Goal: Task Accomplishment & Management: Use online tool/utility

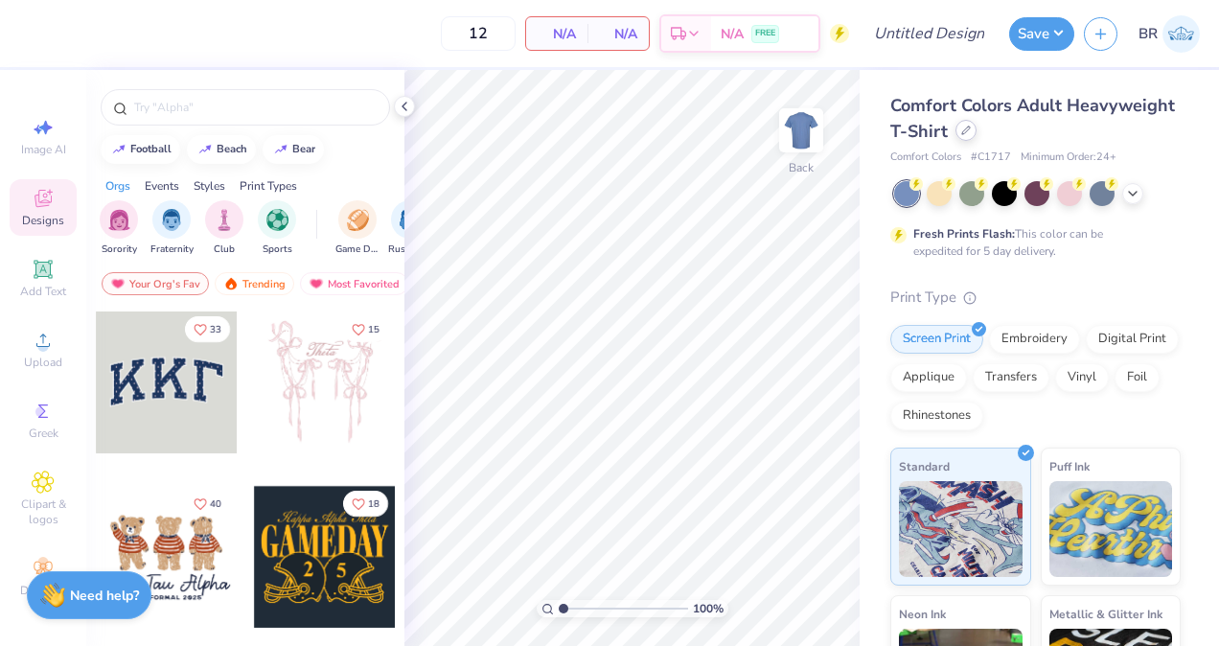
click at [977, 138] on div at bounding box center [966, 130] width 21 height 21
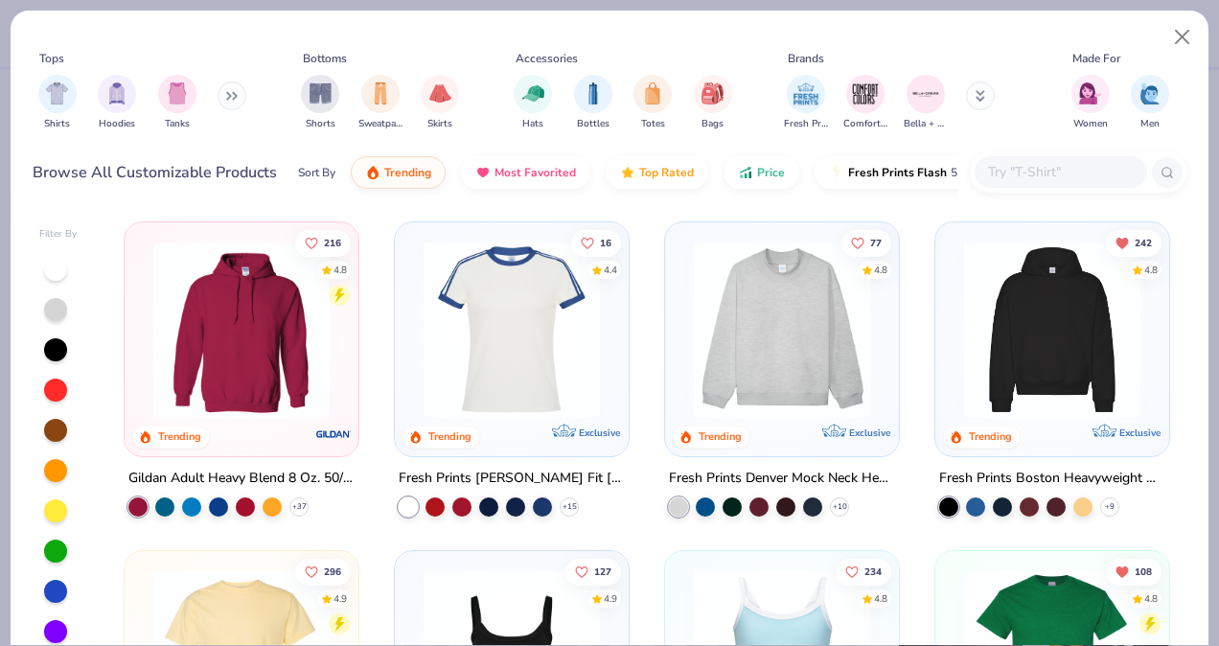
click at [1029, 173] on input "text" at bounding box center [1060, 172] width 148 height 22
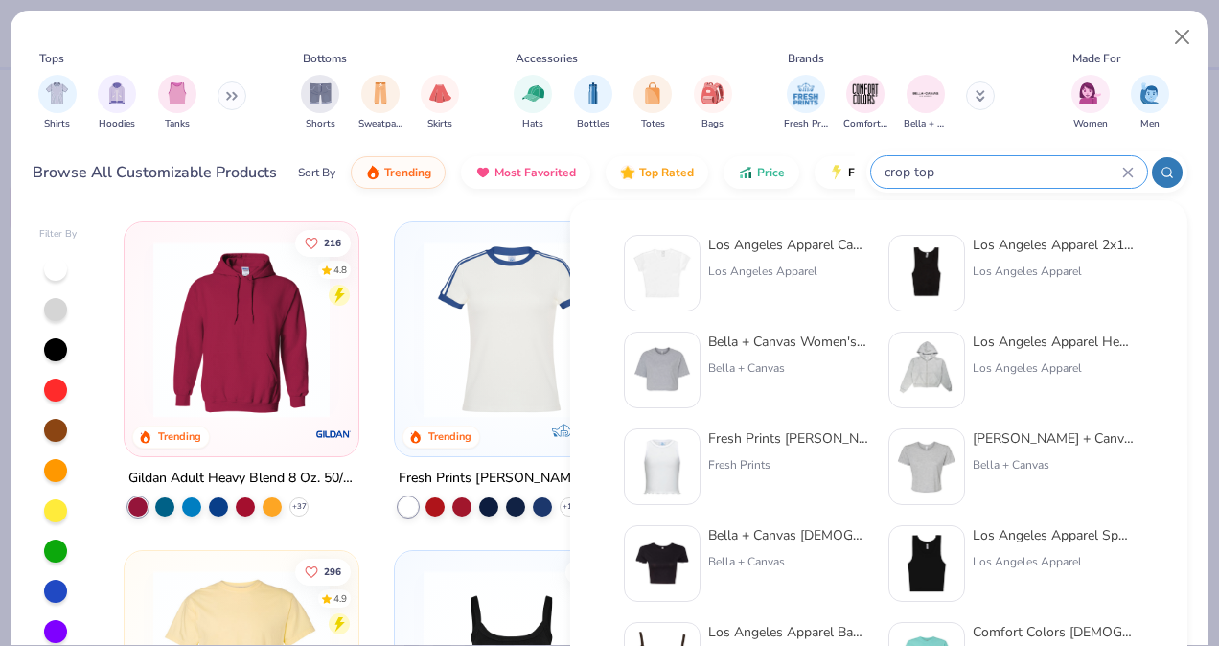
type input "crop top"
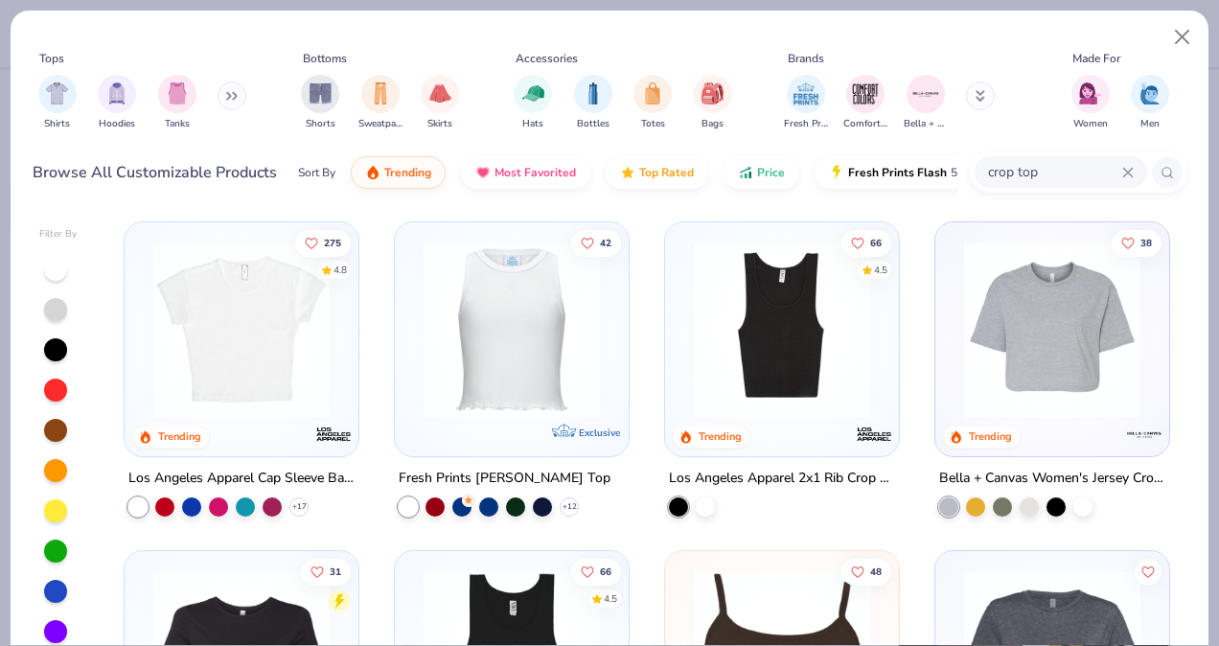
click at [295, 497] on div "+ 17" at bounding box center [218, 506] width 180 height 19
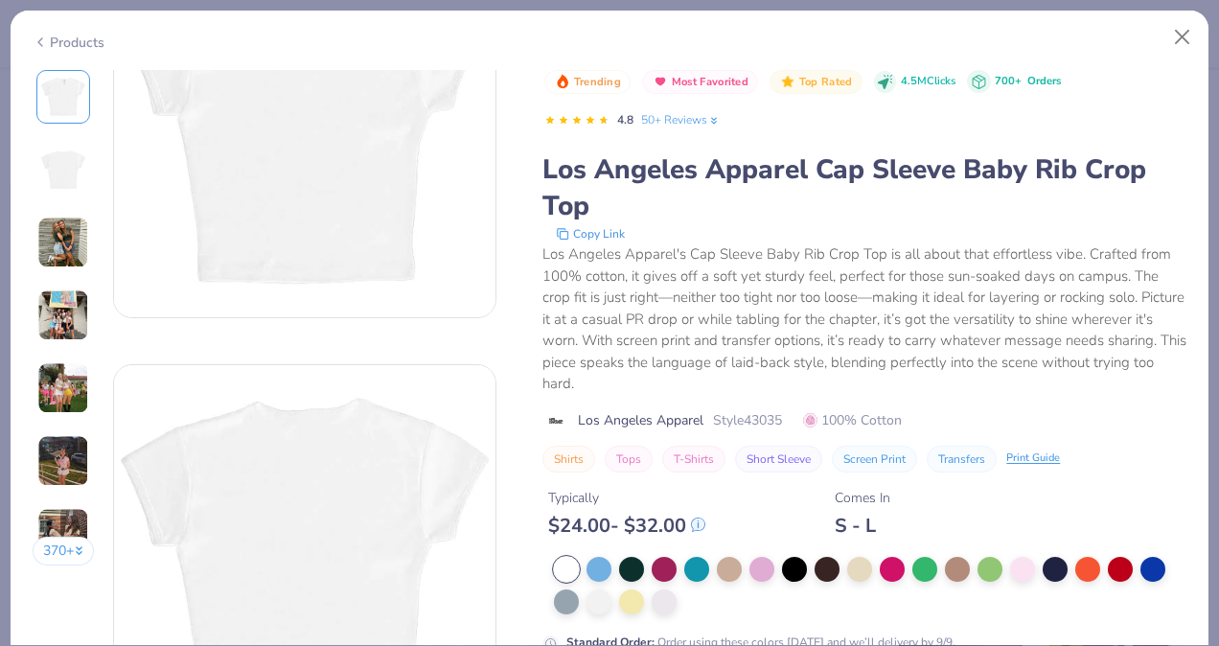
scroll to position [139, 0]
click at [659, 581] on div at bounding box center [870, 586] width 633 height 58
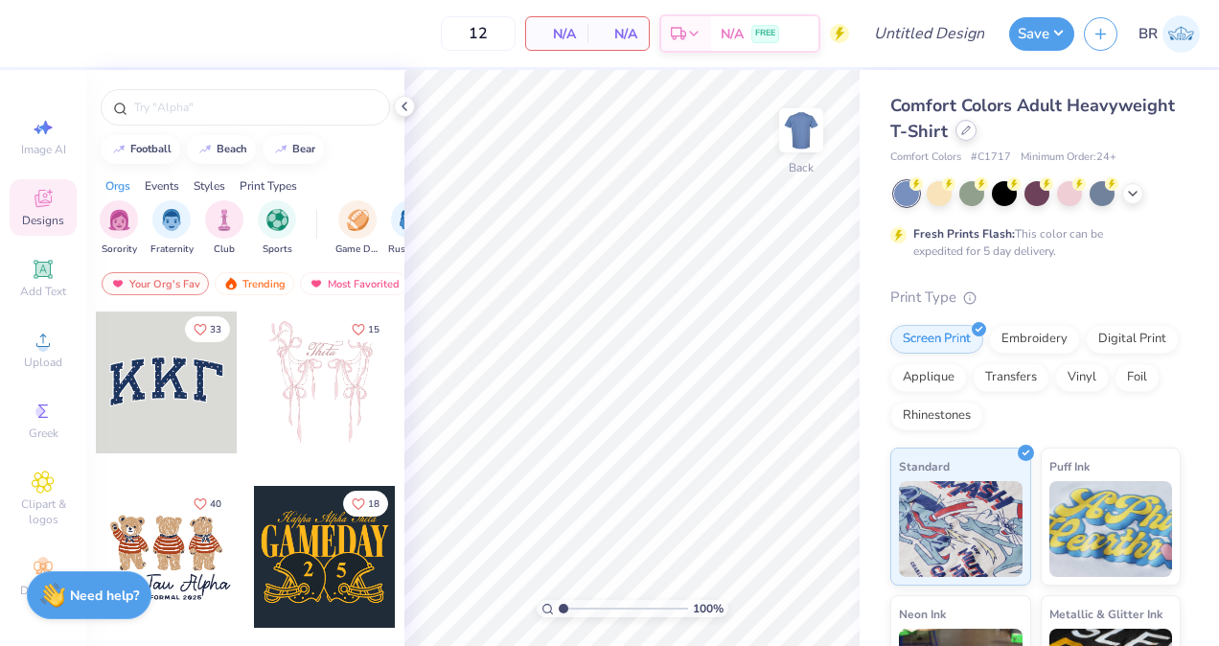
click at [977, 135] on div at bounding box center [966, 130] width 21 height 21
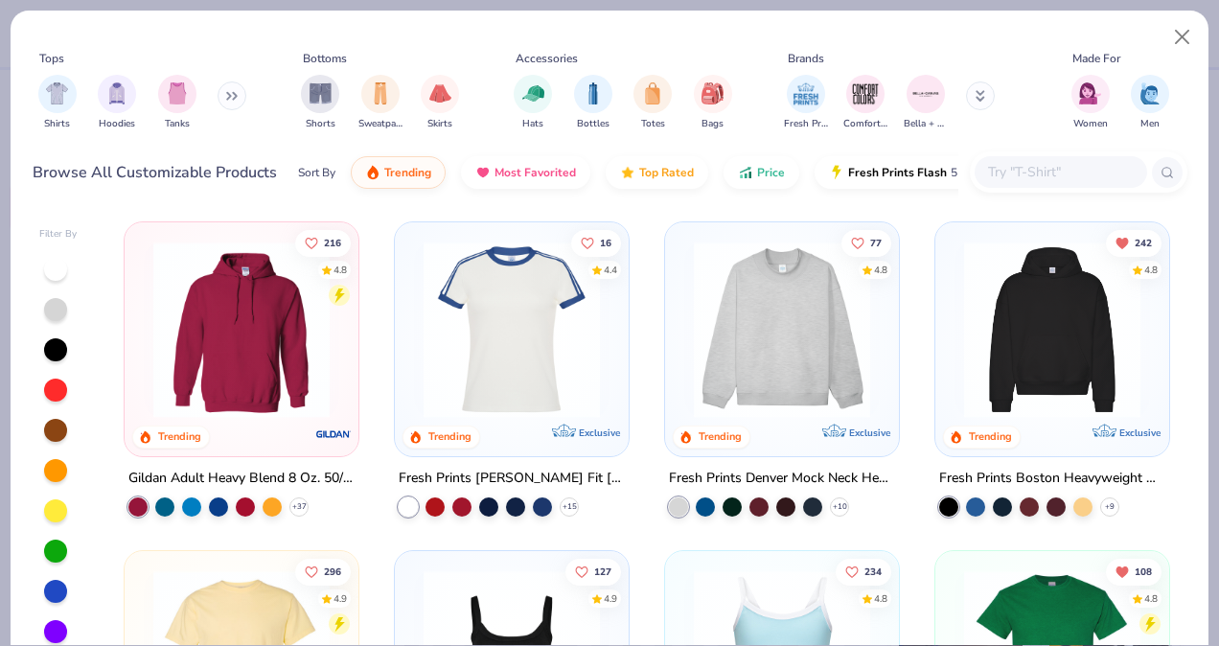
click at [1015, 173] on input "text" at bounding box center [1060, 172] width 148 height 22
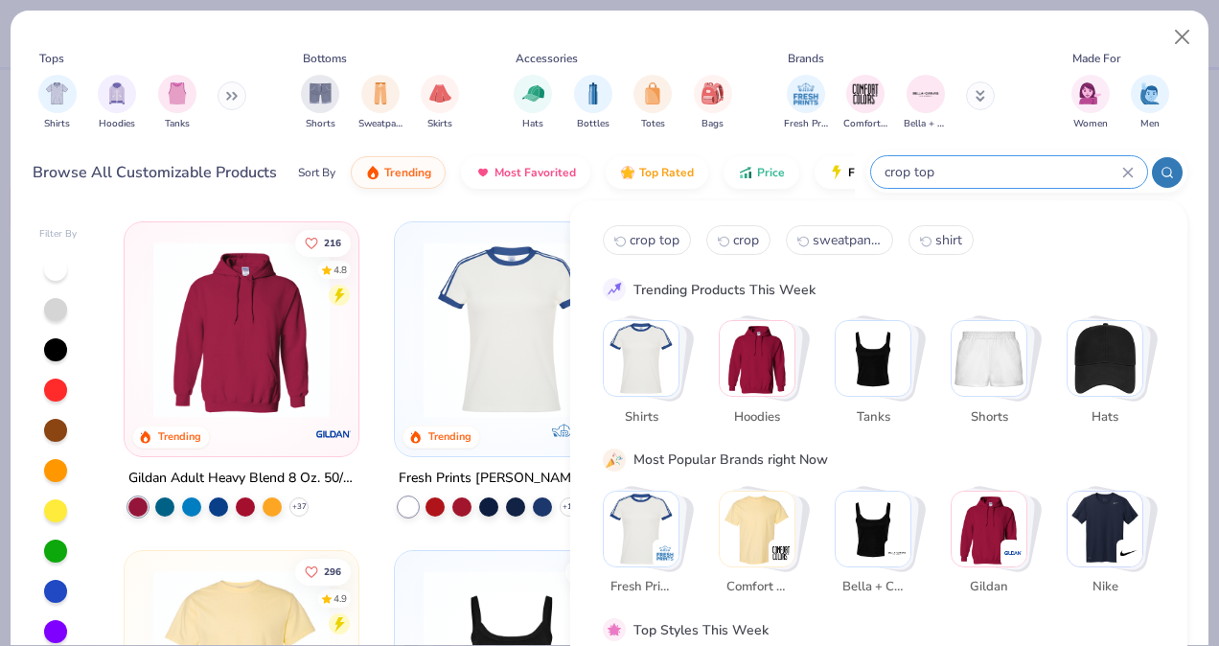
type input "crop top"
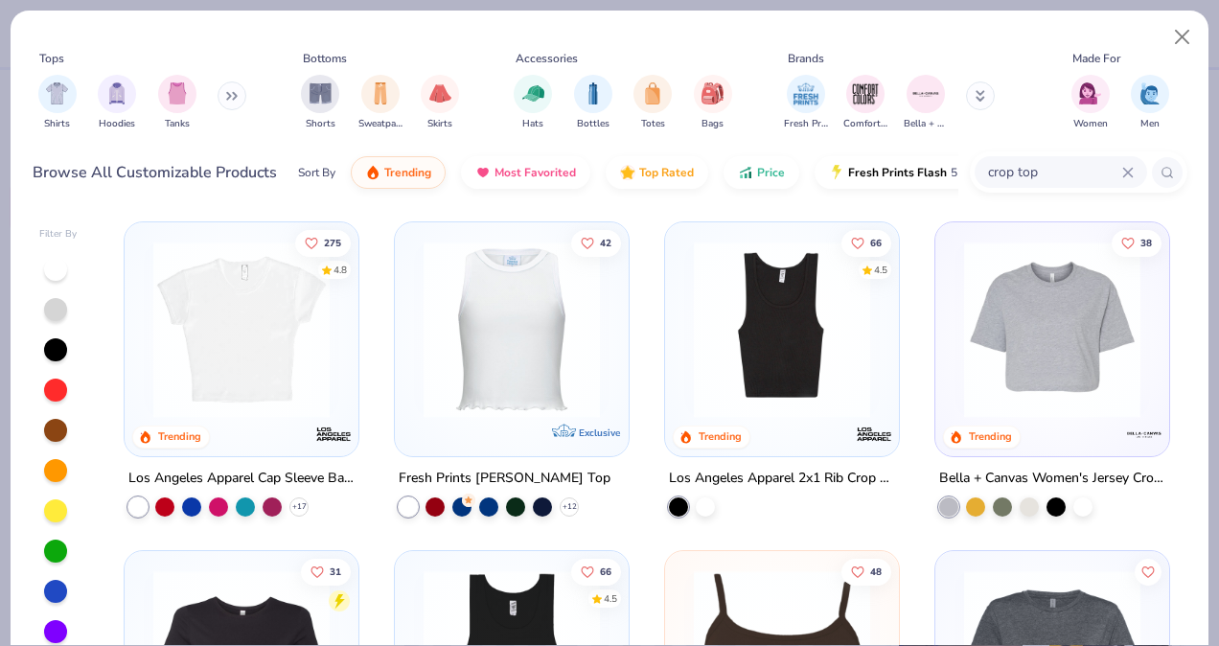
click at [316, 366] on img at bounding box center [242, 330] width 196 height 176
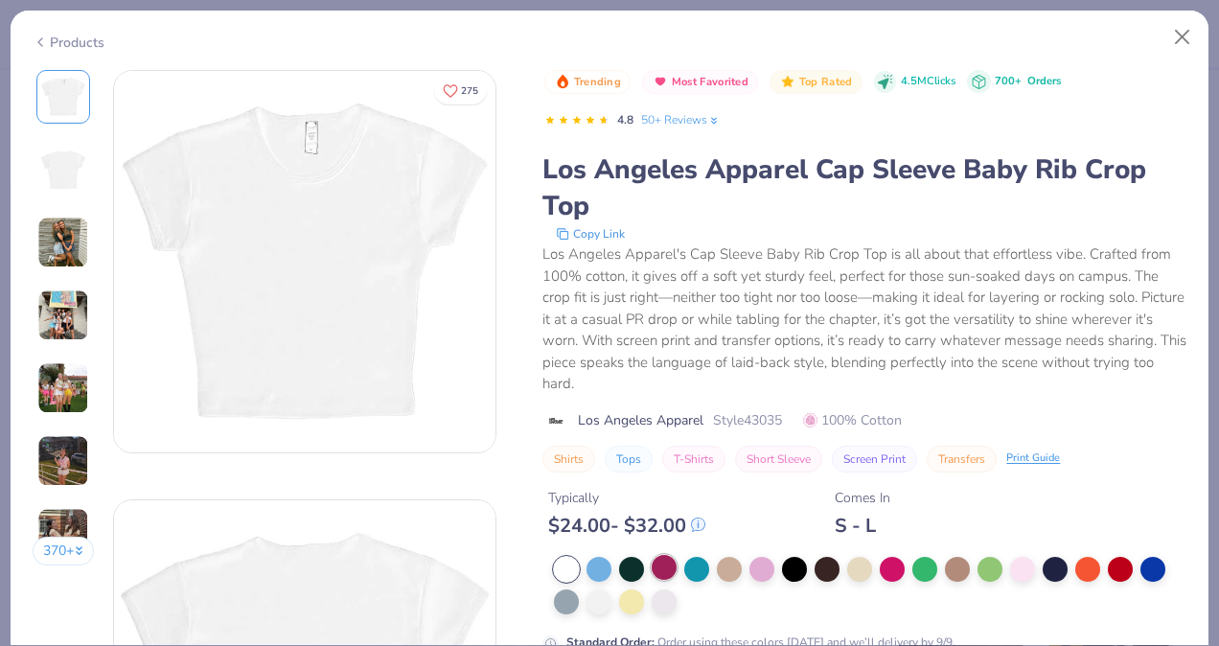
click at [664, 567] on div at bounding box center [664, 567] width 25 height 25
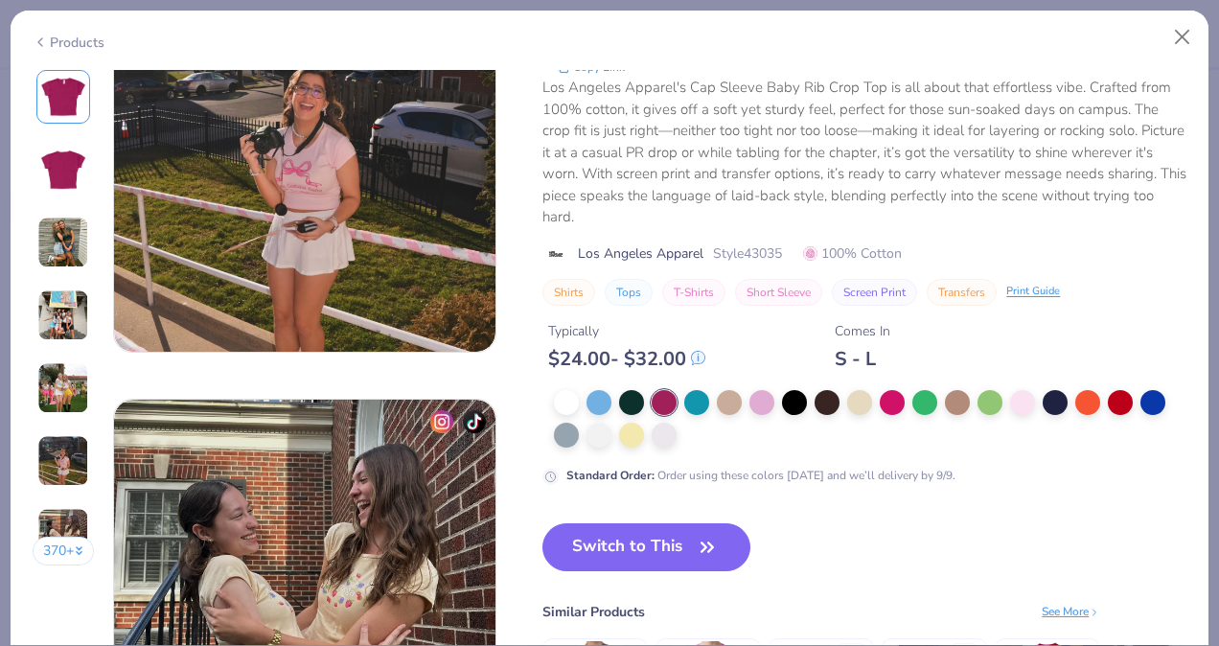
scroll to position [2246, 0]
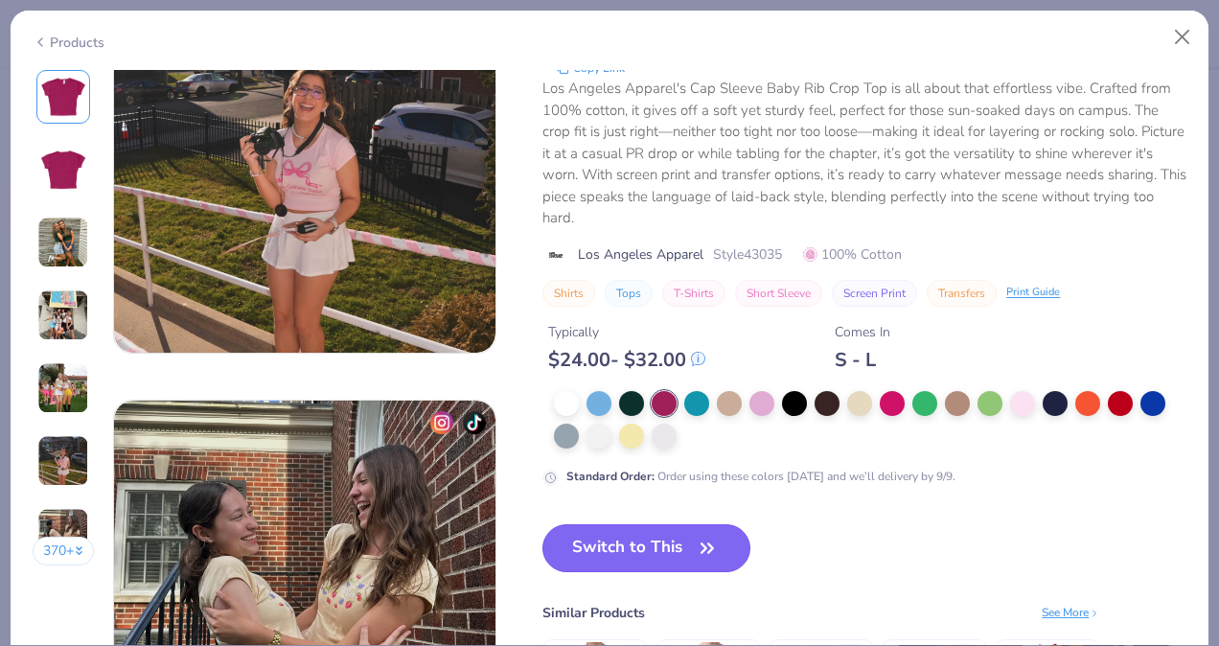
click at [698, 538] on icon "button" at bounding box center [707, 548] width 27 height 27
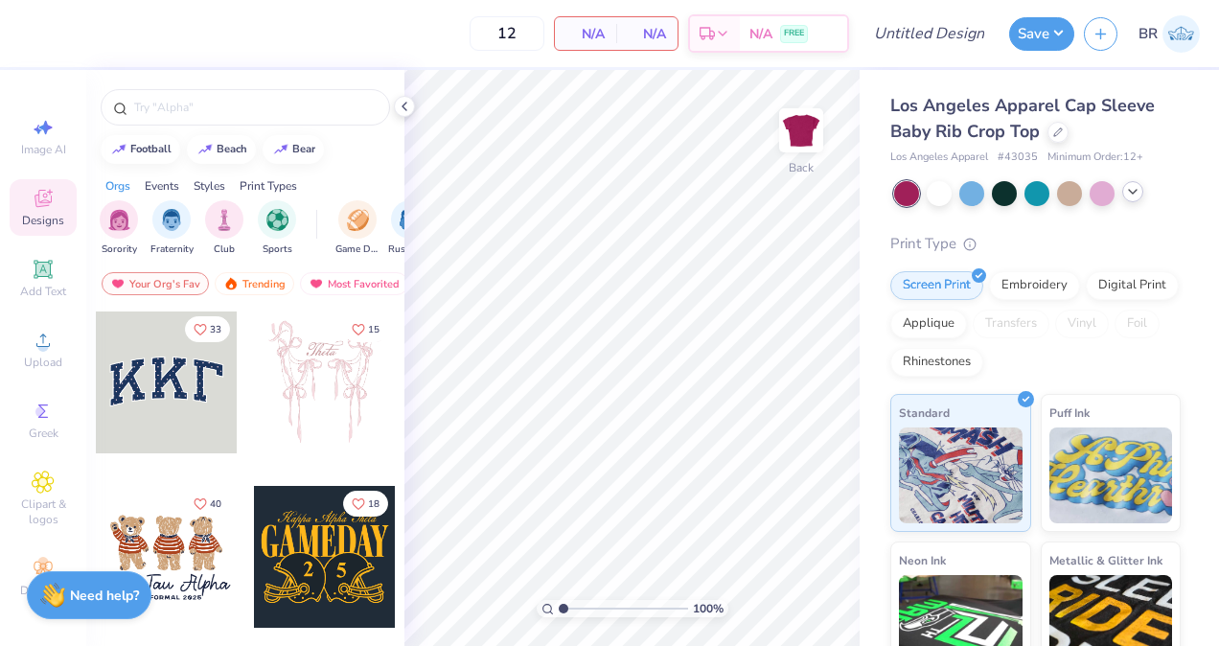
click at [1129, 193] on icon at bounding box center [1132, 191] width 15 height 15
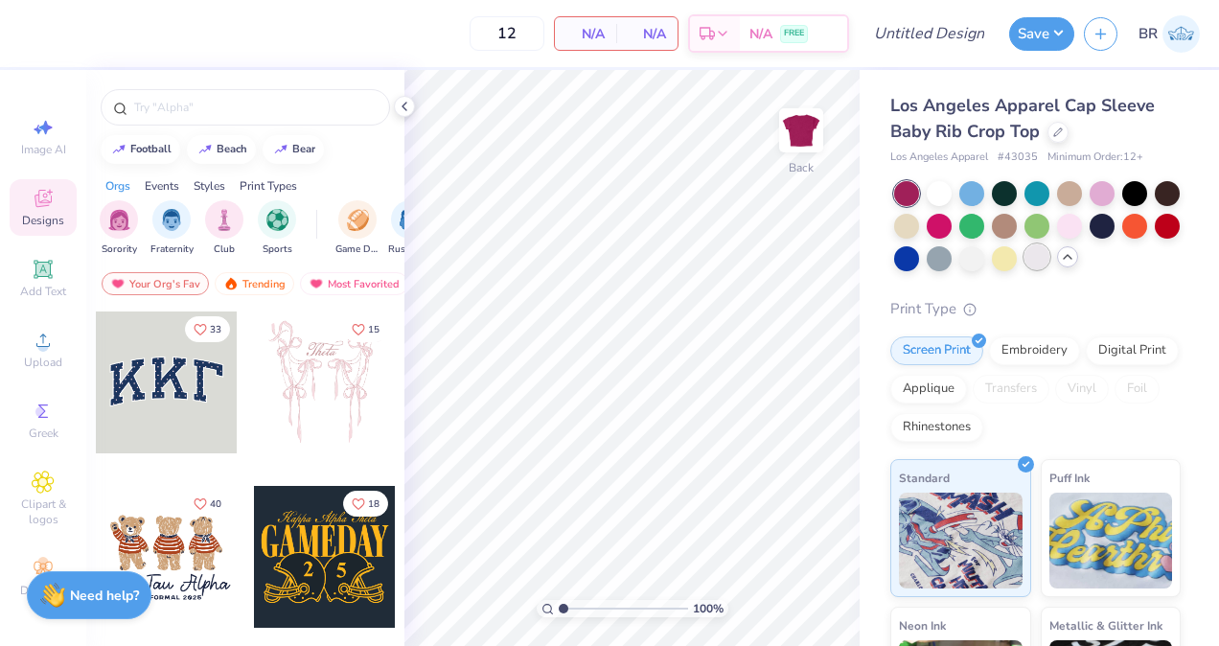
click at [1049, 248] on div at bounding box center [1037, 256] width 25 height 25
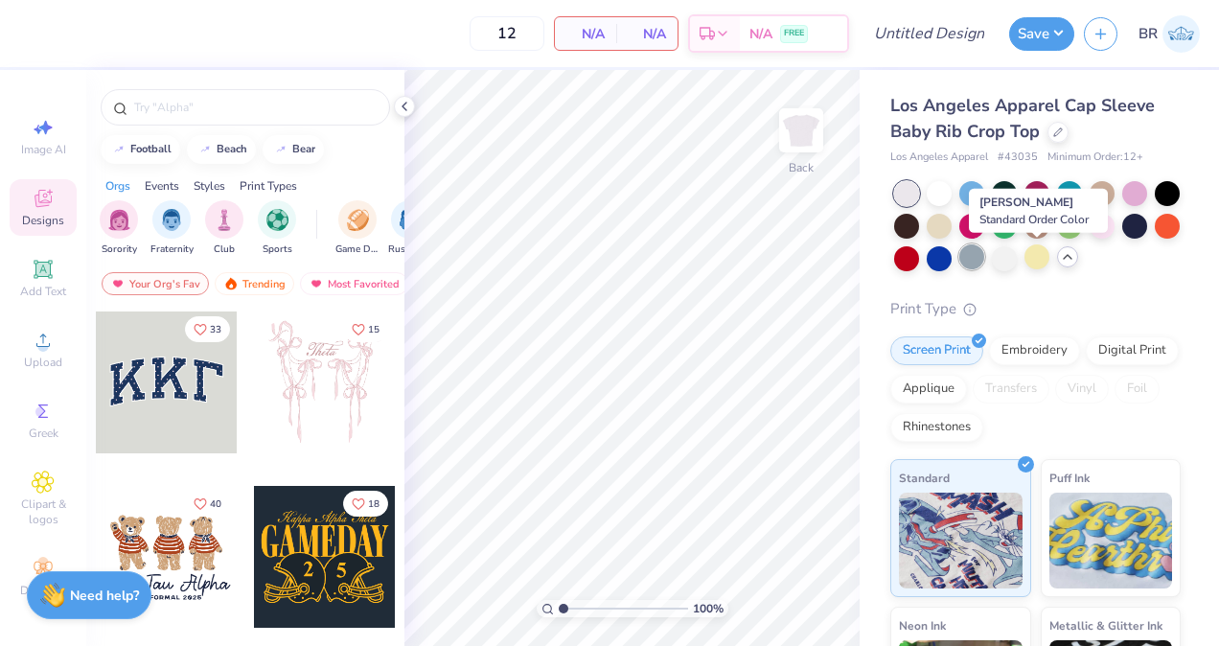
click at [984, 248] on div at bounding box center [971, 256] width 25 height 25
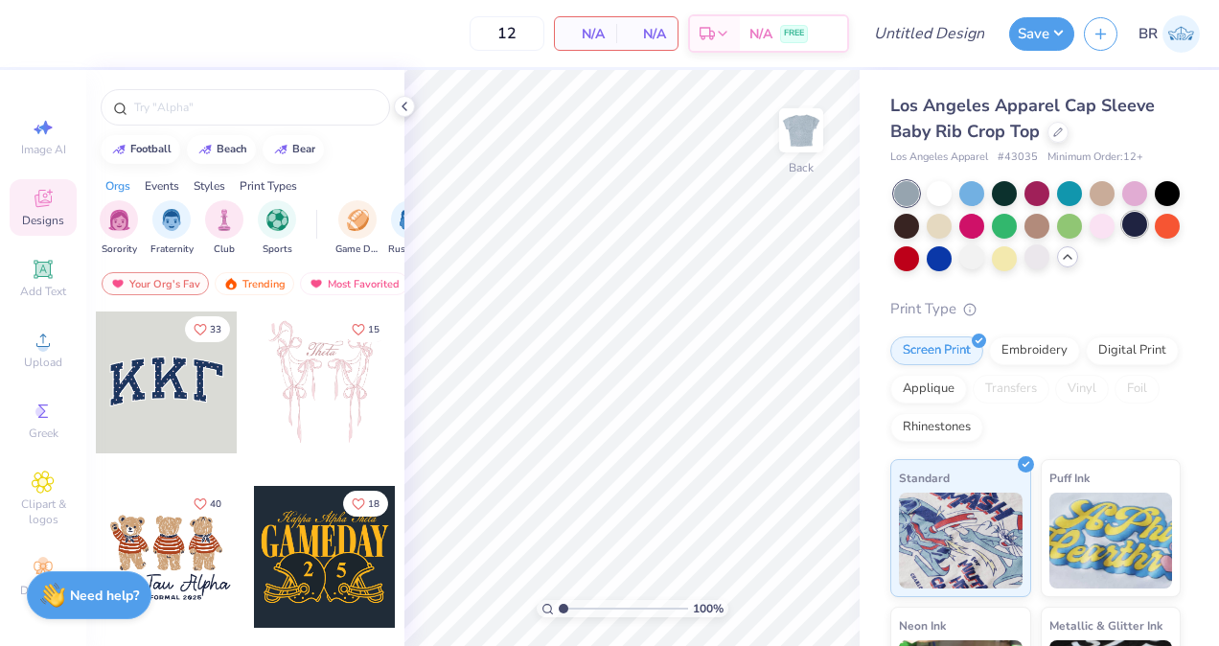
click at [1122, 237] on div at bounding box center [1134, 224] width 25 height 25
click at [1057, 127] on icon at bounding box center [1058, 131] width 10 height 10
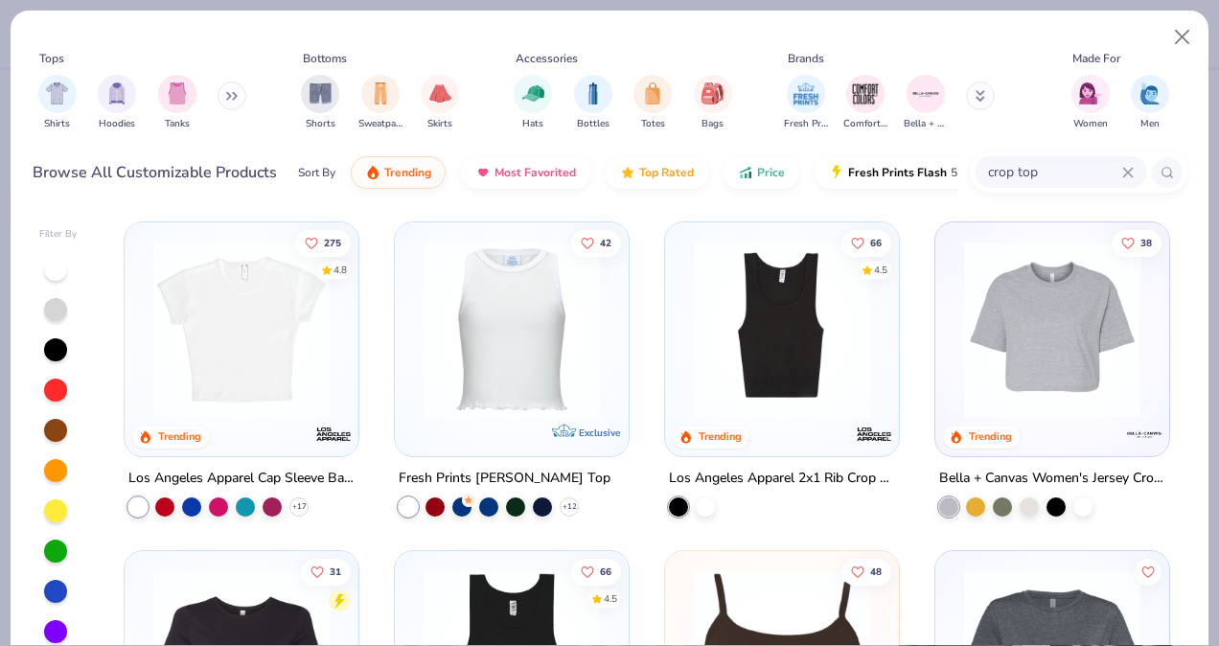
click at [60, 309] on div at bounding box center [55, 309] width 23 height 23
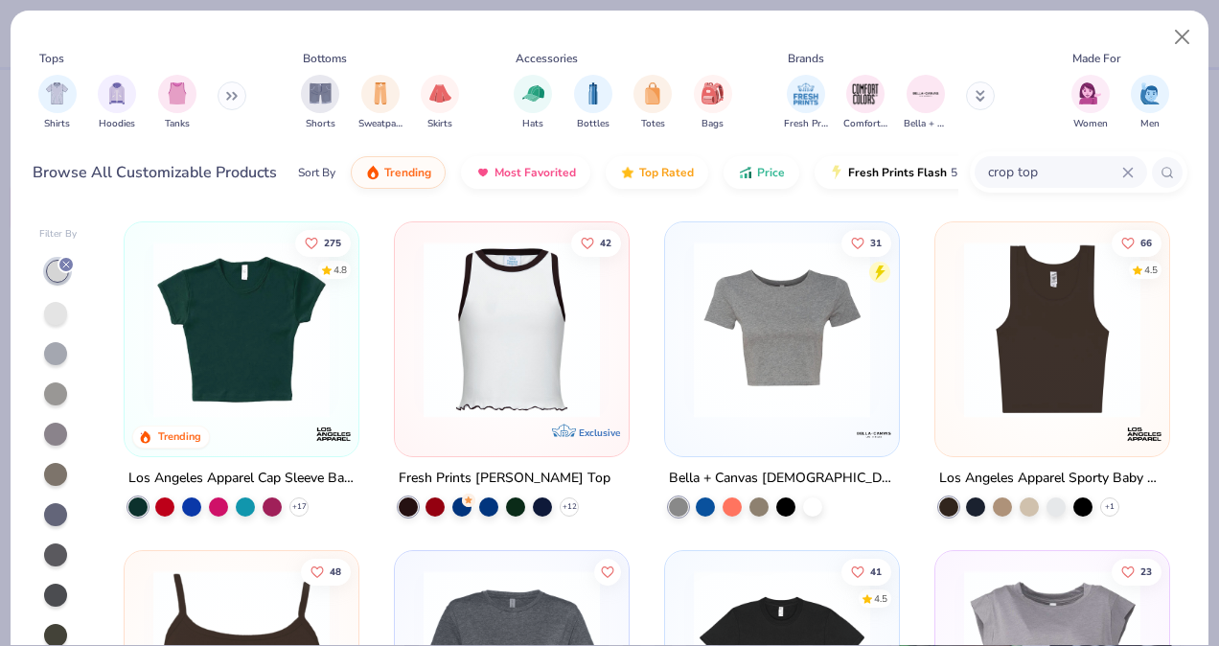
click at [321, 328] on img at bounding box center [242, 330] width 196 height 176
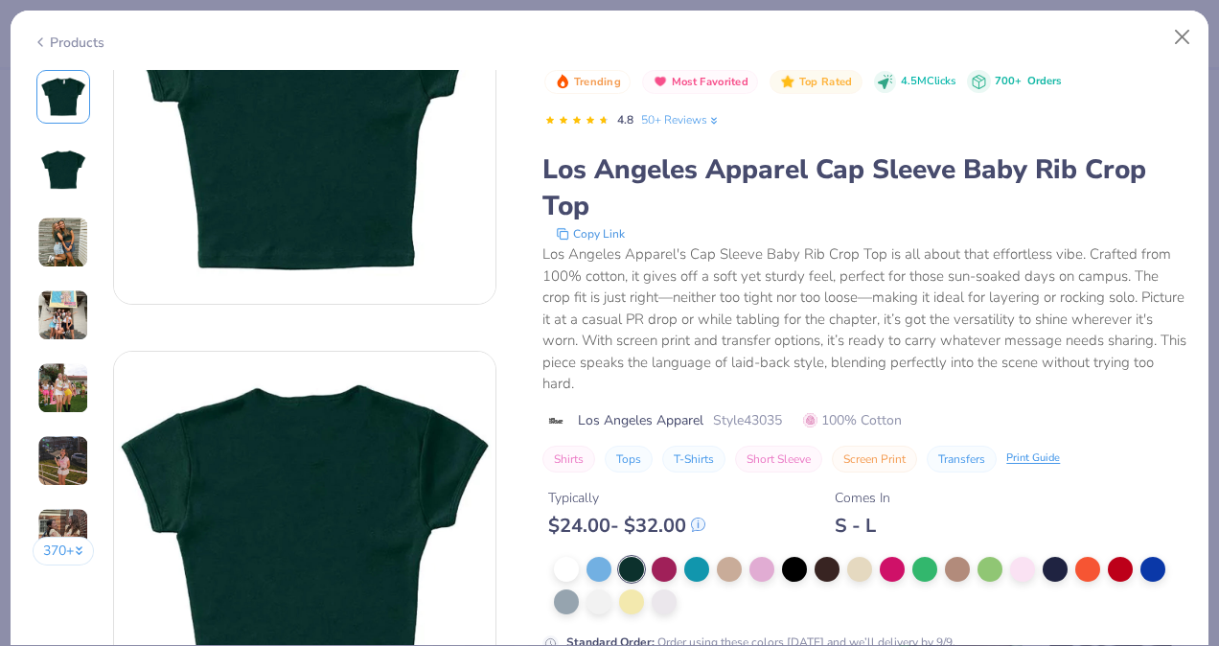
scroll to position [150, 0]
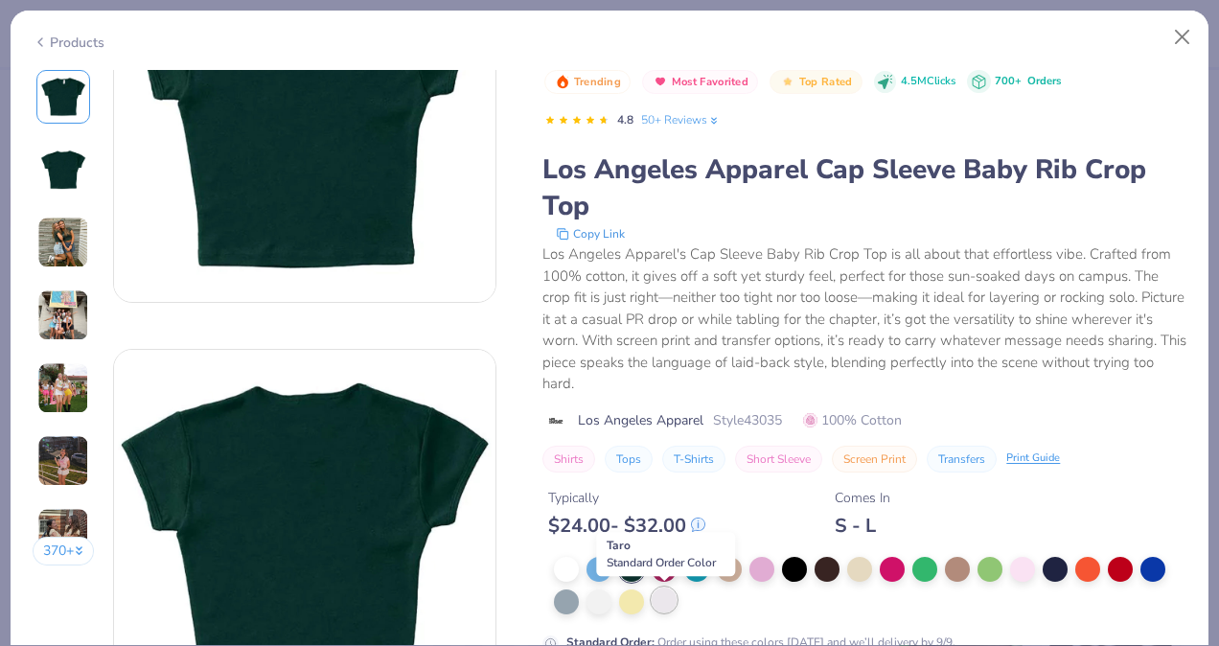
click at [663, 593] on div at bounding box center [664, 599] width 25 height 25
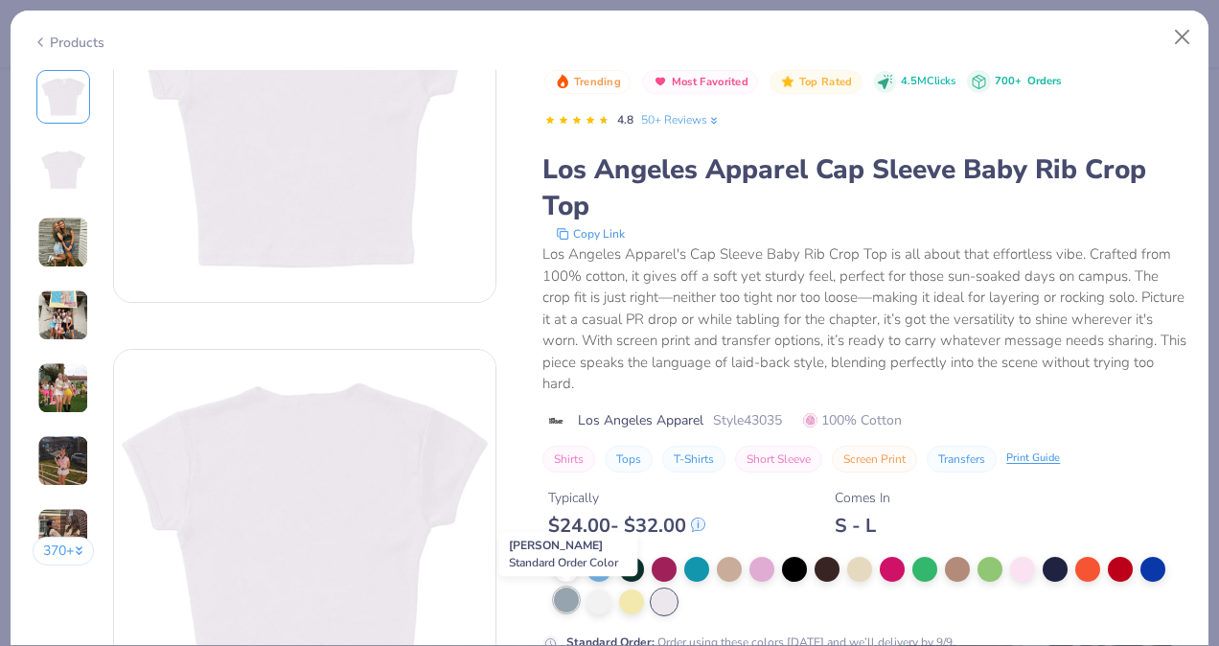
click at [558, 590] on div at bounding box center [566, 599] width 25 height 25
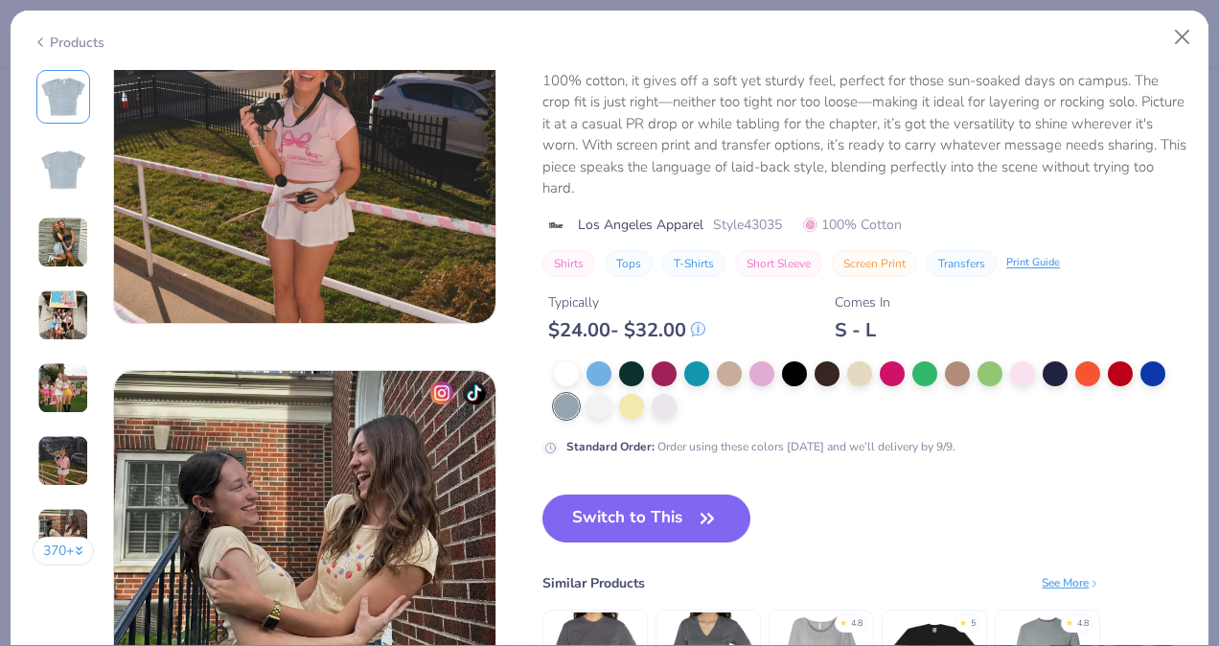
scroll to position [2277, 0]
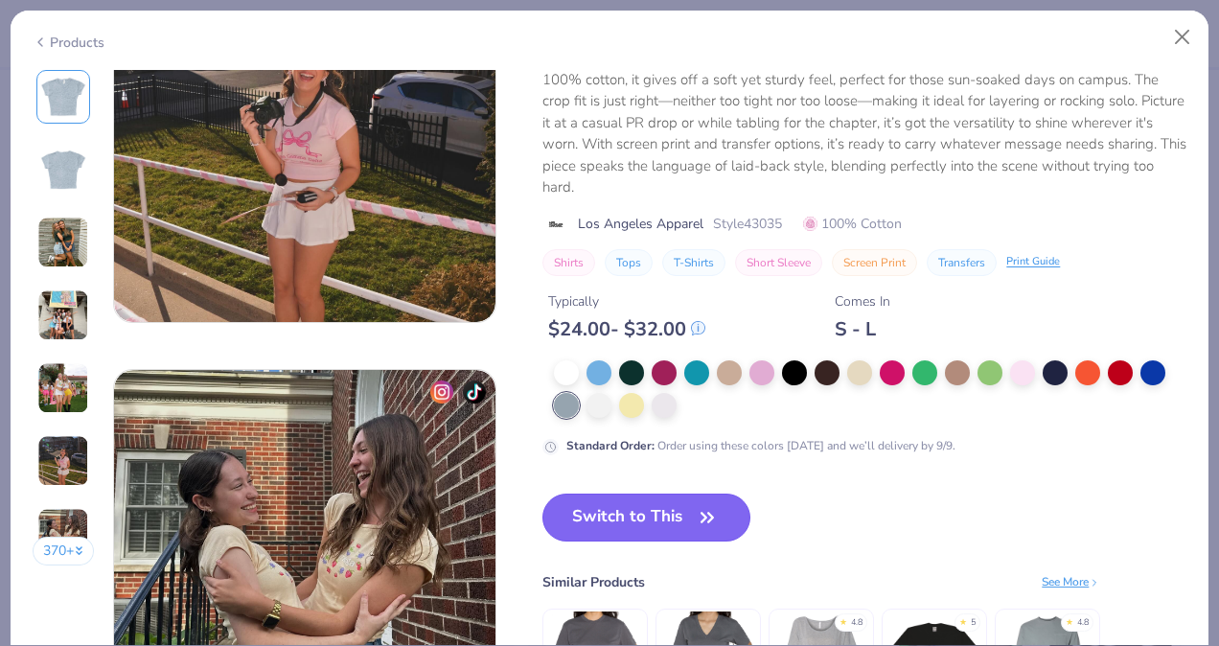
click at [616, 513] on button "Switch to This" at bounding box center [646, 518] width 208 height 48
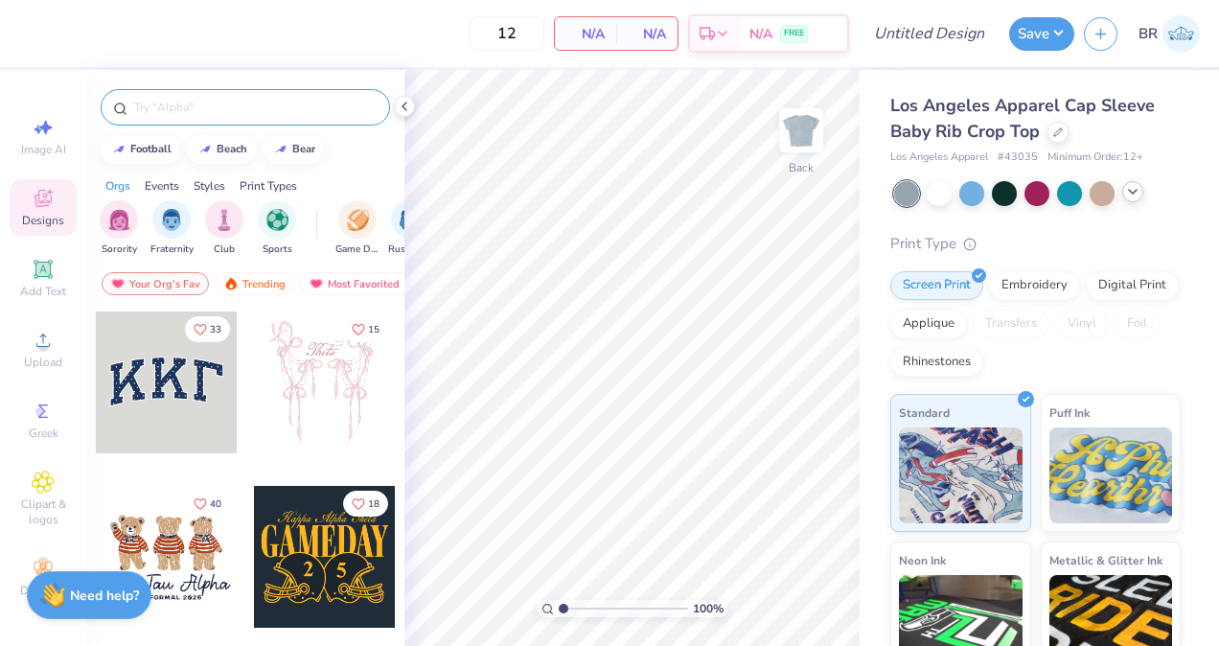
click at [217, 118] on div at bounding box center [245, 107] width 289 height 36
click at [187, 108] on input "text" at bounding box center [254, 107] width 245 height 19
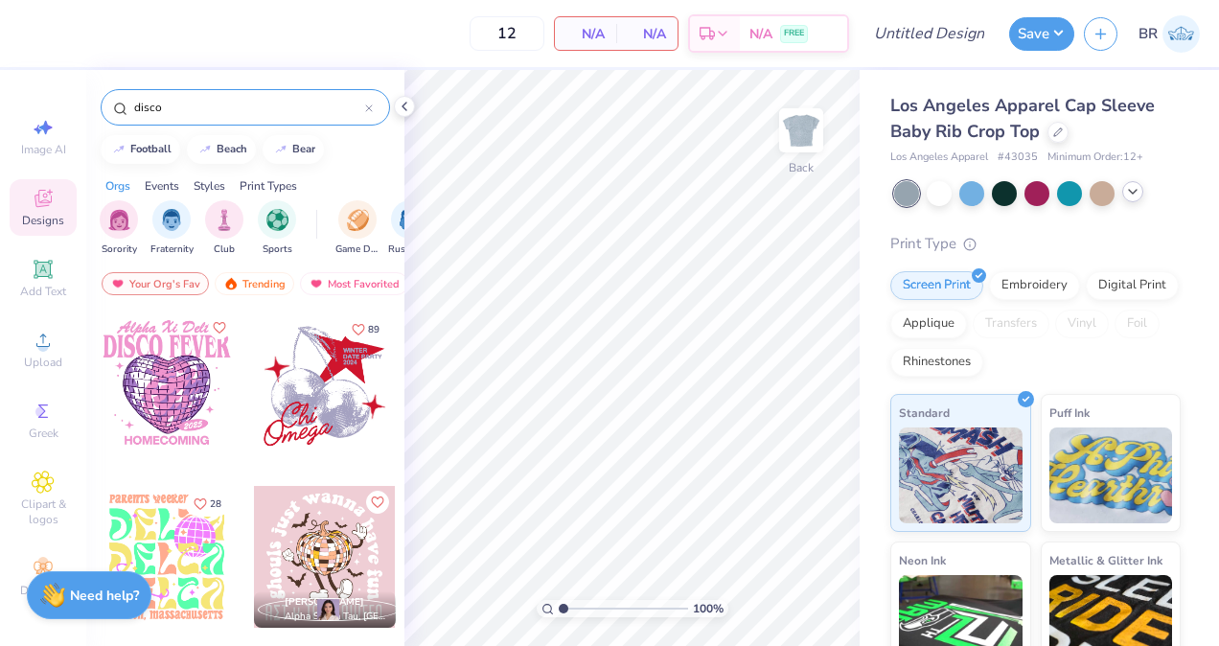
type input "disco"
click at [161, 365] on div at bounding box center [167, 382] width 142 height 142
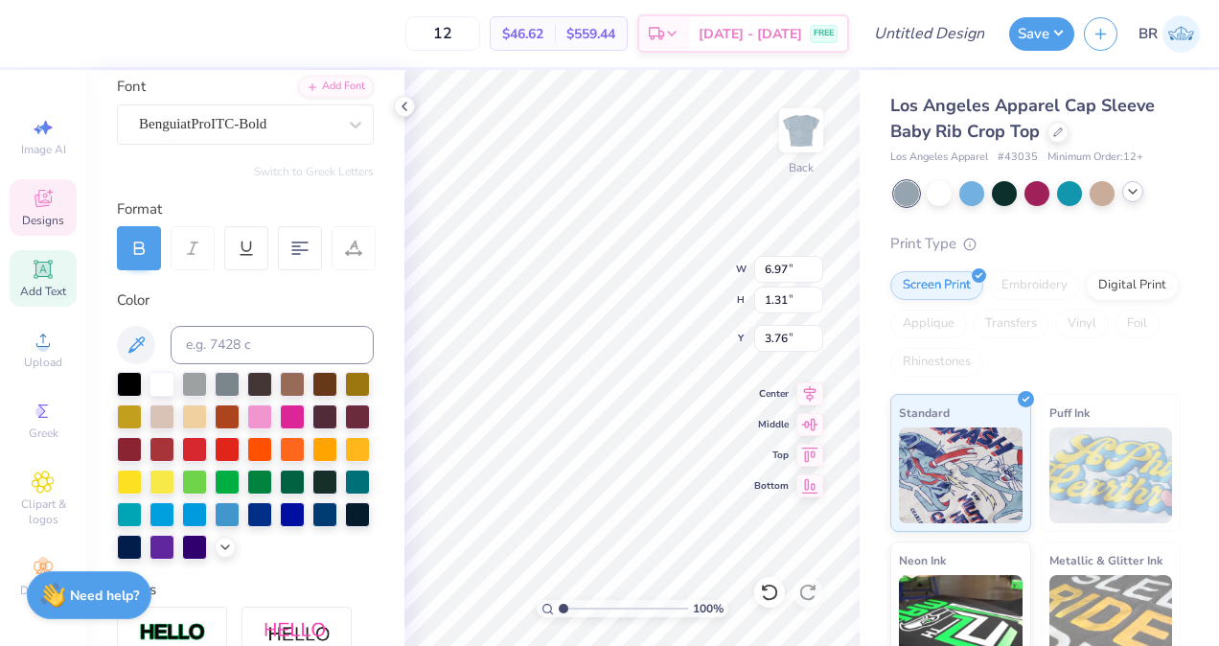
scroll to position [146, 0]
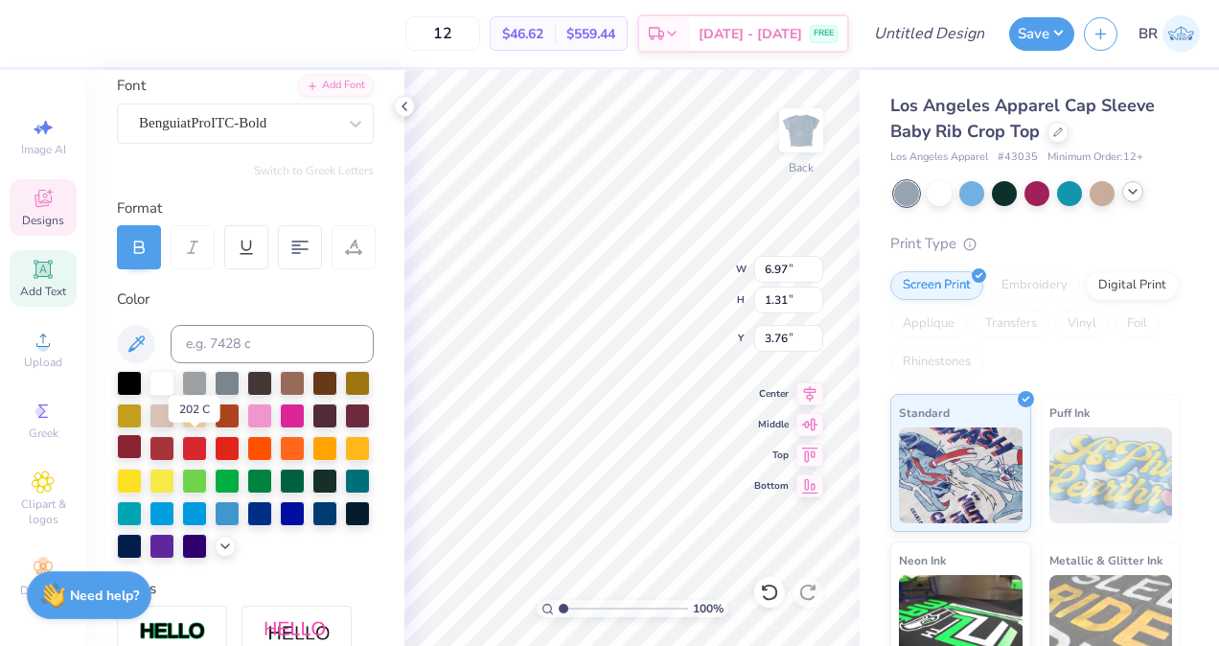
click at [142, 445] on div at bounding box center [129, 446] width 25 height 25
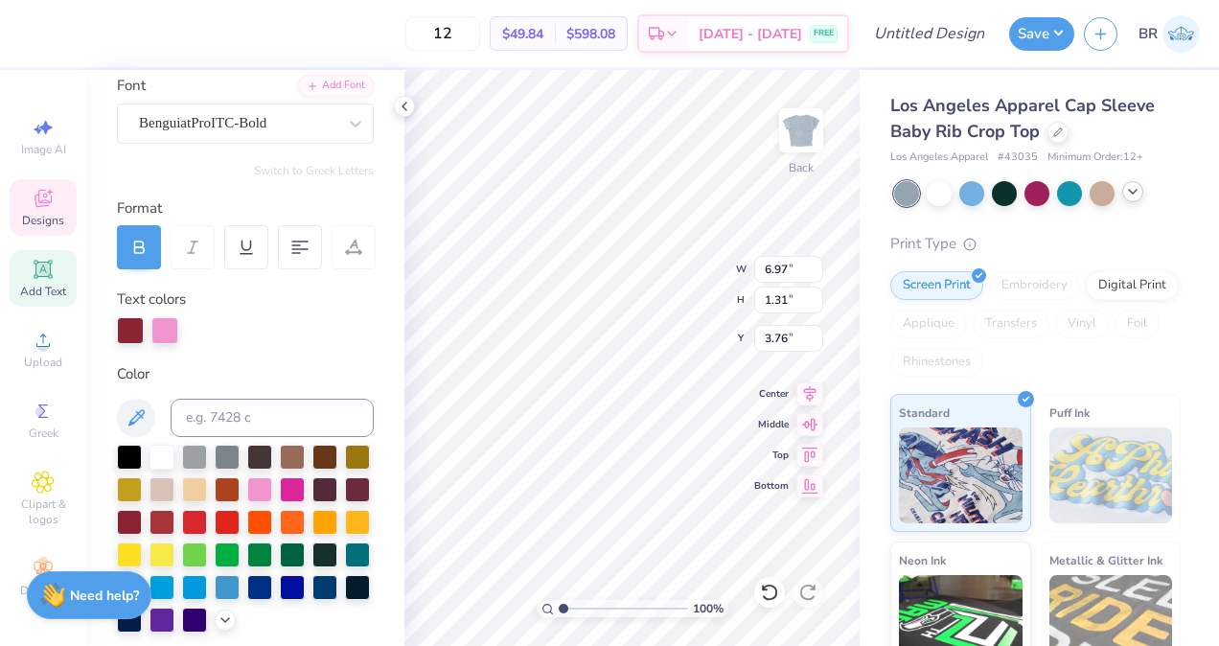
type input "5.45"
type input "0.86"
type input "3.00"
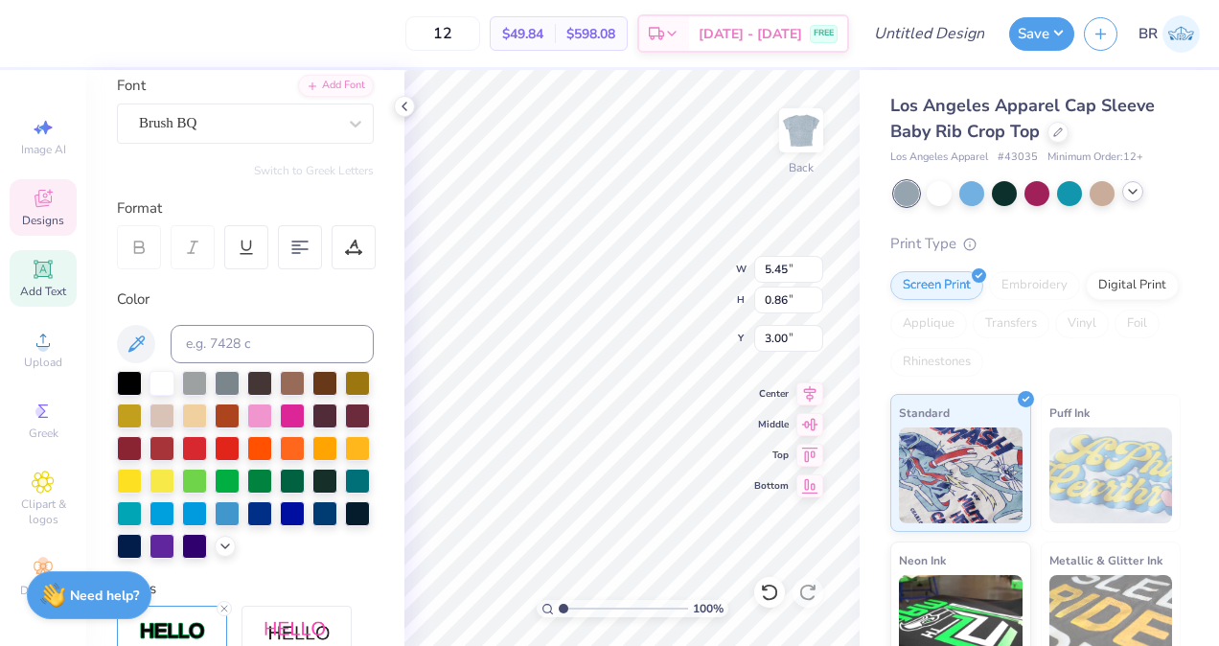
type textarea "A"
type textarea "Lambda Theta Alpha"
click at [209, 443] on div at bounding box center [245, 465] width 257 height 188
click at [142, 445] on div at bounding box center [129, 446] width 25 height 25
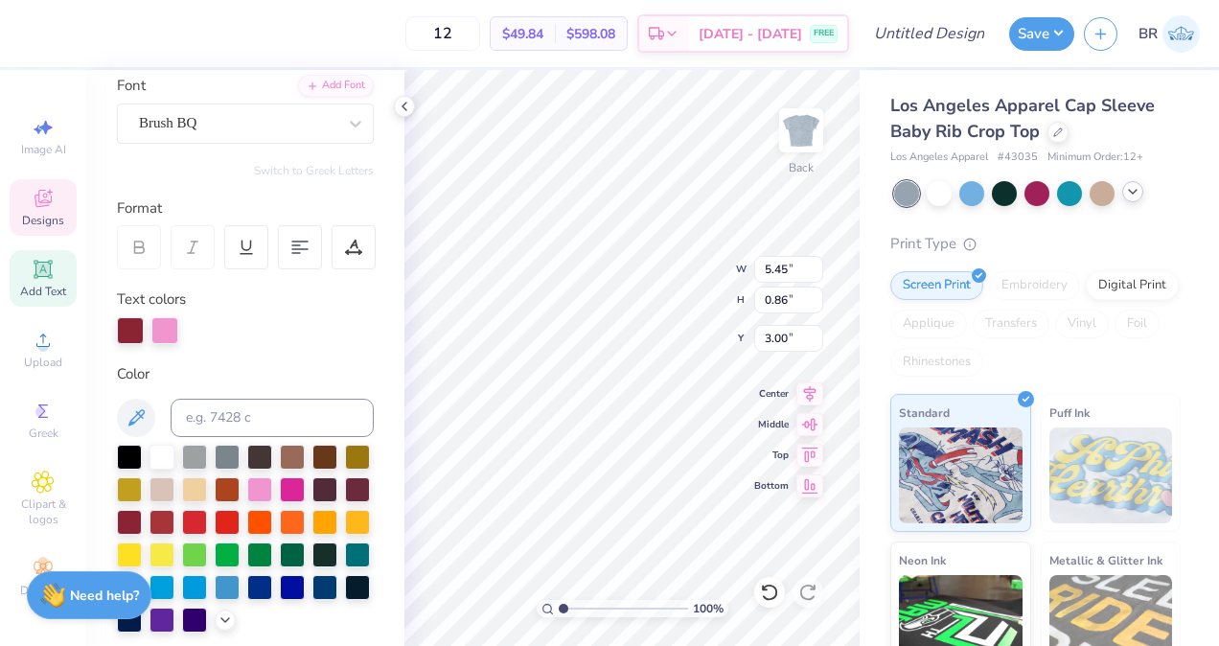
click at [164, 339] on div at bounding box center [164, 330] width 27 height 27
click at [142, 529] on div at bounding box center [129, 520] width 25 height 25
click at [161, 342] on div at bounding box center [164, 330] width 27 height 27
click at [403, 110] on icon at bounding box center [404, 106] width 15 height 15
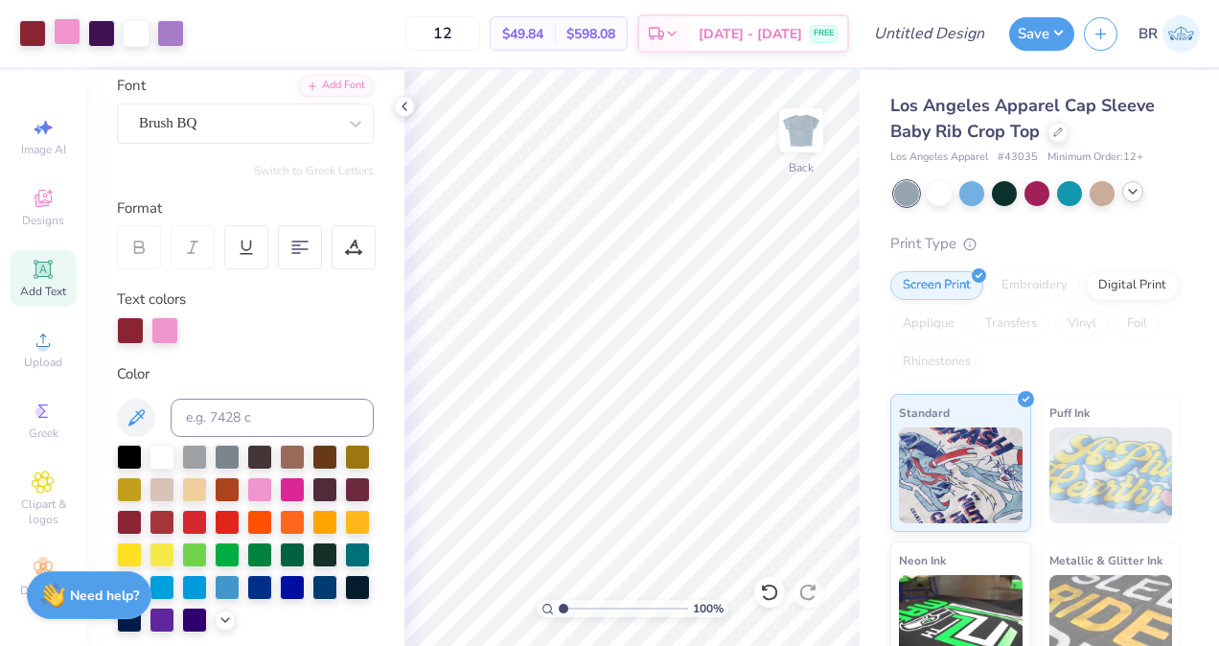
click at [72, 36] on div "Art colors 12 $49.84 Per Item $598.08 Total Est. Delivery Sep 6 - 9 FREE Design…" at bounding box center [609, 323] width 1219 height 646
click at [72, 36] on div at bounding box center [67, 31] width 27 height 27
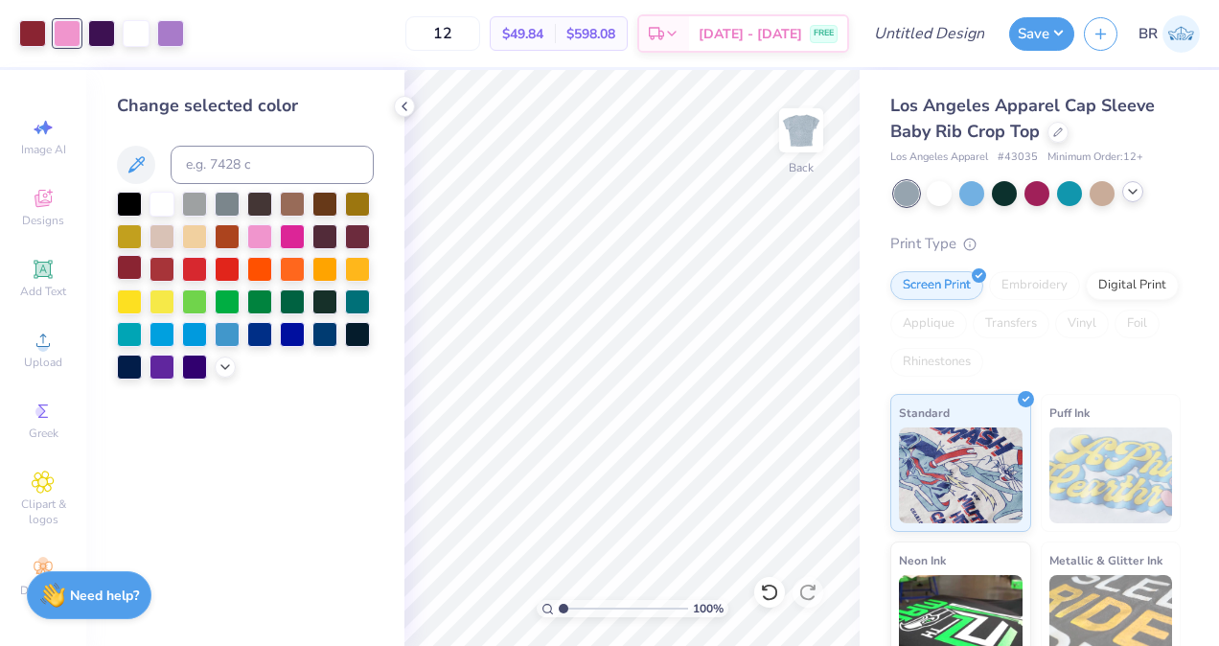
click at [134, 267] on div at bounding box center [129, 267] width 25 height 25
click at [404, 100] on icon at bounding box center [404, 106] width 15 height 15
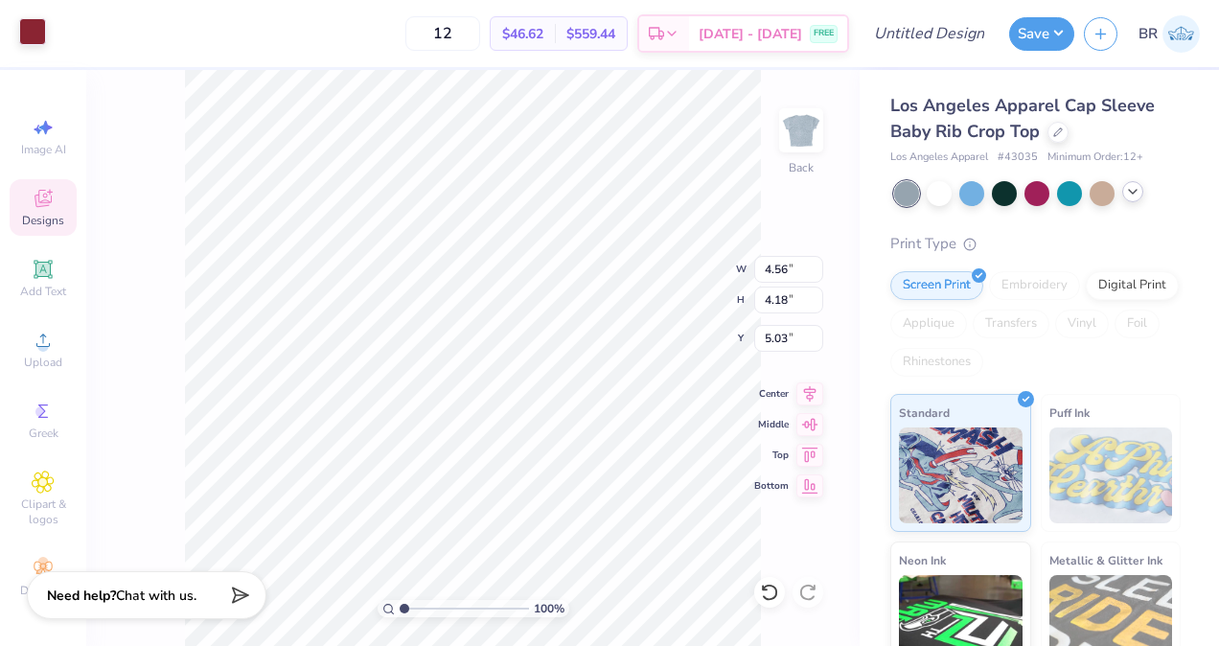
click at [45, 32] on div at bounding box center [32, 31] width 27 height 27
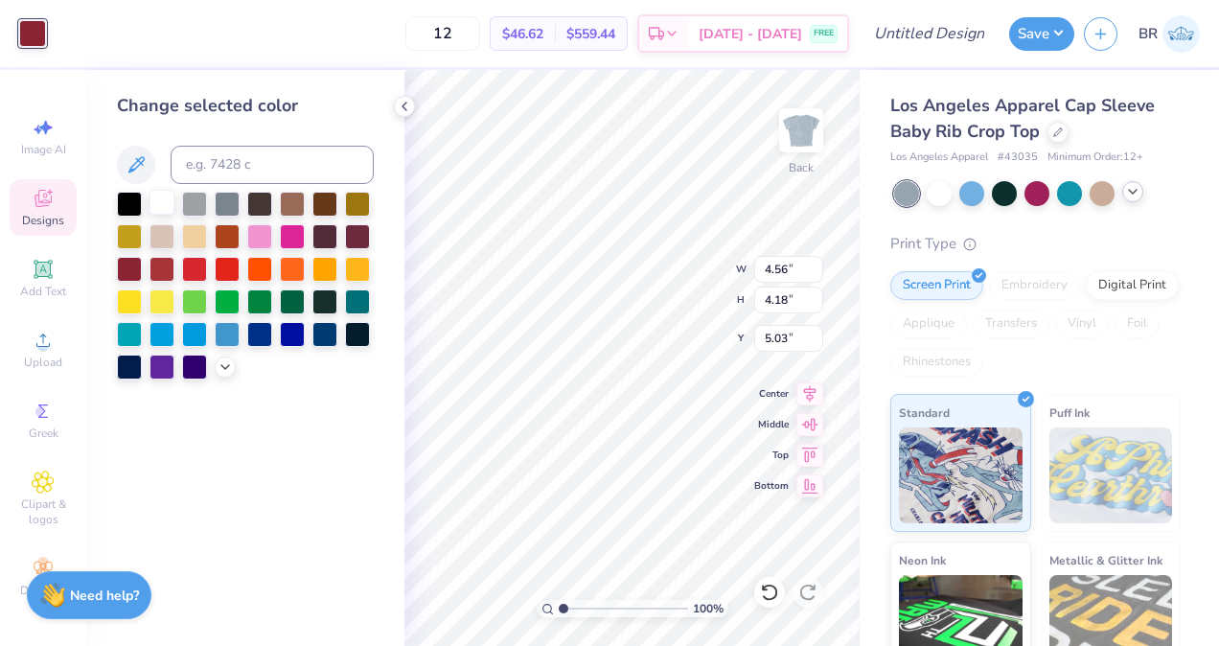
click at [169, 207] on div at bounding box center [162, 202] width 25 height 25
click at [185, 205] on div at bounding box center [194, 202] width 25 height 25
click at [196, 202] on div at bounding box center [194, 202] width 25 height 25
type input "4.79"
type input "4.34"
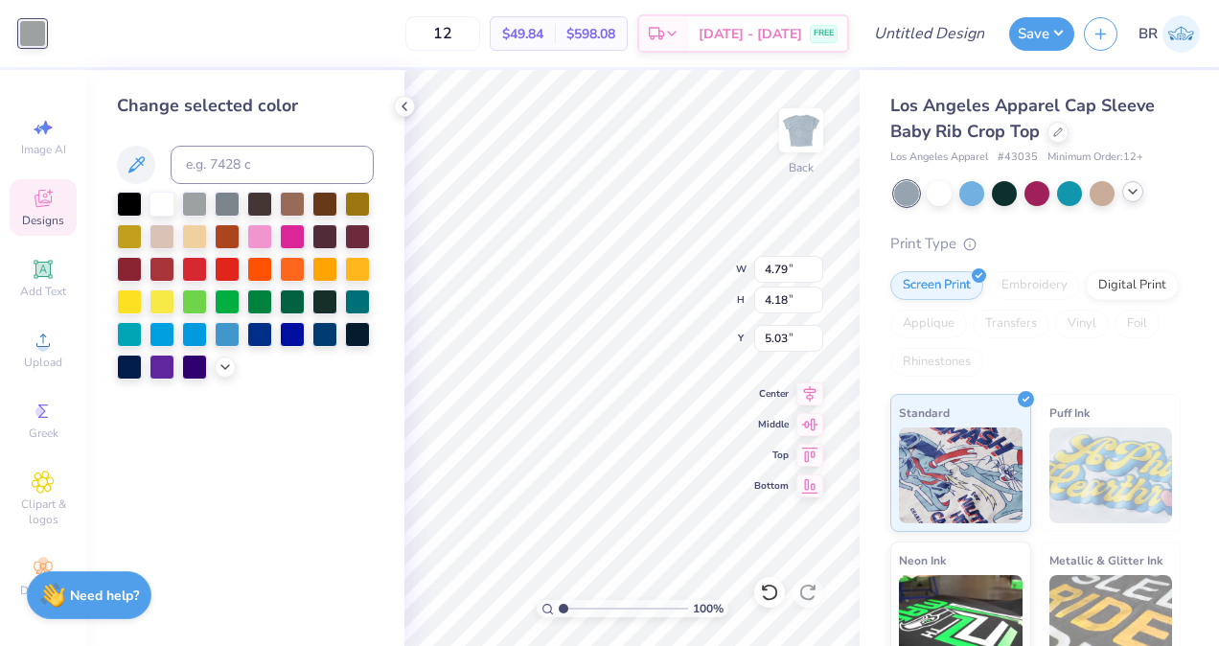
type input "4.89"
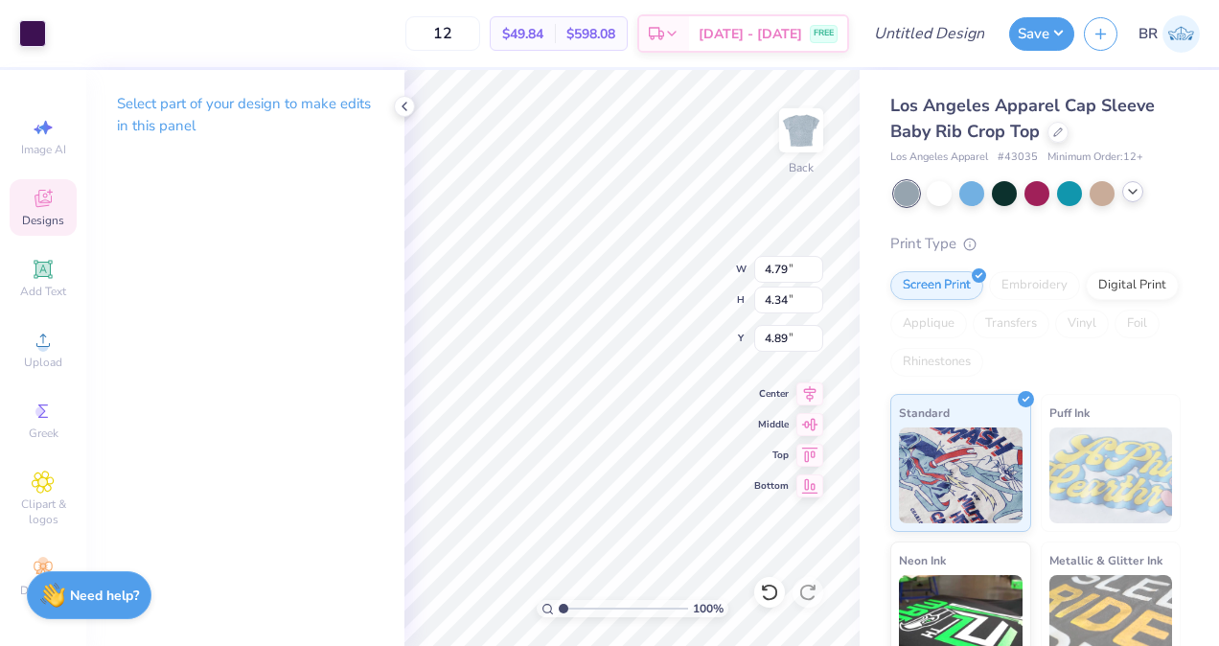
type input "4.68"
type input "4.17"
type input "4.93"
click at [36, 37] on div at bounding box center [32, 31] width 27 height 27
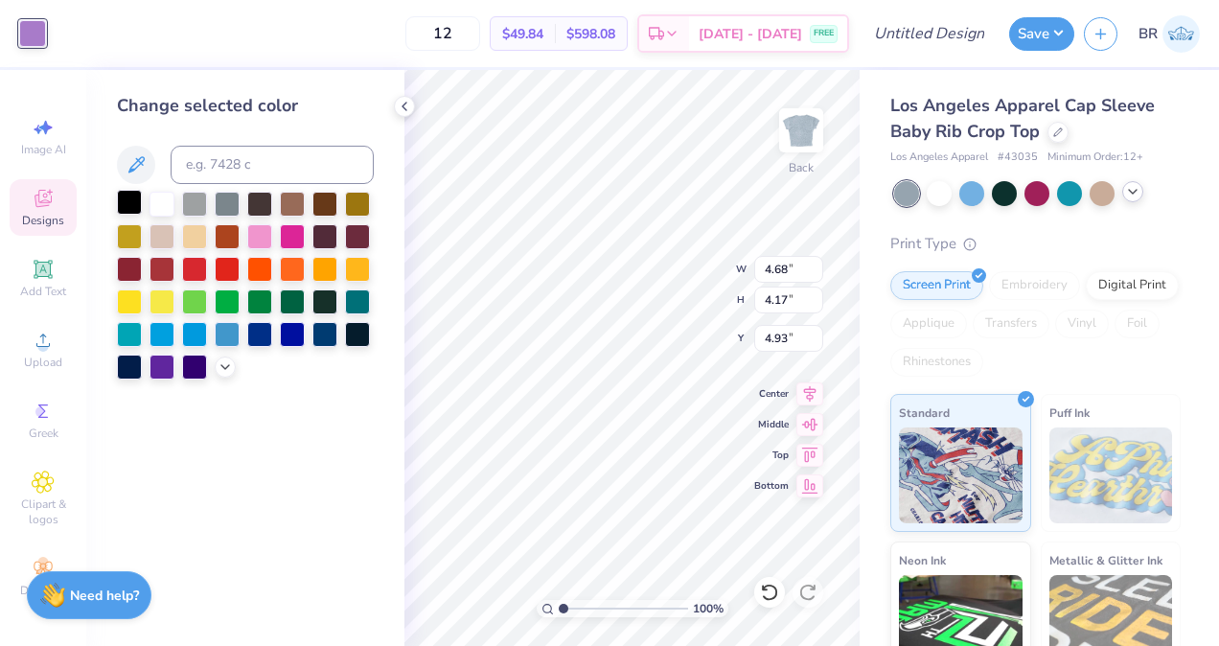
click at [132, 196] on div at bounding box center [129, 202] width 25 height 25
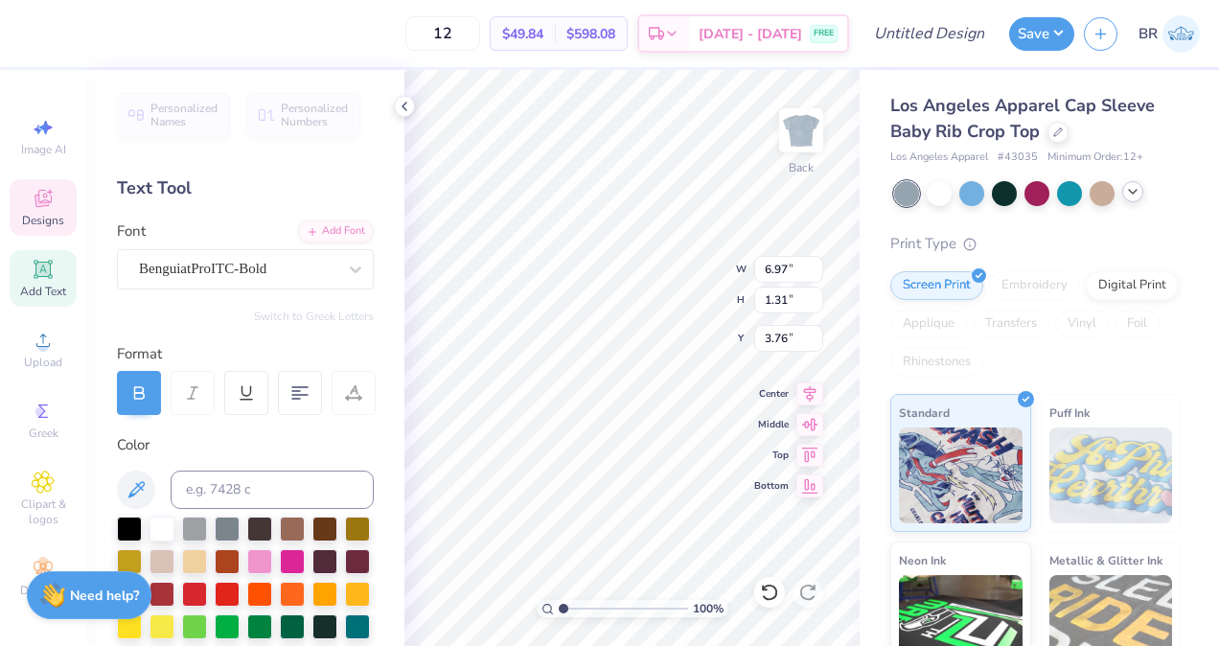
type textarea "D"
type textarea "YARD SHOW"
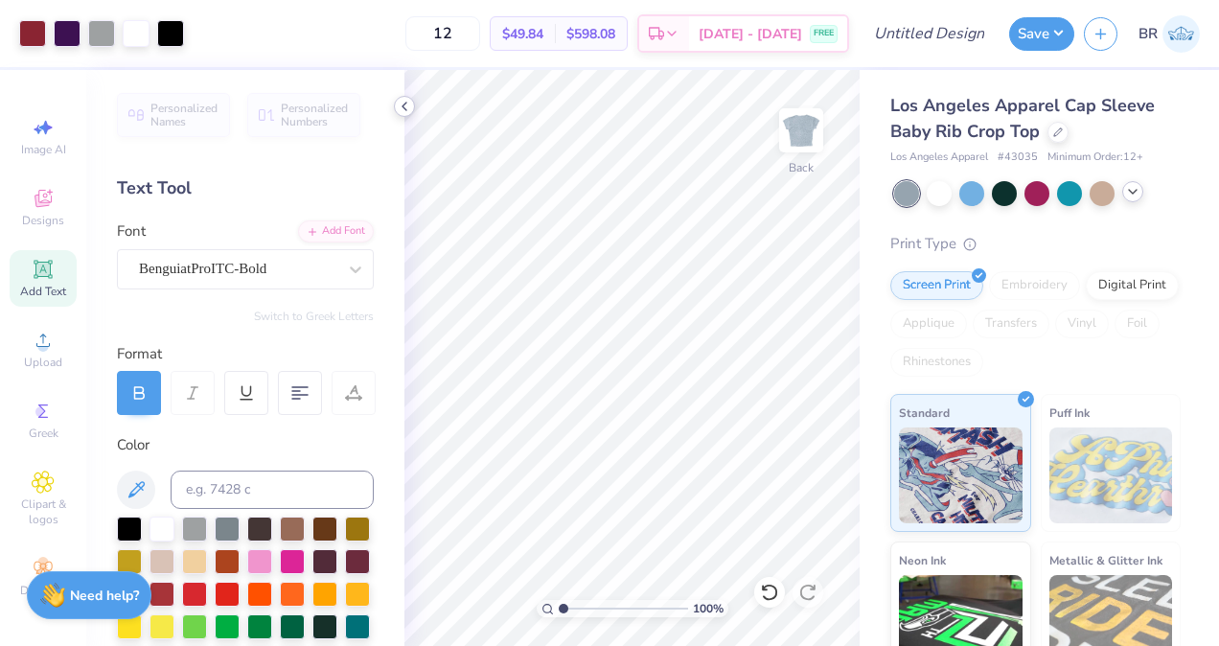
click at [413, 104] on div at bounding box center [404, 106] width 21 height 21
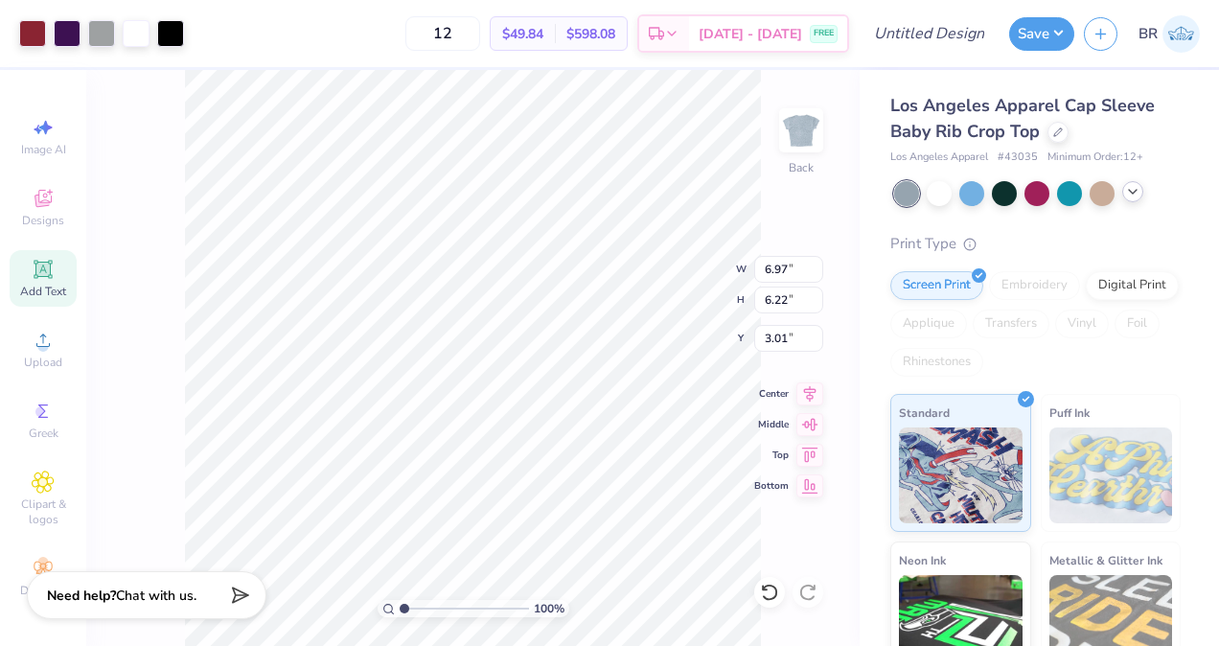
type input "3.00"
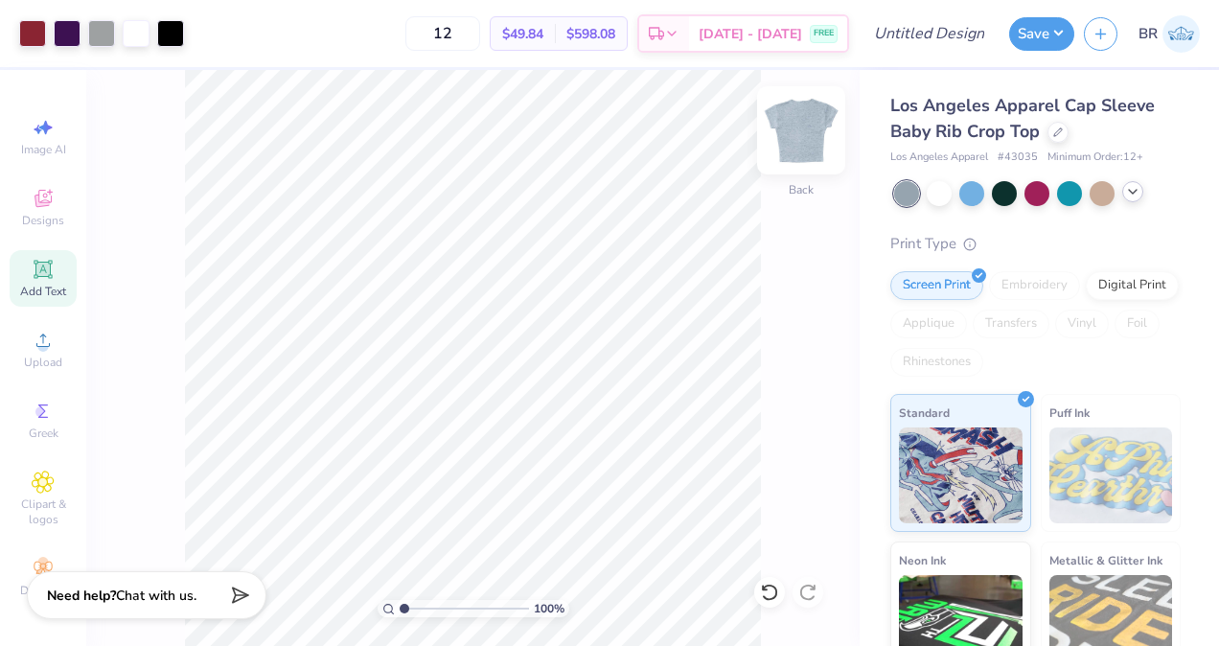
click at [782, 116] on img at bounding box center [801, 130] width 77 height 77
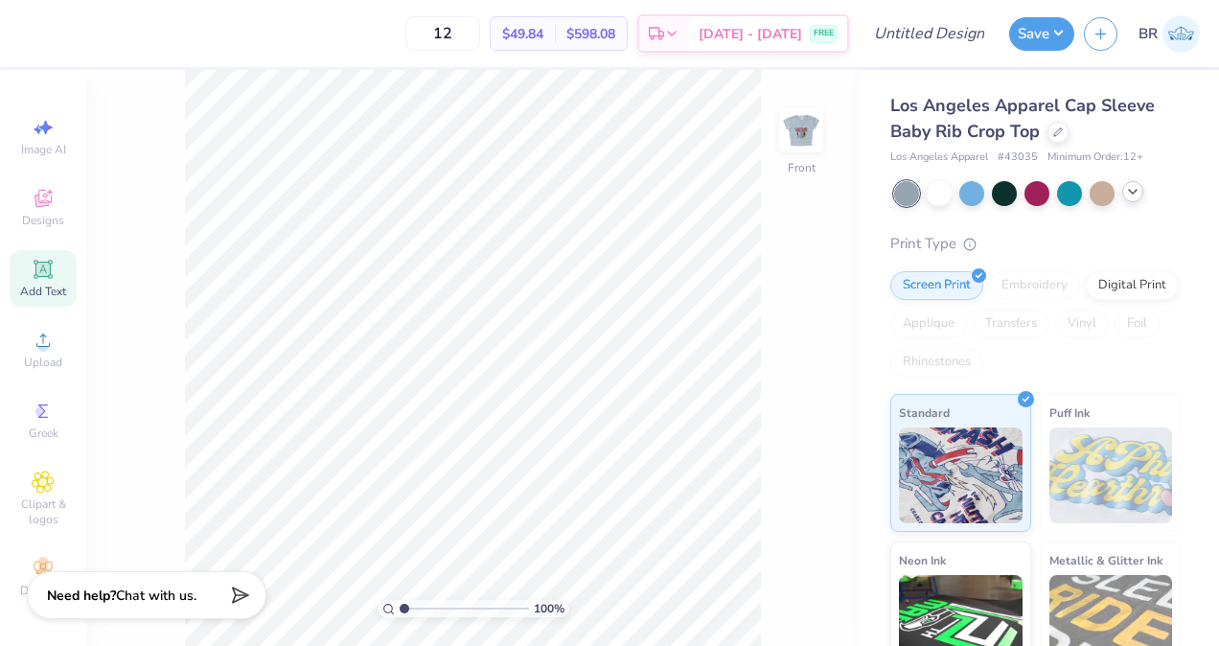
click at [54, 262] on div "Add Text" at bounding box center [43, 278] width 67 height 57
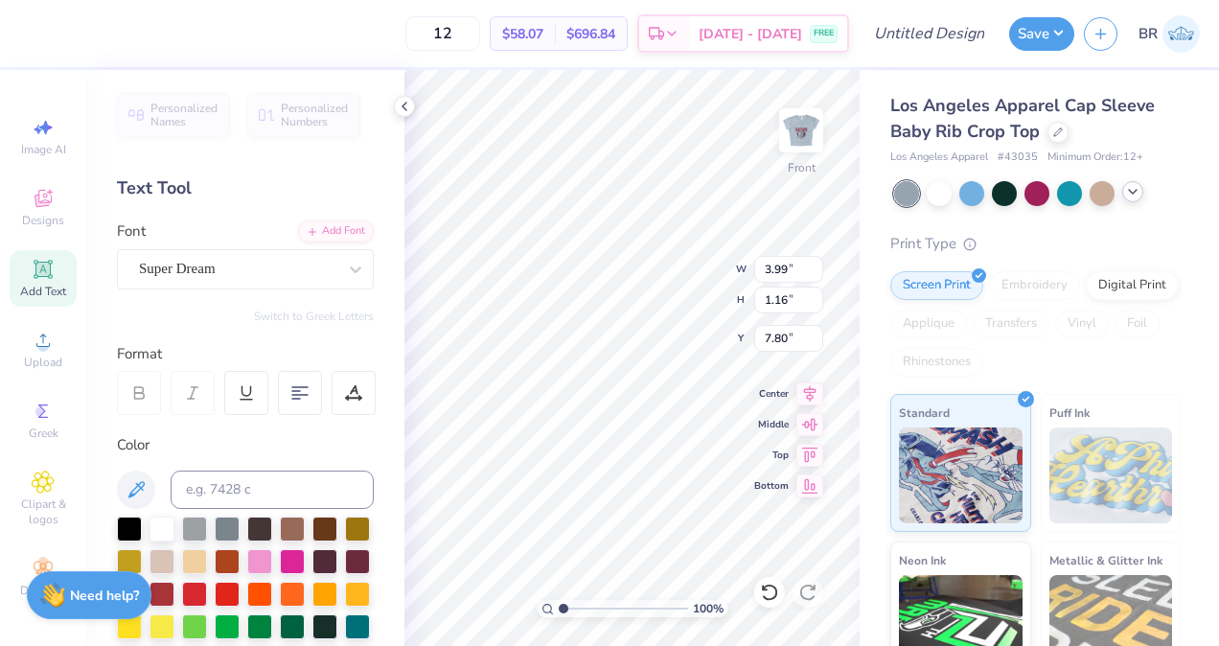
type textarea "T"
type textarea "1"
click at [254, 273] on div "Super Dream" at bounding box center [237, 269] width 201 height 30
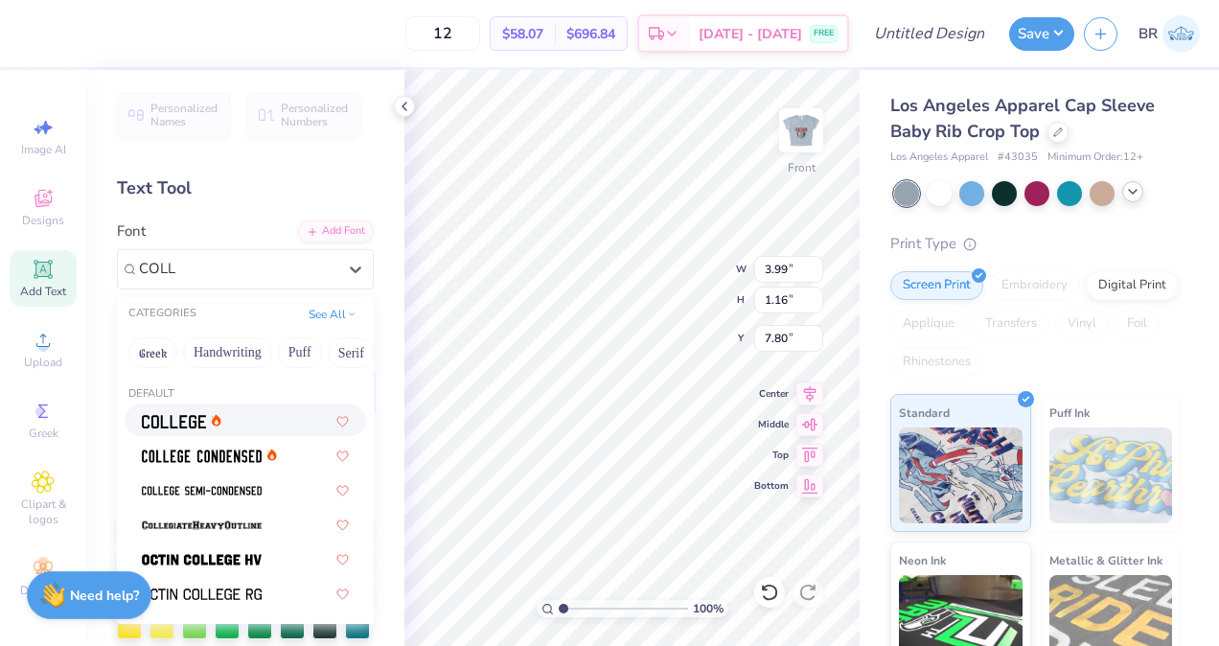
click at [227, 426] on div at bounding box center [245, 420] width 207 height 20
type input "COLL"
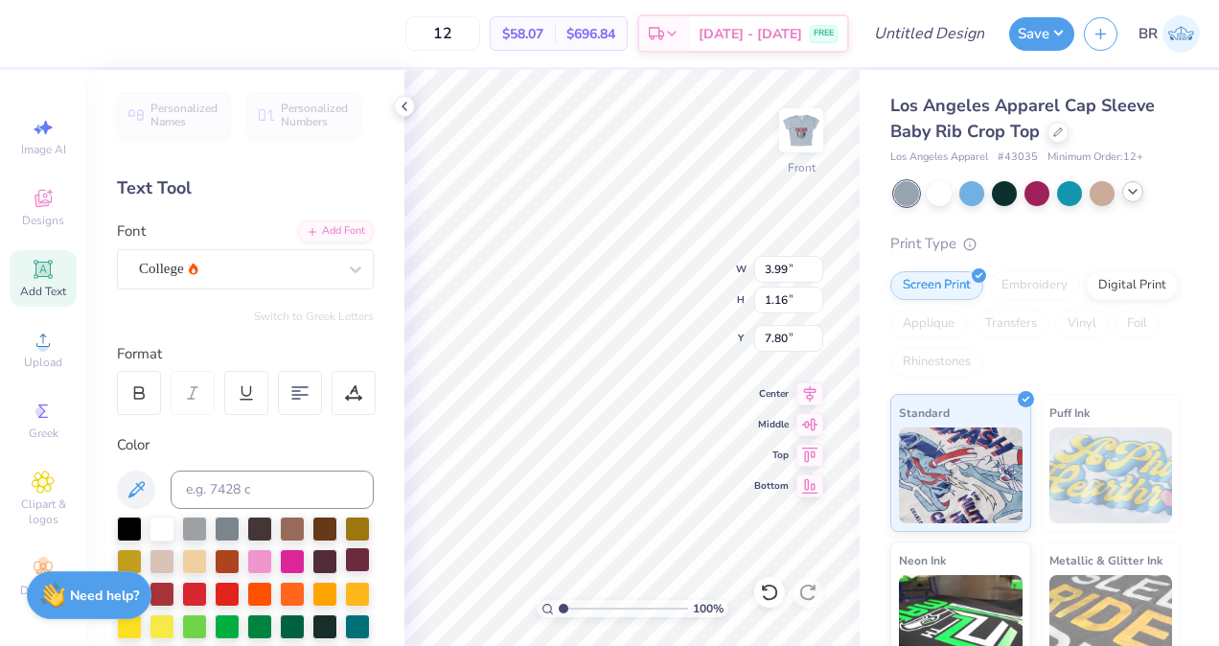
click at [345, 572] on div at bounding box center [357, 559] width 25 height 25
type input "2.74"
type input "6.39"
type input "4.51"
type input "3.00"
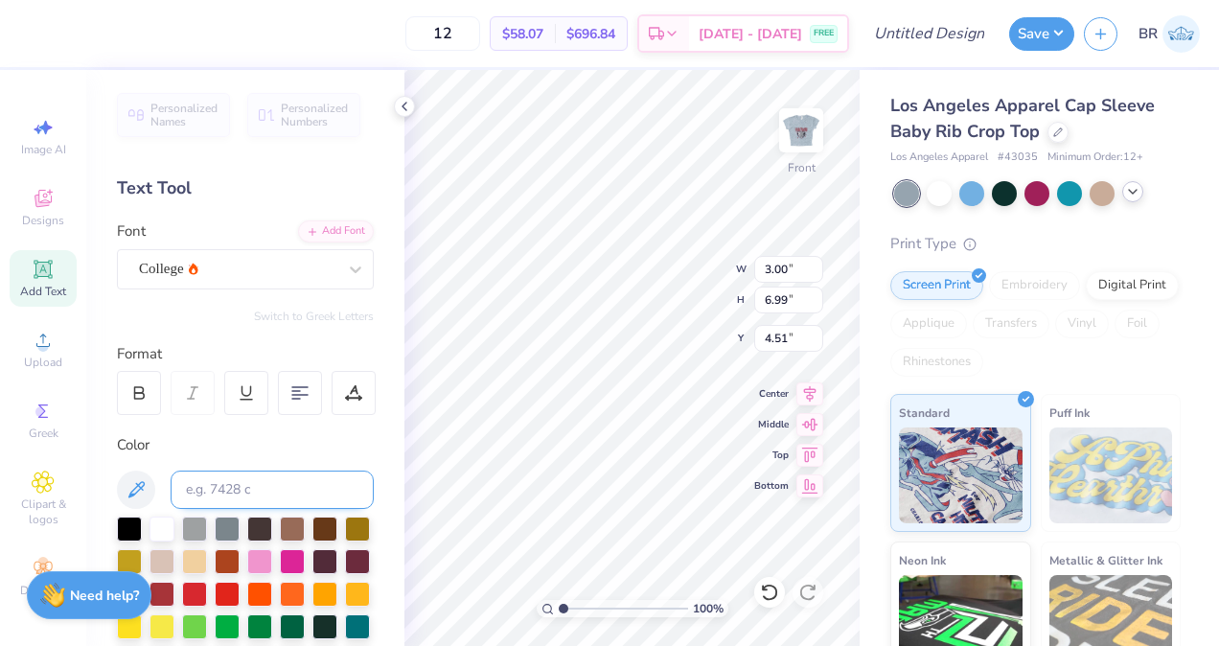
type input "6.99"
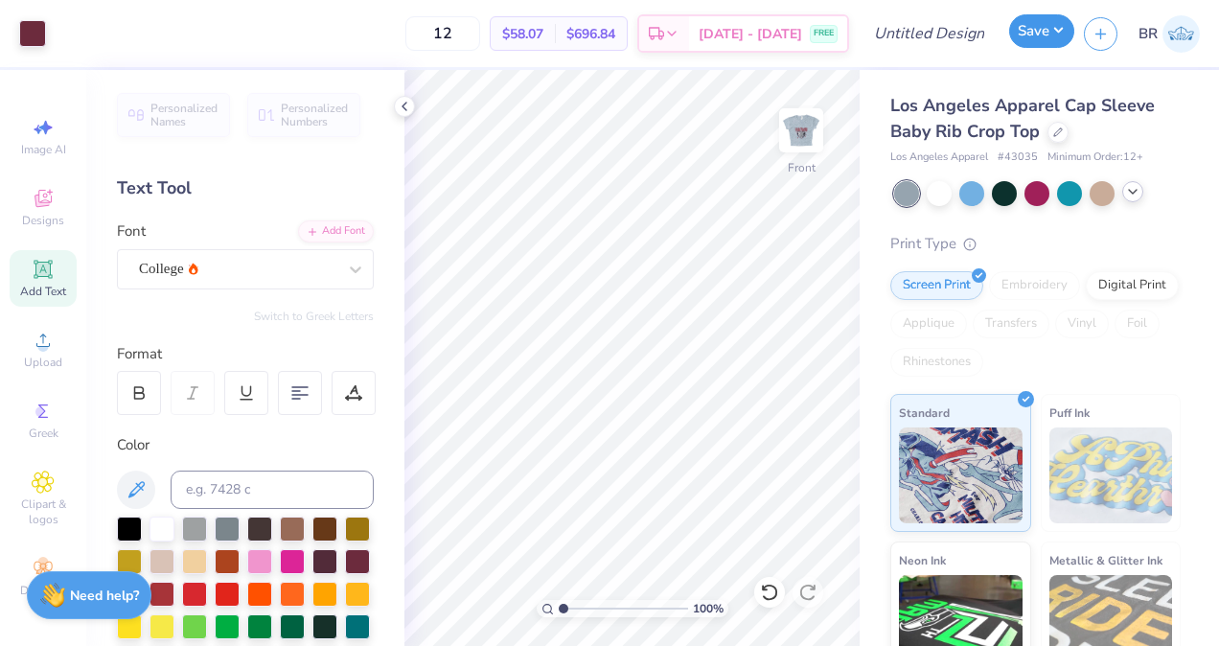
click at [1038, 25] on button "Save" at bounding box center [1041, 31] width 65 height 34
click at [1031, 27] on button "Save" at bounding box center [1041, 31] width 65 height 34
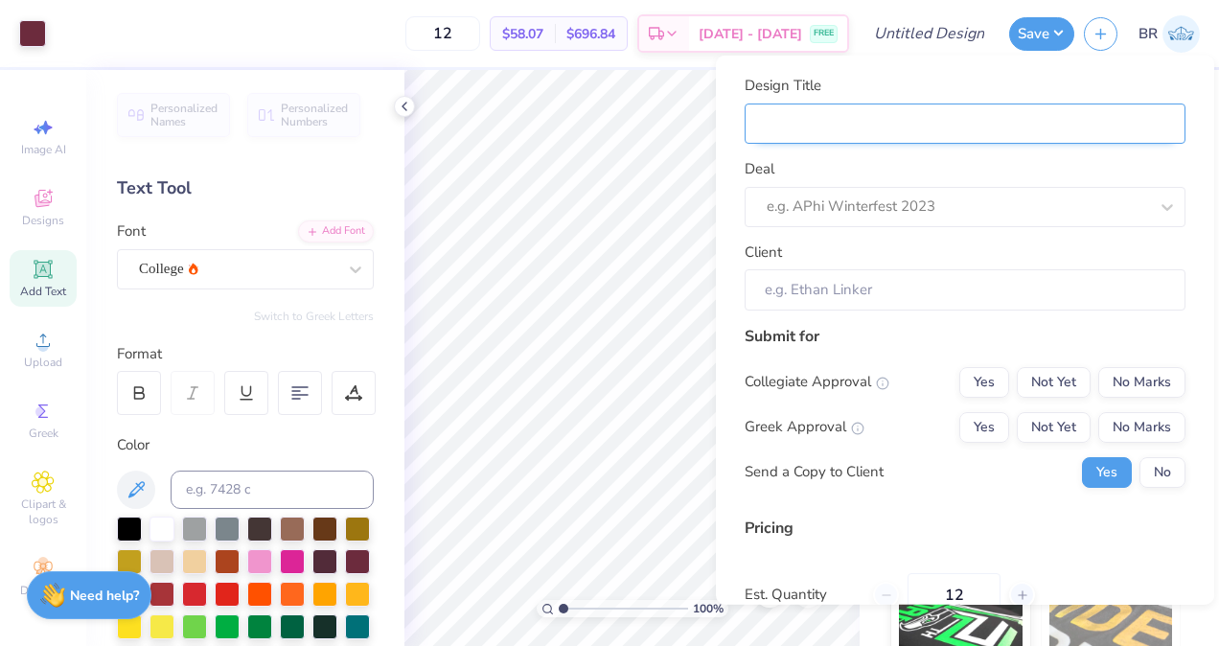
click at [886, 129] on input "Design Title" at bounding box center [965, 123] width 441 height 41
type input "H"
type input "He"
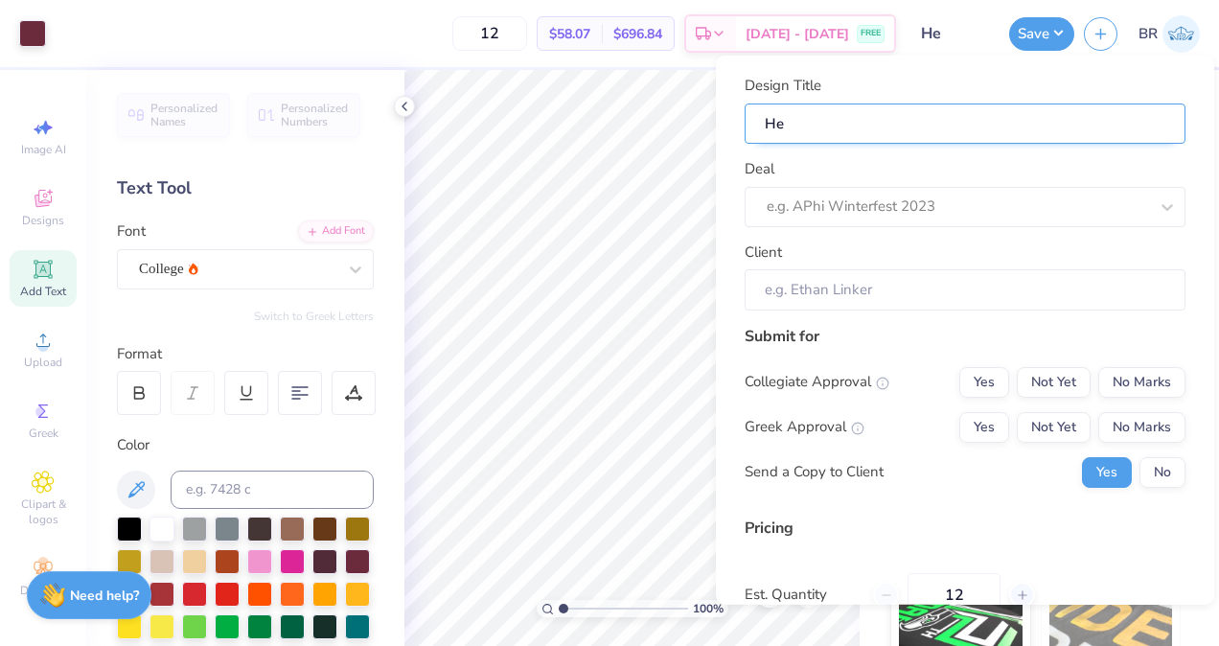
type input "Hea"
type input "Hear"
type input "Hea"
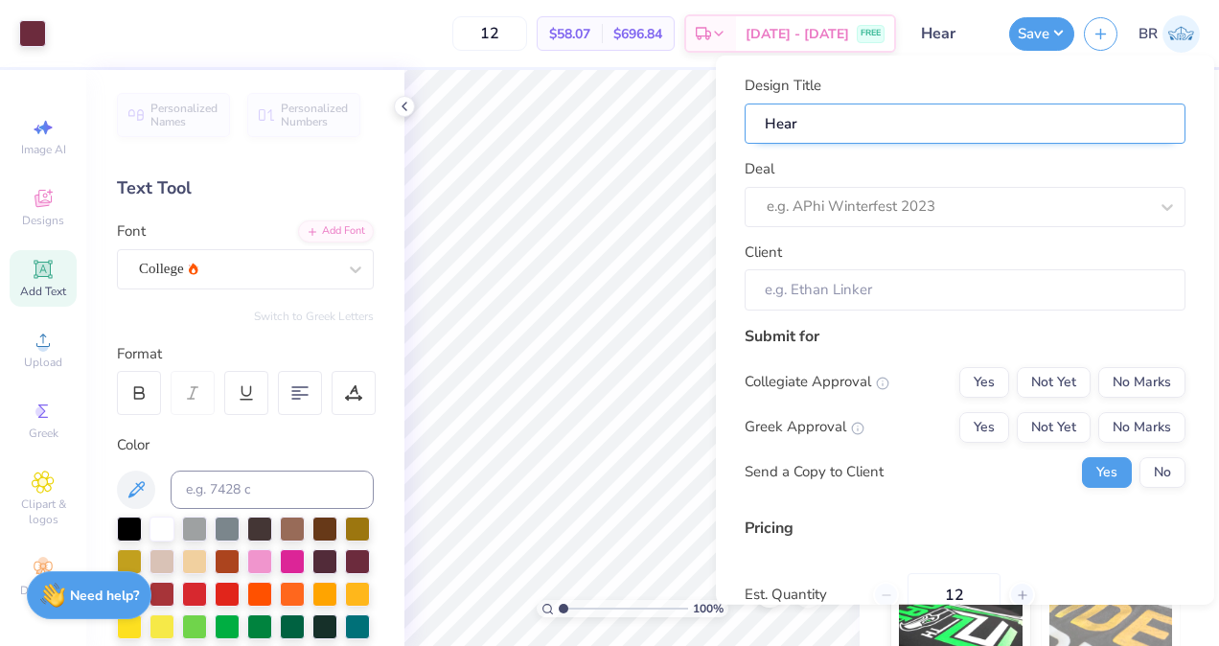
type input "Hea"
type input "He"
type input "H"
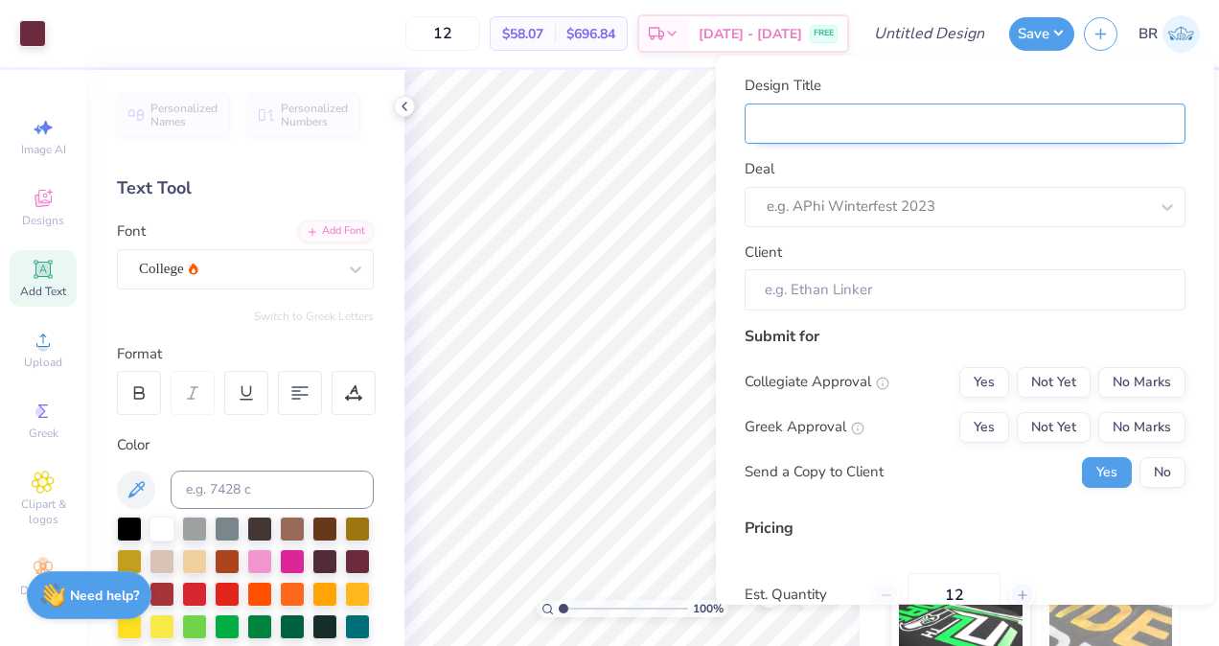
type input "L"
type input "LT"
type input "LTA"
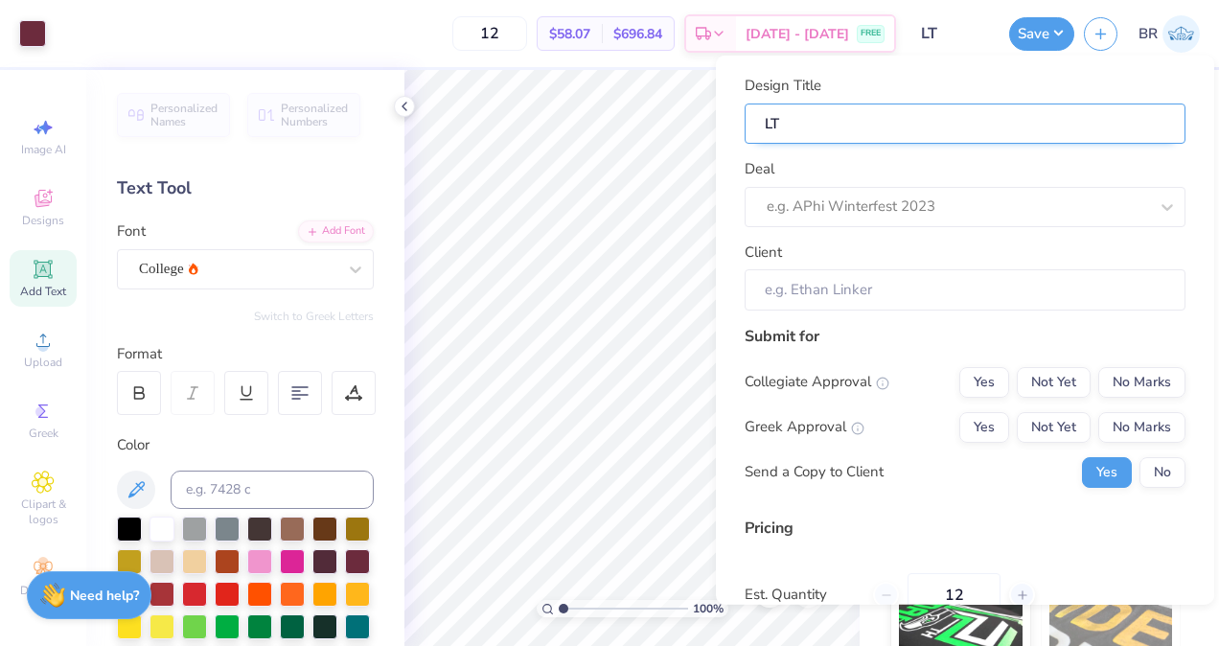
type input "LTA"
type input "LTA H"
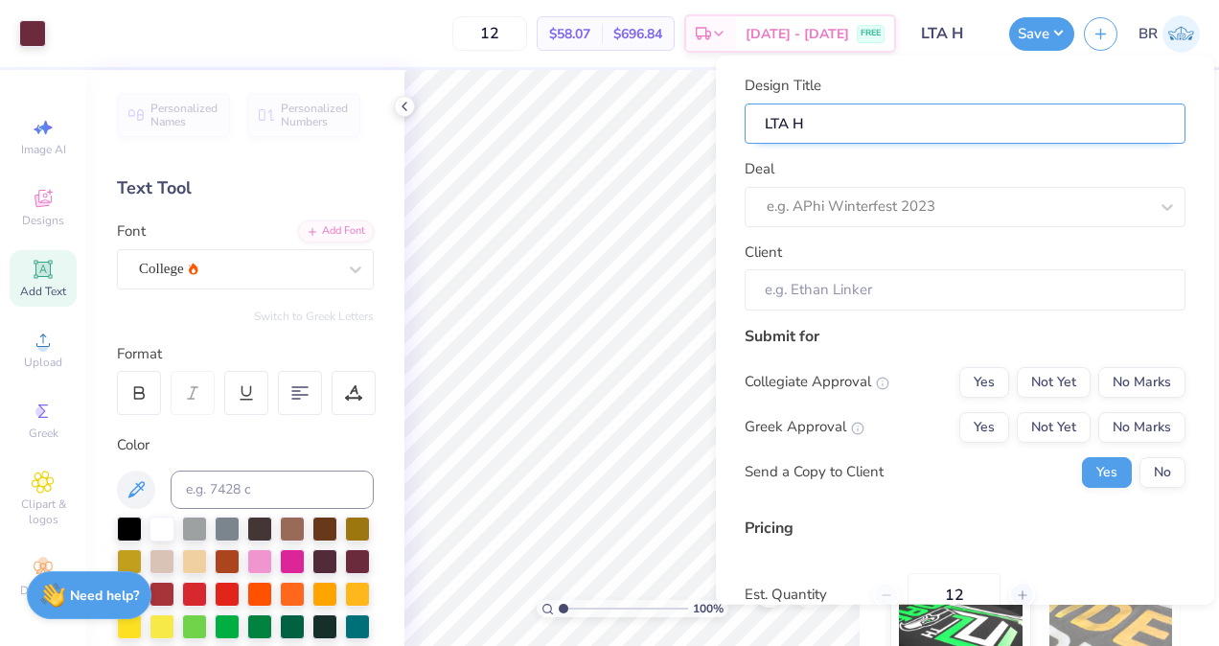
type input "LTA He"
type input "LTA Hea"
type input "LTA Hear"
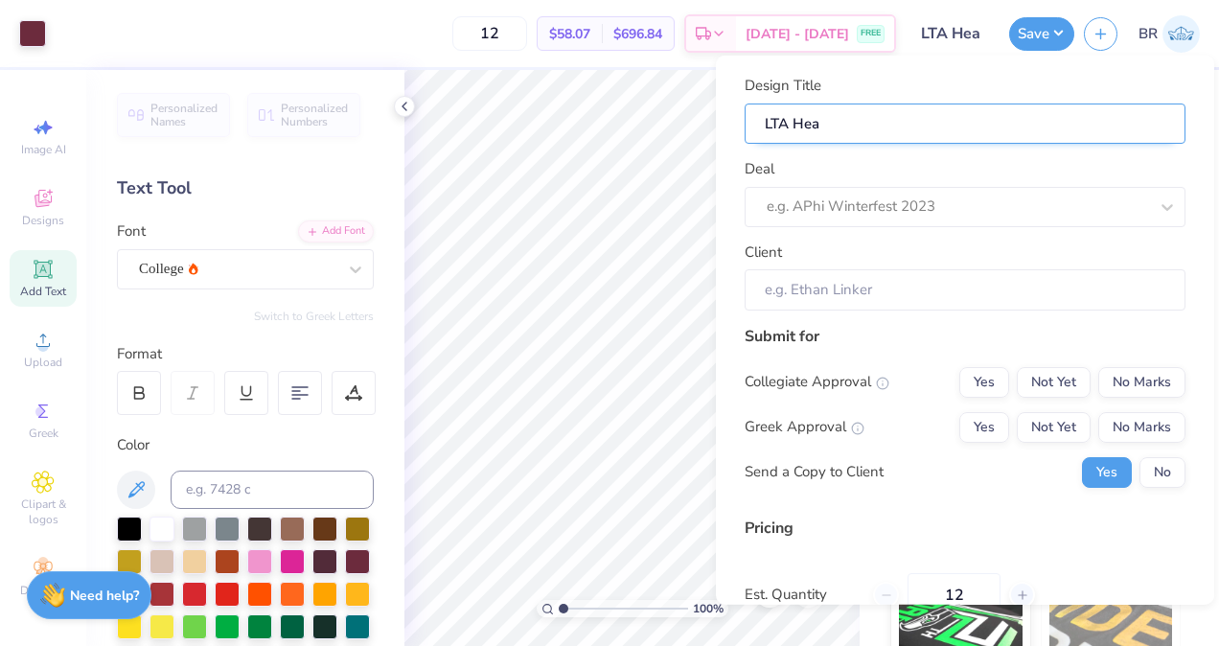
type input "LTA Hear"
type input "LTA Heart"
type input "LTA Hear"
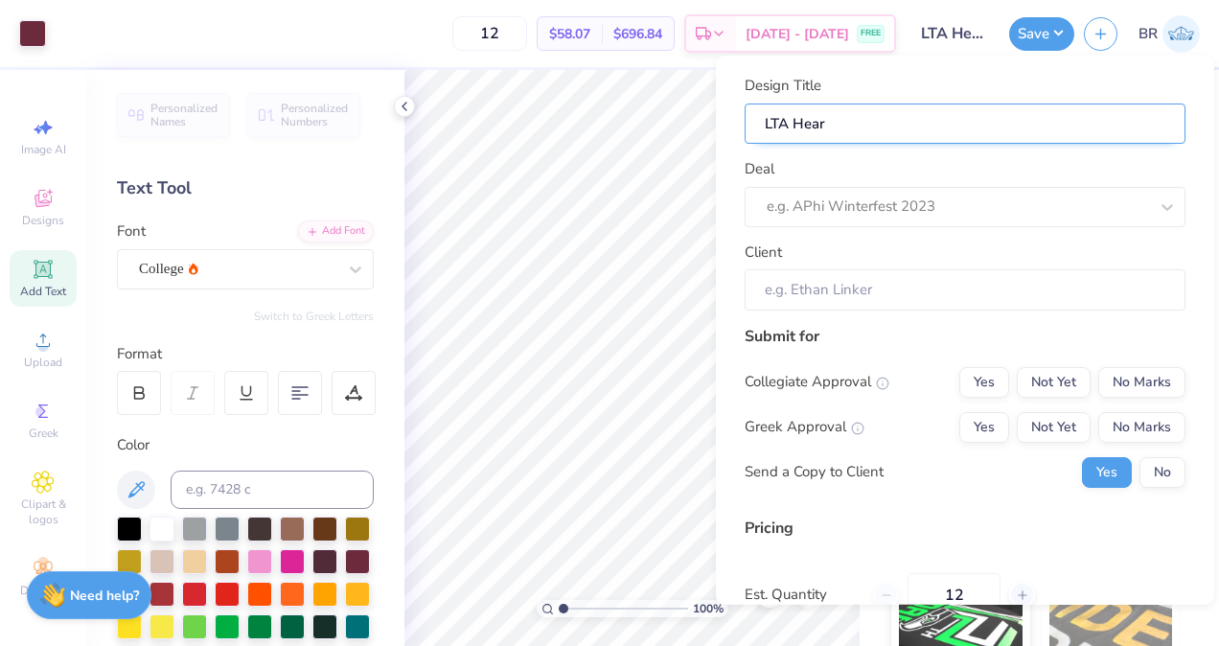
type input "LTA Hea"
type input "LTA He"
type input "LTA H"
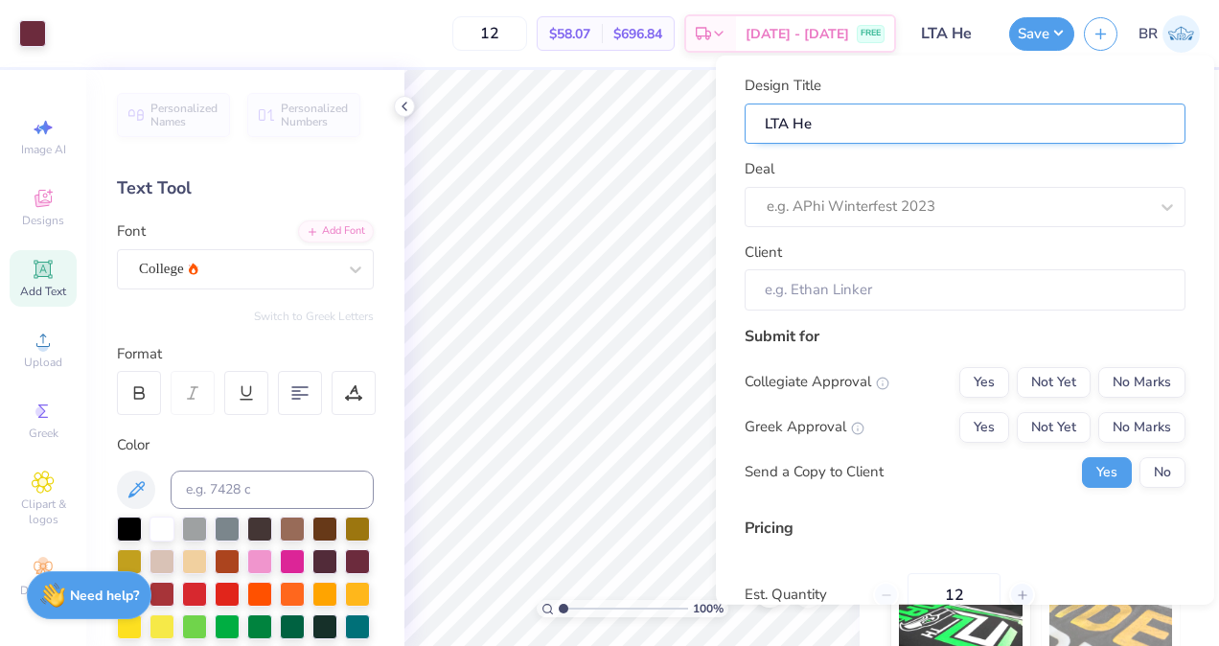
type input "LTA H"
type input "LTA"
type input "LTA Y"
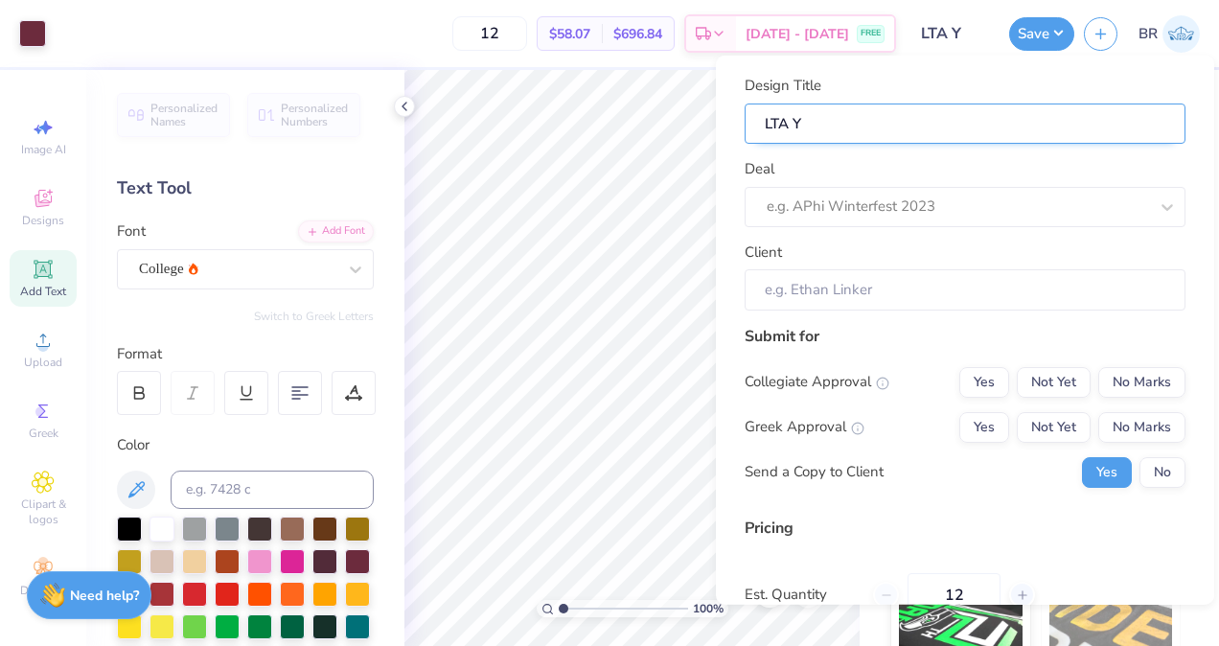
type input "LTA [PERSON_NAME]"
type input "LTA Yar"
type input "LTA Yard"
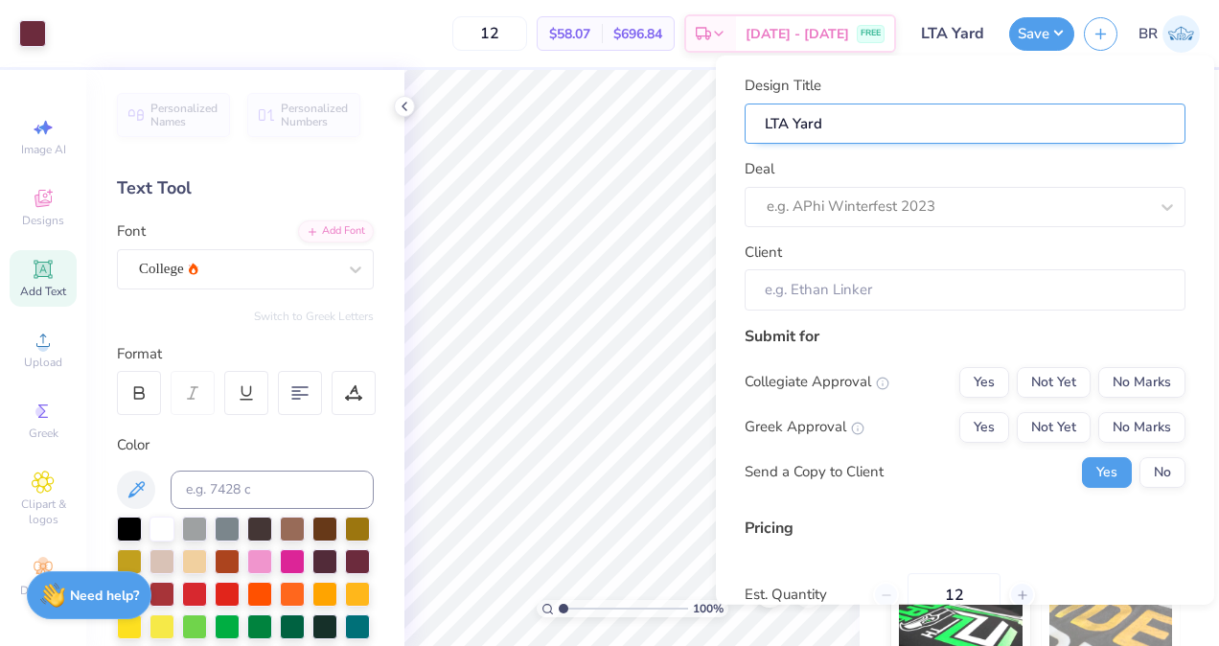
type input "LTA Yard"
type input "LTA Yard S"
type input "LTA Yard Sh"
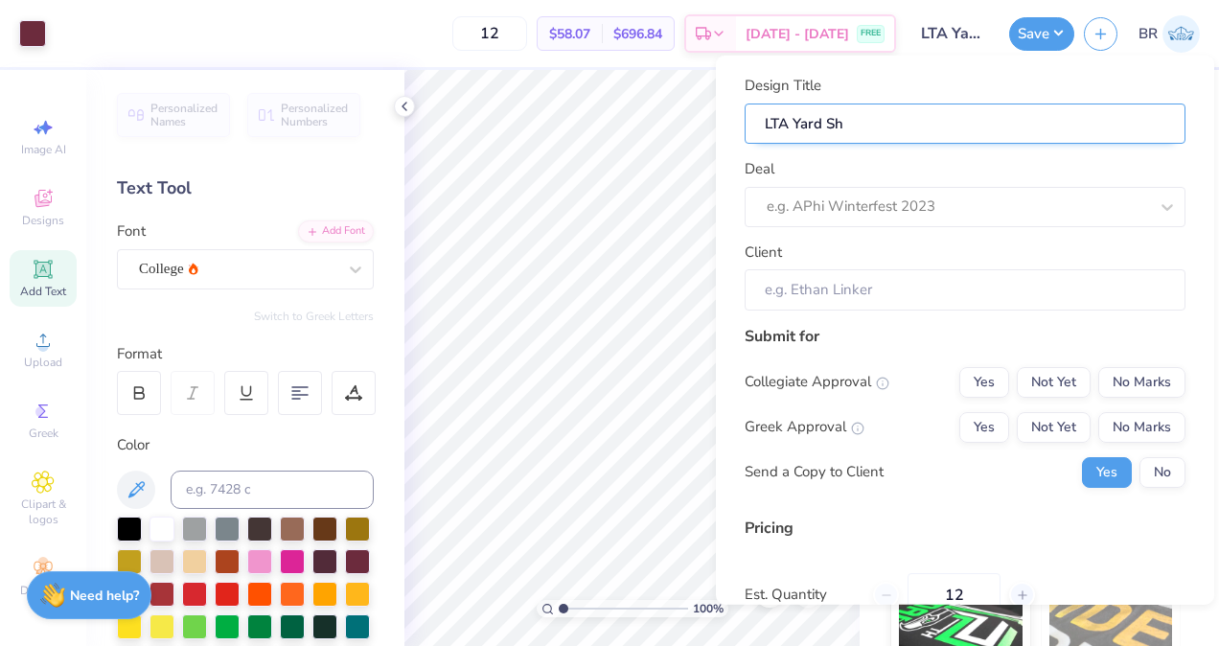
type input "LTA Yard Sho"
type input "LTA Yard Show"
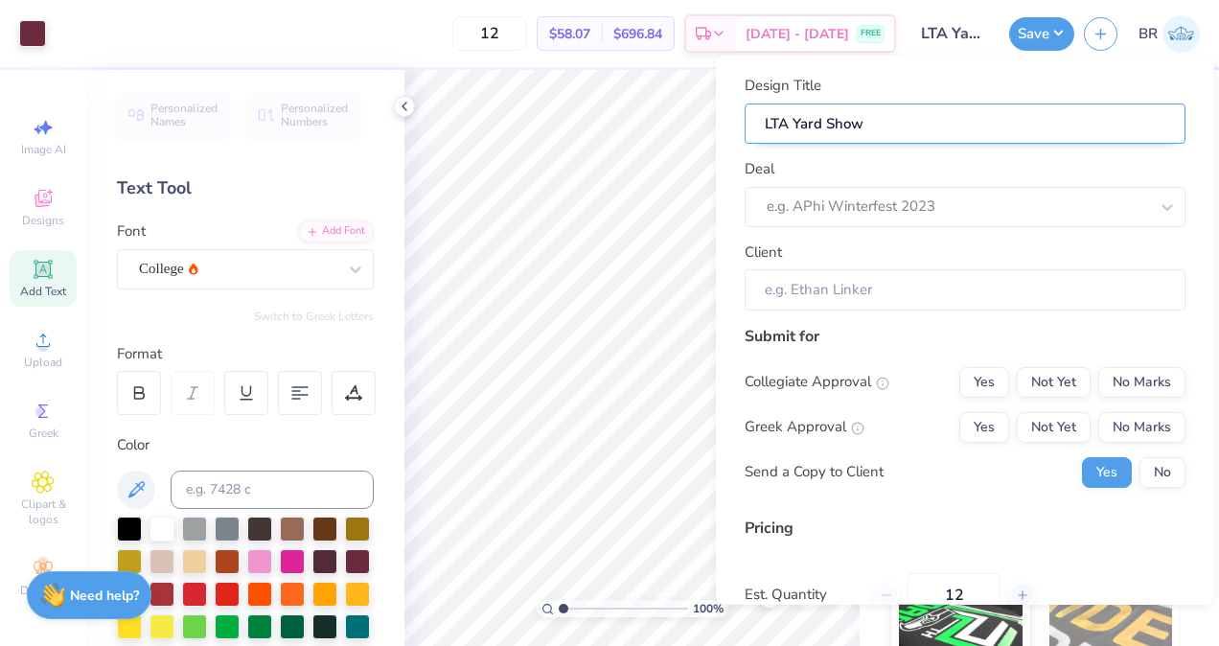
type input "LTA Yard Show"
type input "LTA Yard Show H"
type input "LTA Yard Show"
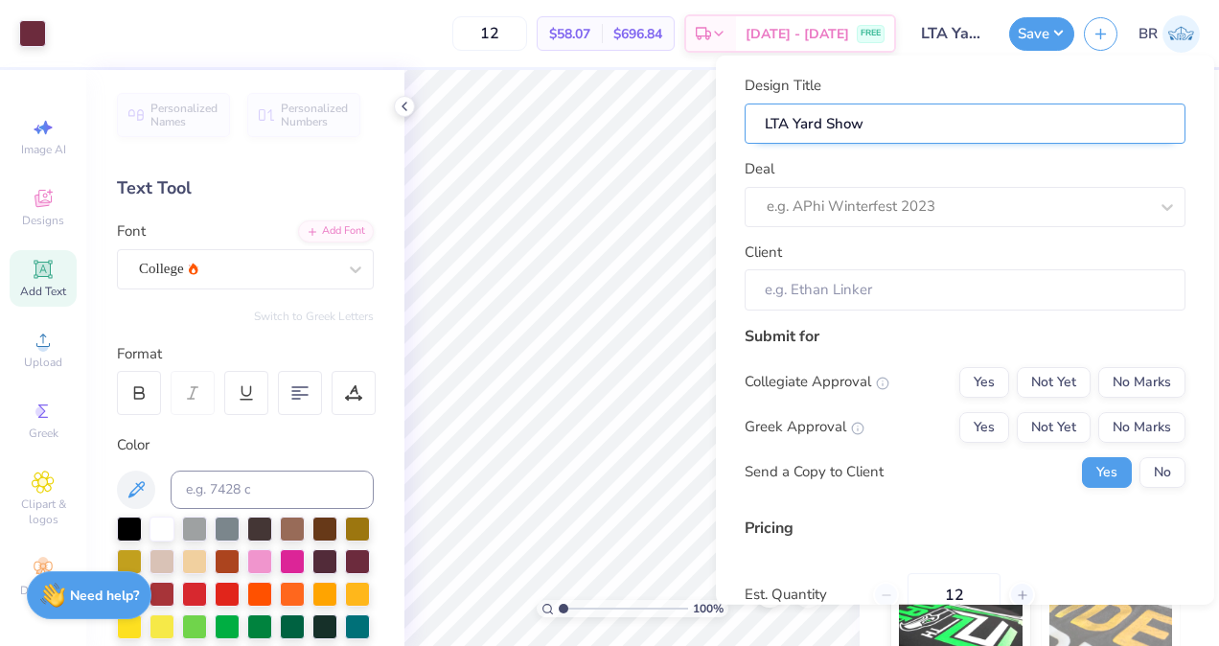
type input "LTA Yard Show H"
type input "LTA Yard Show He"
type input "LTA Yard Show Hea"
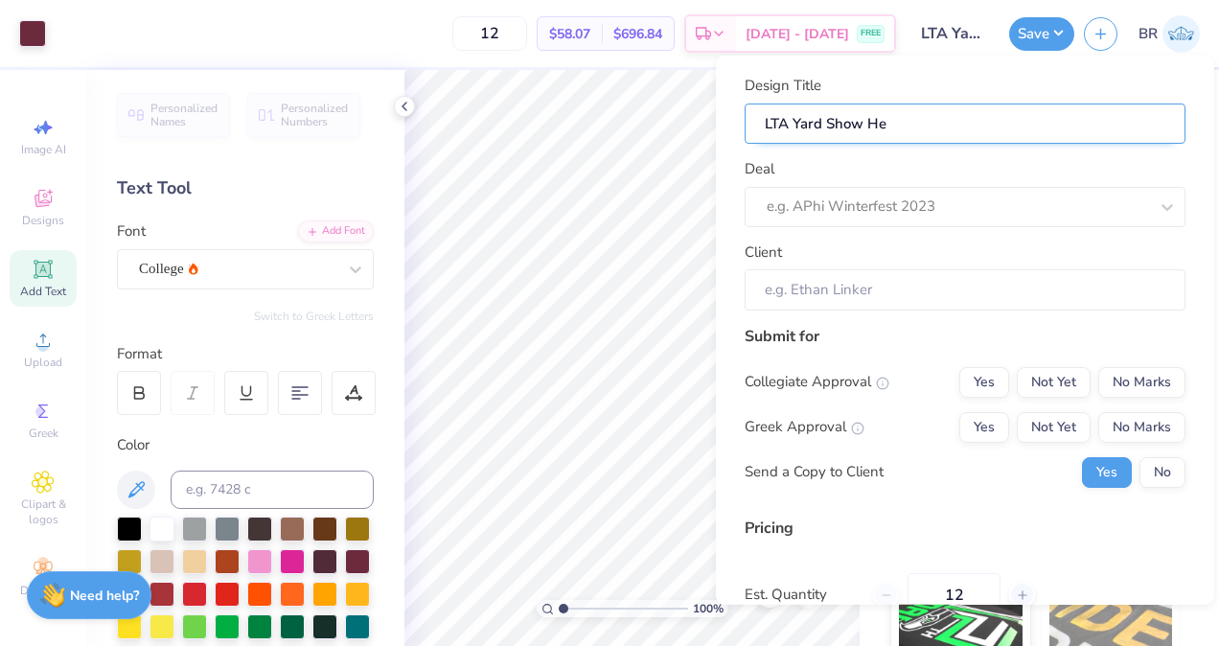
type input "LTA Yard Show Hea"
type input "LTA Yard Show Hear"
type input "LTA Yard Show Heart"
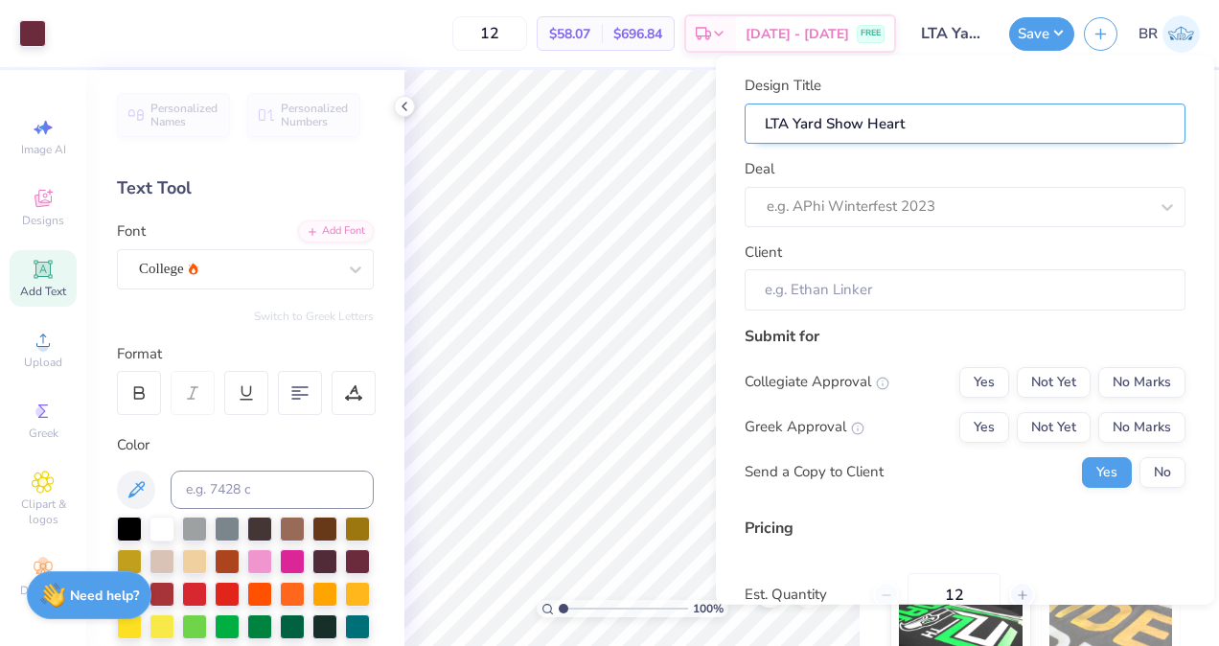
type input "LTA Yard Show Heart"
type input "LTA Yard Show Heart D"
type input "LTA Yard Show Heart Di"
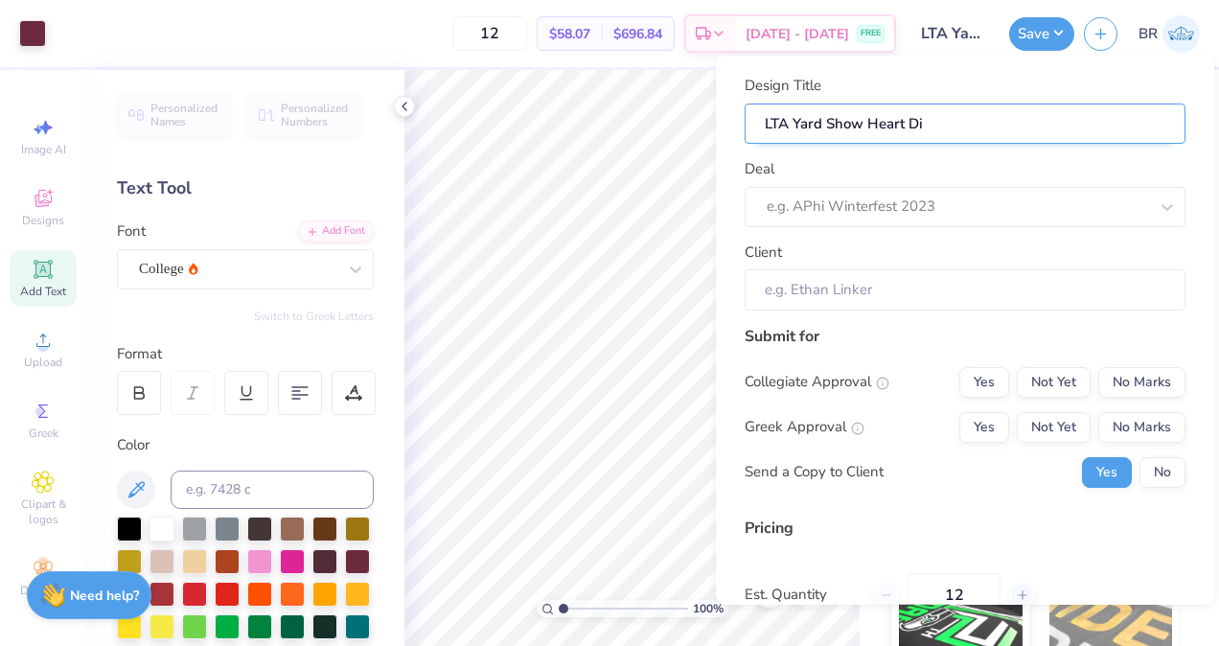
type input "LTA Yard Show Heart Dis"
type input "LTA Yard Show Heart Disc"
type input "LTA Yard Show Heart Disco"
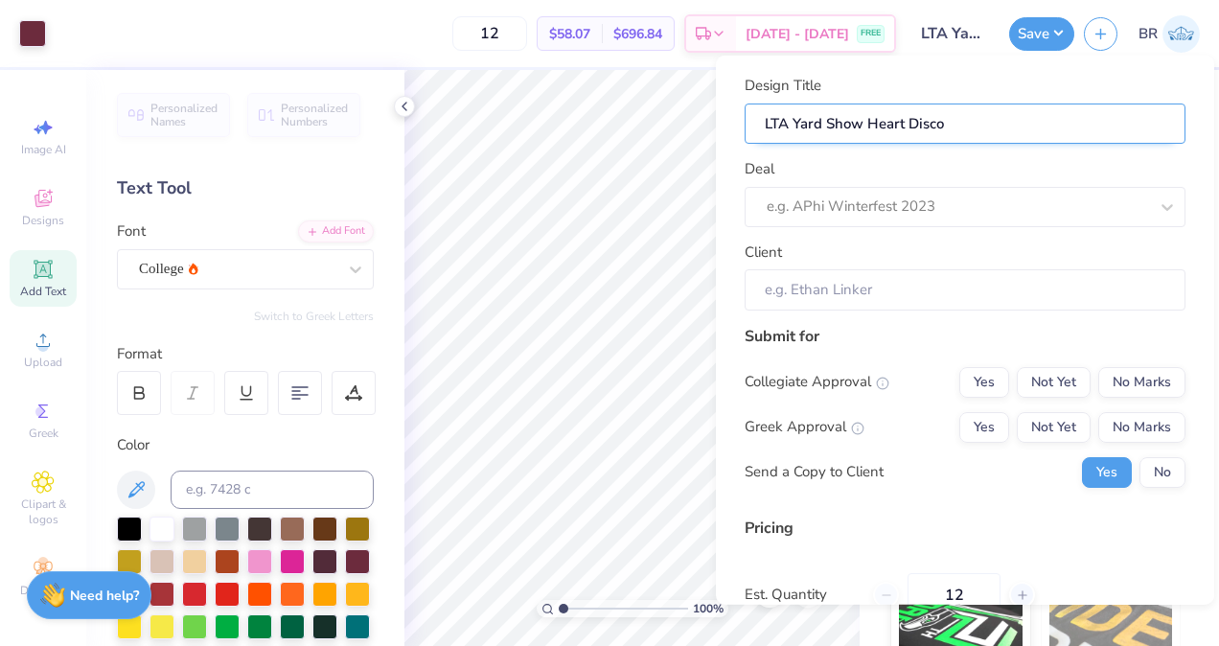
type input "LTA Yard Show Heart Disco"
type input "LTA Yard Show Heart Disco H"
type input "LTA Yard Show Heart Disco He"
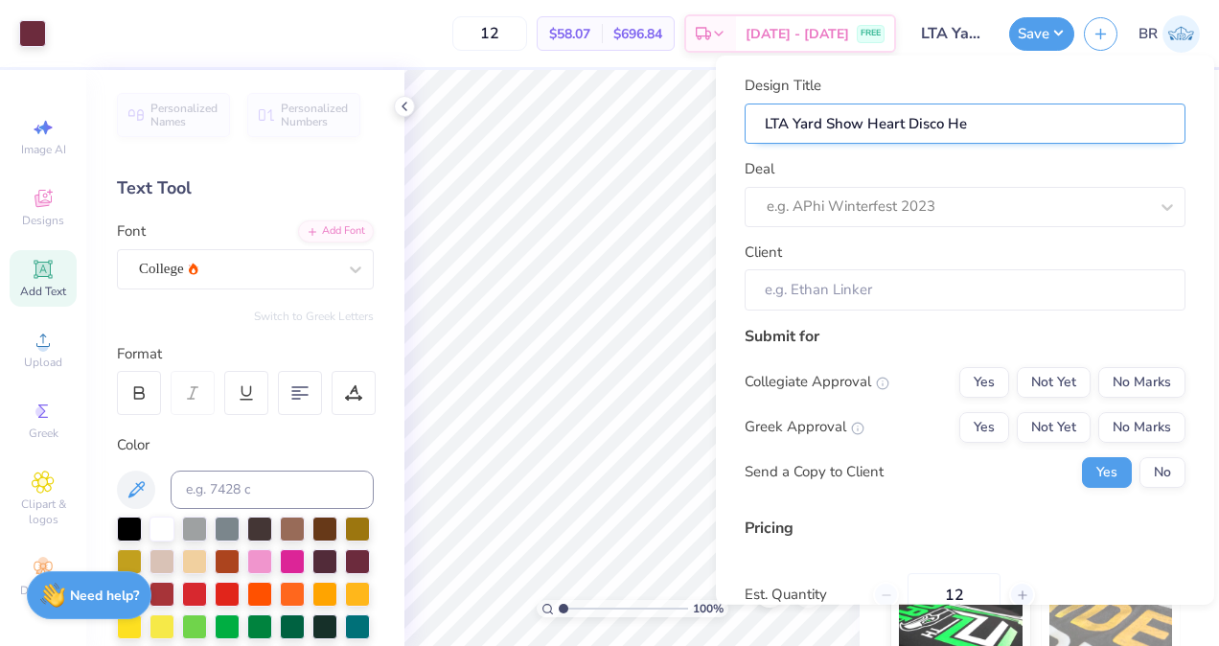
type input "LTA Yard Show Heart Disco Hea"
type input "LTA Yard Show Heart Disco Heat"
type input "LTA Yard Show Heart Disco Heath"
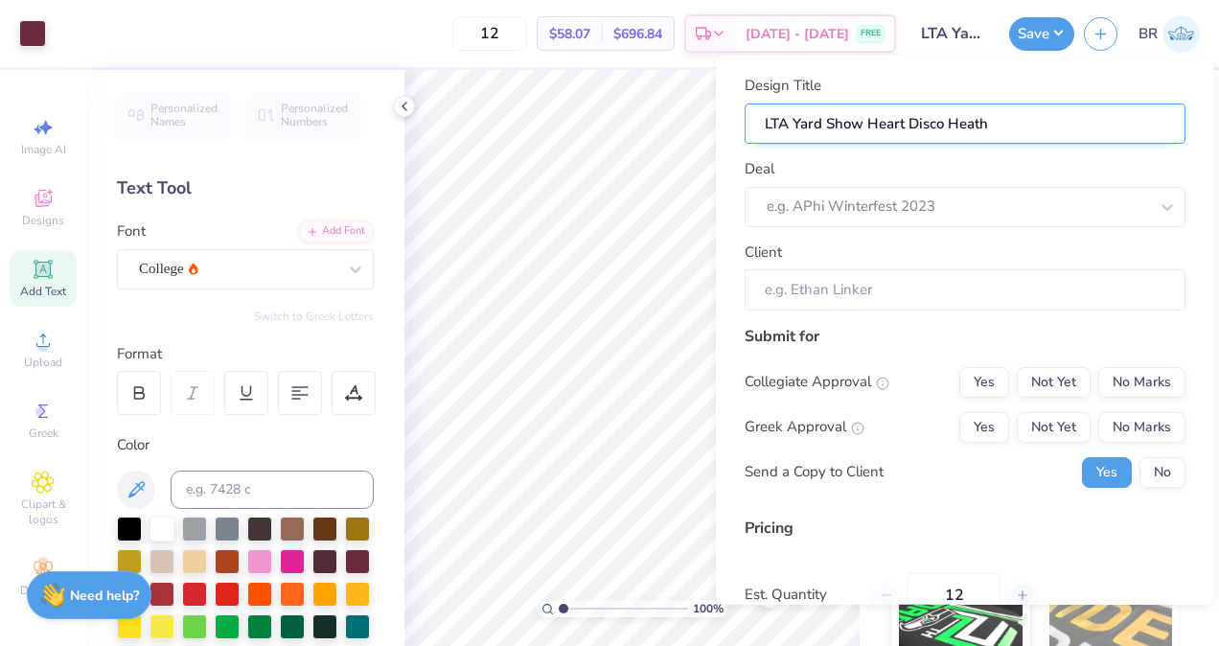
type input "LTA Yard Show Heart Disco Heathe"
type input "LTA Yard Show Heart Disco Heather"
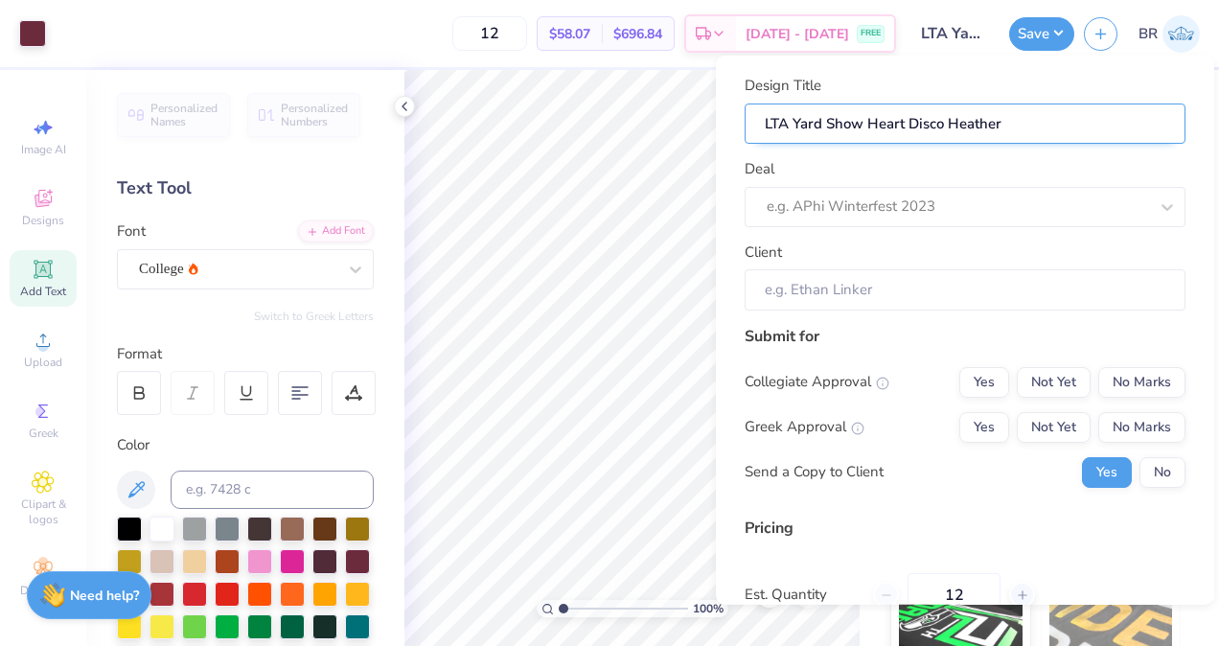
type input "LTA Yard Show Heart Disco Heather"
type input "LTA Yard Show Heart Disco Heather G"
type input "LTA Yard Show Heart Disco Heather Gr"
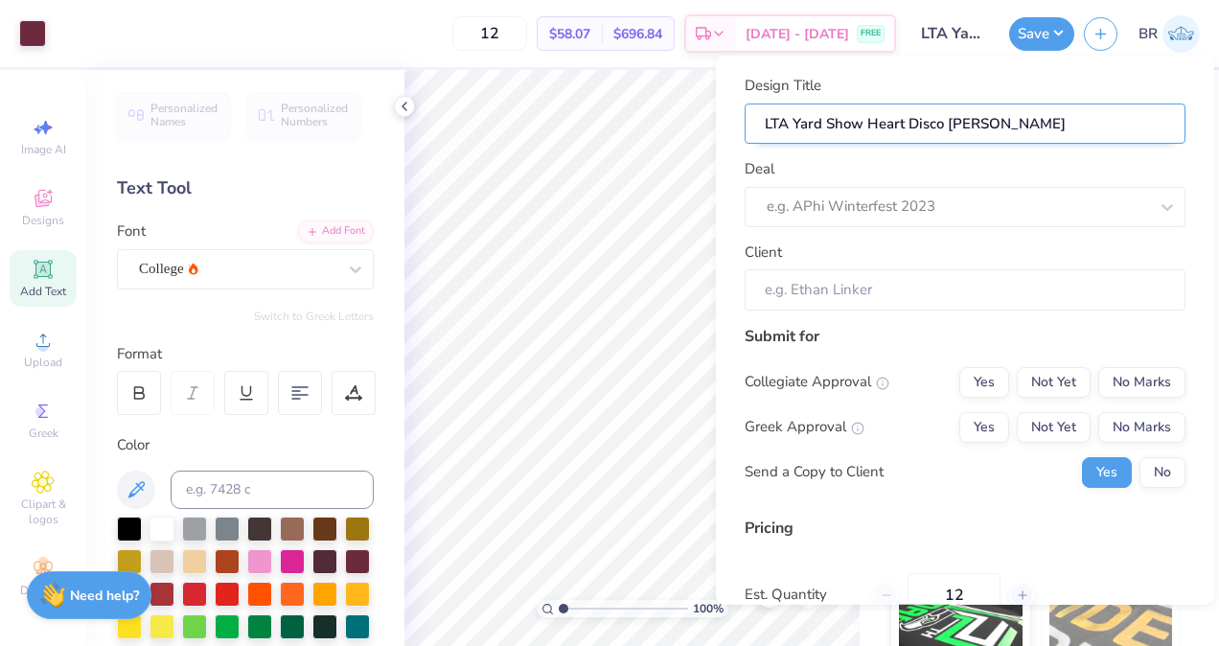
type input "LTA Yard Show Heart Disco Heather Gre"
type input "LTA Yard Show Heart Disco Heather Grey"
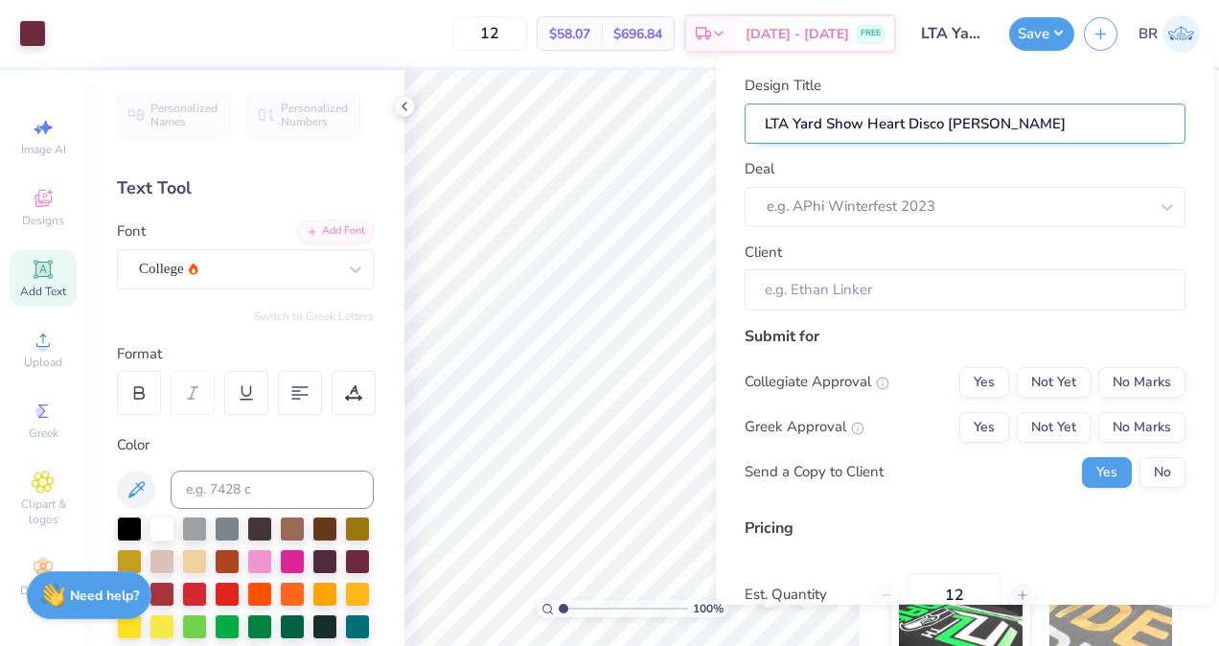
type input "LTA Yard Show Heart Disco Heather Grey"
type input "LTA Yard Show Heart Disco Heather Grey C"
type input "LTA Yard Show Heart Disco Heather Grey Cr"
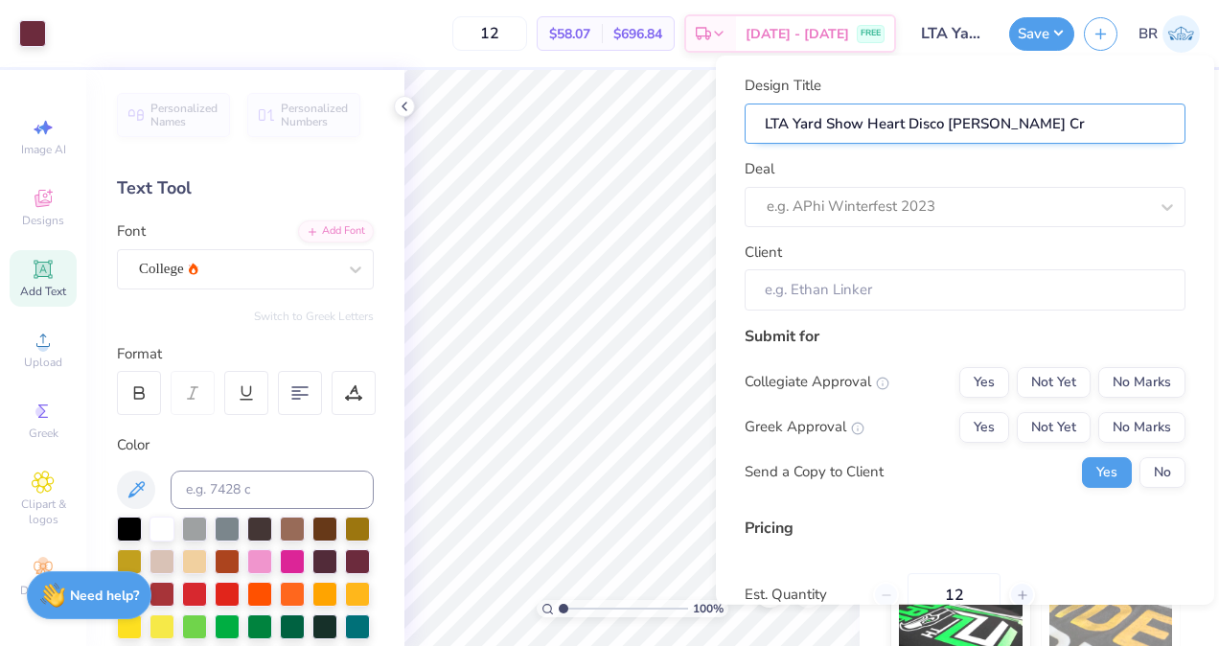
type input "LTA Yard Show Heart Disco Heather Grey Cro"
type input "LTA Yard Show Heart Disco Heather Grey Crop"
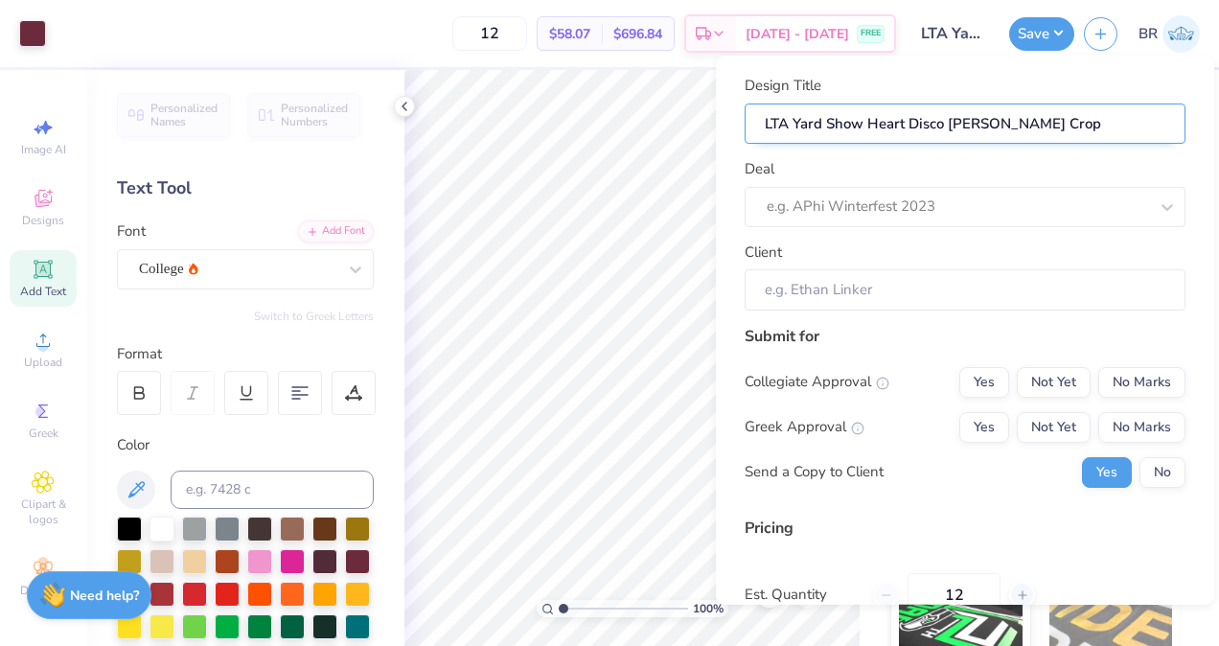
type input "LTA Yard Show Heart Disco Heather Grey Crop"
type input "LTA Yard Show Heart Disco Heather Grey Crop T"
type input "LTA Yard Show Heart Disco Heather Grey Crop To"
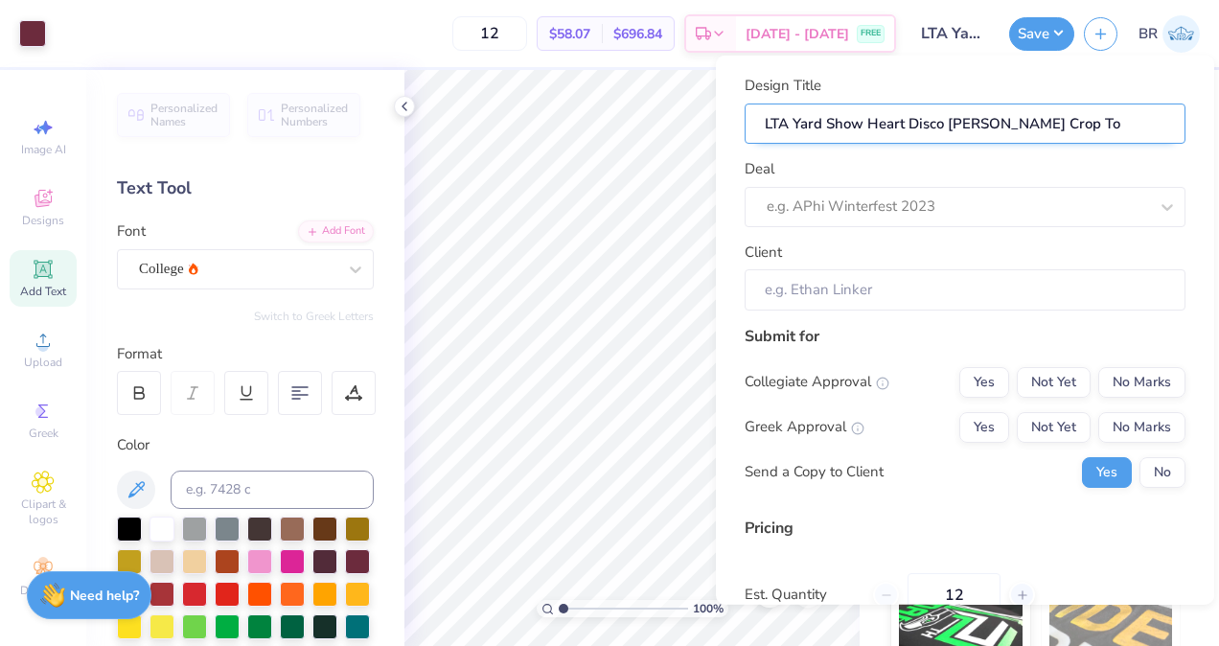
type input "LTA Yard Show Heart Disco Heather Grey Crop Top"
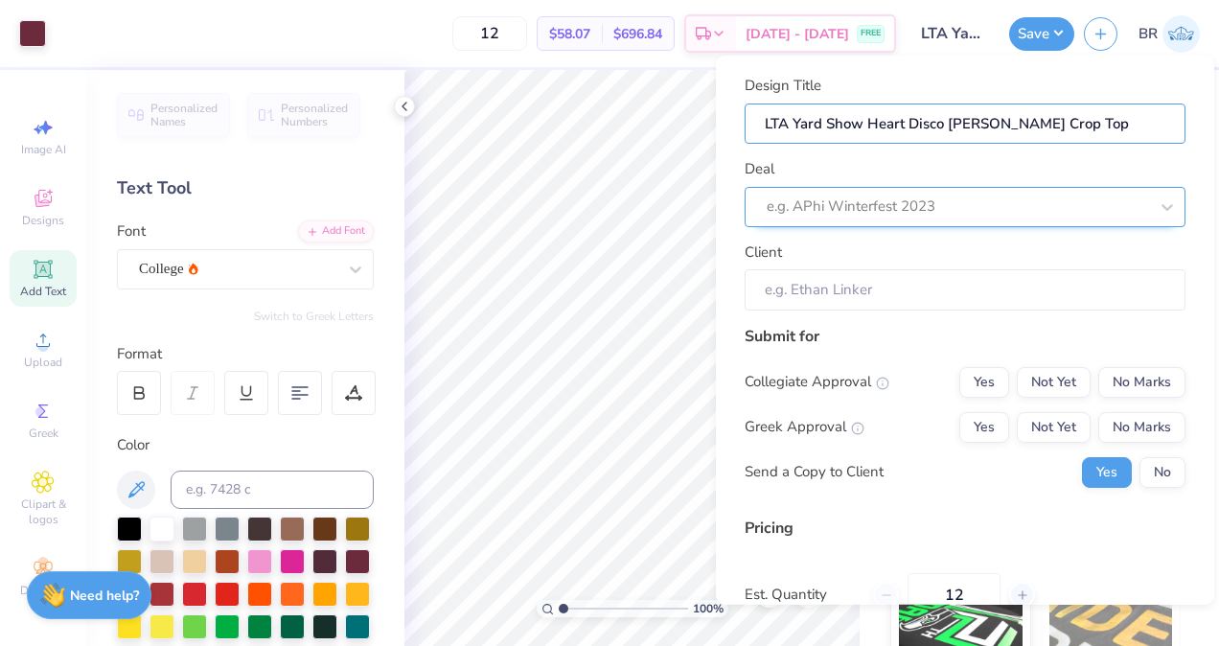
type input "LTA Yard Show Heart Disco Heather Grey Crop Top"
click at [862, 213] on div at bounding box center [957, 207] width 381 height 26
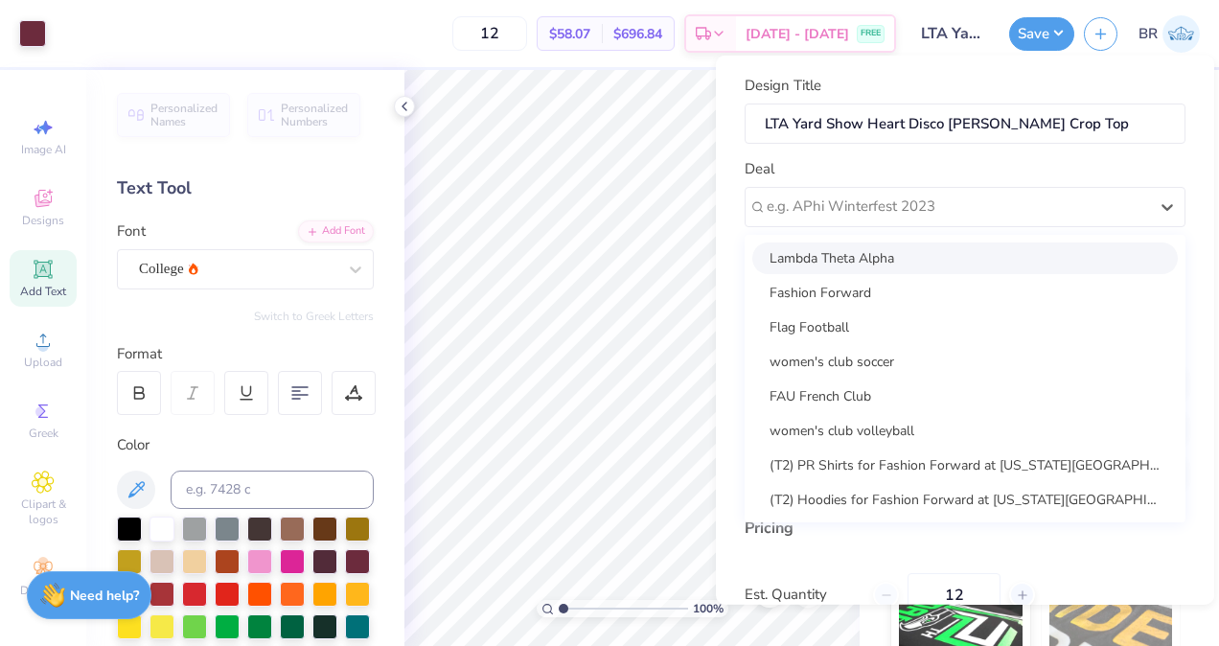
click at [868, 249] on div "Lambda Theta Alpha" at bounding box center [965, 258] width 426 height 32
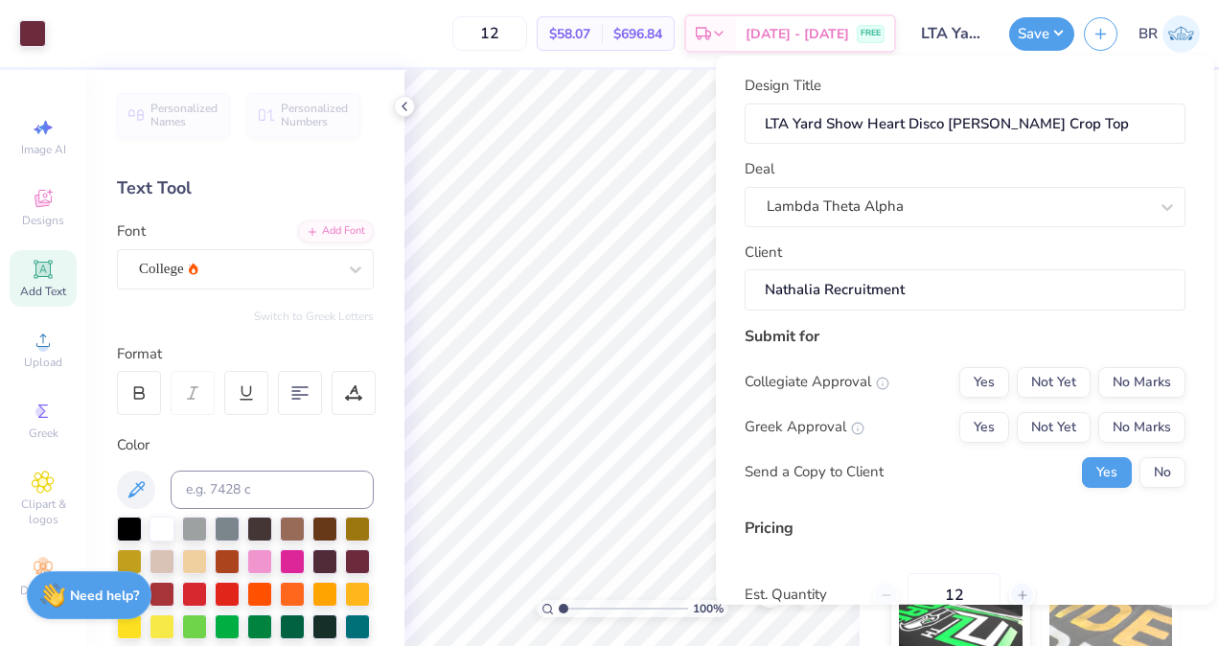
type input "Nathalia Recruitment"
click at [1107, 387] on button "No Marks" at bounding box center [1141, 381] width 87 height 31
click at [1057, 419] on button "Not Yet" at bounding box center [1054, 426] width 74 height 31
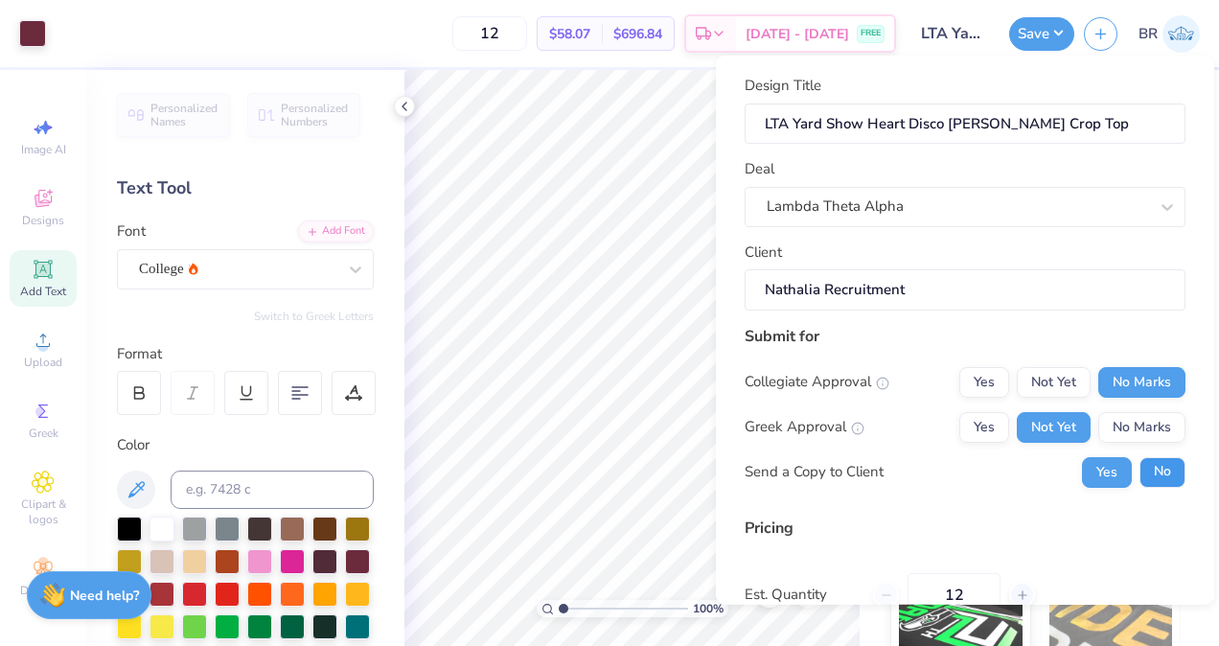
click at [1168, 484] on button "No" at bounding box center [1163, 471] width 46 height 31
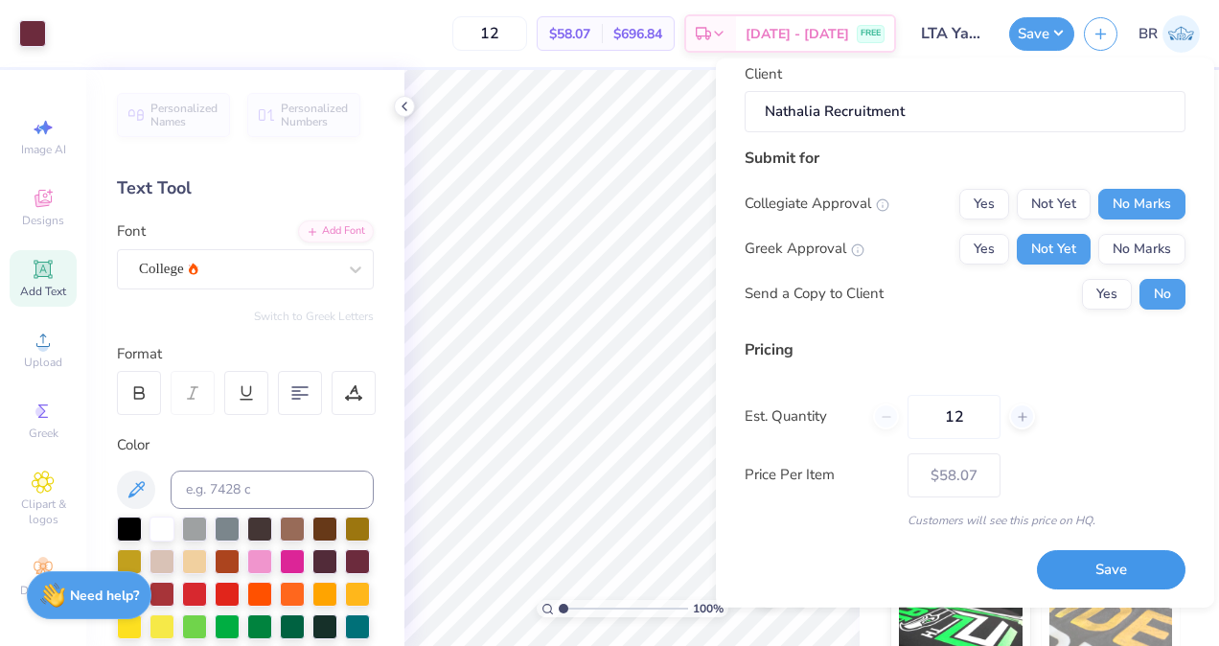
click at [1083, 567] on button "Save" at bounding box center [1111, 569] width 149 height 39
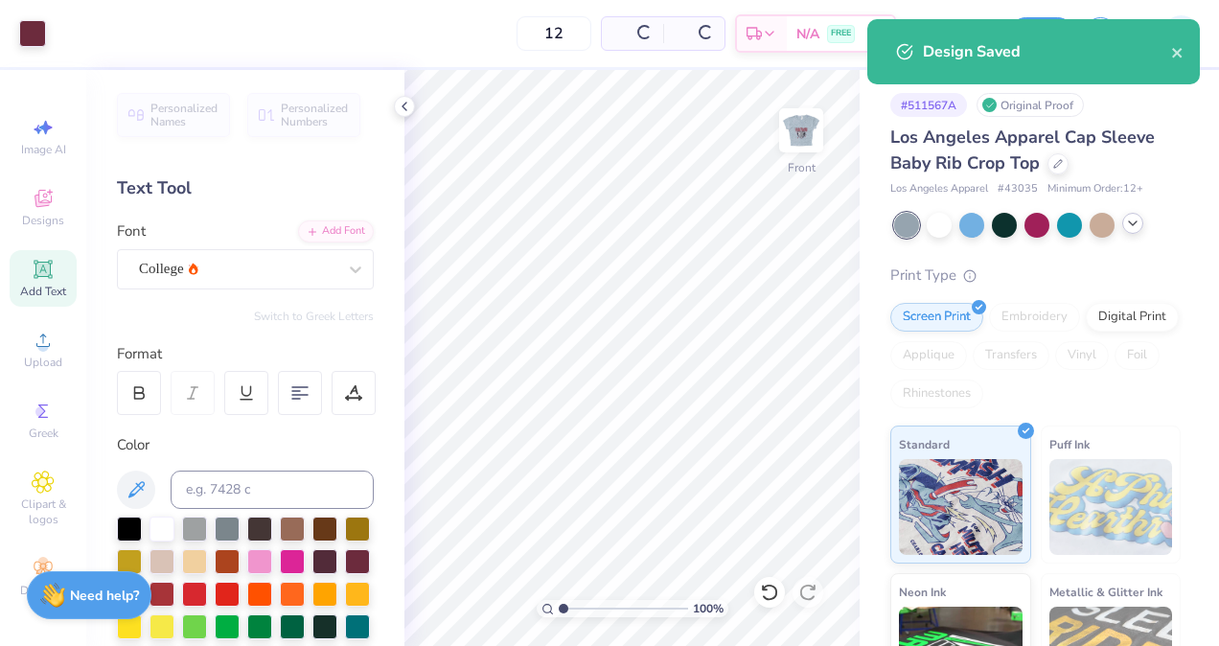
type input "$58.07"
click at [808, 121] on img at bounding box center [801, 130] width 77 height 77
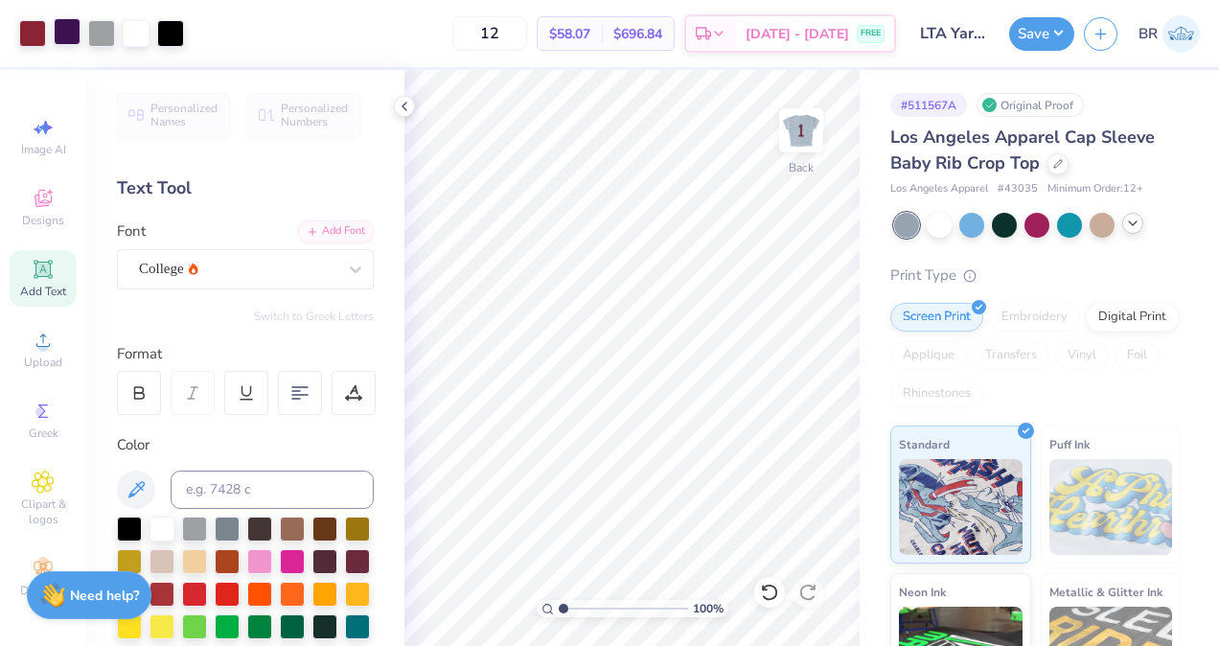
click at [76, 41] on div at bounding box center [67, 31] width 27 height 27
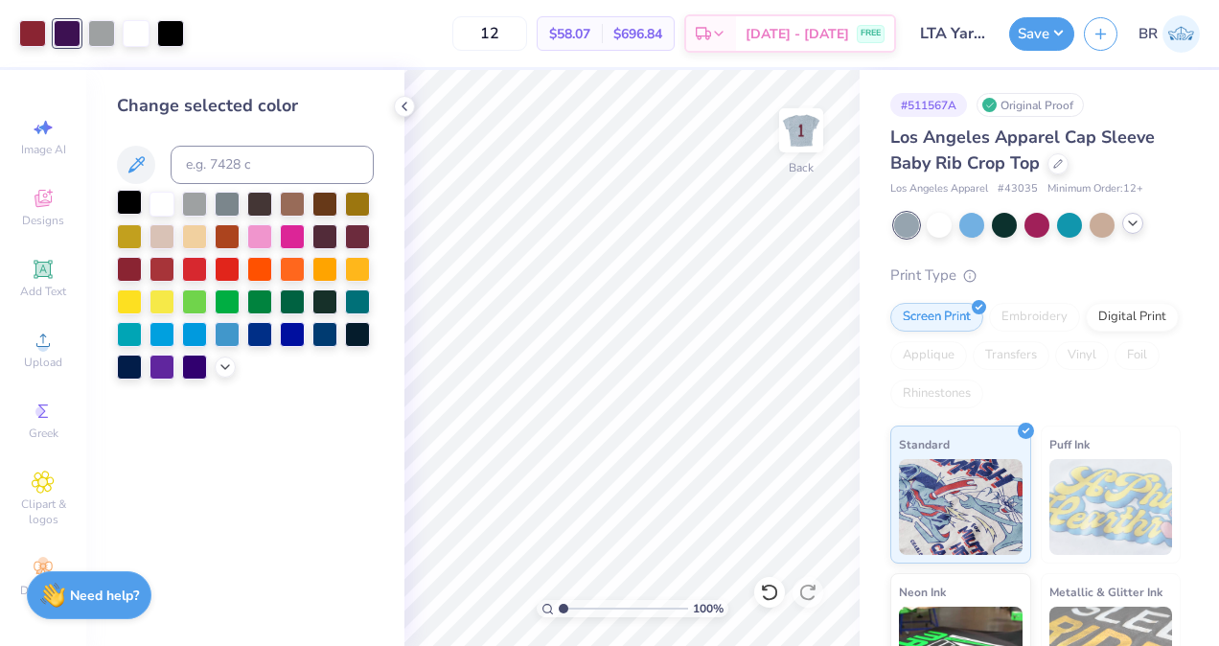
click at [128, 209] on div at bounding box center [129, 202] width 25 height 25
click at [1044, 16] on button "Save" at bounding box center [1041, 31] width 65 height 34
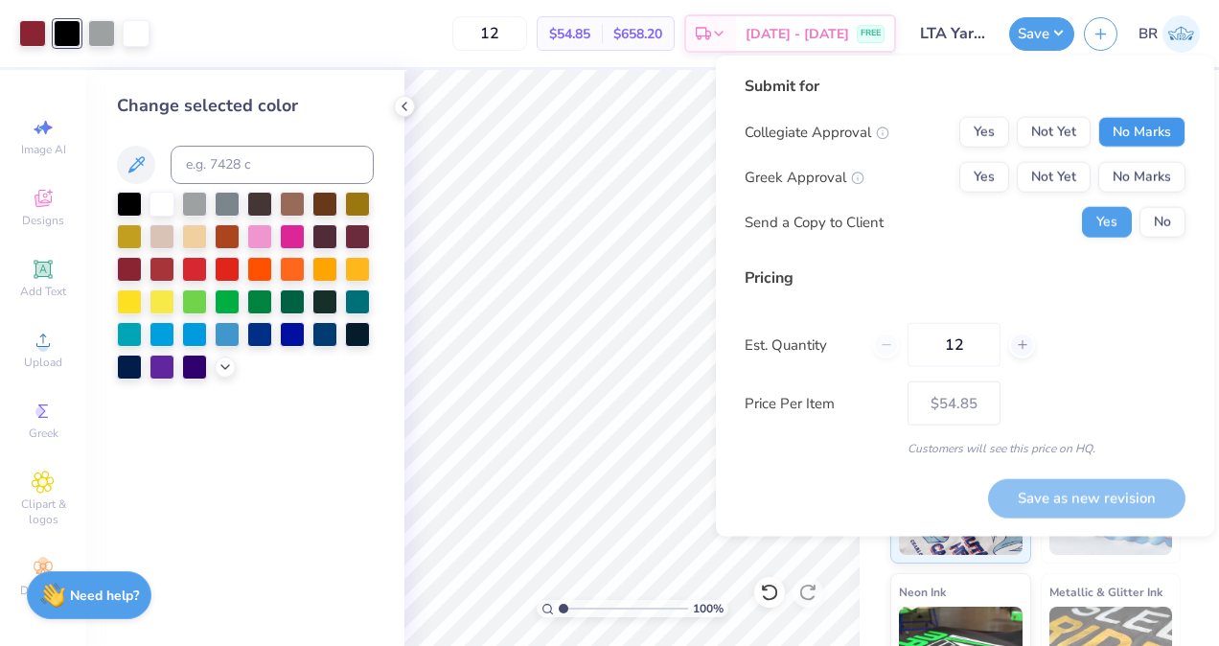
click at [1113, 127] on button "No Marks" at bounding box center [1141, 132] width 87 height 31
click at [1074, 165] on button "Not Yet" at bounding box center [1054, 177] width 74 height 31
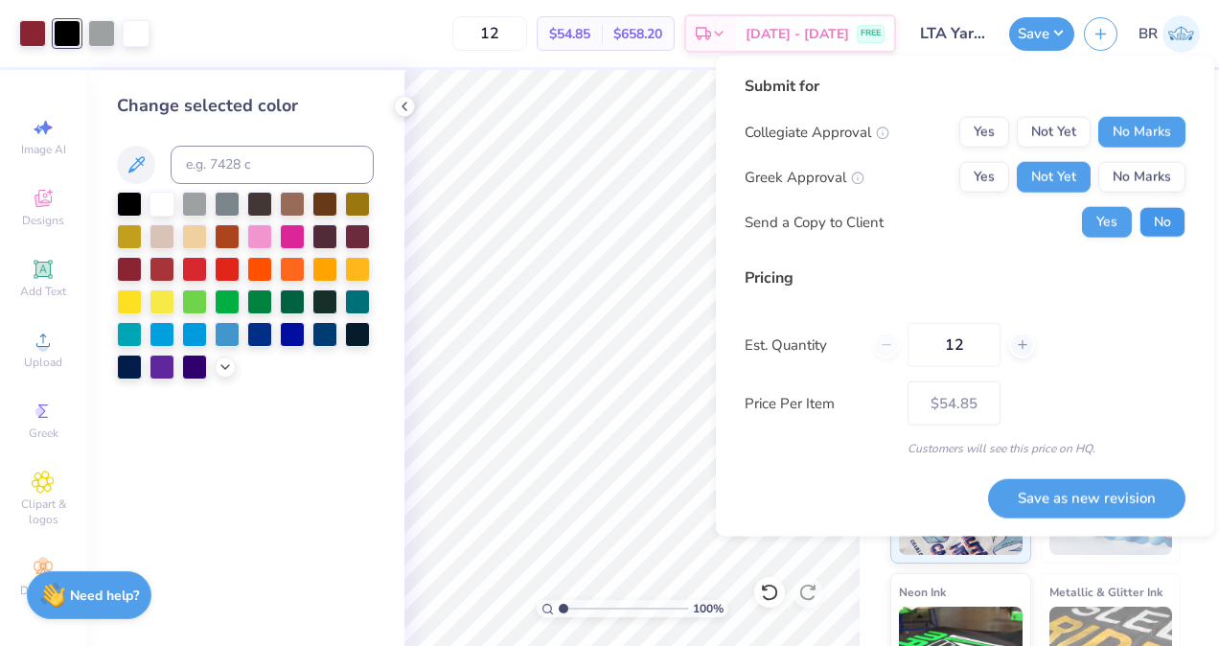
click at [1147, 219] on button "No" at bounding box center [1163, 222] width 46 height 31
click at [1112, 503] on button "Save as new revision" at bounding box center [1086, 497] width 197 height 39
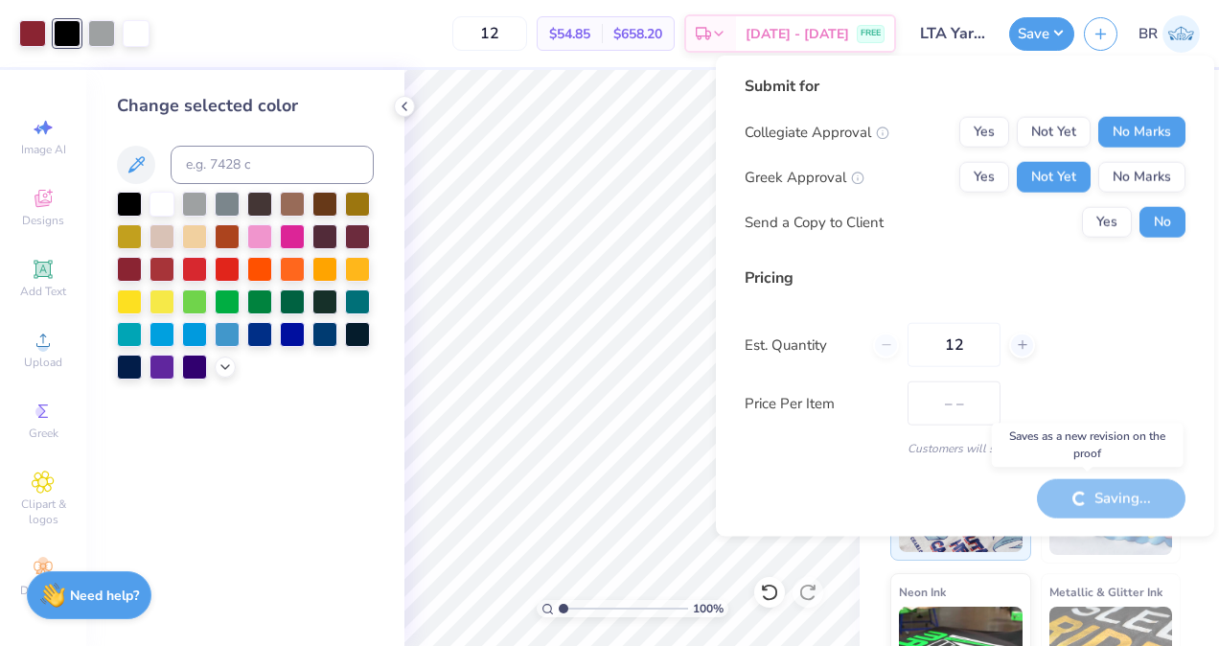
type input "$54.85"
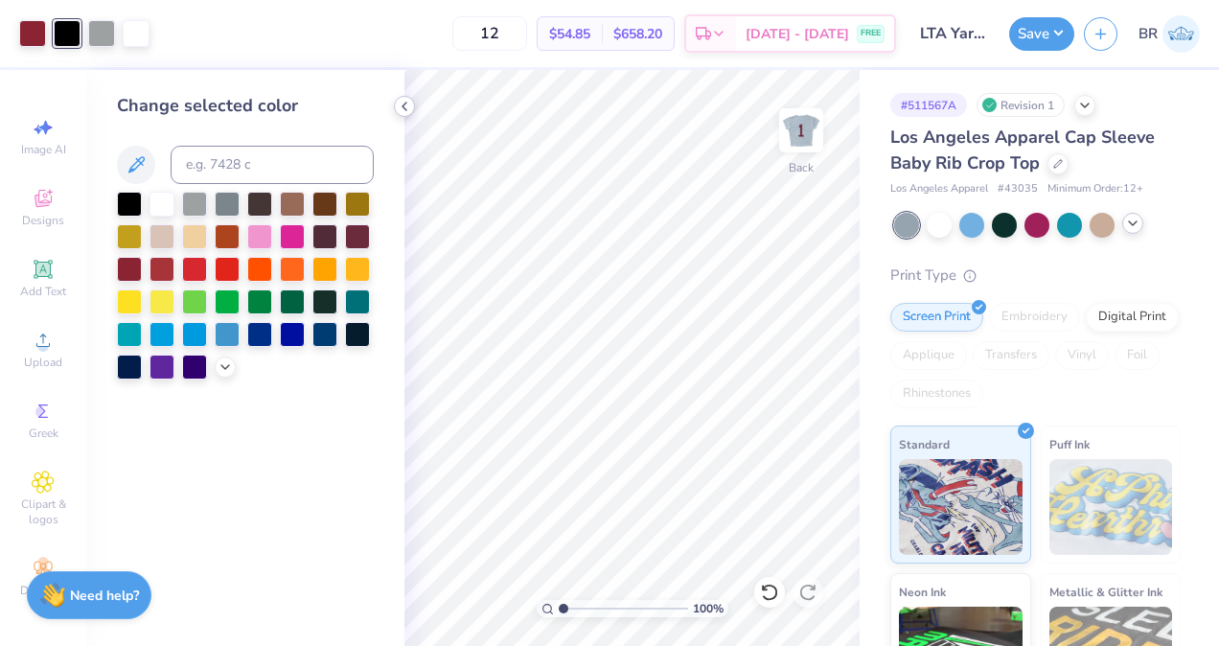
click at [410, 103] on icon at bounding box center [404, 106] width 15 height 15
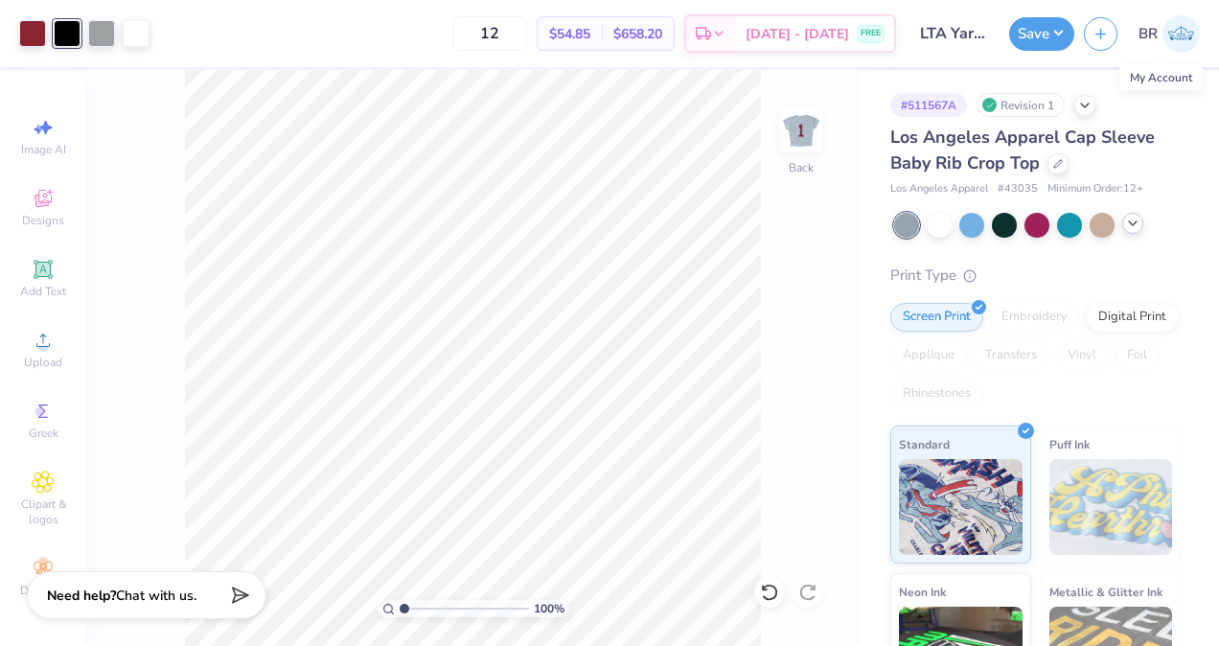
click at [1167, 26] on img at bounding box center [1181, 33] width 37 height 37
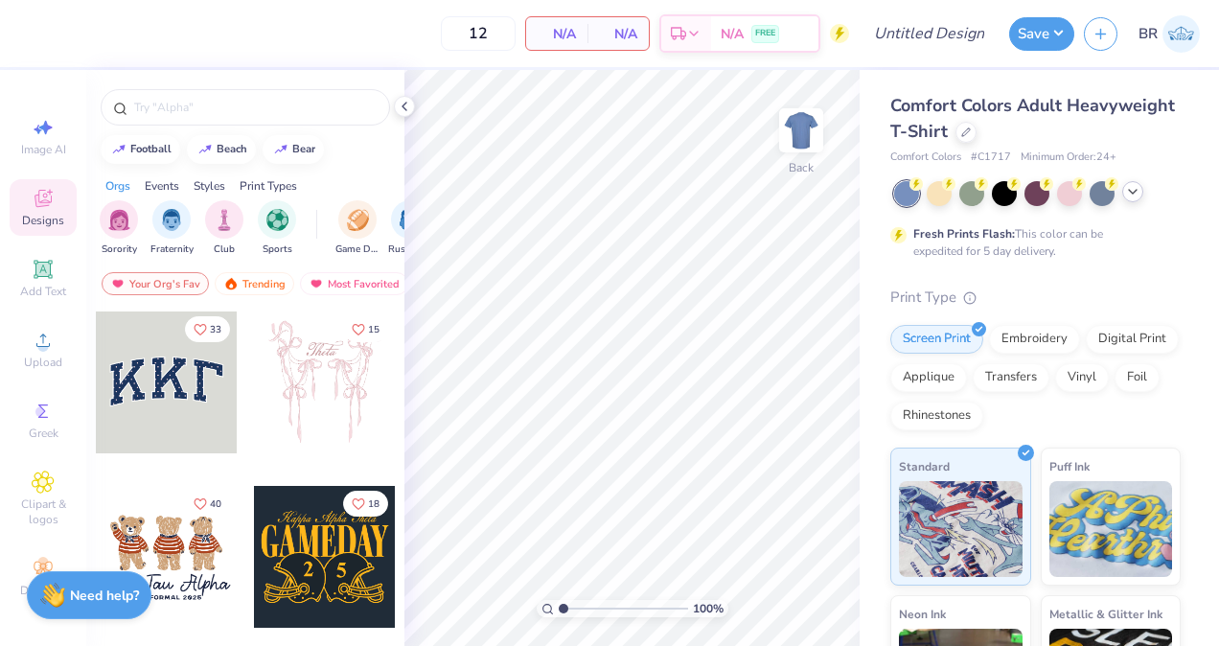
click at [1136, 197] on icon at bounding box center [1132, 191] width 15 height 15
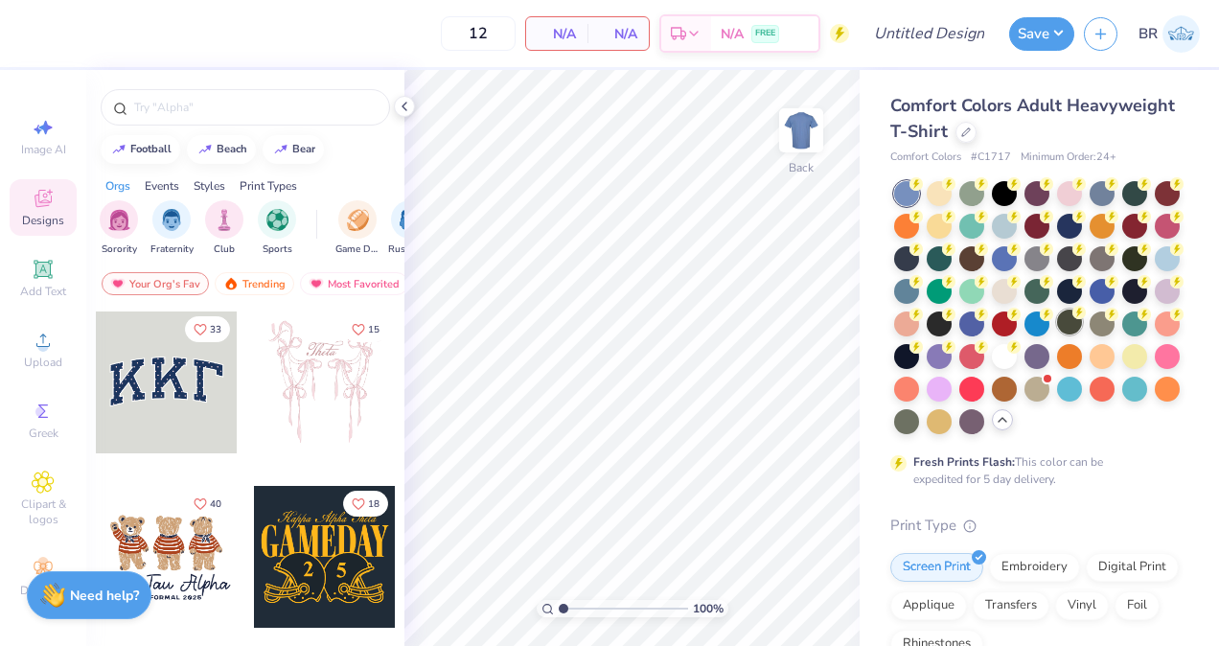
click at [954, 353] on div at bounding box center [1037, 307] width 287 height 253
click at [1090, 334] on div at bounding box center [1102, 322] width 25 height 25
click at [1025, 400] on div at bounding box center [1037, 387] width 25 height 25
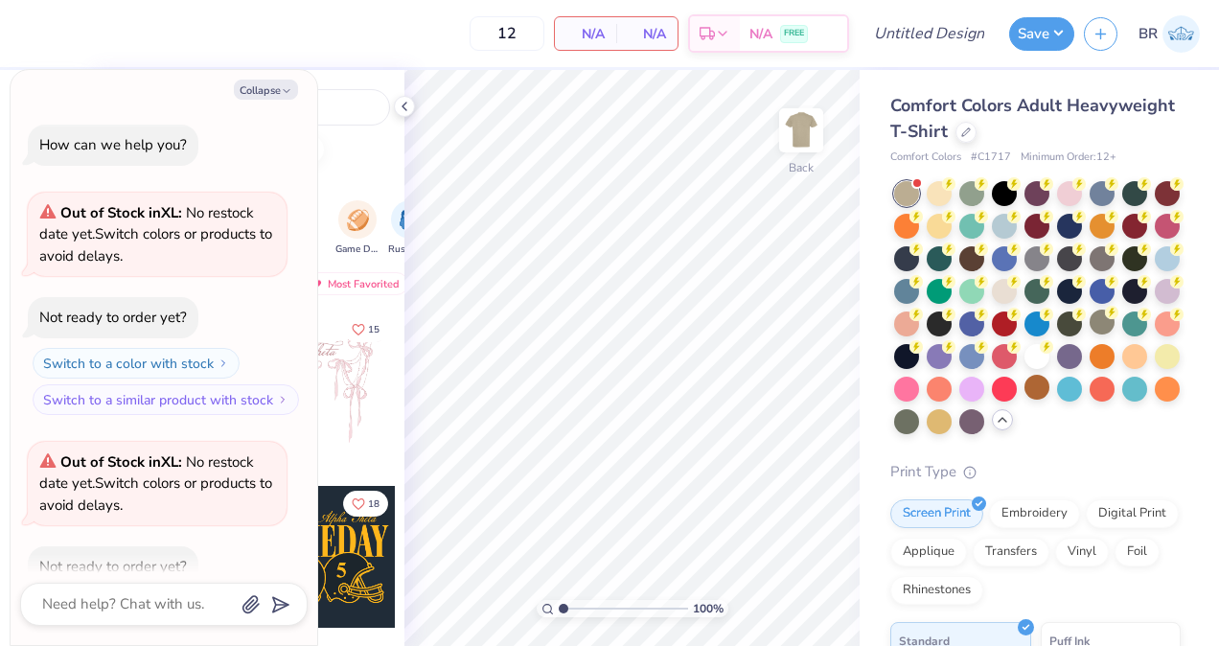
scroll to position [105, 0]
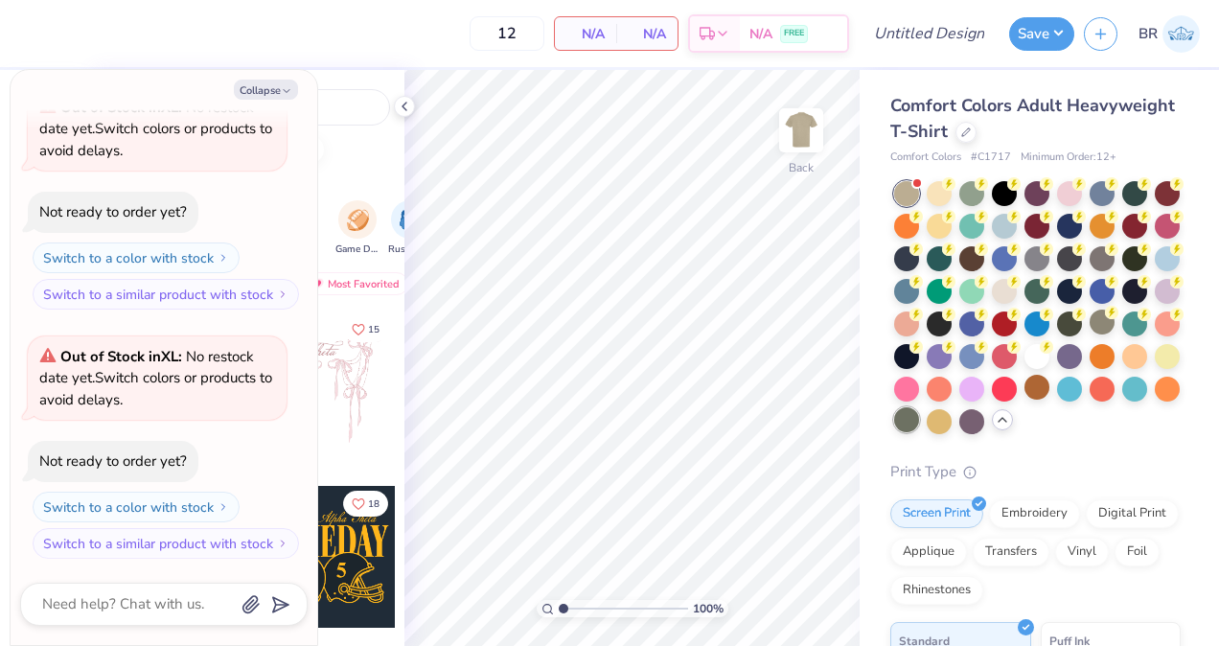
click at [919, 429] on div at bounding box center [906, 419] width 25 height 25
click at [1049, 263] on div at bounding box center [1037, 256] width 25 height 25
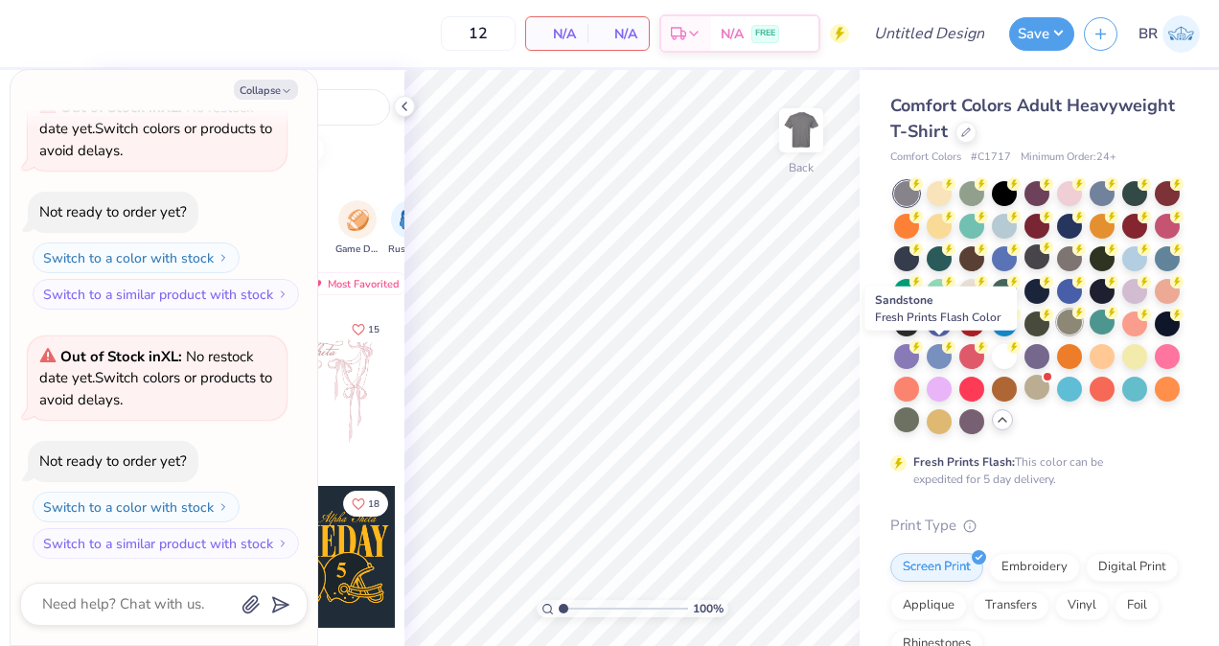
click at [1057, 334] on div at bounding box center [1069, 322] width 25 height 25
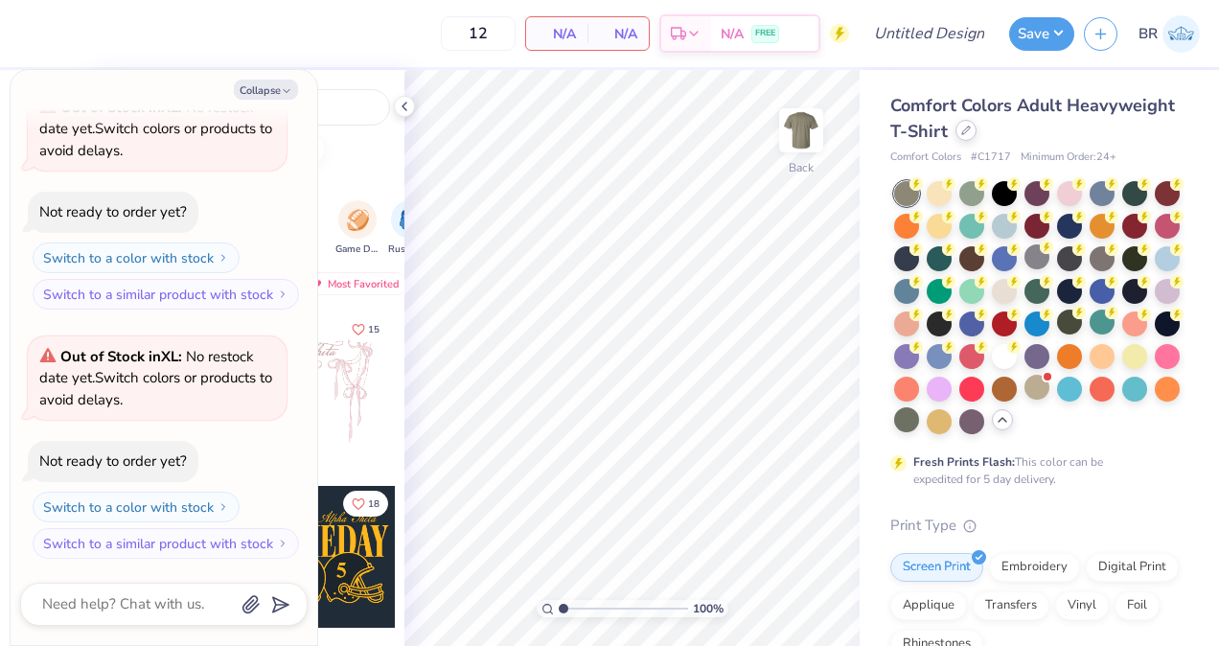
click at [977, 132] on div at bounding box center [966, 130] width 21 height 21
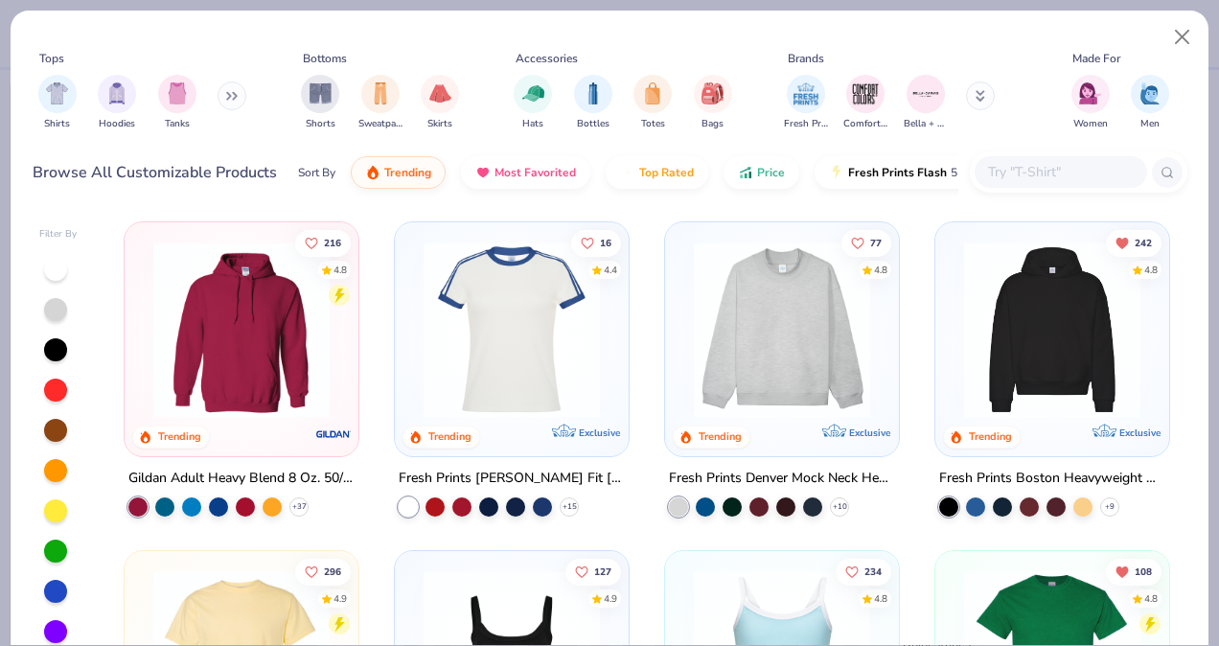
click at [55, 312] on div at bounding box center [55, 309] width 23 height 23
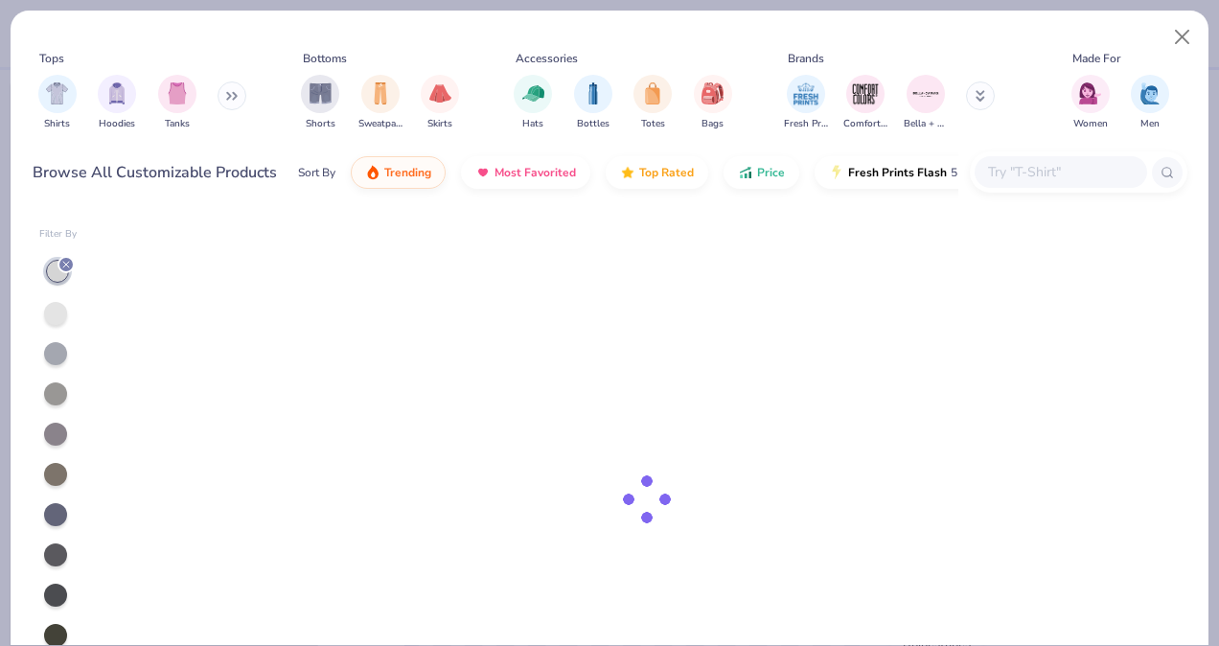
type textarea "x"
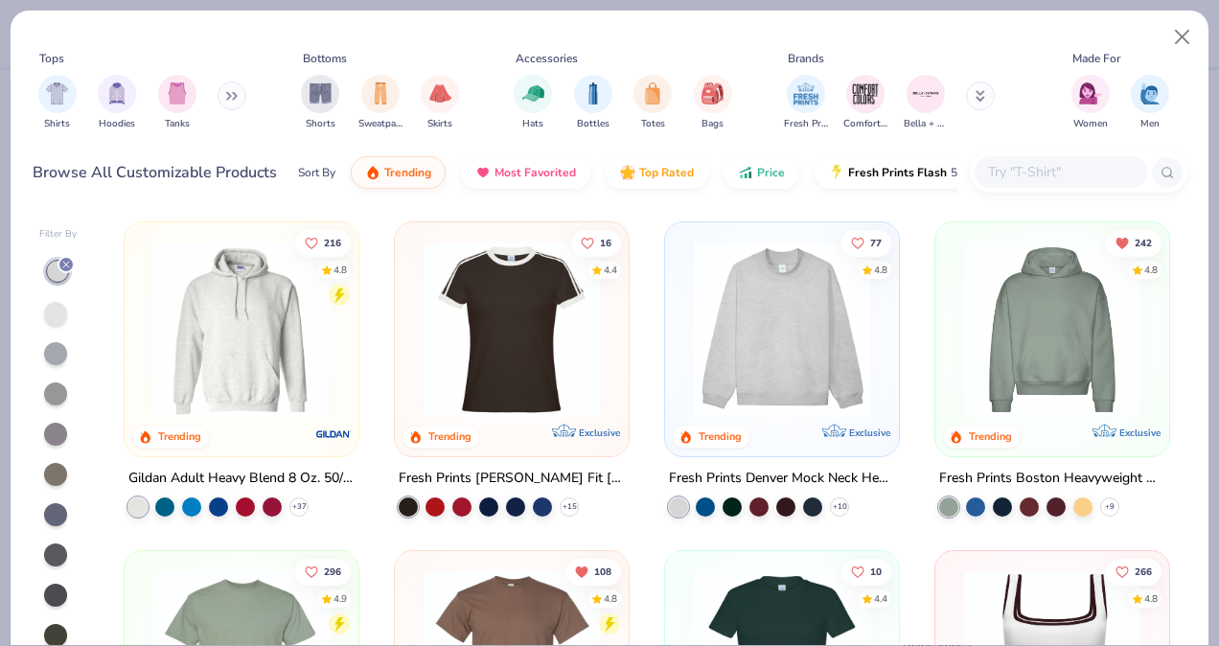
click at [1030, 173] on input "text" at bounding box center [1060, 172] width 148 height 22
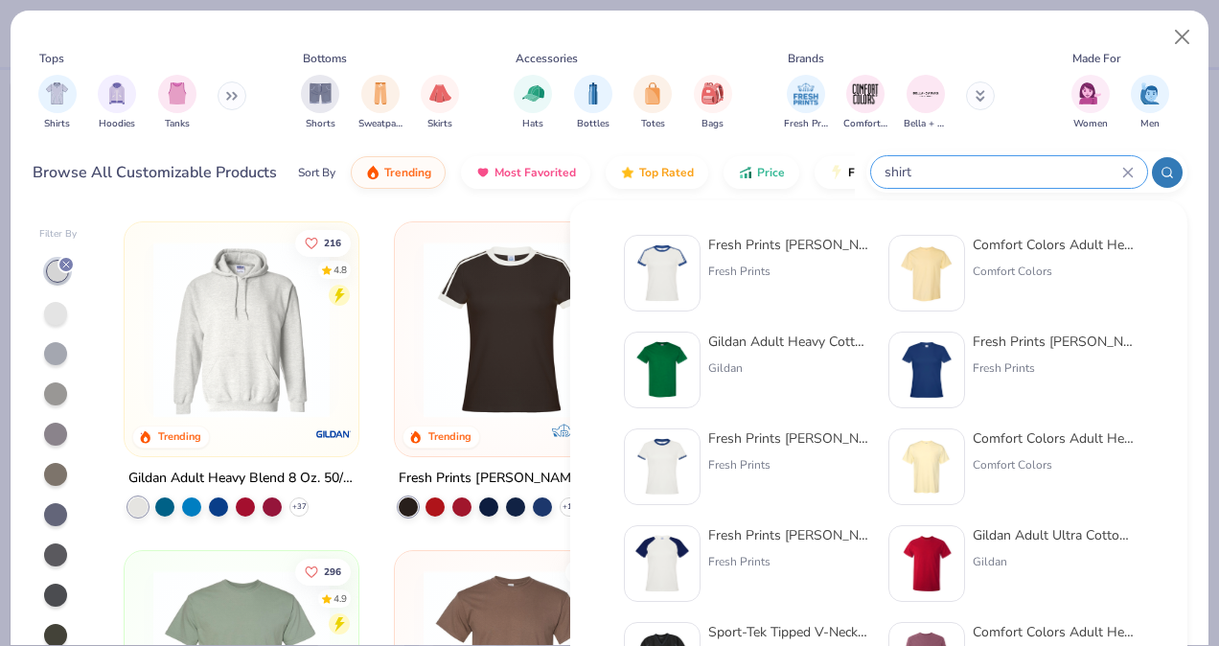
type input "shirt"
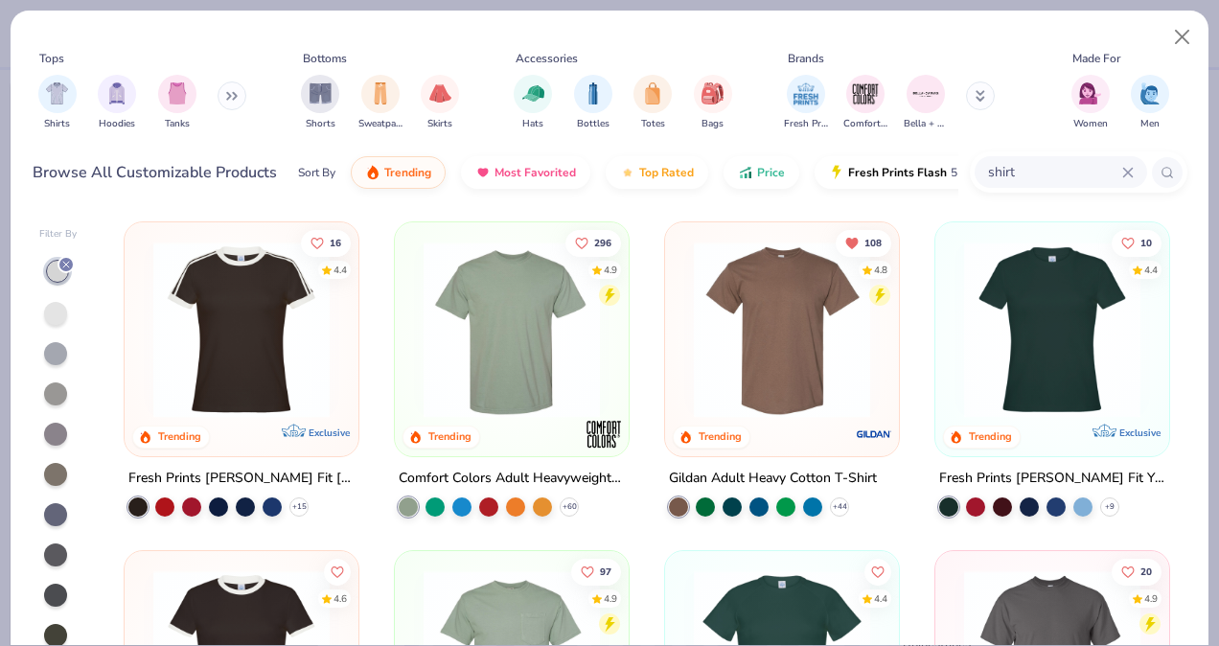
click at [699, 328] on img at bounding box center [782, 330] width 196 height 176
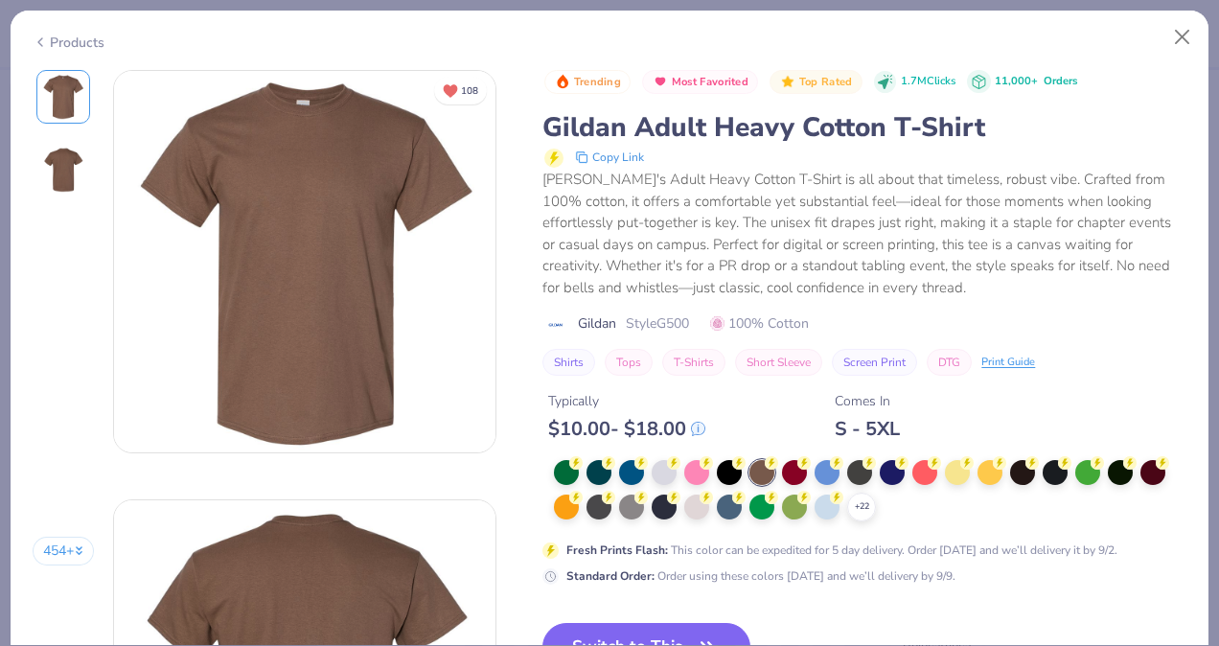
click at [661, 441] on div "$ 10.00 - $ 18.00" at bounding box center [626, 429] width 157 height 24
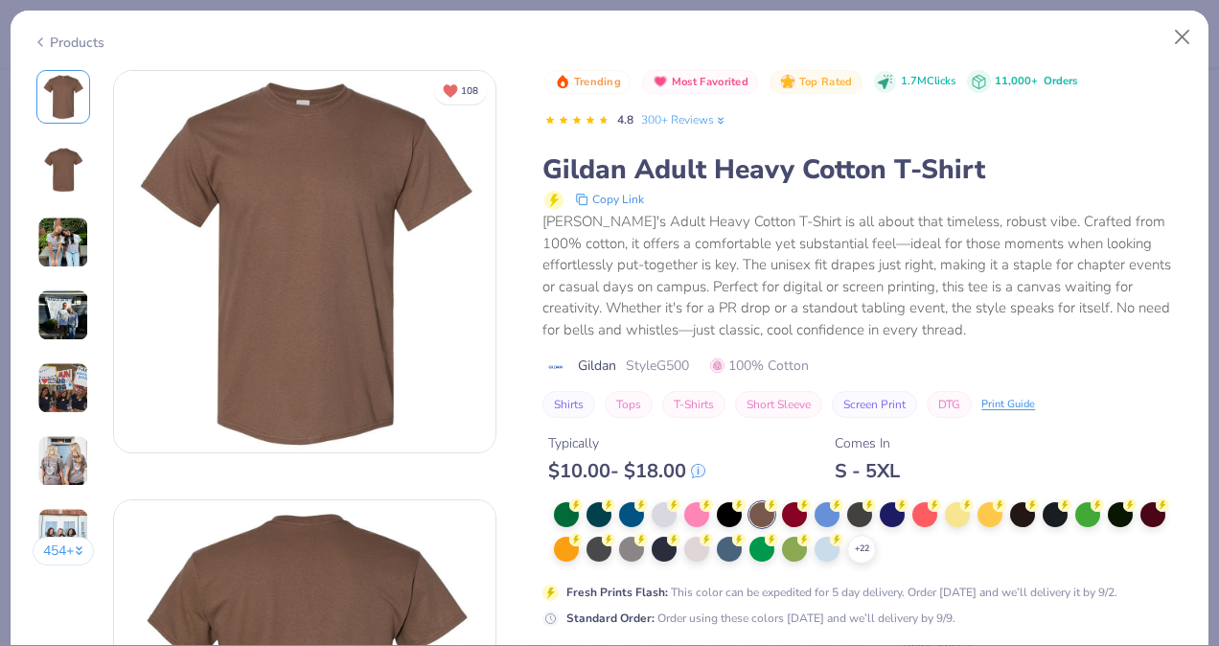
click at [666, 497] on div "Trending Most Favorited Top Rated 1.7M Clicks 11,000+ Orders 4.8 300+ Reviews G…" at bounding box center [864, 349] width 644 height 558
click at [664, 509] on div at bounding box center [664, 512] width 25 height 25
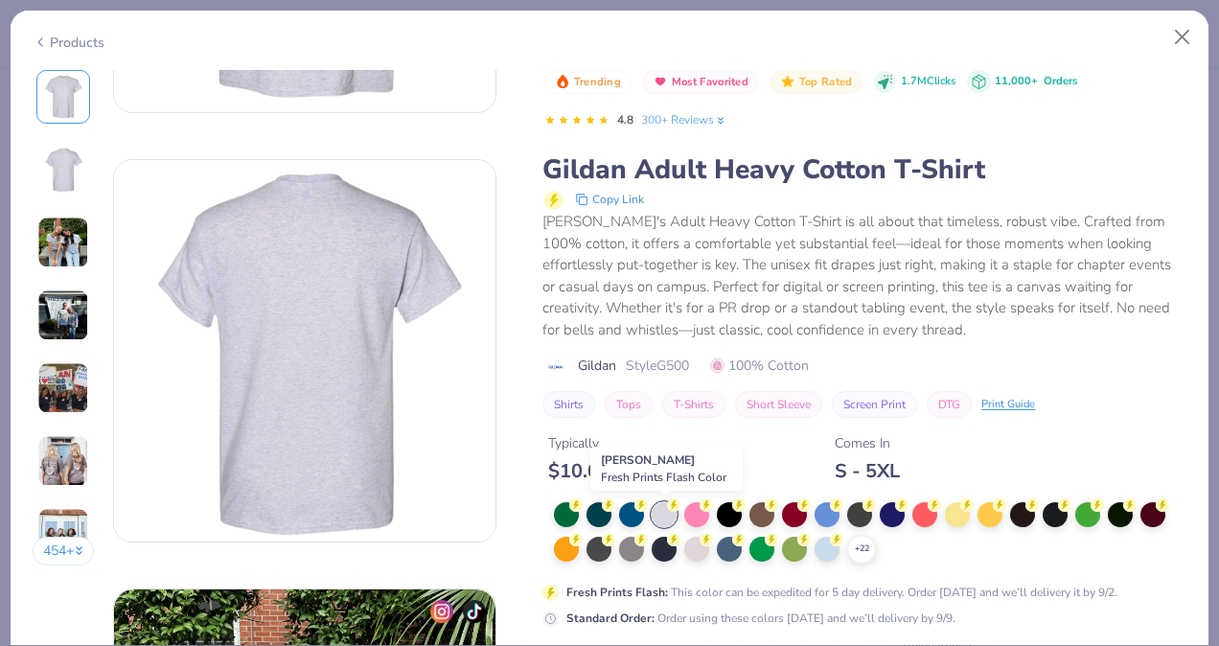
scroll to position [347, 0]
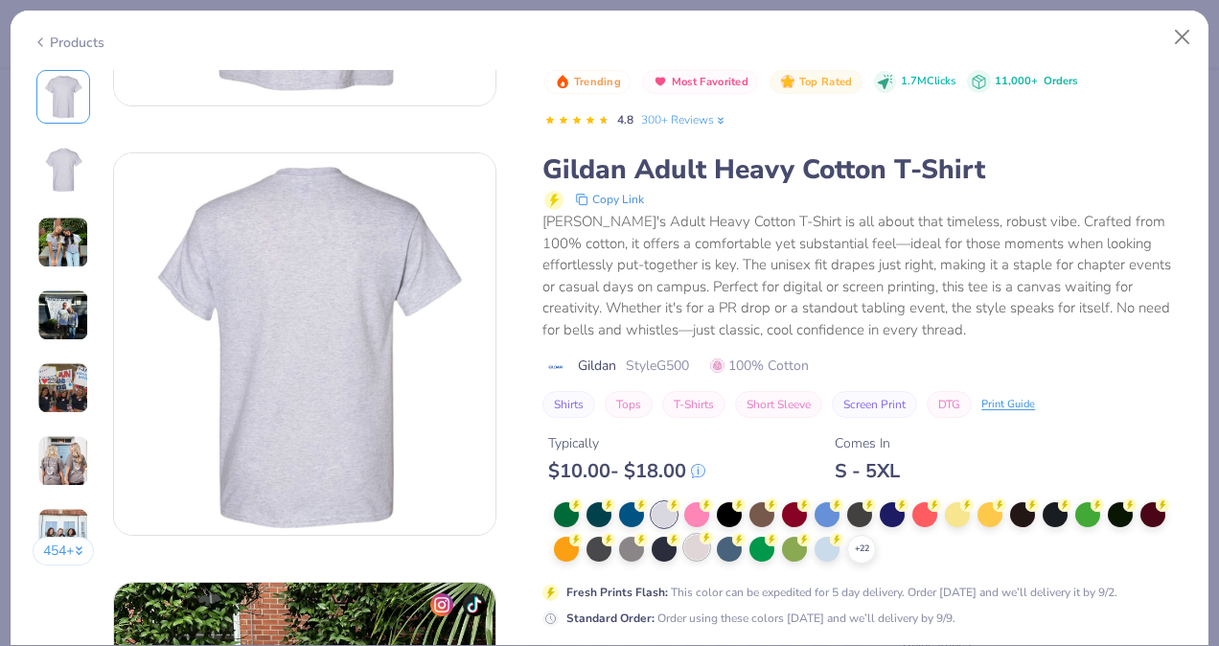
click at [694, 537] on div at bounding box center [696, 547] width 25 height 25
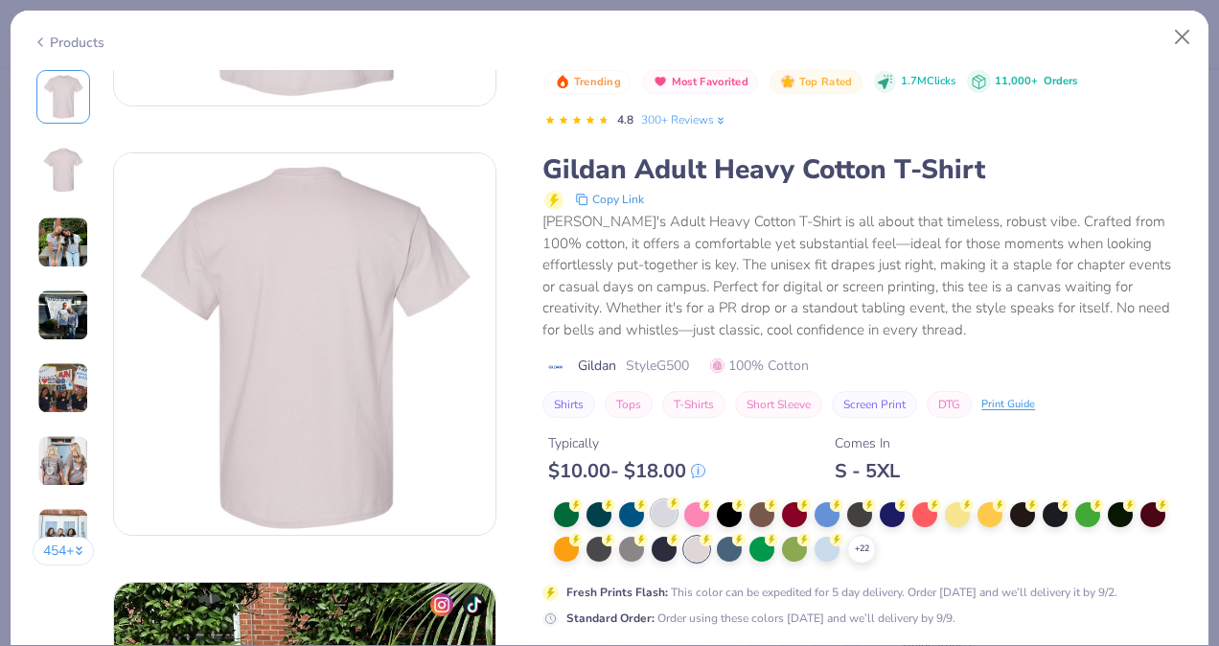
click at [660, 513] on div at bounding box center [664, 512] width 25 height 25
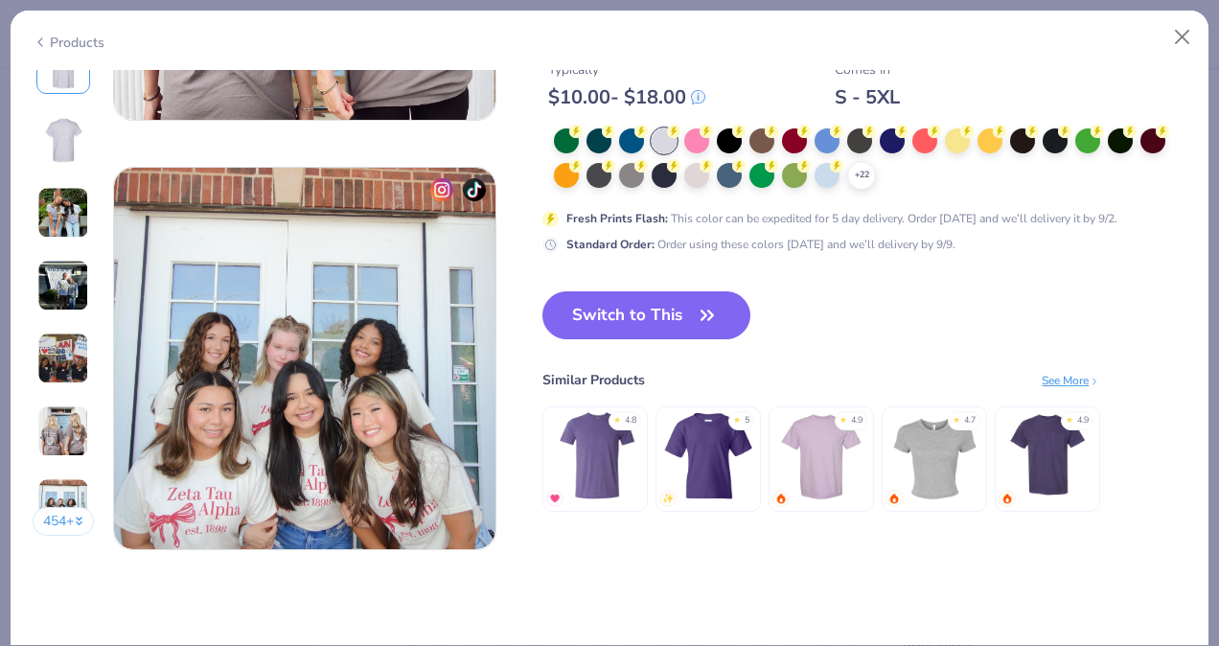
scroll to position [2467, 0]
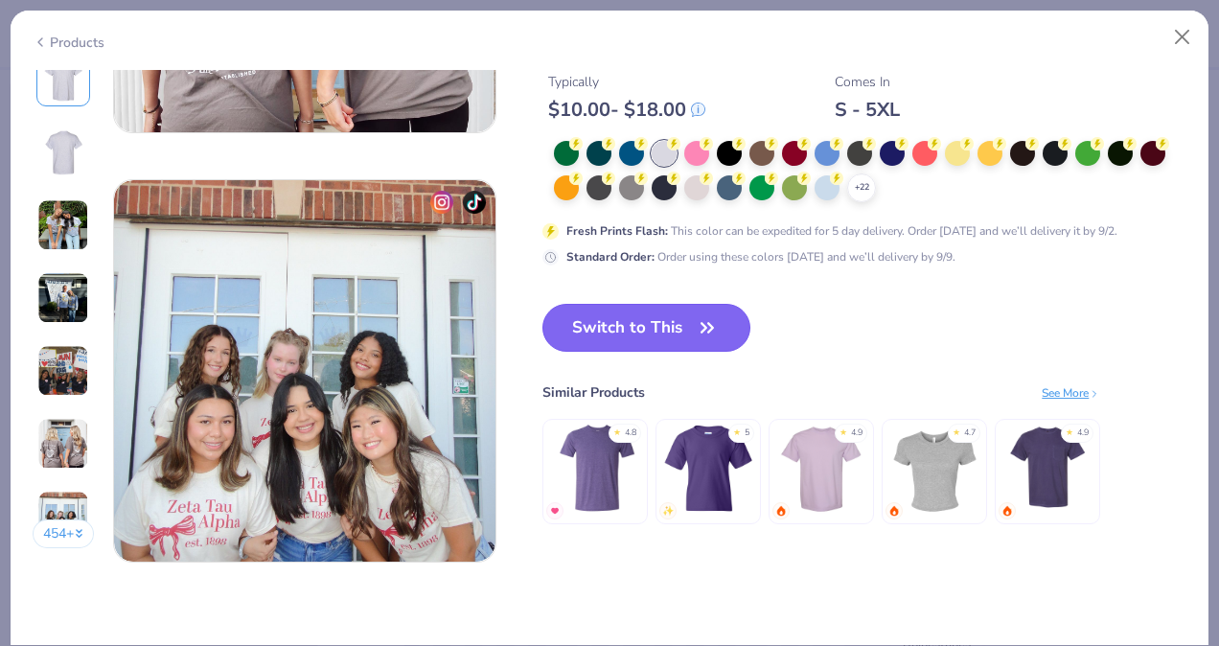
click at [672, 336] on button "Switch to This" at bounding box center [646, 328] width 208 height 48
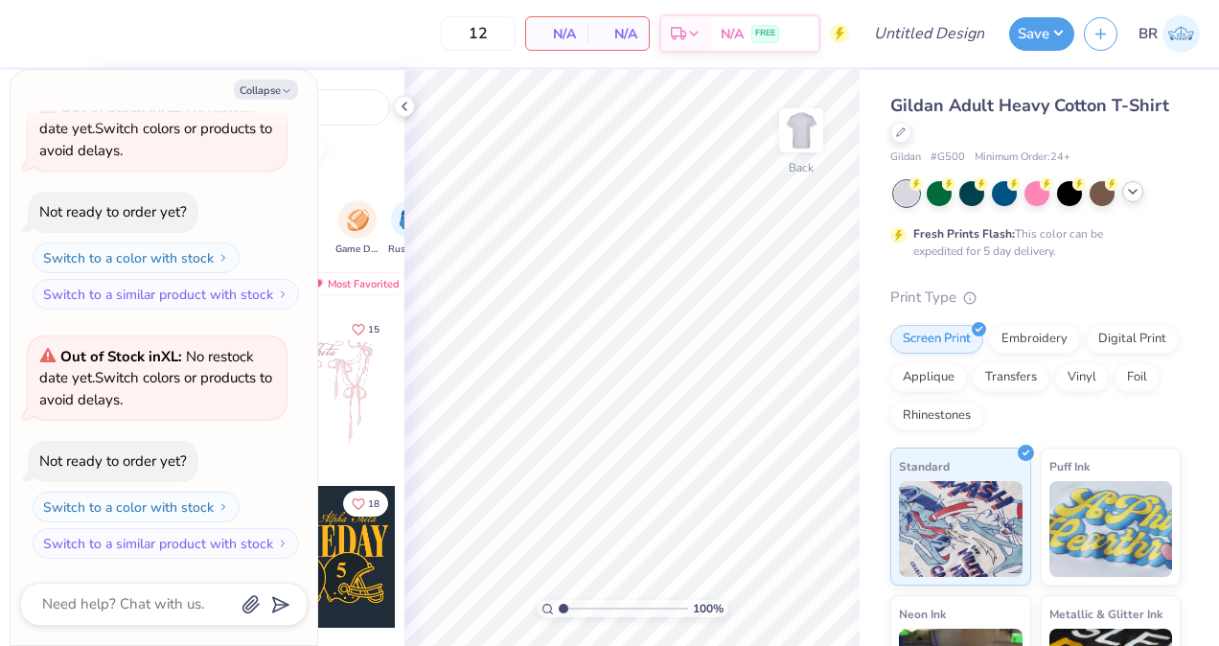
click at [292, 100] on div "Collapse How can we help you? Out of Stock in XL : No restock date yet. Switch …" at bounding box center [164, 357] width 307 height 575
click at [283, 97] on button "Collapse" at bounding box center [266, 90] width 64 height 20
type textarea "x"
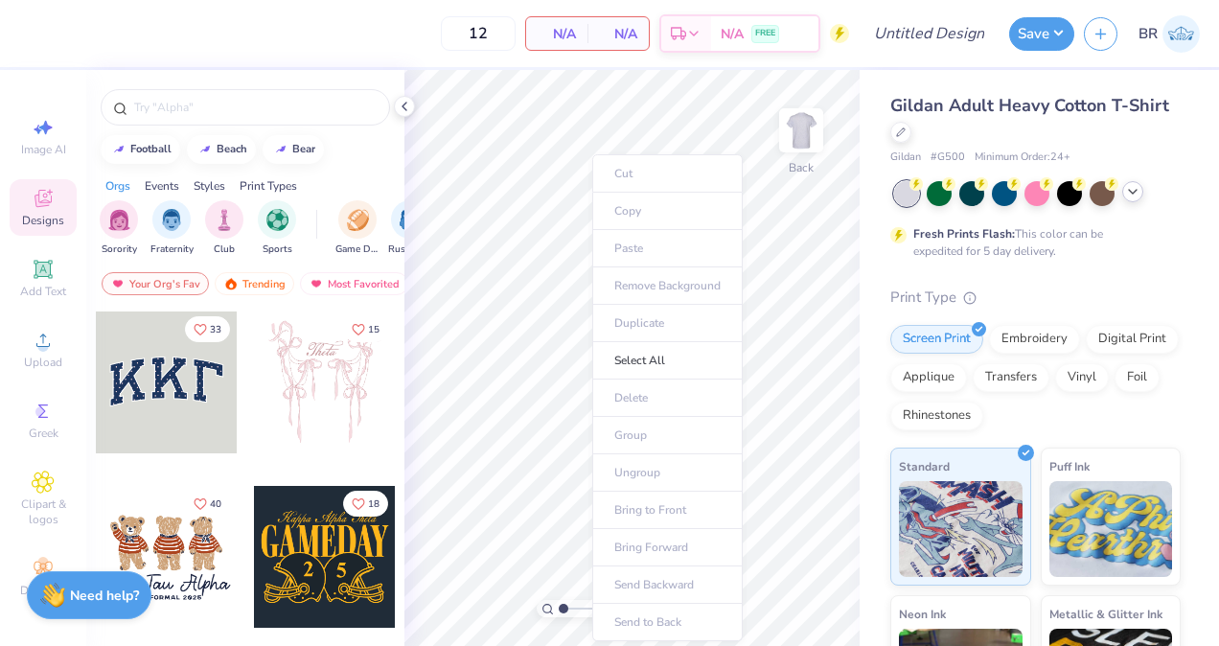
click at [645, 254] on ul "Cut Copy Paste Remove Background Duplicate Select All Delete Group Ungroup Brin…" at bounding box center [667, 397] width 150 height 487
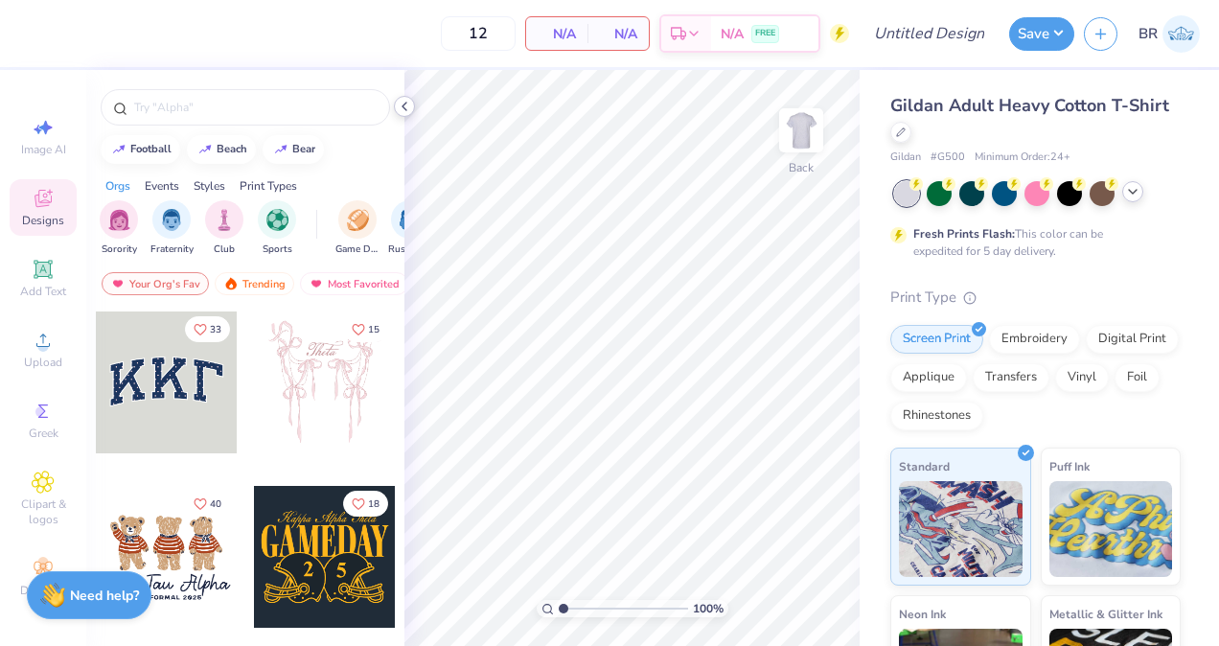
click at [405, 100] on icon at bounding box center [404, 106] width 15 height 15
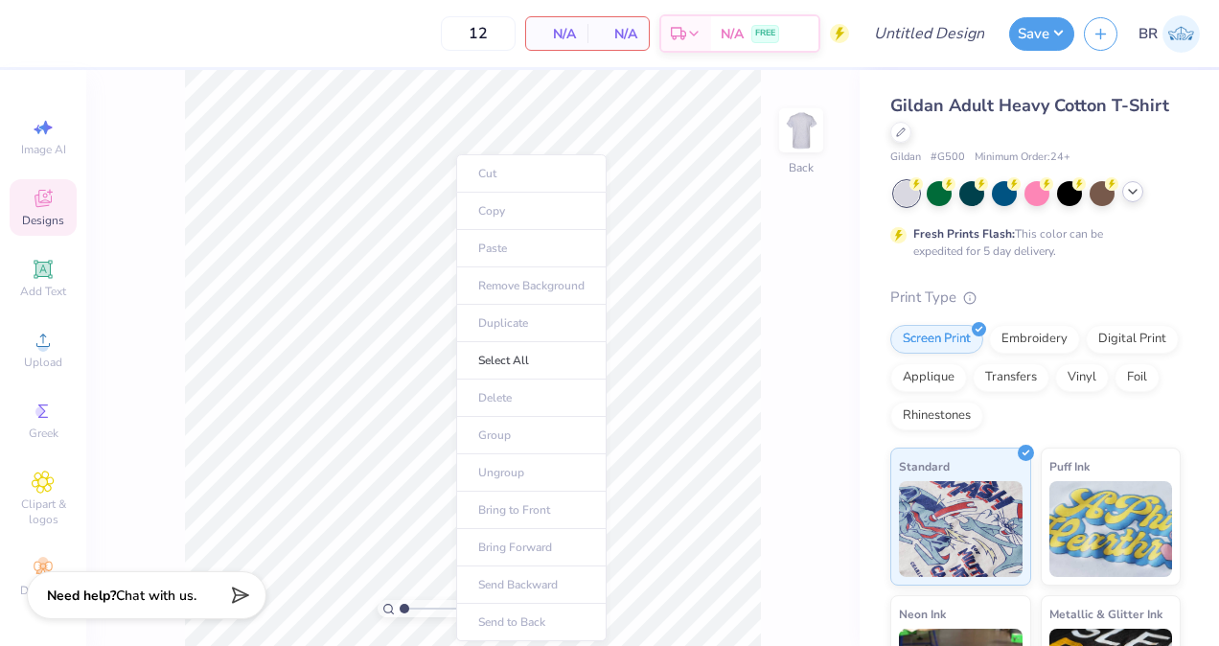
click at [515, 237] on ul "Cut Copy Paste Remove Background Duplicate Select All Delete Group Ungroup Brin…" at bounding box center [531, 397] width 150 height 487
click at [38, 217] on span "Designs" at bounding box center [43, 220] width 42 height 15
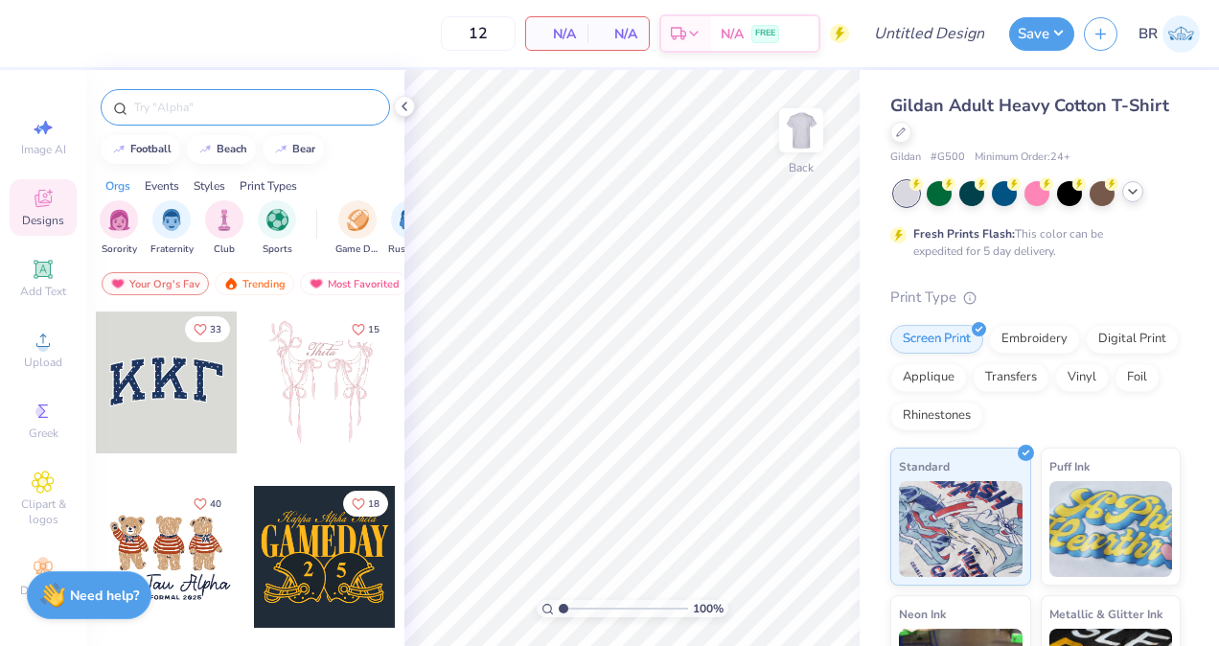
click at [217, 105] on input "text" at bounding box center [254, 107] width 245 height 19
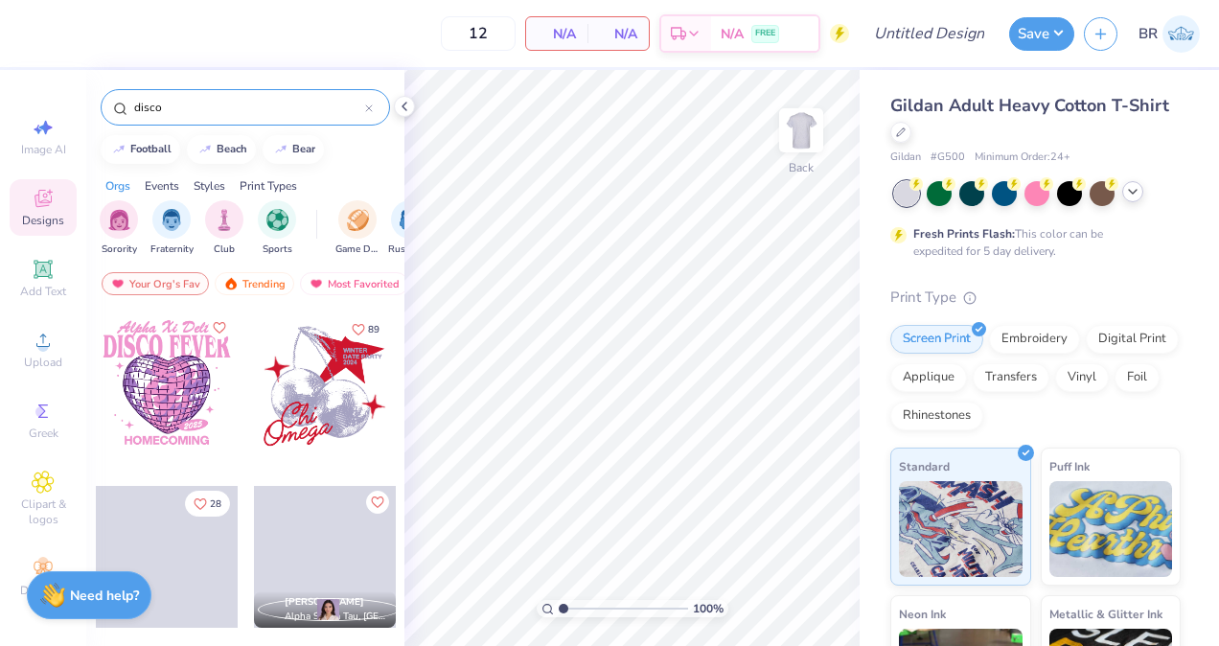
type input "disco"
click at [168, 366] on div at bounding box center [167, 382] width 142 height 142
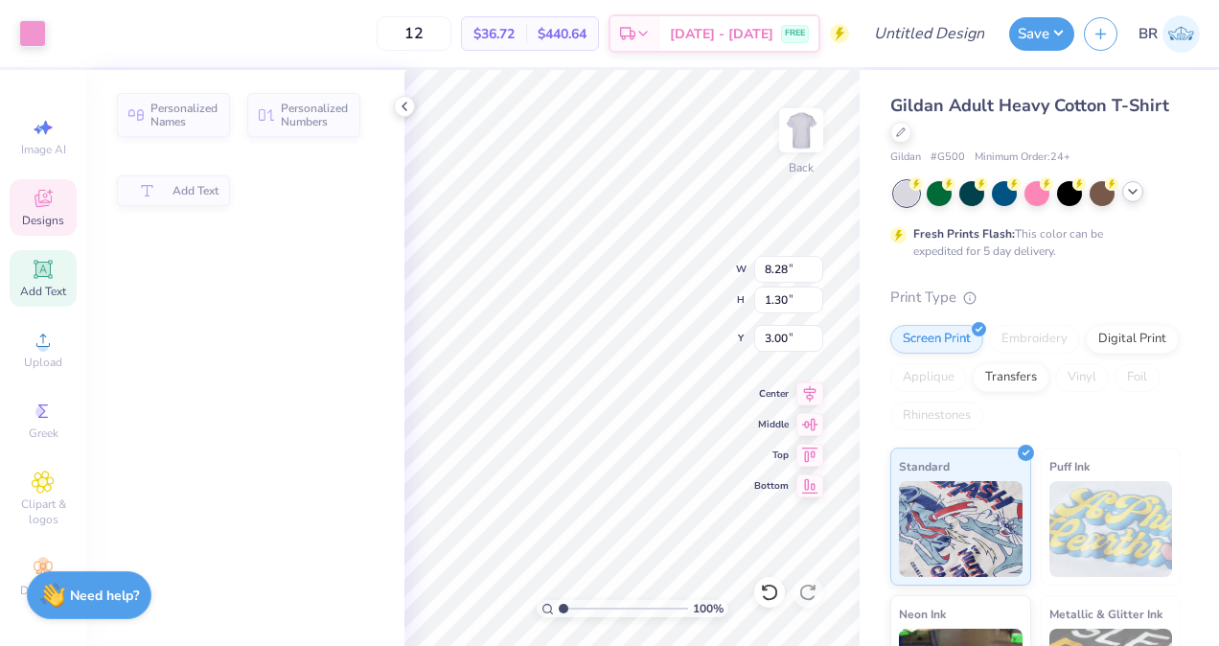
type input "8.28"
type input "1.30"
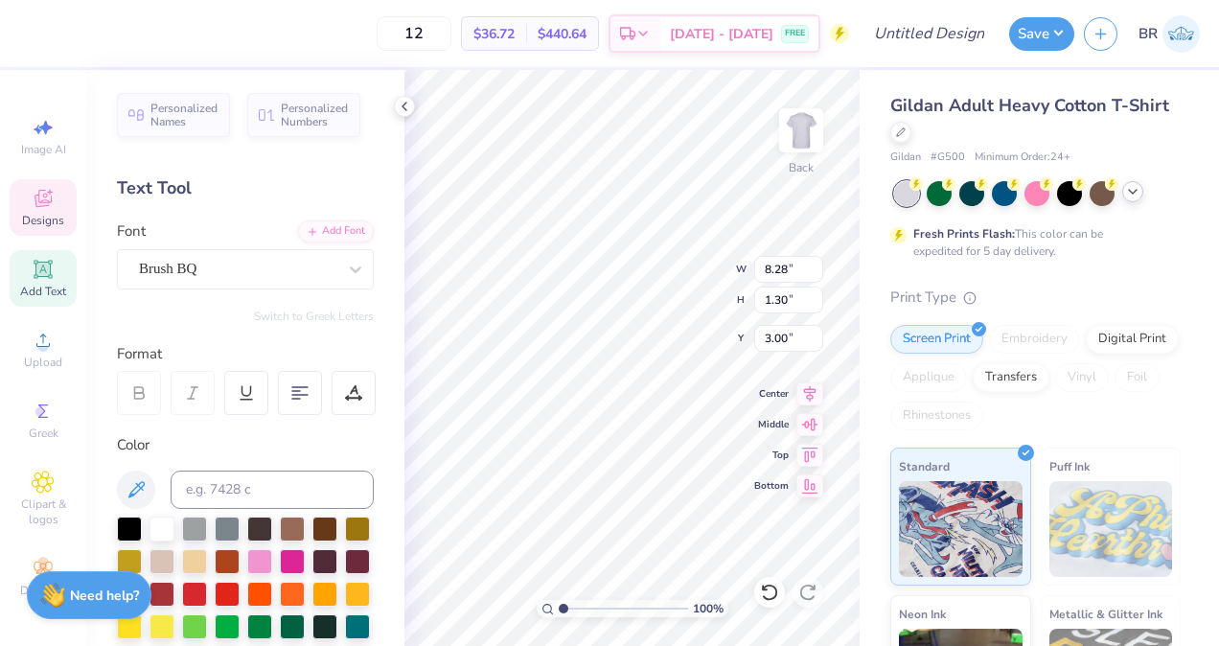
scroll to position [15, 7]
type textarea "A"
type textarea "Lambda Theta Alpha"
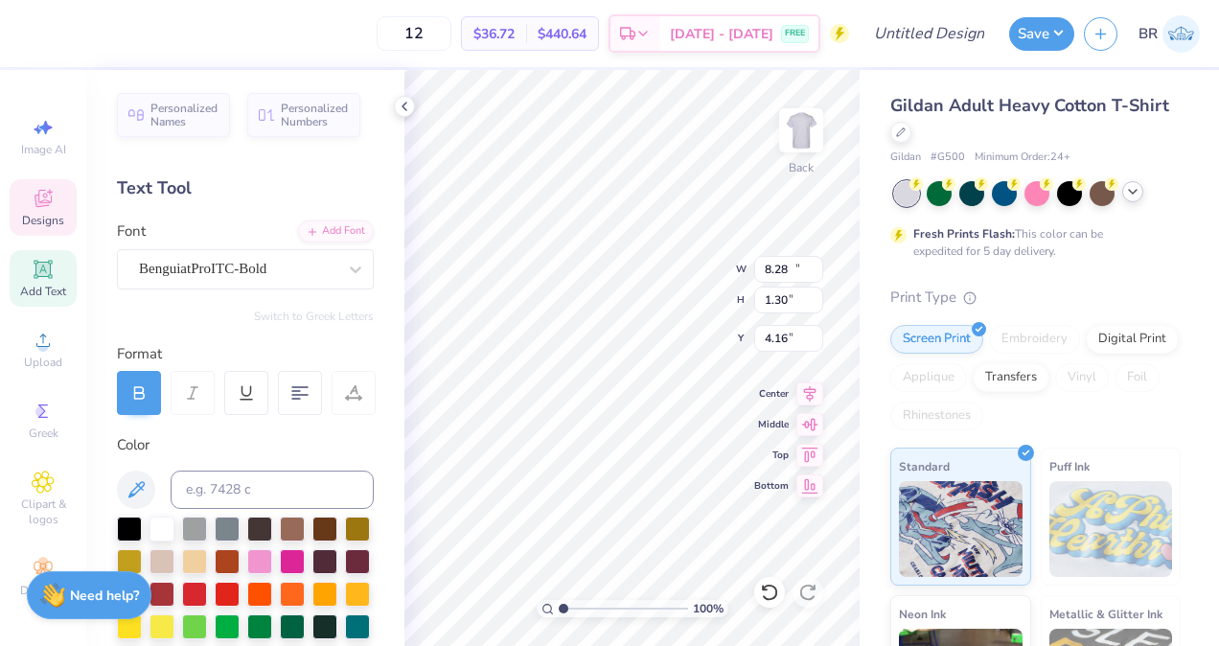
type input "10.60"
type input "1.99"
type input "4.16"
type textarea "D"
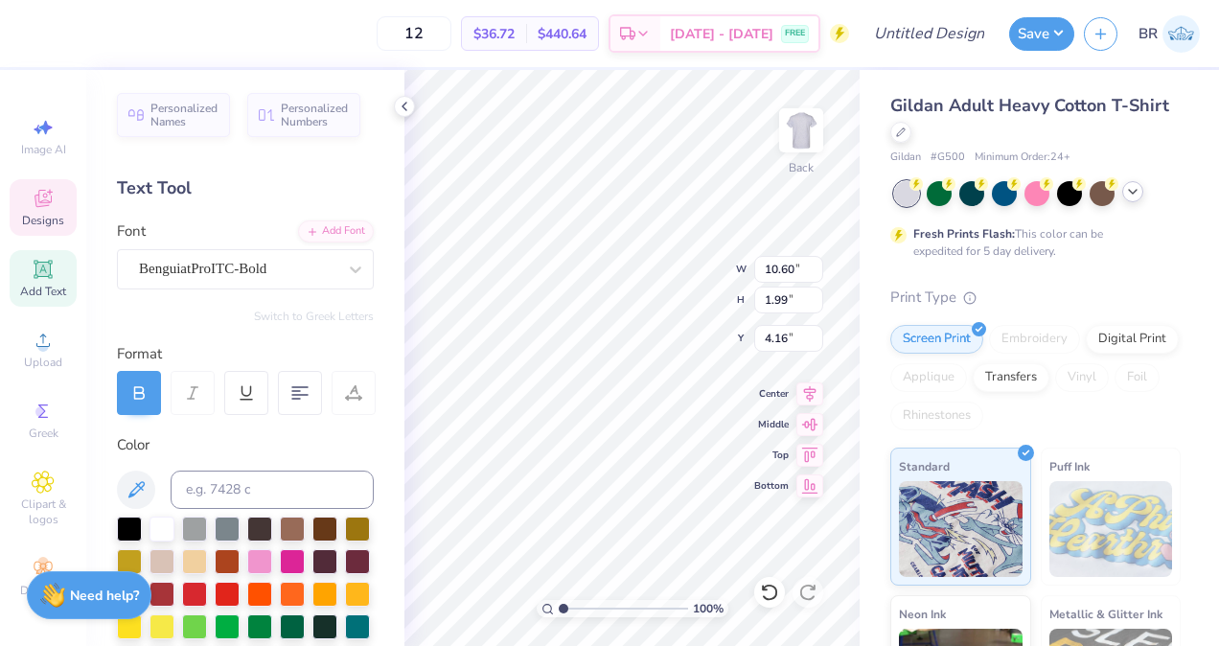
scroll to position [15, 2]
type textarea "YARD SHOW"
click at [191, 443] on div "Color" at bounding box center [245, 445] width 257 height 22
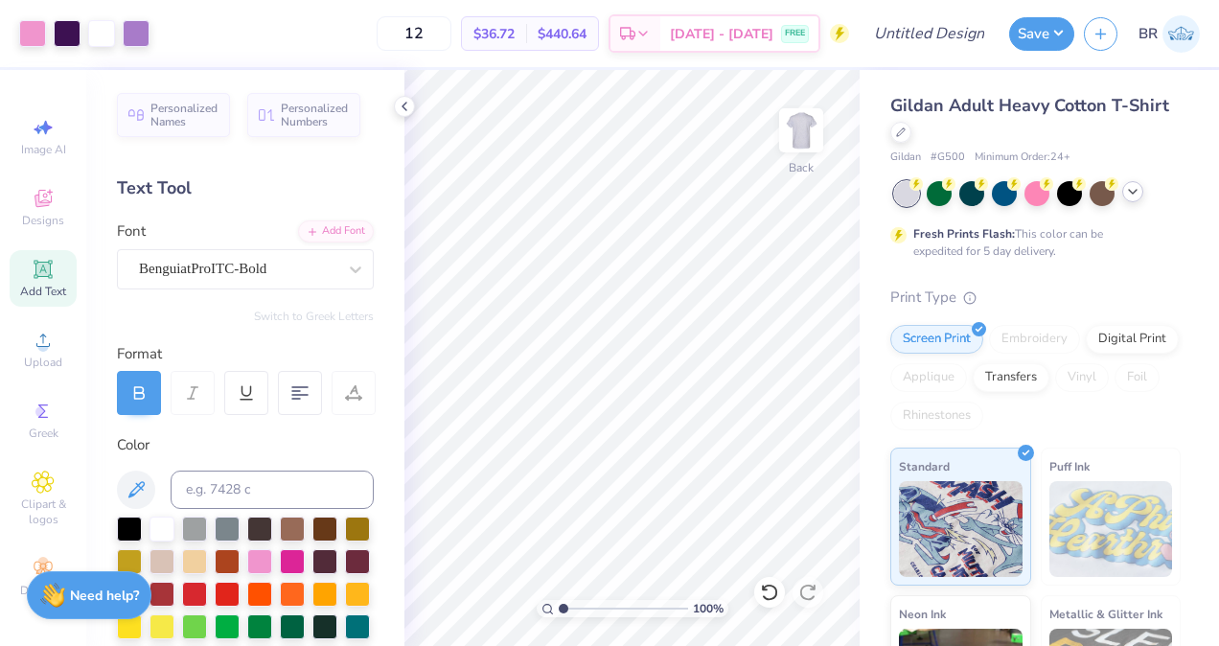
scroll to position [160, 0]
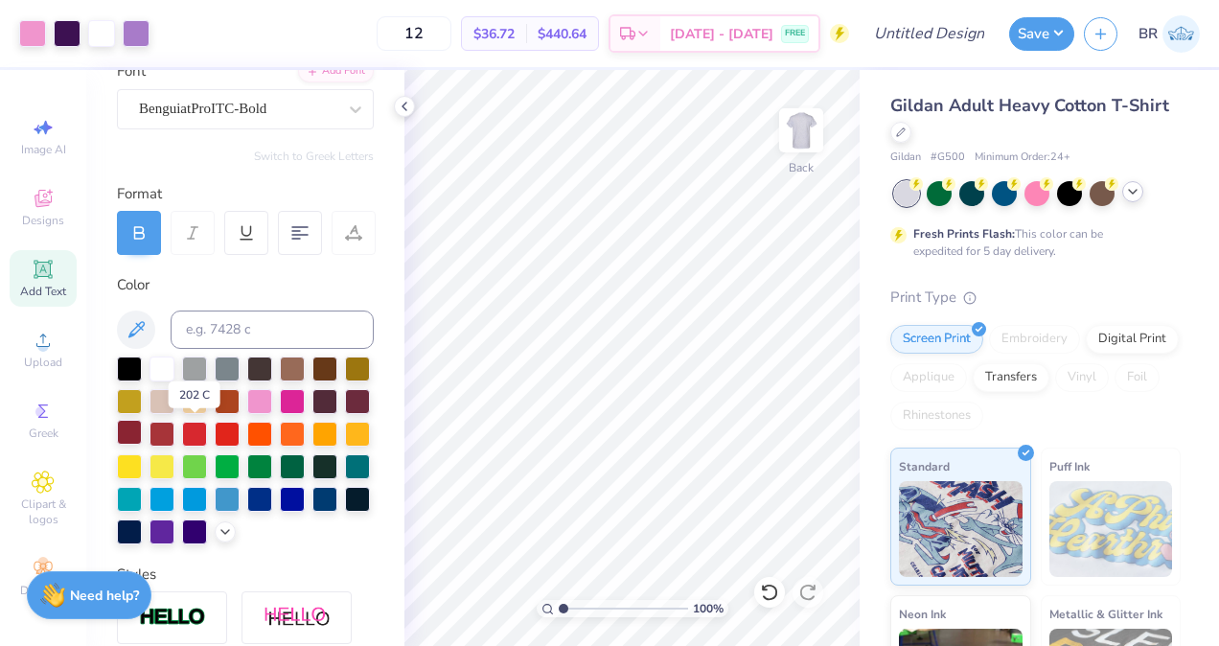
click at [142, 435] on div at bounding box center [129, 432] width 25 height 25
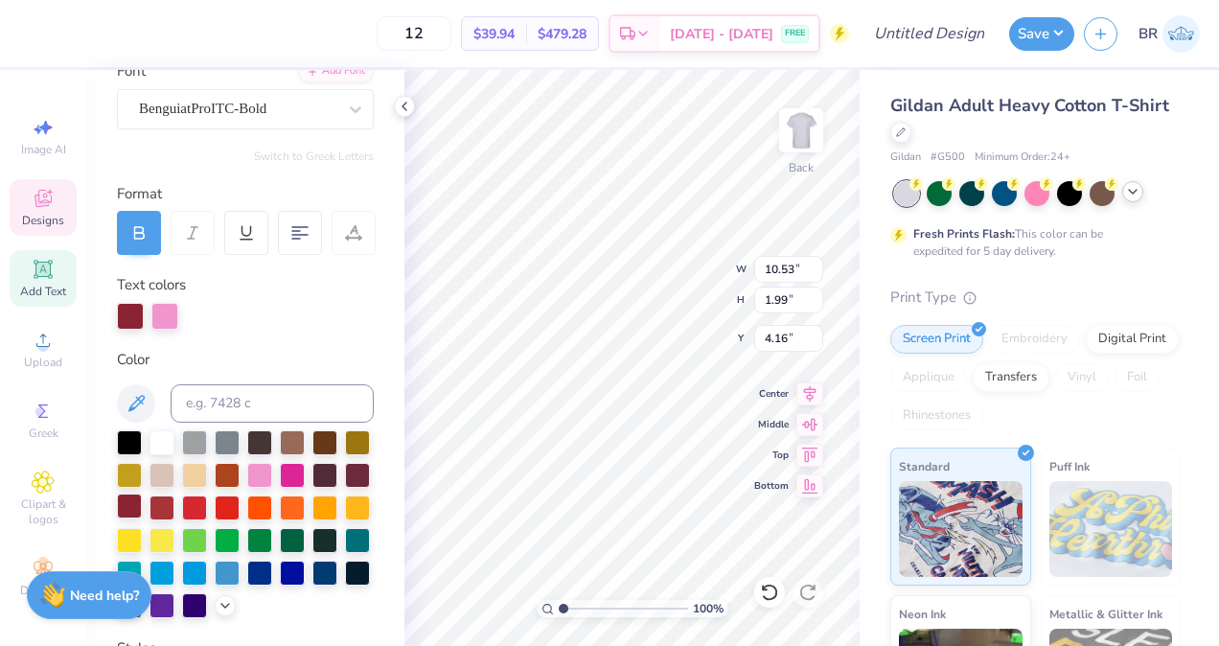
click at [142, 511] on div at bounding box center [129, 506] width 25 height 25
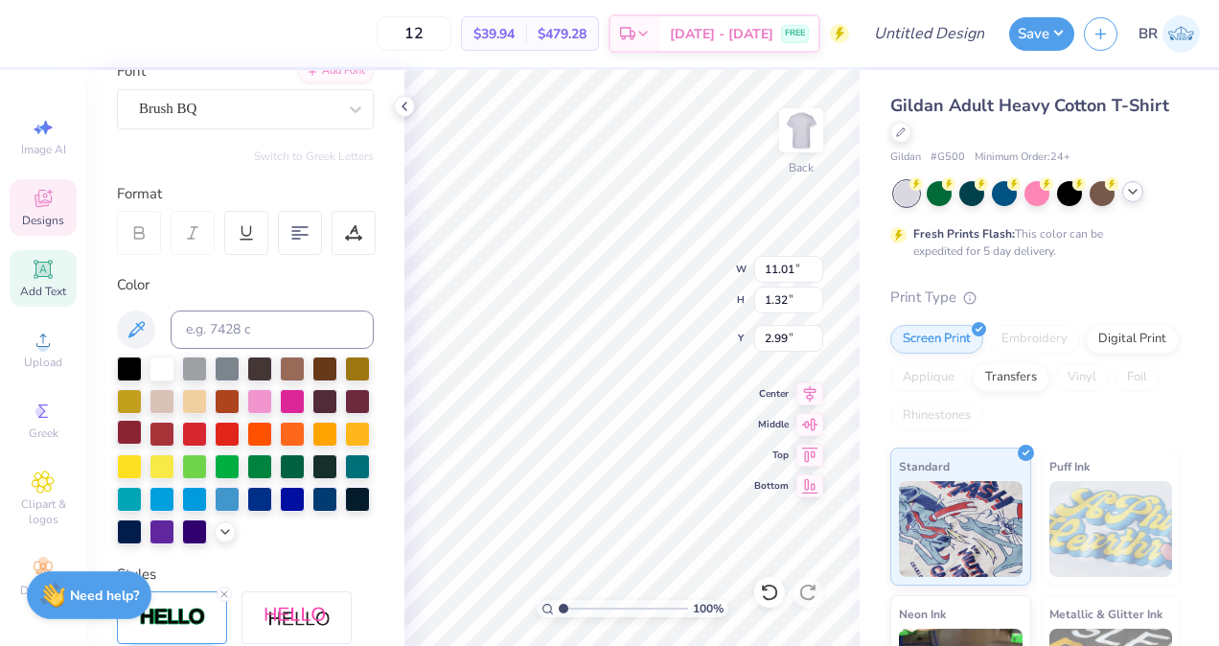
type input "11.01"
type input "1.32"
type input "2.99"
click at [142, 430] on div at bounding box center [129, 432] width 25 height 25
type input "7.04"
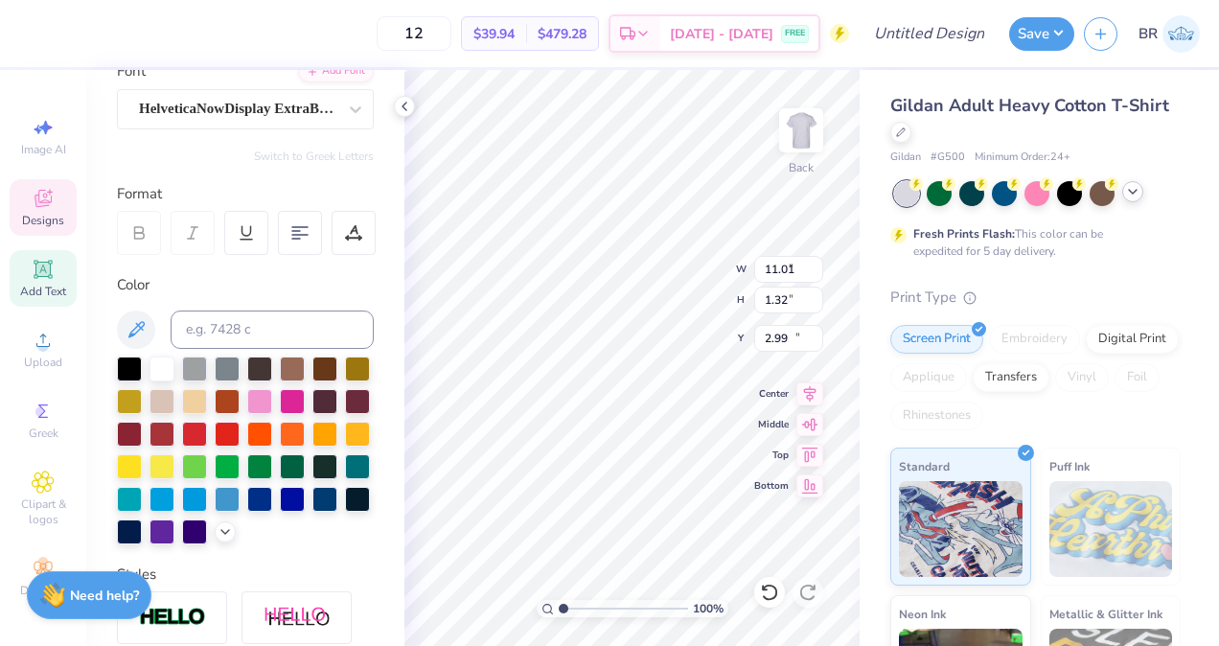
type input "0.75"
type input "12.64"
click at [197, 360] on div at bounding box center [194, 367] width 25 height 25
click at [29, 35] on div at bounding box center [32, 31] width 27 height 27
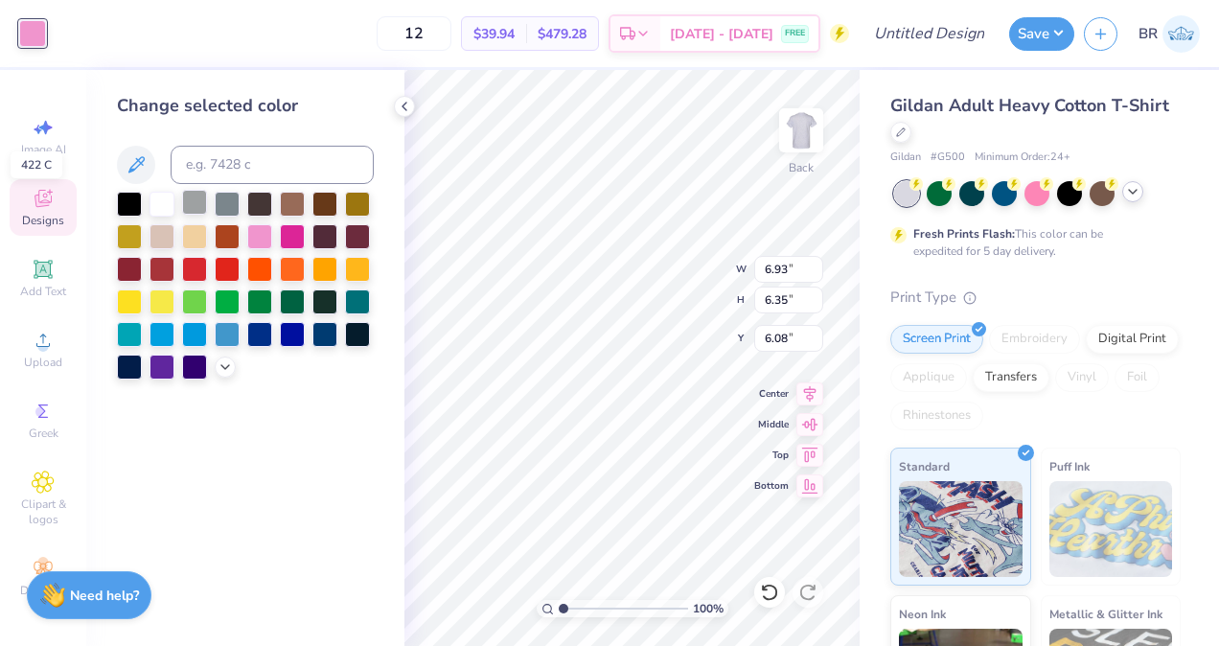
click at [196, 204] on div at bounding box center [194, 202] width 25 height 25
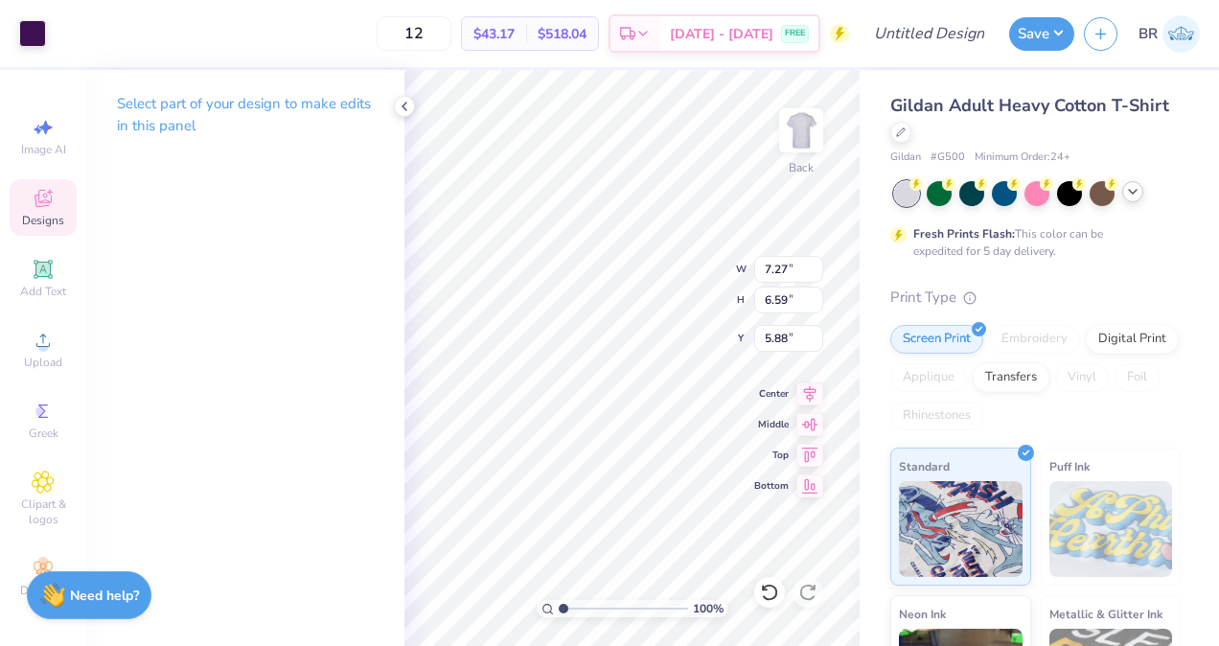
type input "7.27"
type input "6.59"
type input "5.88"
click at [34, 30] on div at bounding box center [32, 31] width 27 height 27
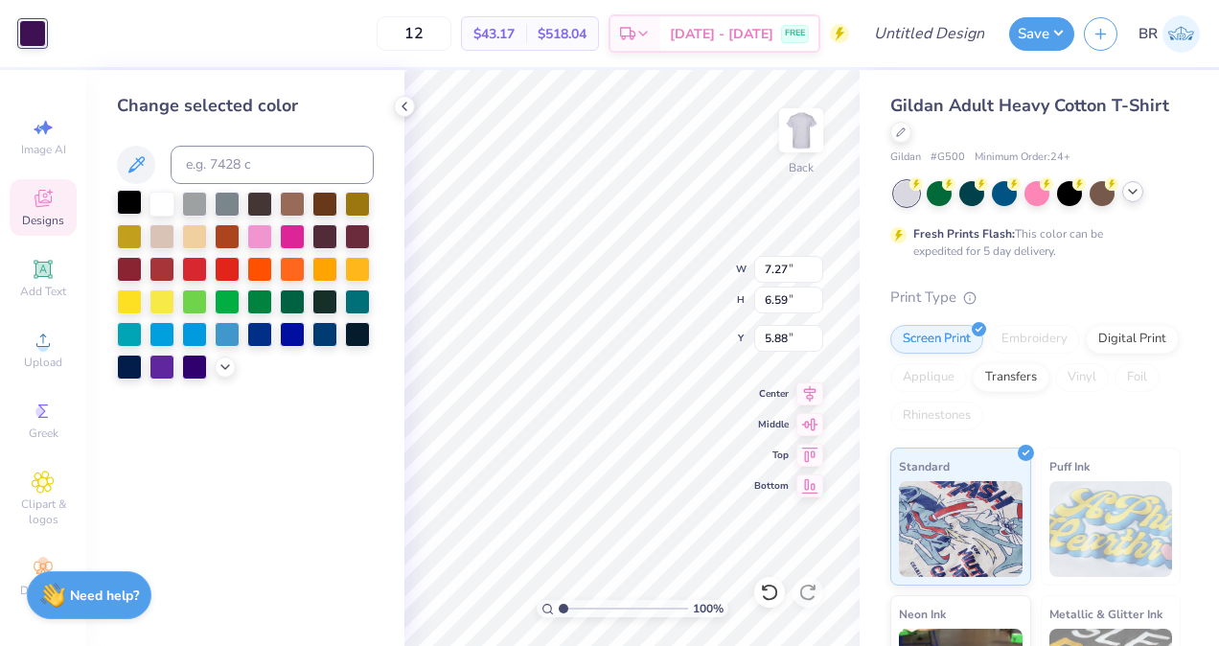
click at [130, 207] on div at bounding box center [129, 202] width 25 height 25
type input "6.93"
type input "6.35"
type input "6.08"
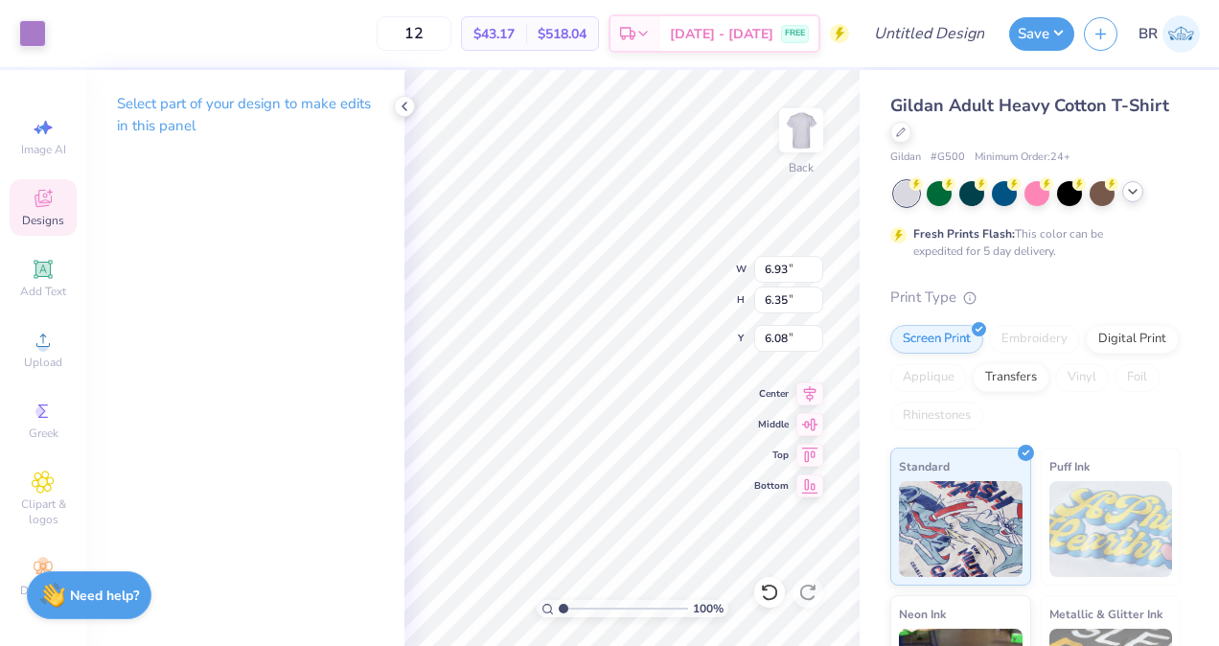
type input "7.12"
type input "6.34"
type input "5.93"
type input "7.27"
type input "6.59"
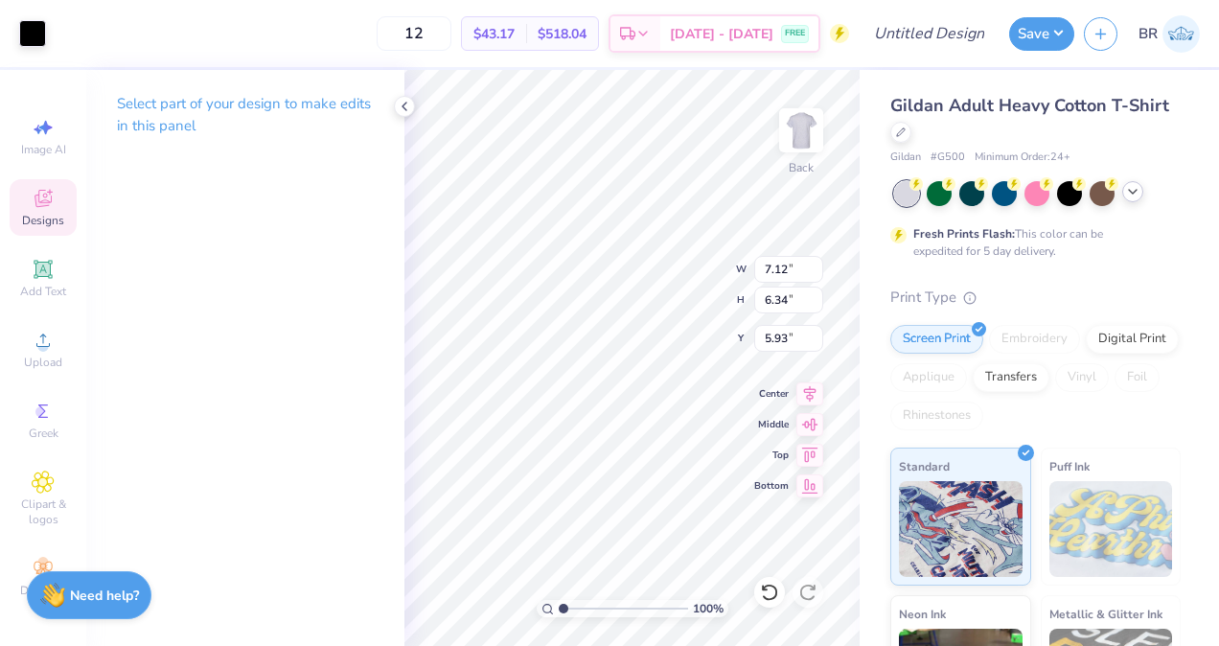
type input "5.88"
type input "6.93"
type input "6.35"
type input "6.08"
type input "7.12"
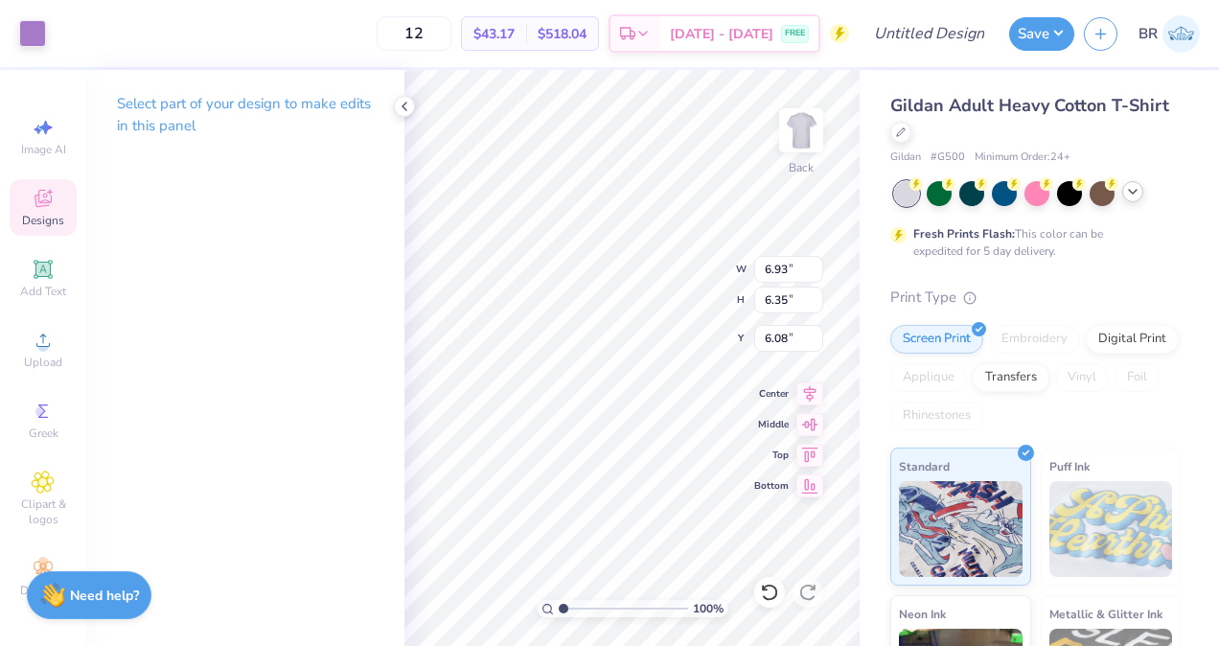
type input "6.34"
type input "5.93"
click at [34, 30] on div at bounding box center [32, 31] width 27 height 27
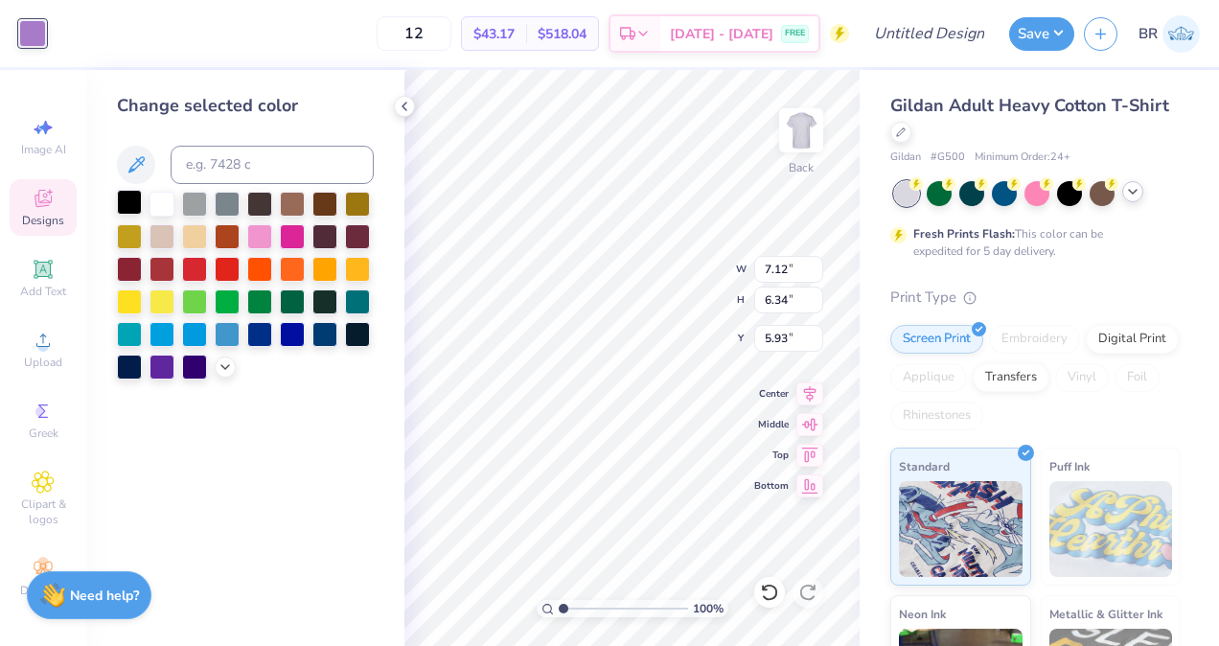
click at [134, 210] on div at bounding box center [129, 202] width 25 height 25
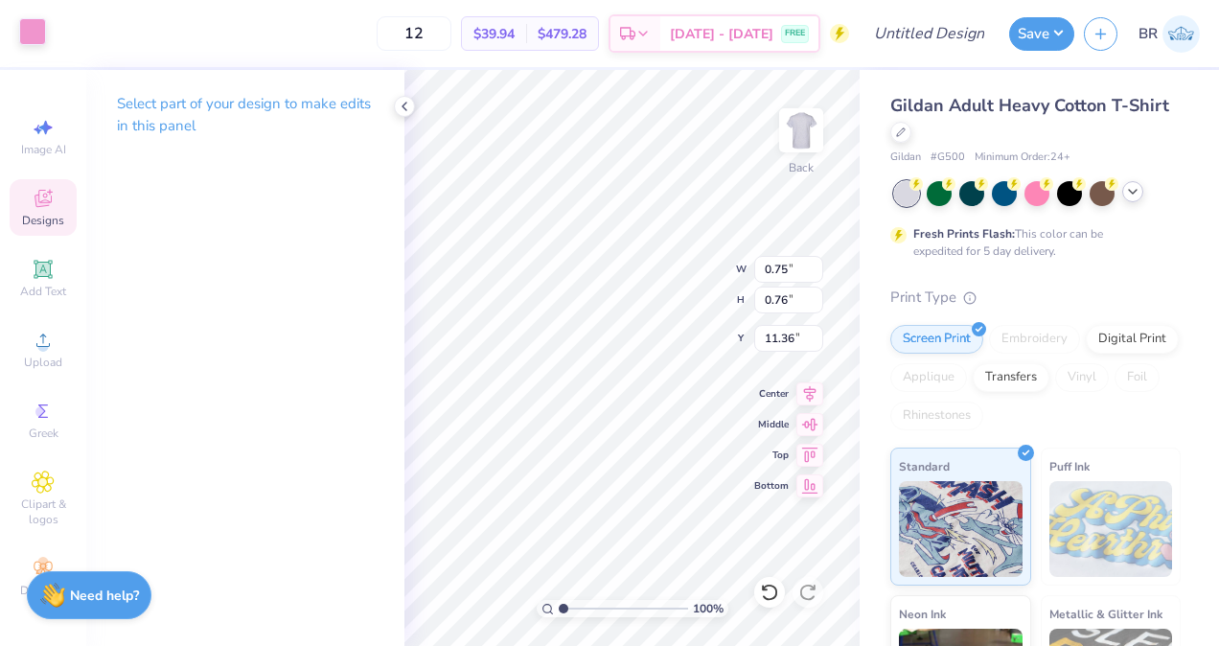
click at [38, 30] on div at bounding box center [32, 31] width 27 height 27
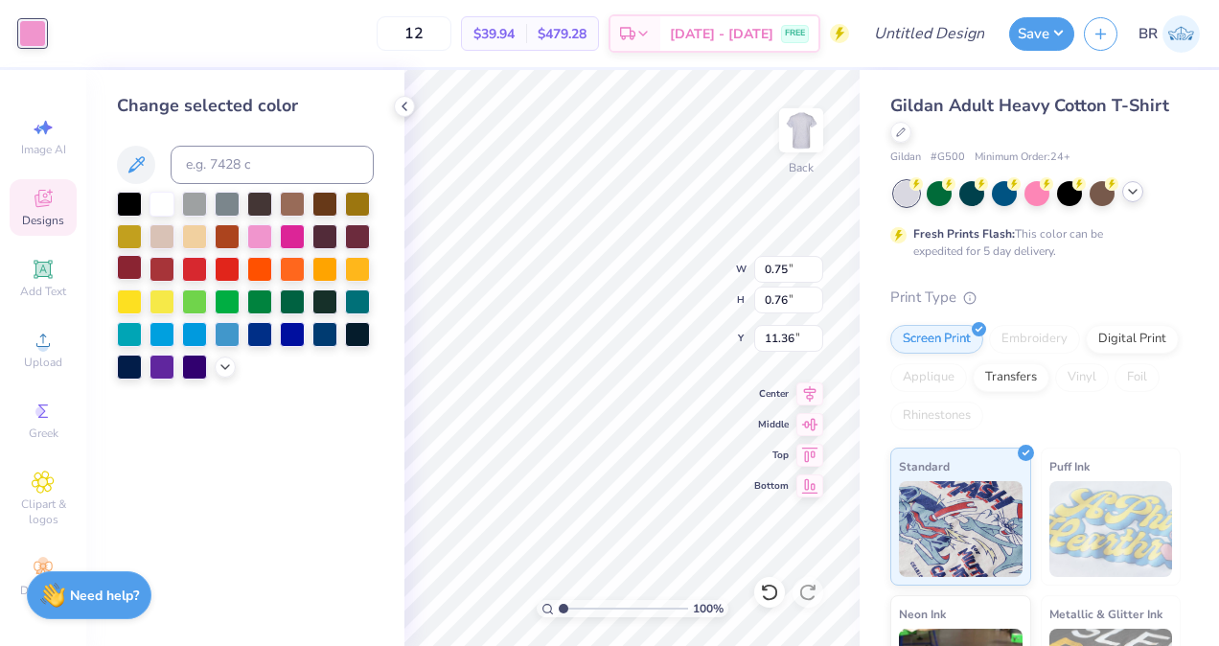
click at [135, 264] on div at bounding box center [129, 267] width 25 height 25
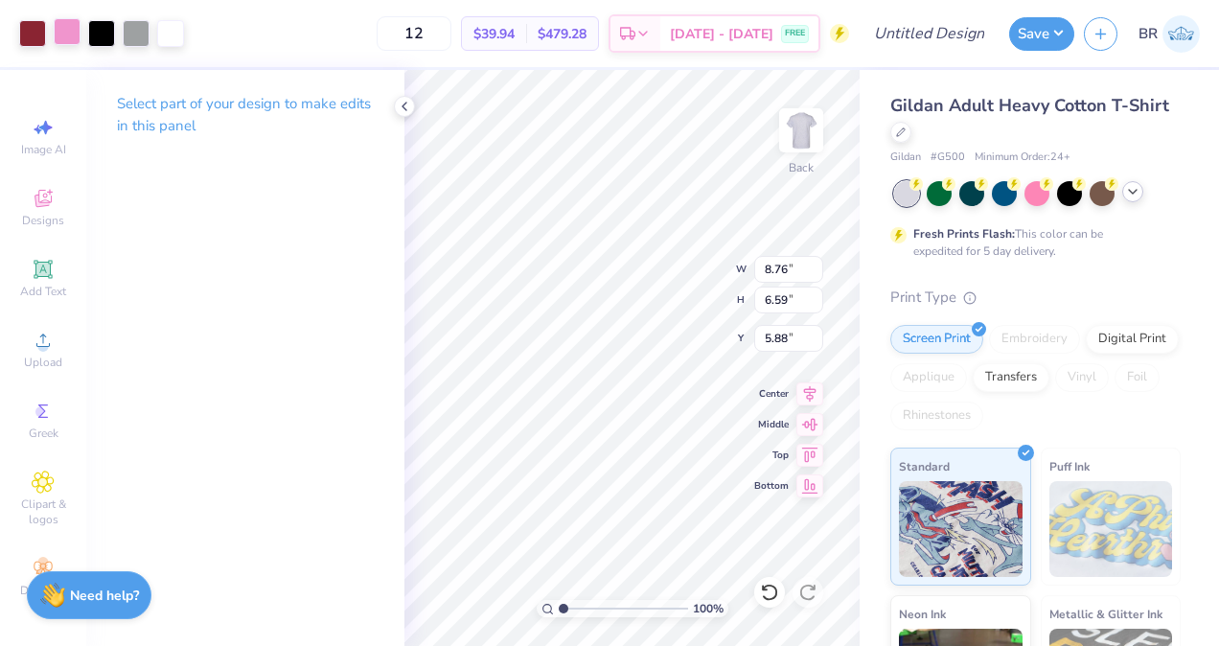
click at [68, 37] on div at bounding box center [67, 31] width 27 height 27
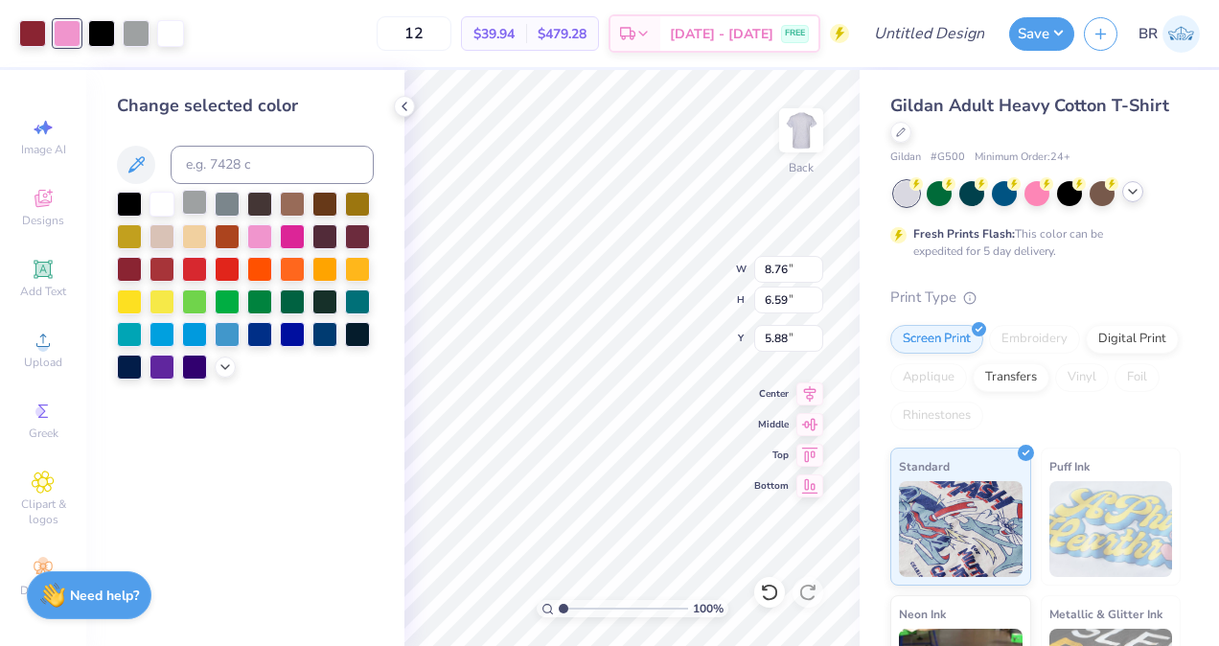
click at [189, 196] on div at bounding box center [194, 202] width 25 height 25
click at [195, 207] on div at bounding box center [194, 202] width 25 height 25
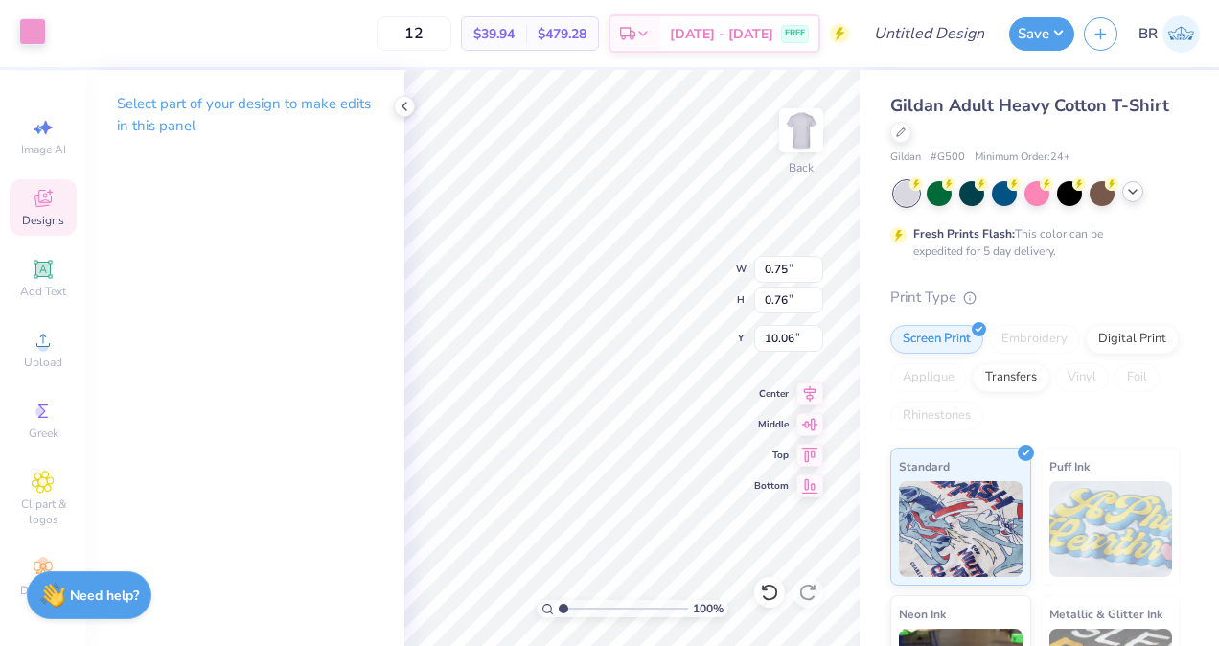
click at [31, 35] on div at bounding box center [32, 31] width 27 height 27
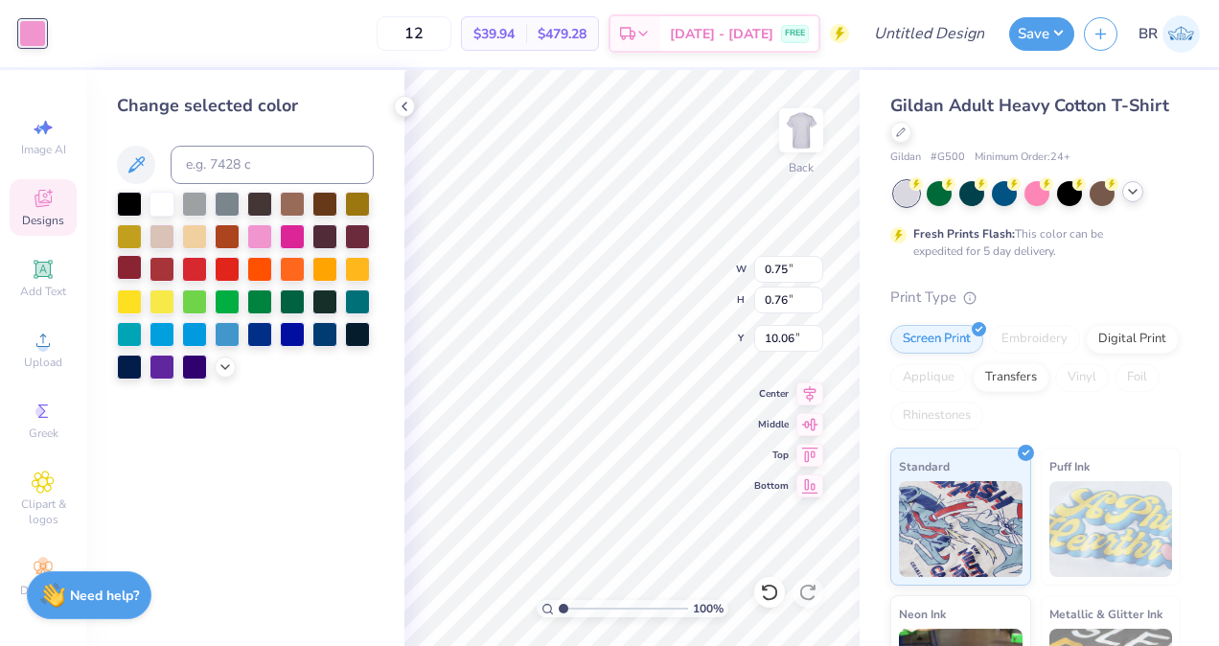
click at [125, 265] on div at bounding box center [129, 267] width 25 height 25
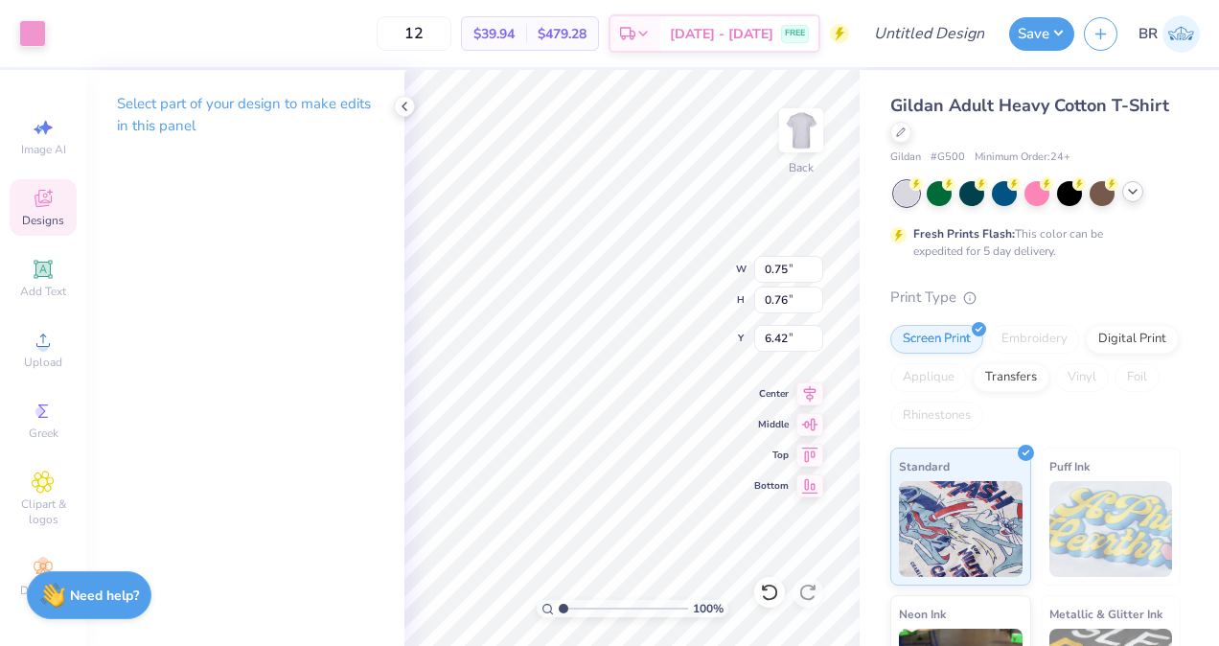
type input "6.42"
click at [29, 47] on div "Art colors" at bounding box center [23, 33] width 46 height 67
click at [31, 44] on div at bounding box center [32, 31] width 27 height 27
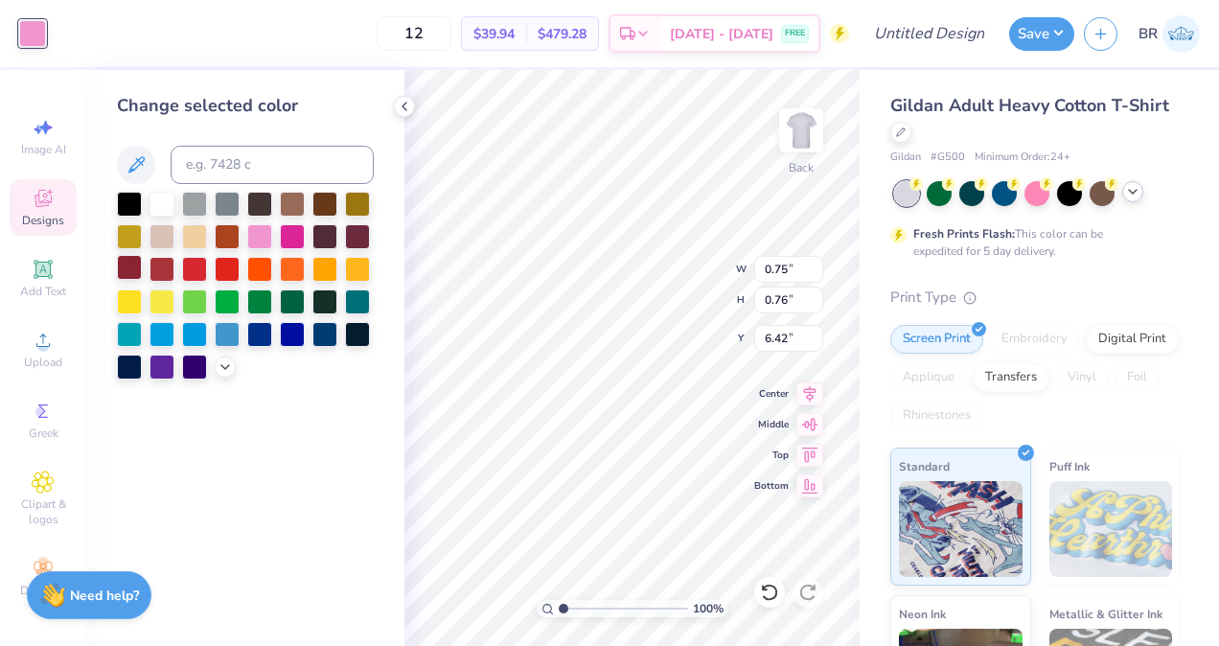
click at [132, 269] on div at bounding box center [129, 267] width 25 height 25
click at [410, 109] on icon at bounding box center [404, 106] width 15 height 15
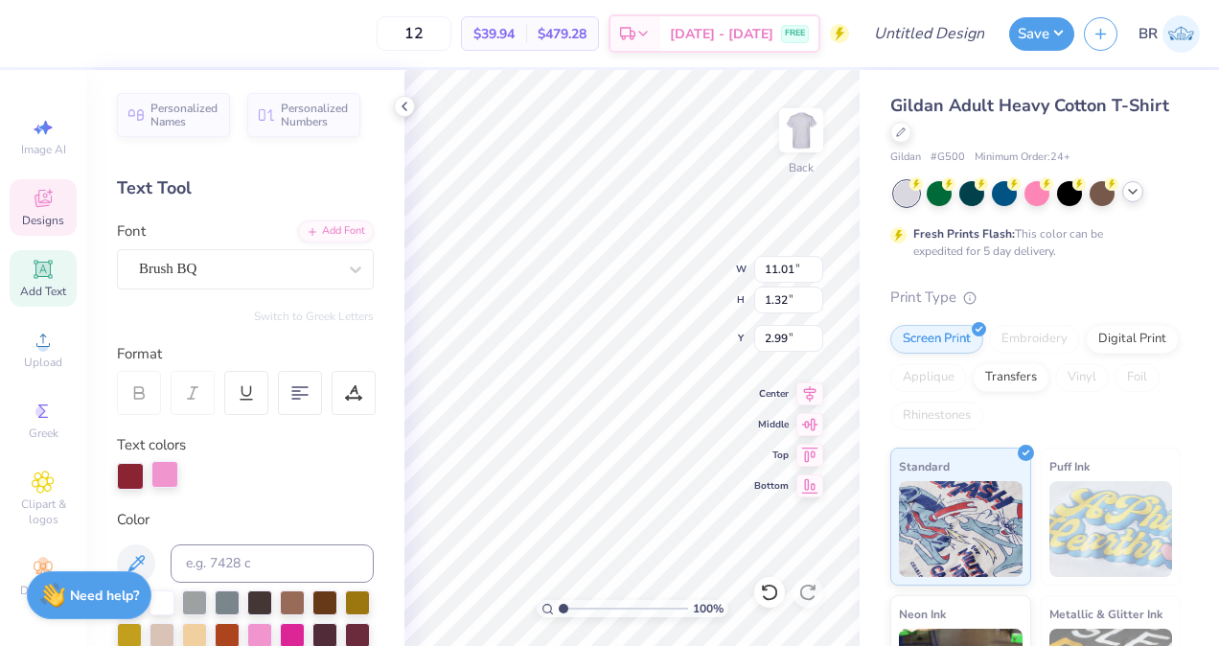
click at [176, 479] on div at bounding box center [164, 474] width 27 height 27
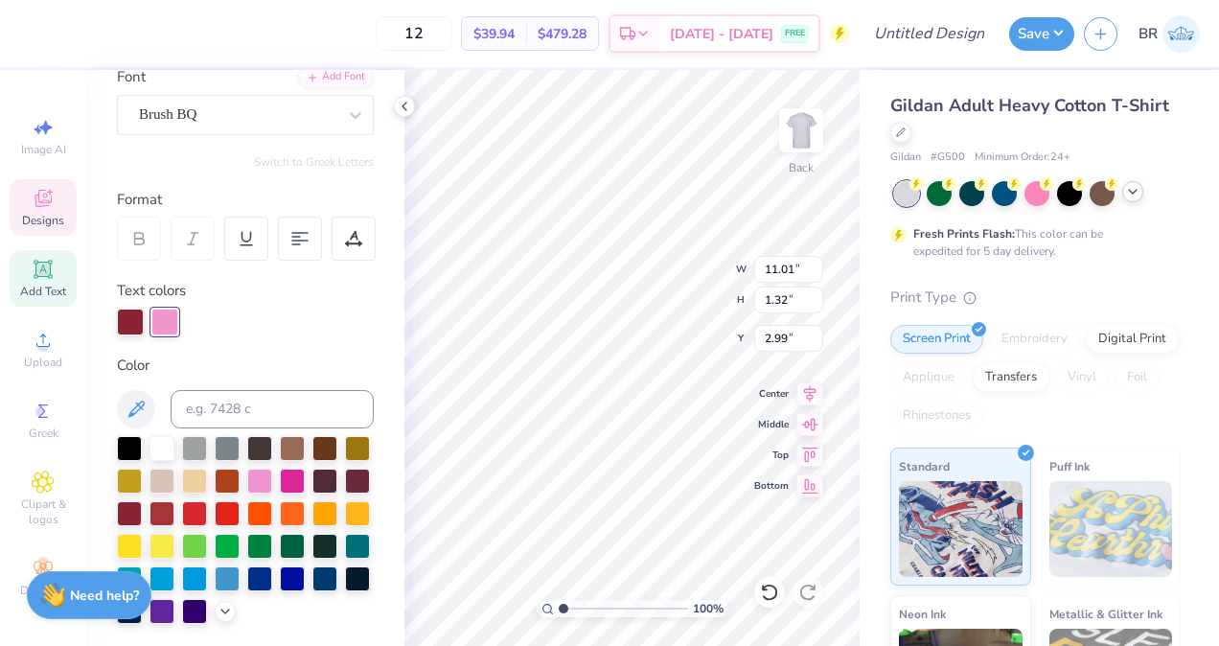
scroll to position [168, 0]
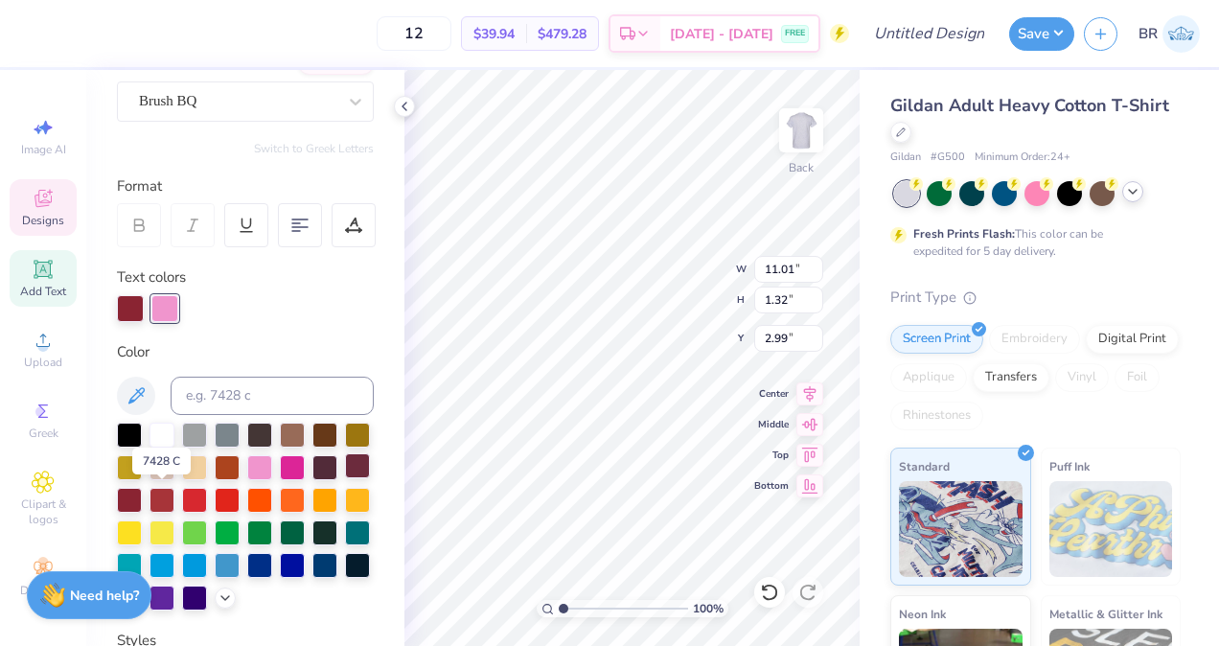
click at [345, 478] on div at bounding box center [357, 465] width 25 height 25
click at [142, 506] on div at bounding box center [129, 498] width 25 height 25
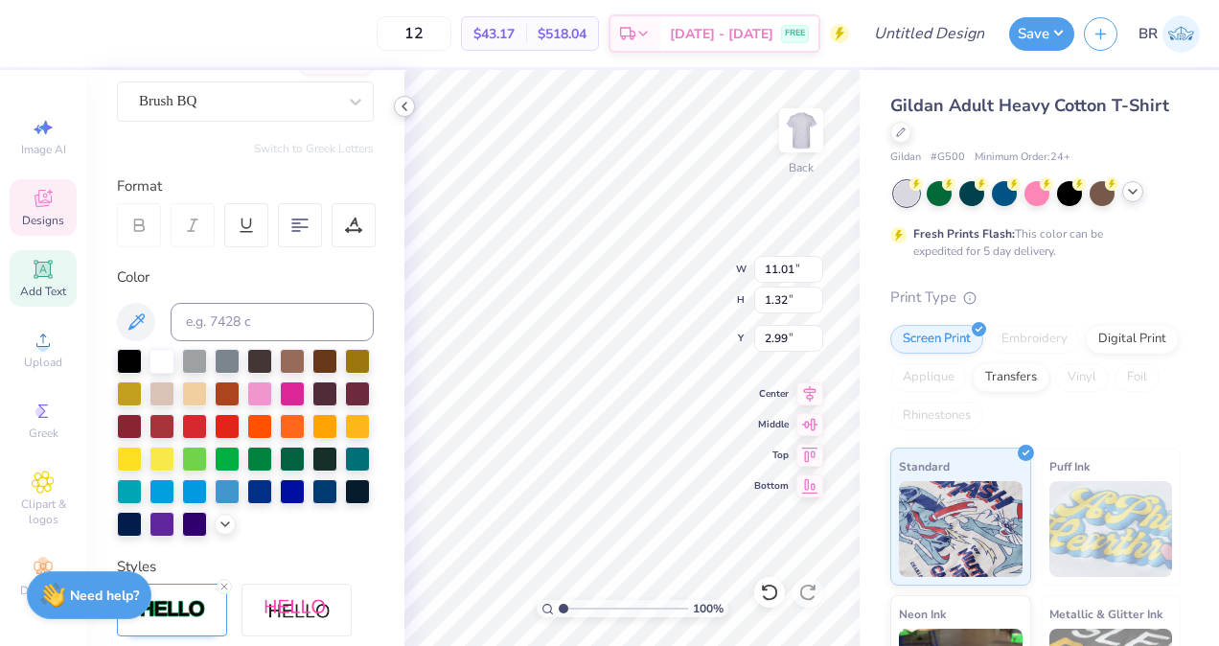
click at [404, 113] on icon at bounding box center [404, 106] width 15 height 15
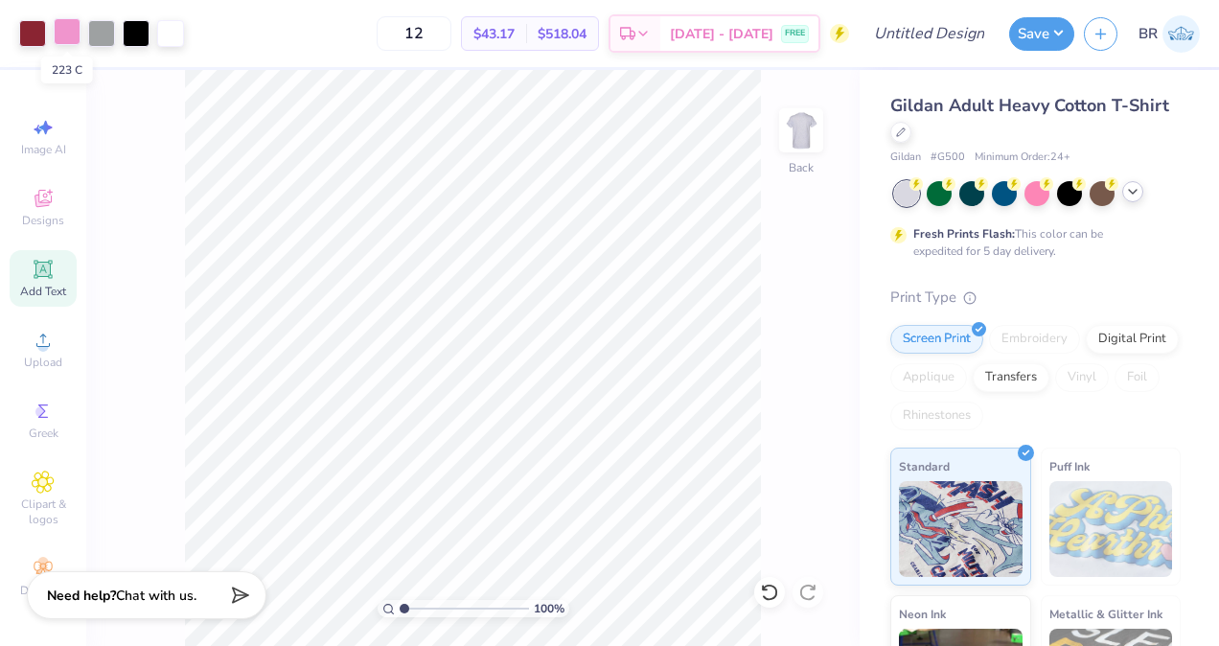
click at [70, 44] on div at bounding box center [67, 31] width 27 height 27
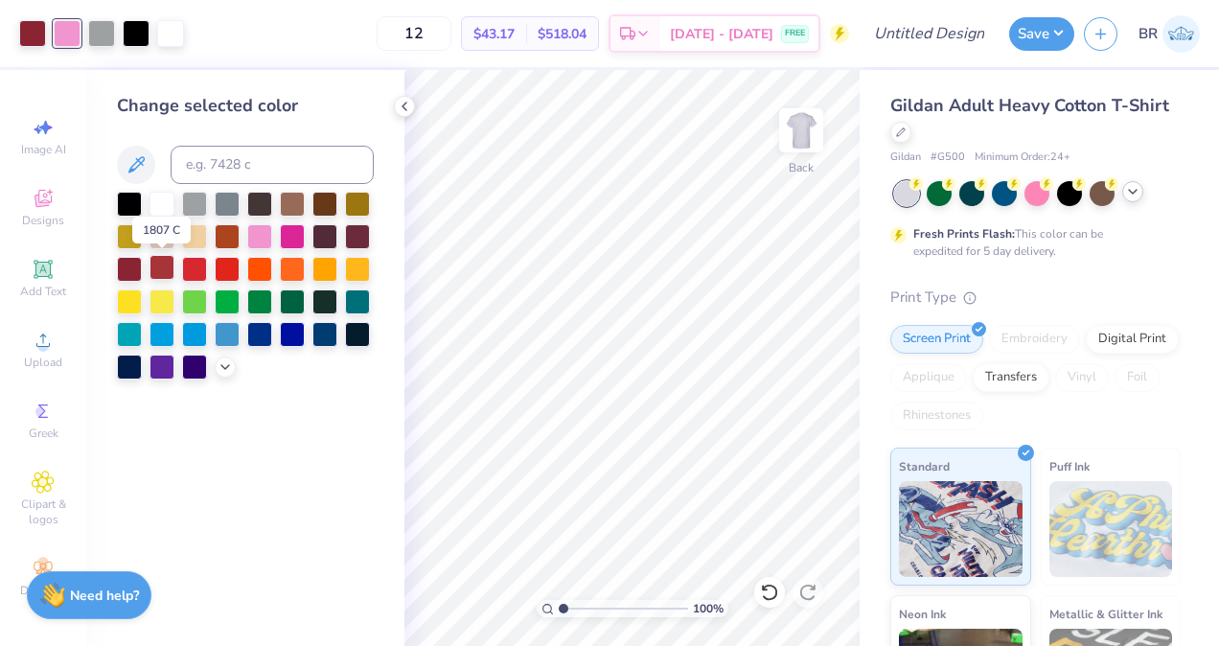
click at [171, 268] on div at bounding box center [162, 267] width 25 height 25
drag, startPoint x: 167, startPoint y: 268, endPoint x: 134, endPoint y: 267, distance: 32.6
click at [134, 267] on div at bounding box center [129, 267] width 25 height 25
click at [407, 115] on div at bounding box center [404, 106] width 21 height 21
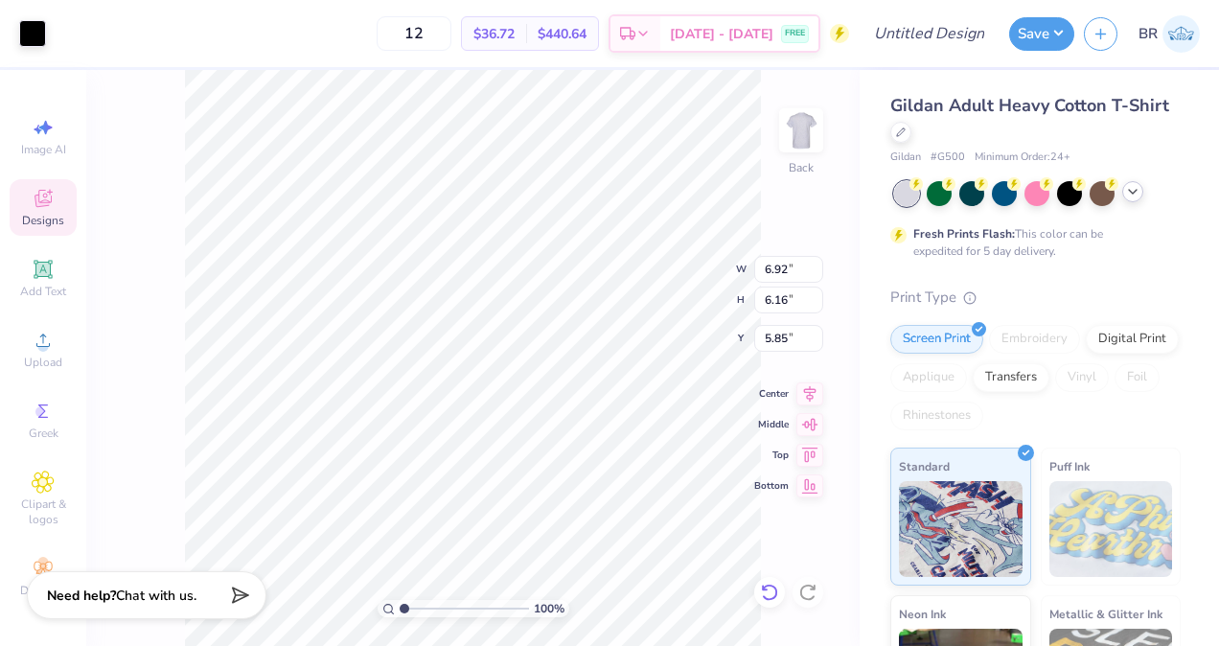
click at [762, 596] on icon at bounding box center [769, 592] width 19 height 19
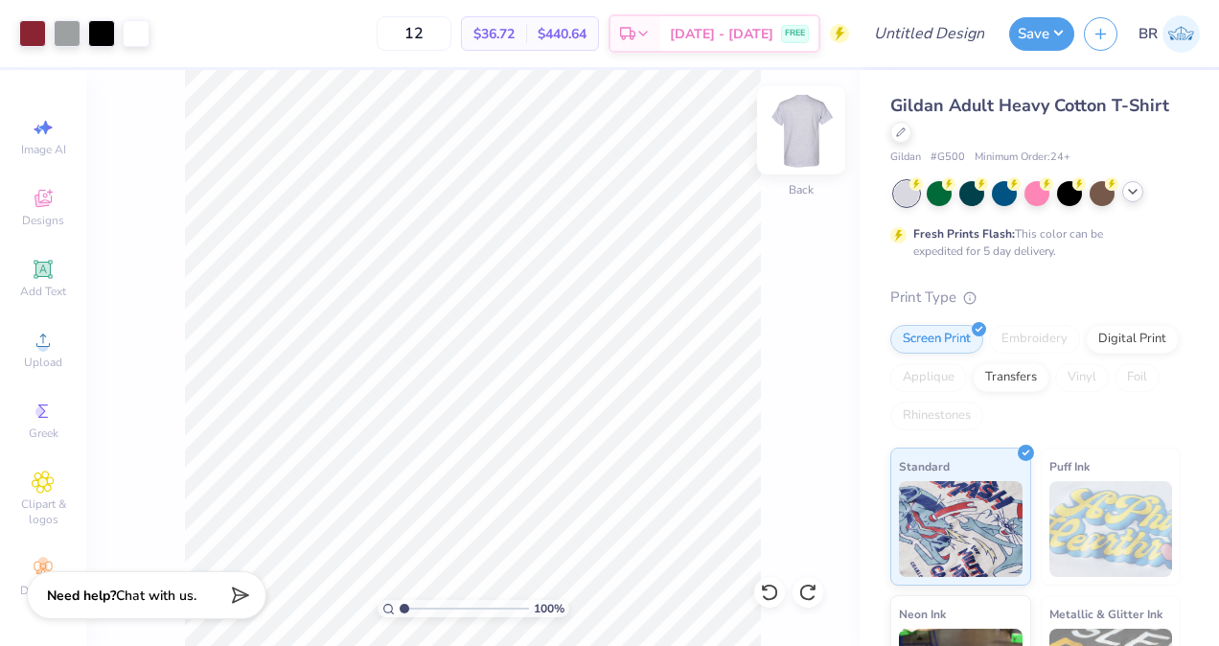
click at [809, 118] on img at bounding box center [801, 130] width 77 height 77
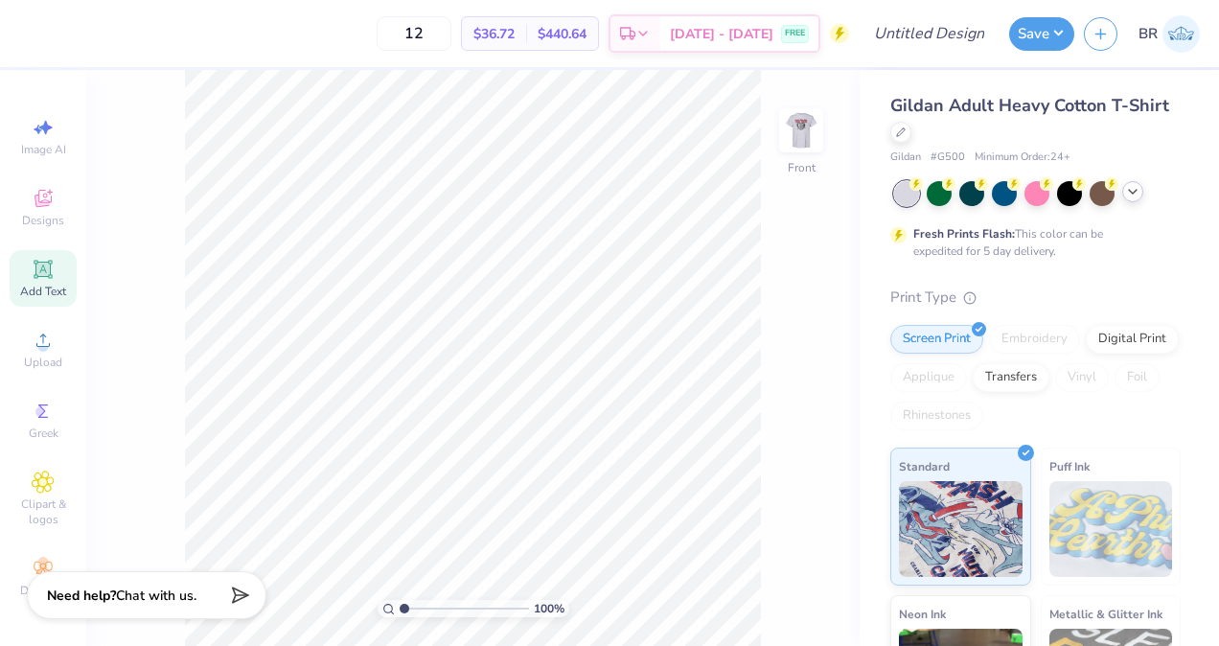
click at [49, 266] on div "Add Text" at bounding box center [43, 278] width 67 height 57
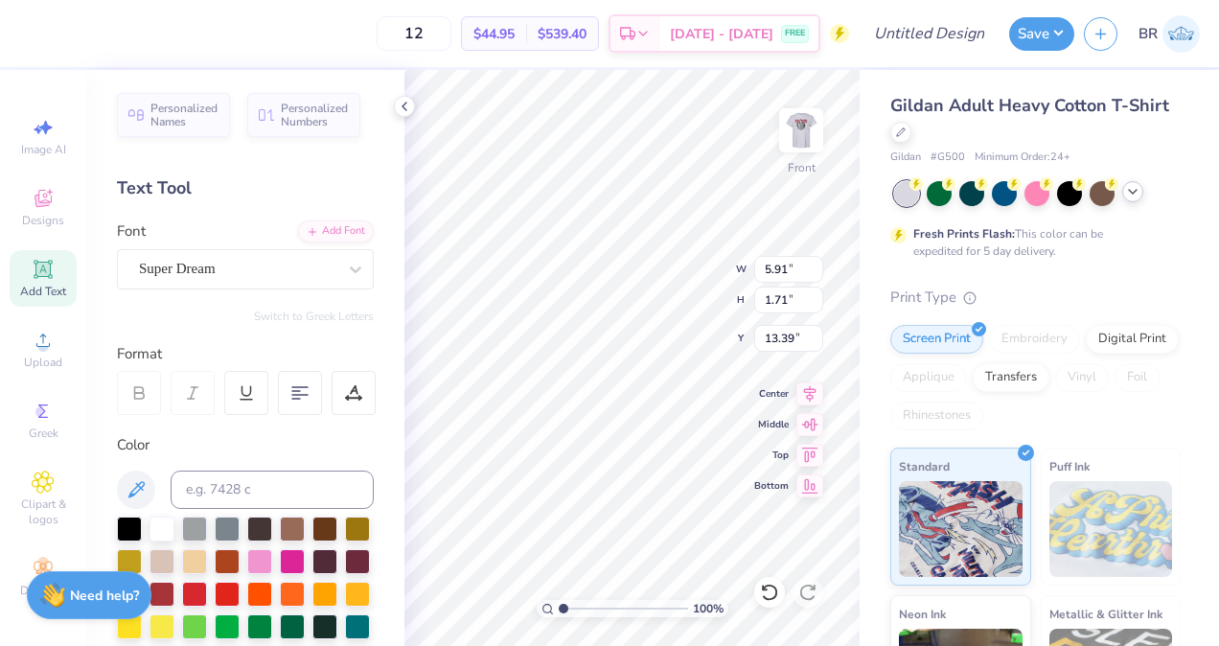
scroll to position [15, 2]
type textarea "T"
type textarea "1"
click at [322, 284] on div "Super Dream" at bounding box center [245, 269] width 257 height 40
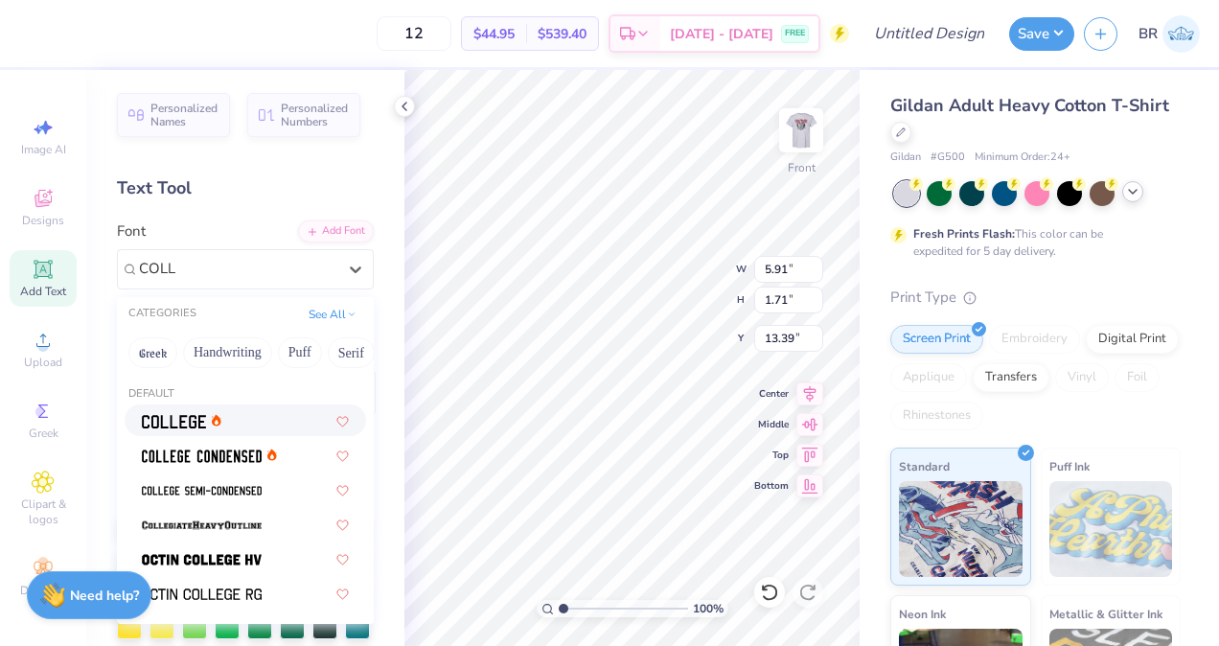
click at [263, 417] on div at bounding box center [245, 420] width 207 height 20
type input "COLL"
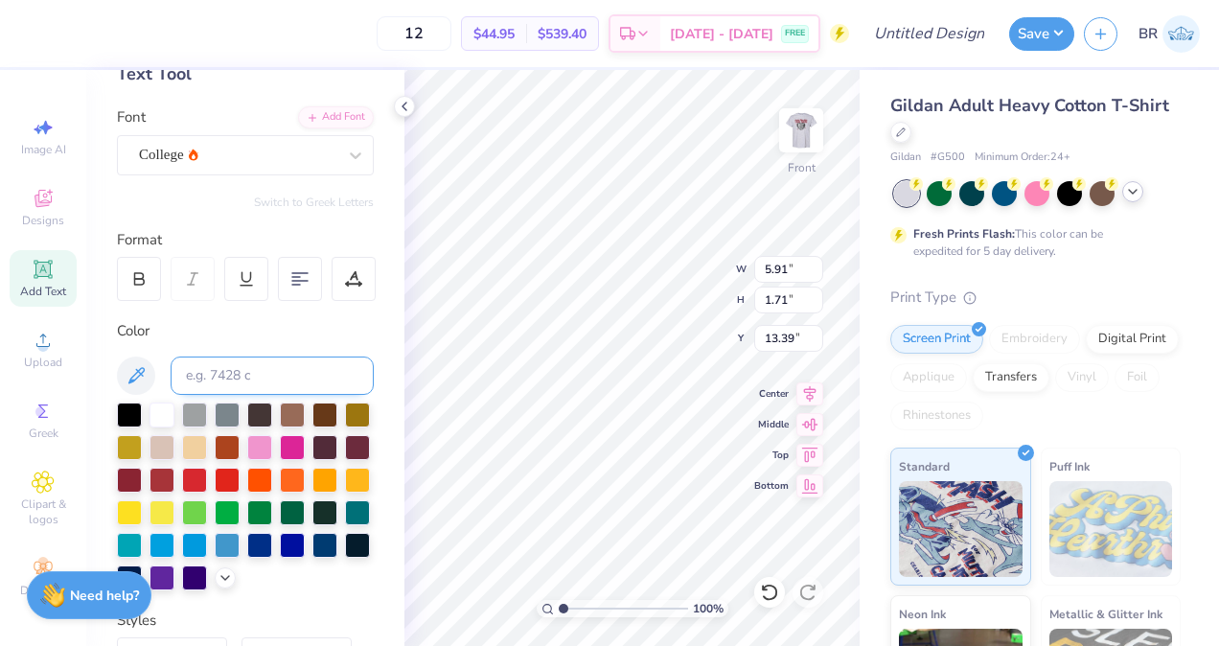
scroll to position [141, 0]
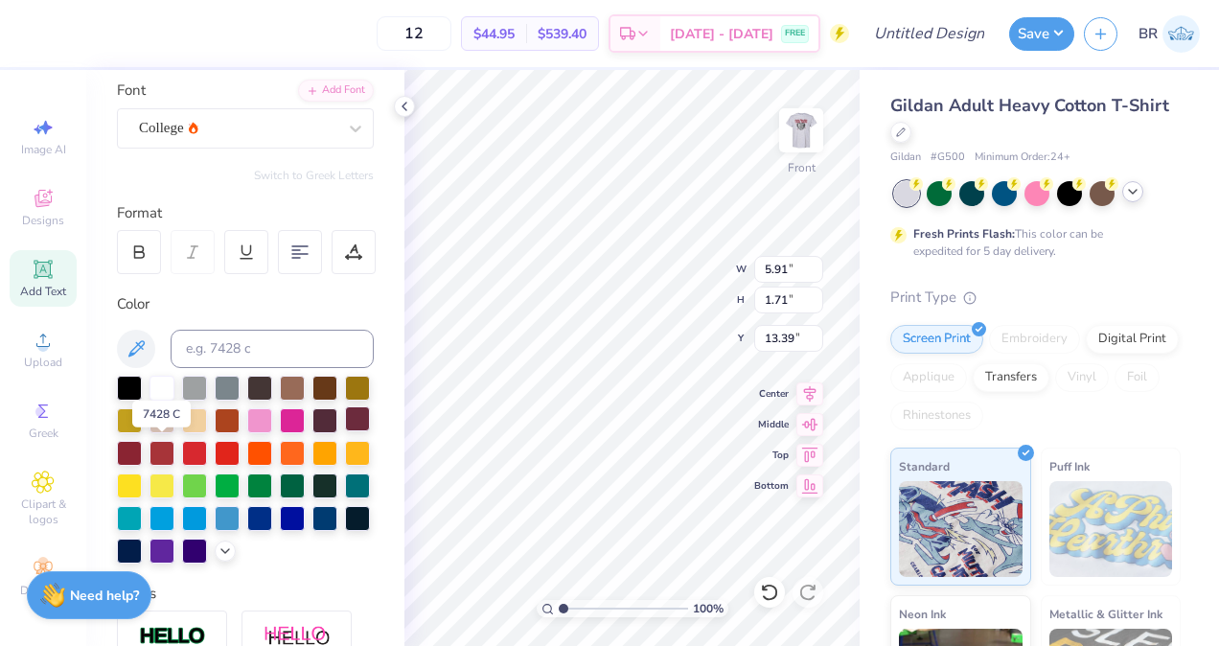
click at [345, 431] on div at bounding box center [357, 418] width 25 height 25
click at [142, 456] on div at bounding box center [129, 451] width 25 height 25
click at [345, 431] on div at bounding box center [357, 418] width 25 height 25
type input "4.03"
type input "9.41"
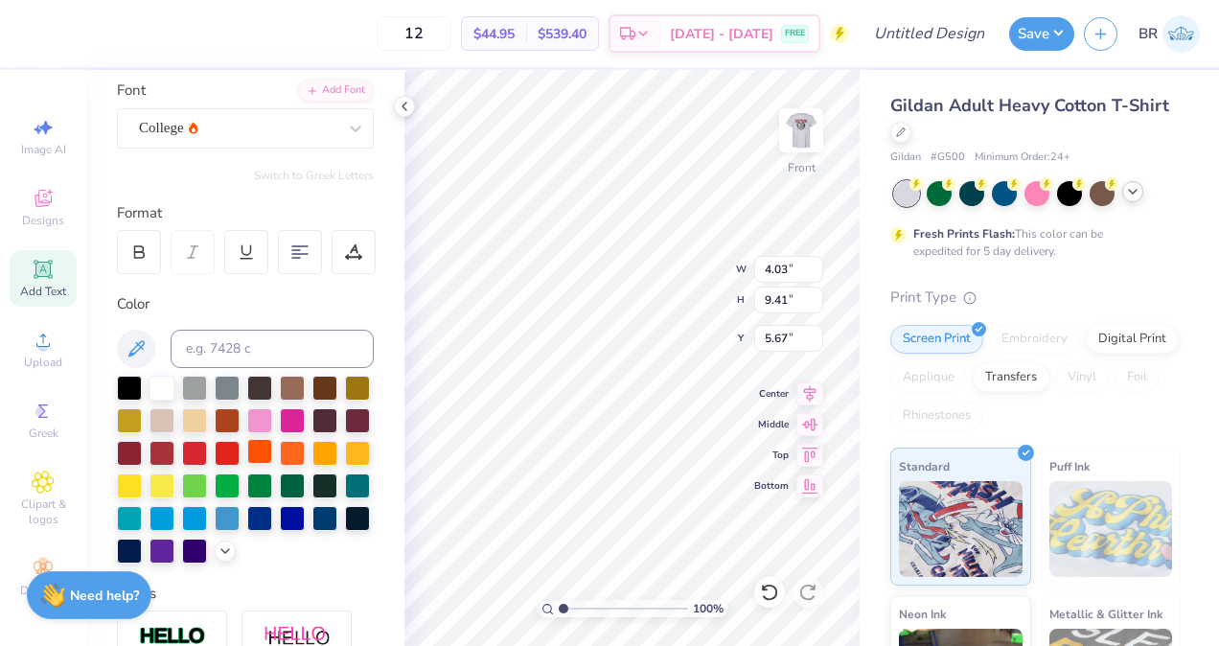
type input "6.62"
click at [790, 150] on img at bounding box center [801, 130] width 77 height 77
click at [790, 150] on img at bounding box center [801, 130] width 38 height 38
click at [142, 449] on div at bounding box center [129, 451] width 25 height 25
click at [410, 110] on icon at bounding box center [404, 106] width 15 height 15
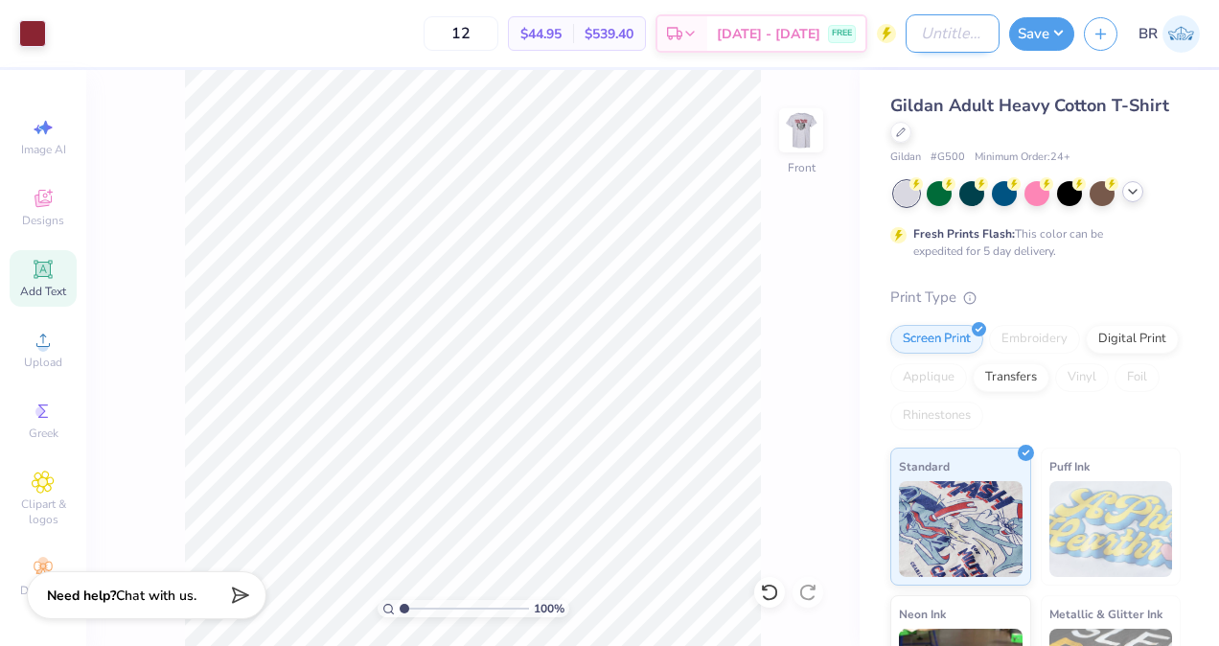
click at [973, 41] on input "Design Title" at bounding box center [953, 33] width 94 height 38
click at [794, 200] on div "100 % Front" at bounding box center [472, 358] width 773 height 576
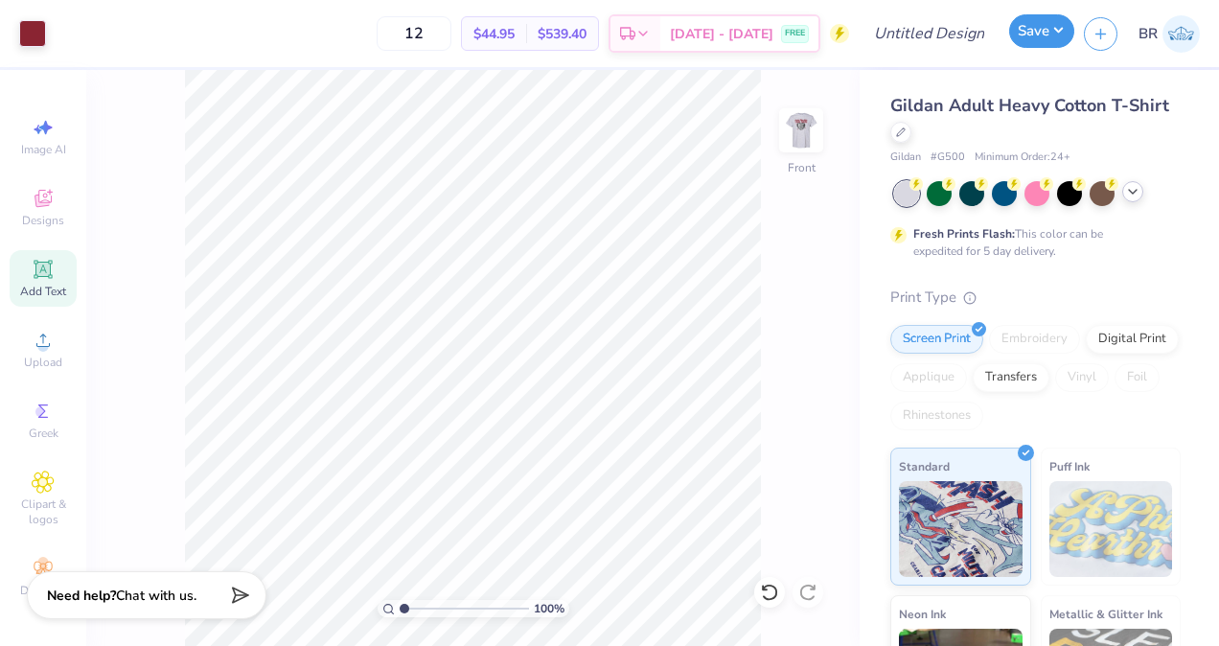
click at [1036, 38] on button "Save" at bounding box center [1041, 31] width 65 height 34
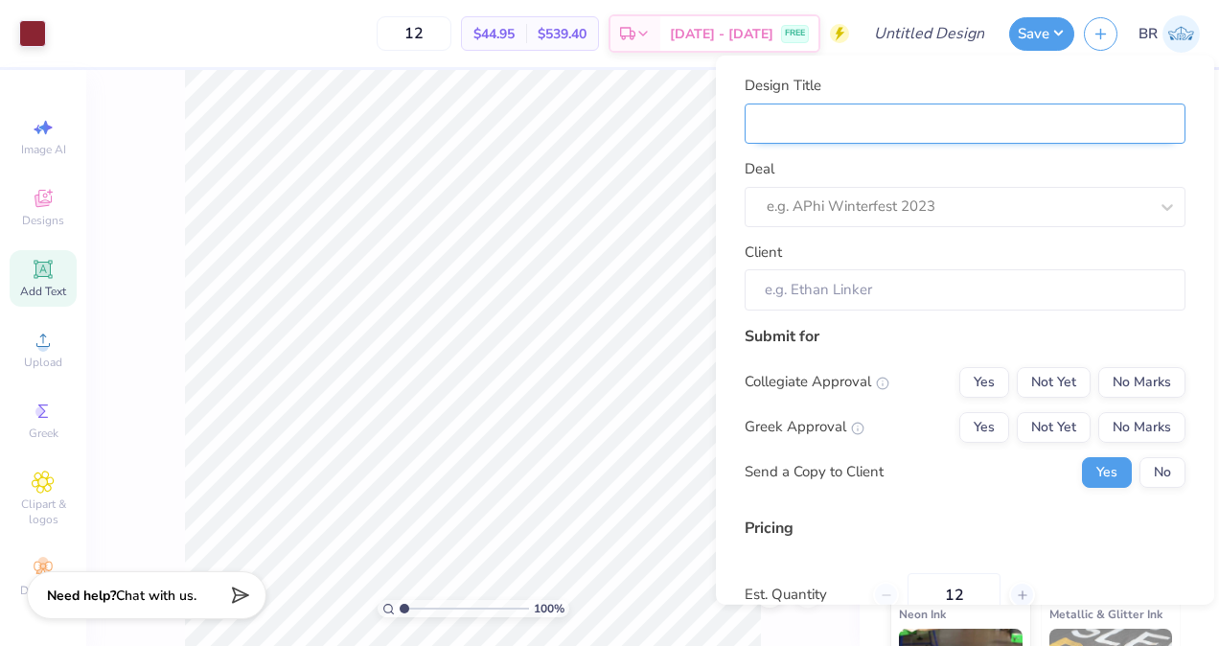
click at [955, 129] on input "Design Title" at bounding box center [965, 123] width 441 height 41
type input "L"
type input "LT"
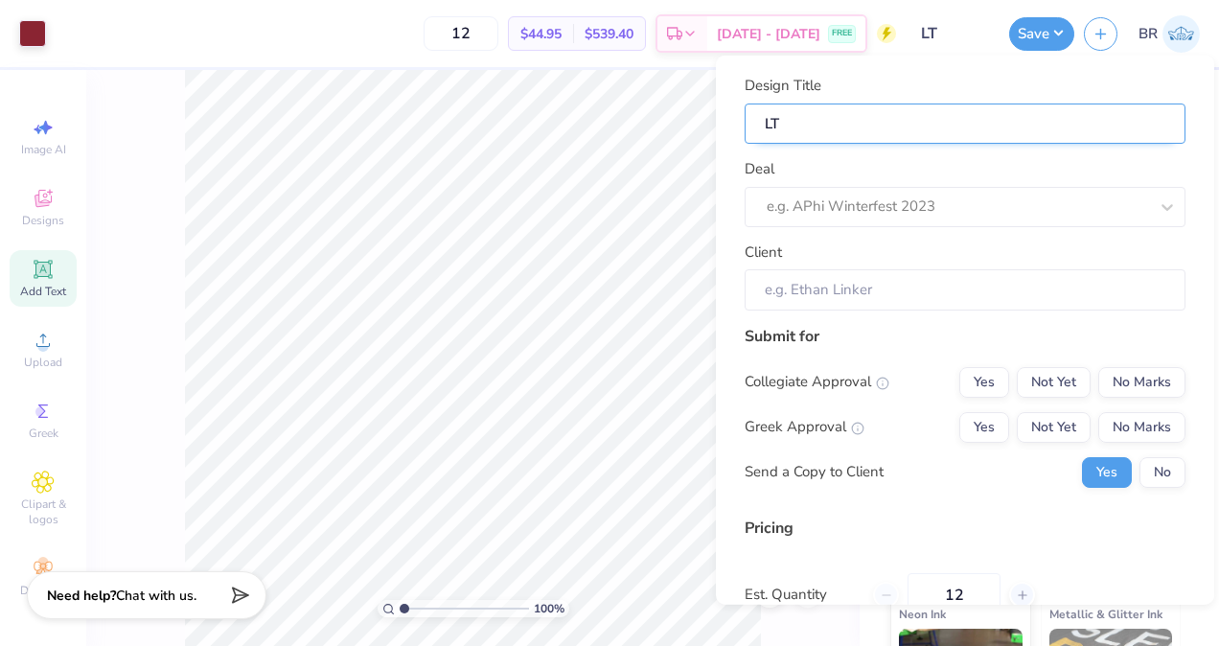
type input "LTA"
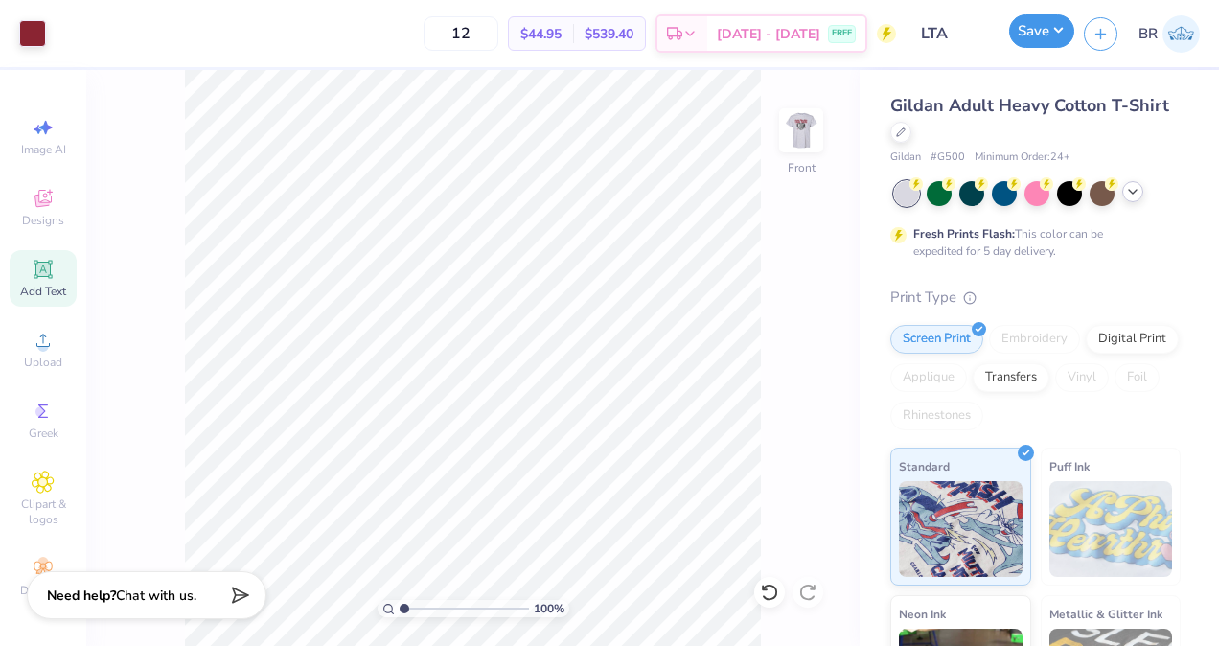
click at [1046, 27] on button "Save" at bounding box center [1041, 31] width 65 height 34
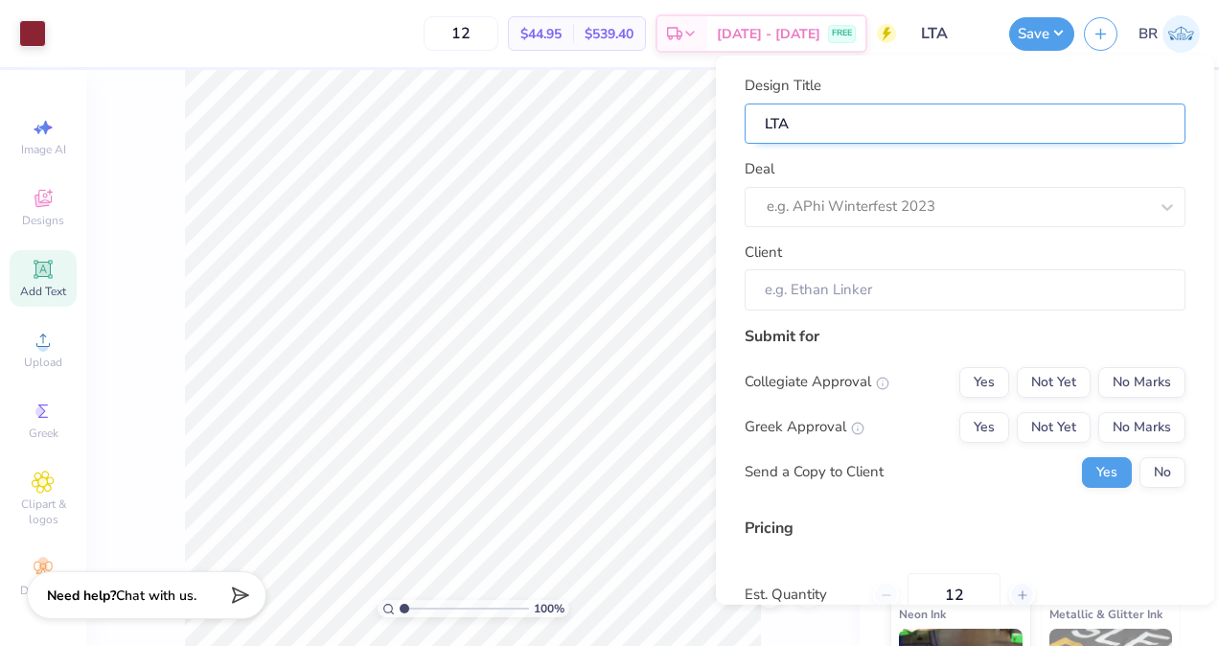
click at [865, 114] on input "LTA" at bounding box center [965, 123] width 441 height 41
type input "LTA H"
type input "LTA He"
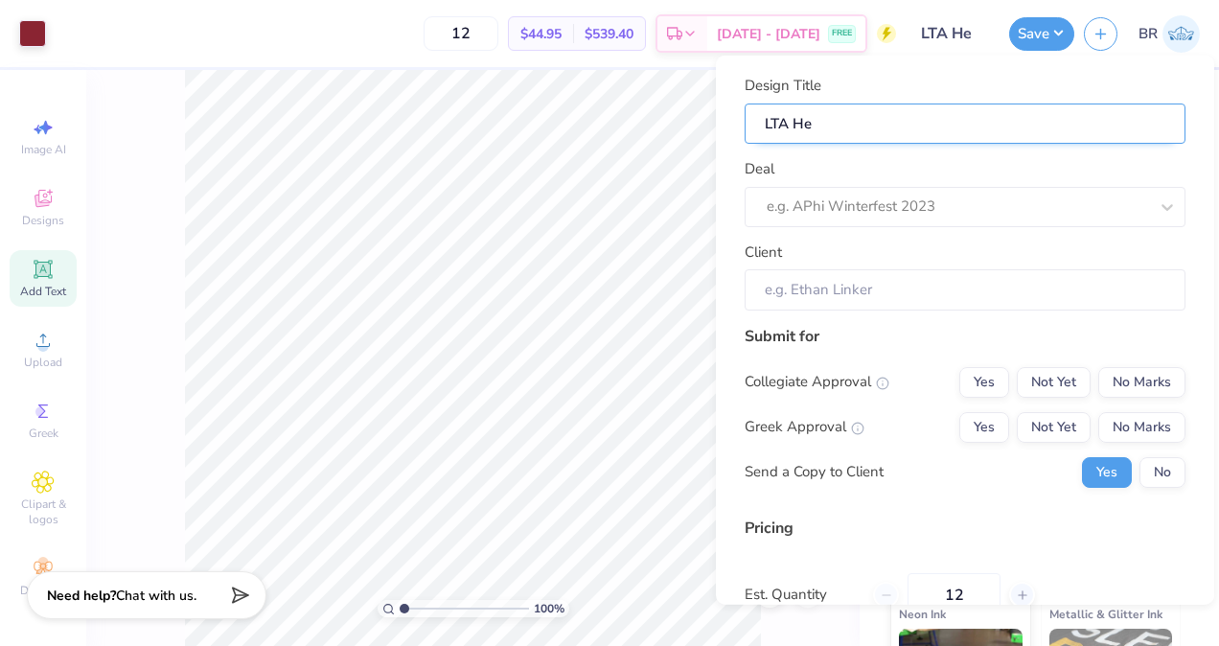
type input "LTA Hea"
type input "LTA Hear"
type input "LTA Heart"
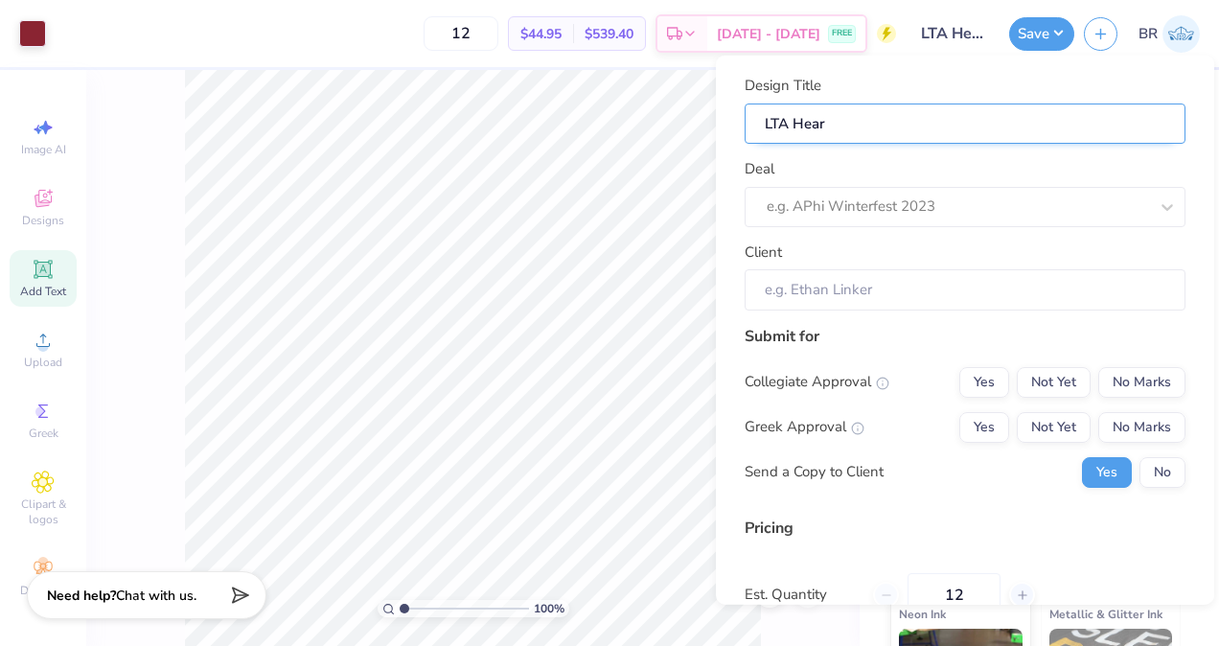
type input "LTA Heart"
type input "LTA Hear"
type input "LTA Hea"
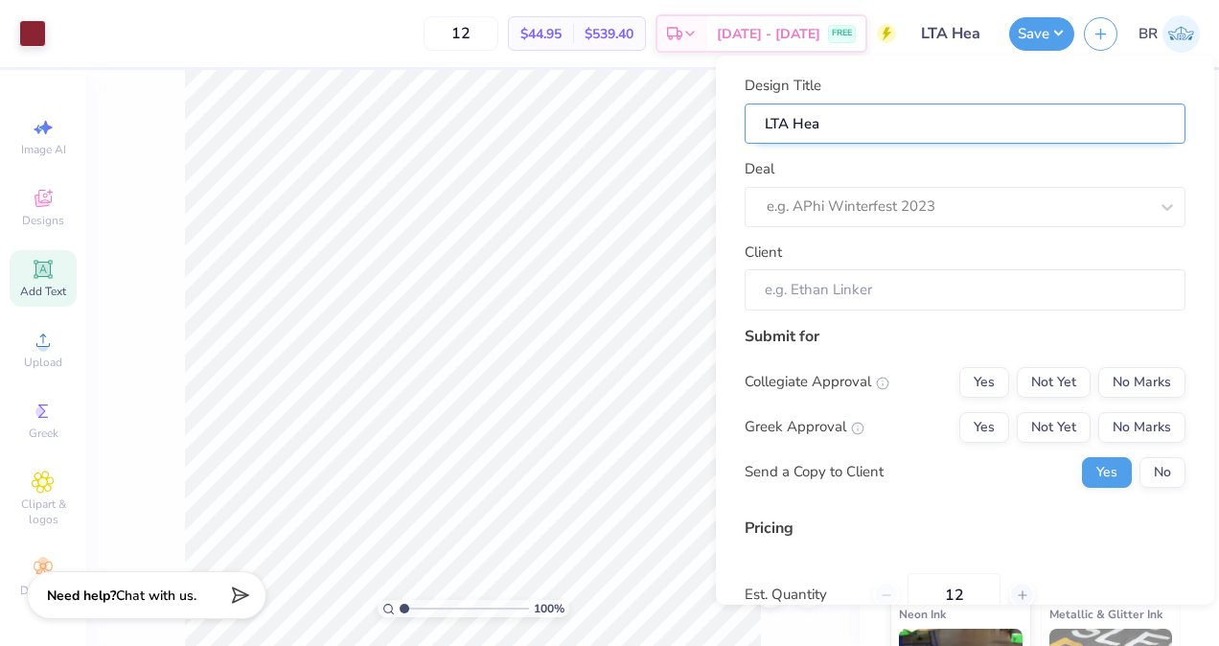
type input "LTA He"
type input "LTA H"
type input "LTA"
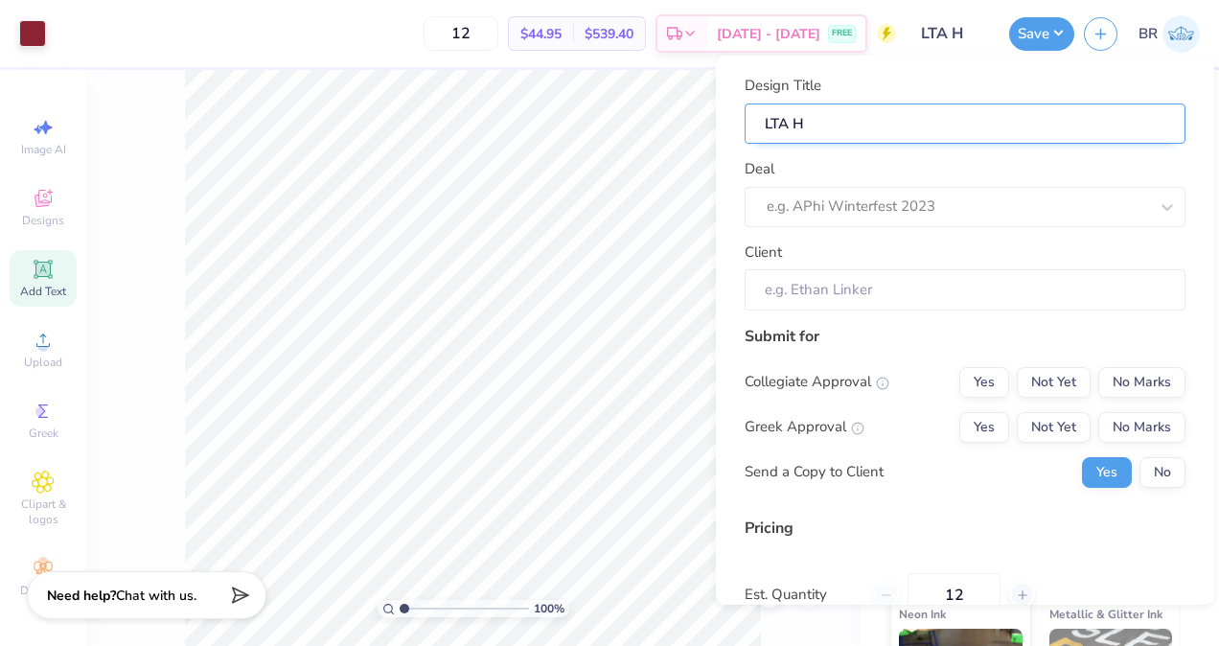
type input "LTA"
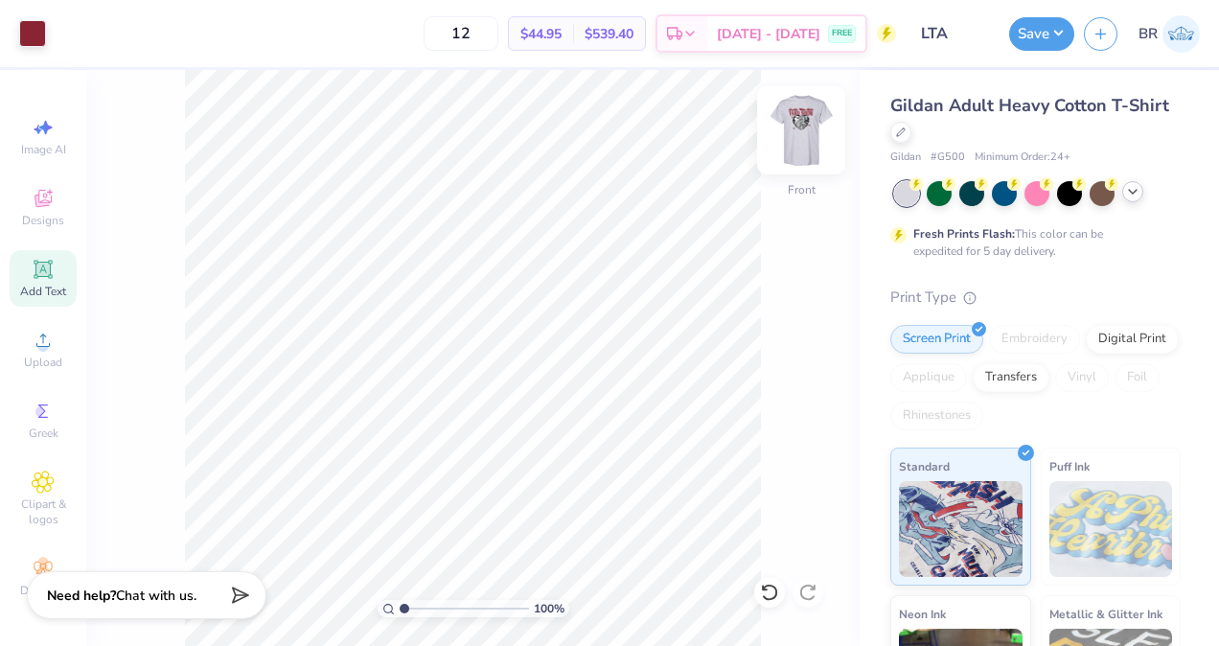
click at [804, 138] on img at bounding box center [801, 130] width 77 height 77
click at [1036, 40] on button "Save" at bounding box center [1041, 31] width 65 height 34
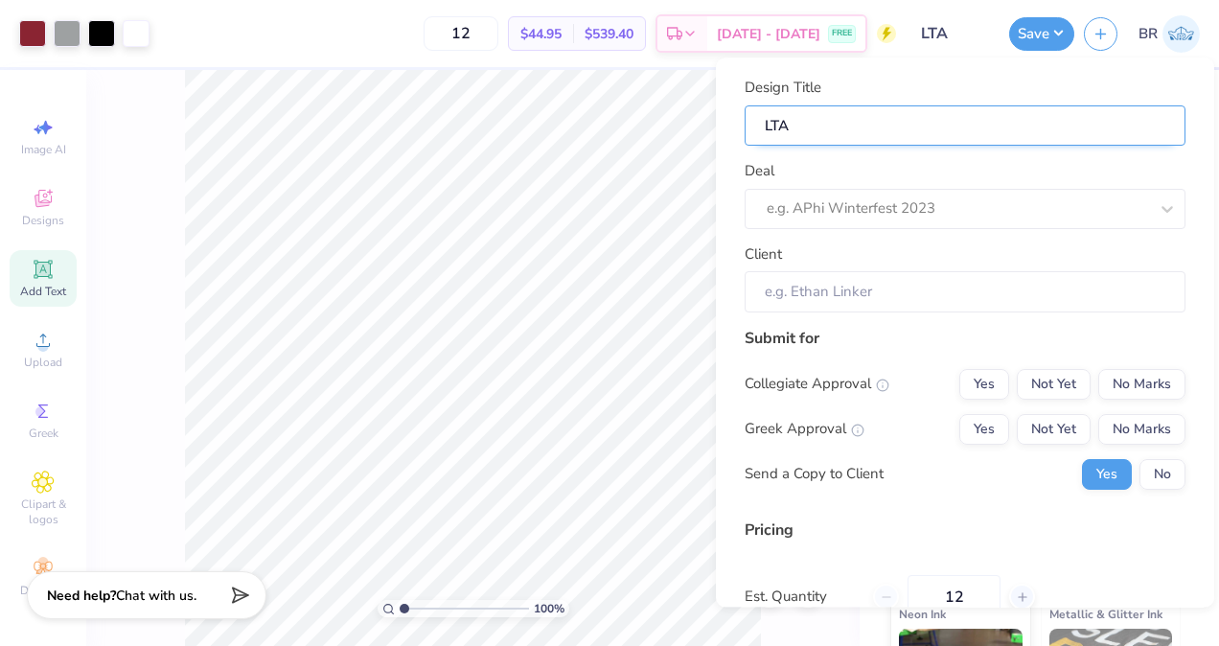
click at [858, 129] on input "LTA" at bounding box center [965, 125] width 441 height 41
type input "LTA Y"
type input "LTA [PERSON_NAME]"
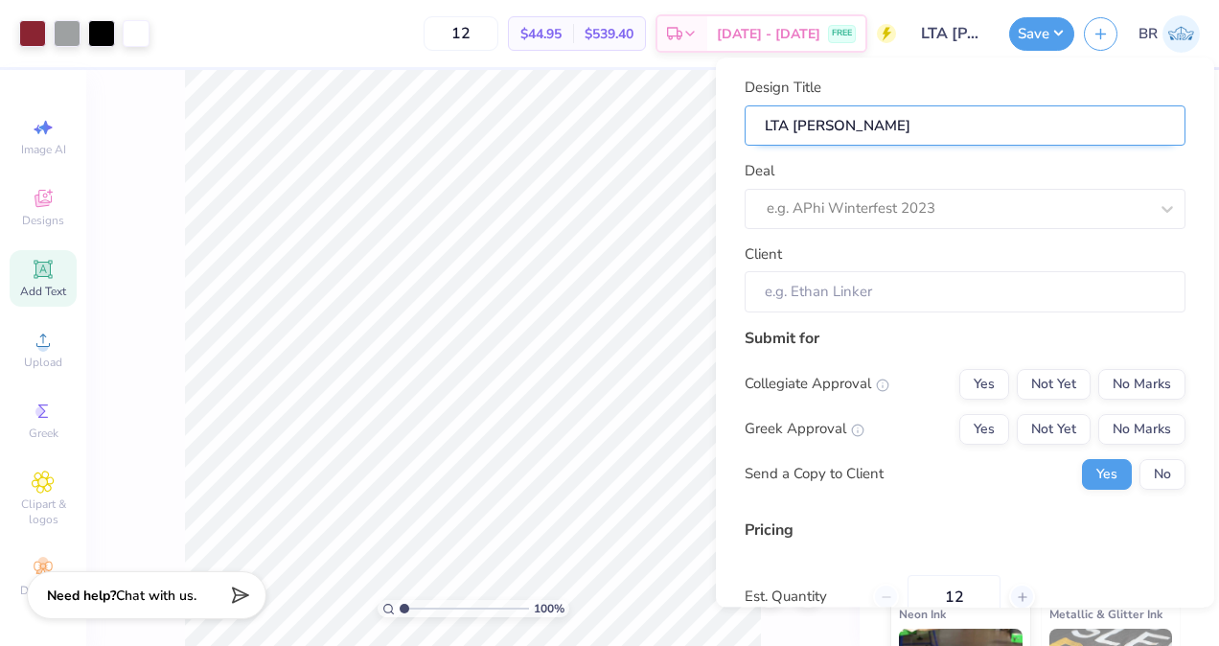
type input "LTA Yar"
type input "LTA Yard"
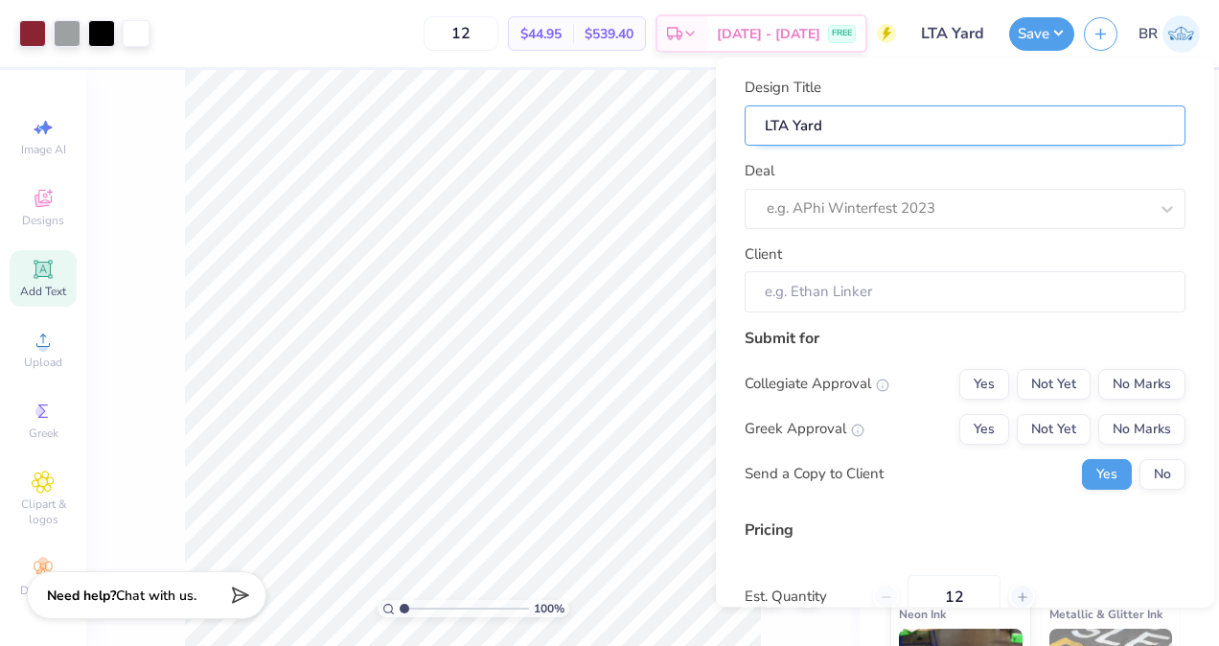
type input "LTA Yard"
type input "LTA Yard S"
type input "LTA Yard SH"
type input "LTA Yard SHo"
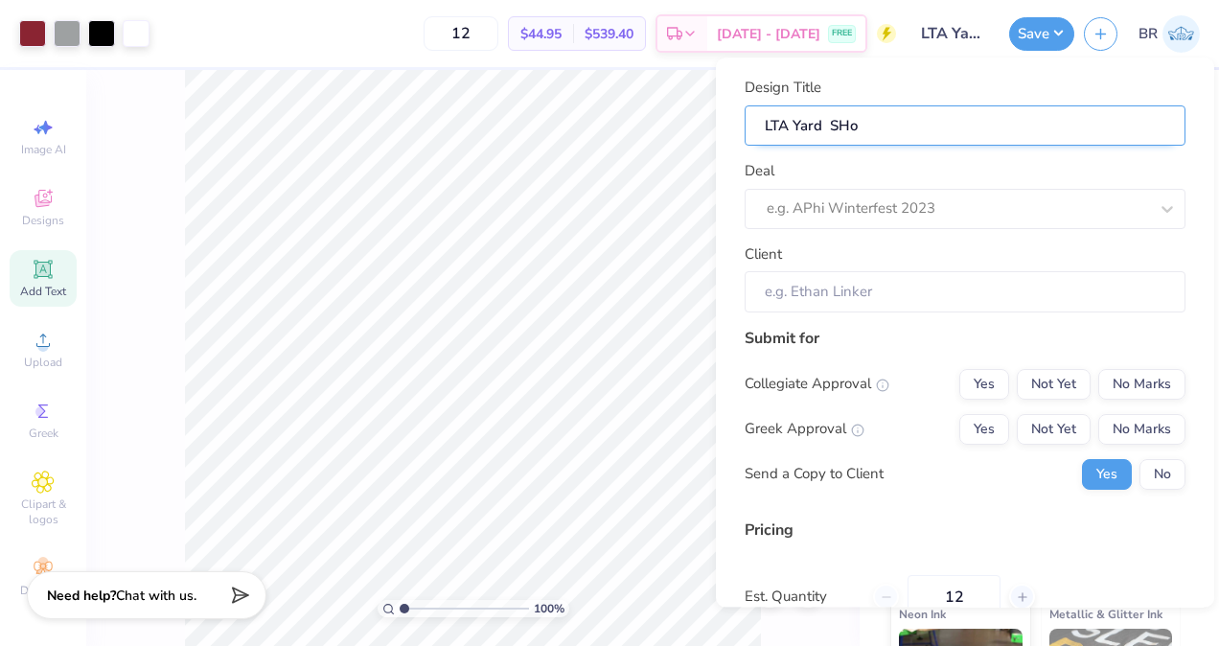
type input "LTA Yard SH"
type input "LTA Yard S"
type input "LTA Yard Sh"
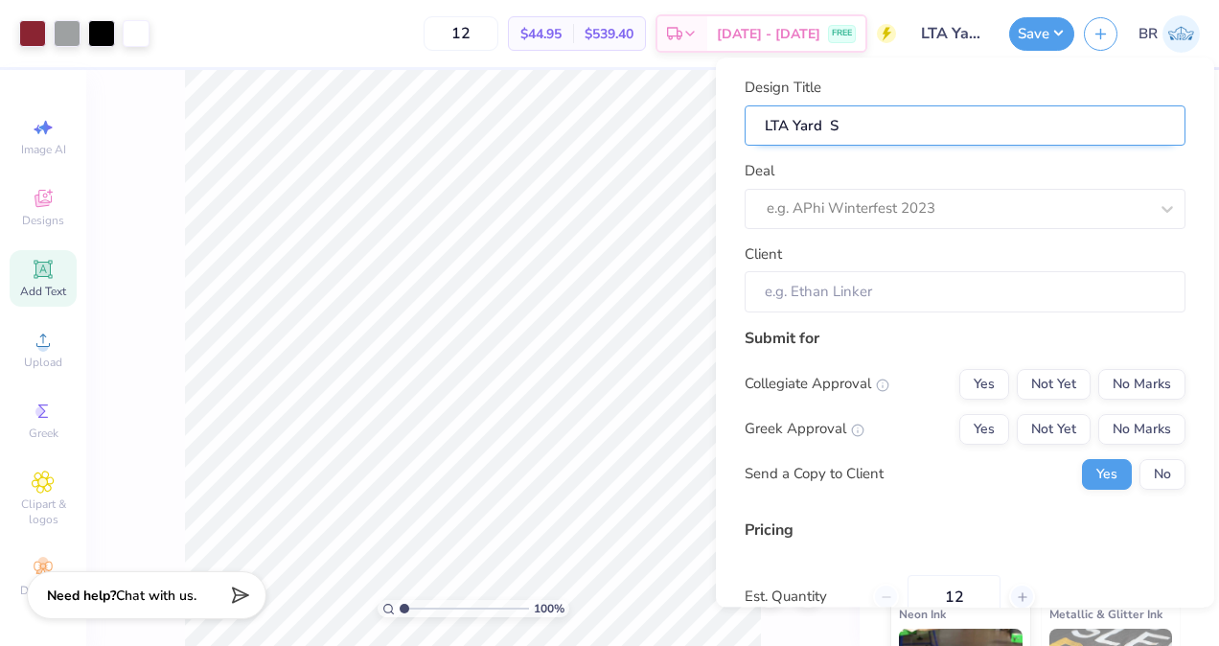
type input "LTA Yard Sh"
type input "LTA Yard Sho"
type input "LTA Yard Show"
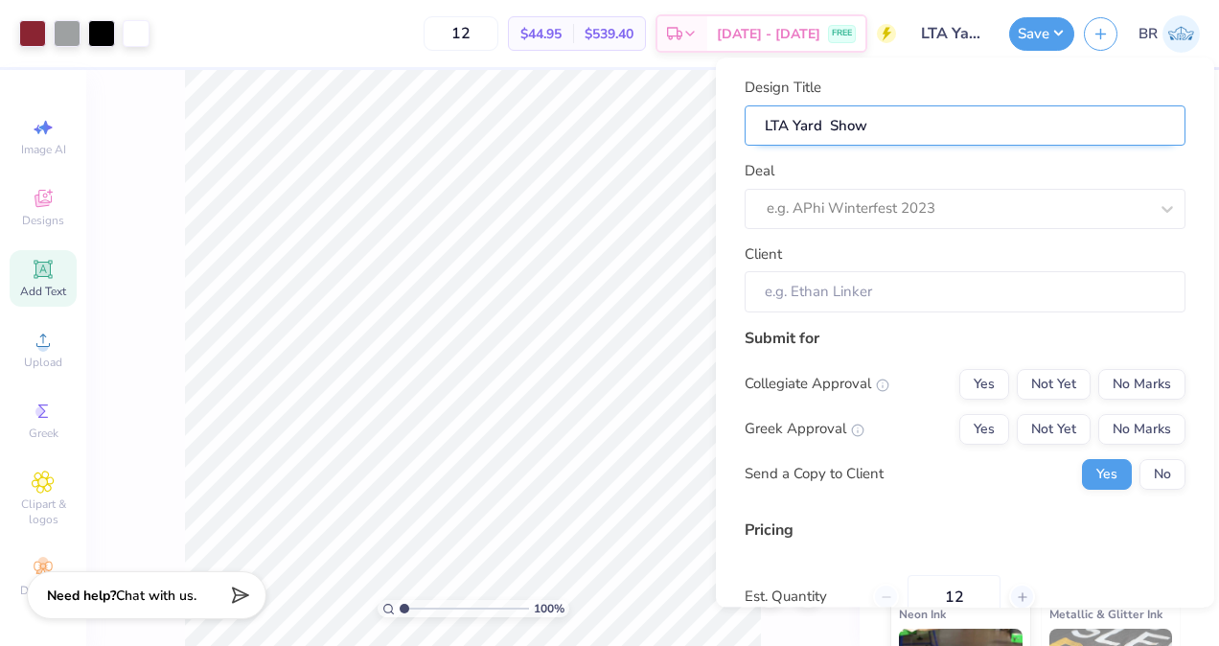
type input "LTA Yard Show"
click at [861, 127] on input "LTA Yard Show" at bounding box center [965, 125] width 441 height 41
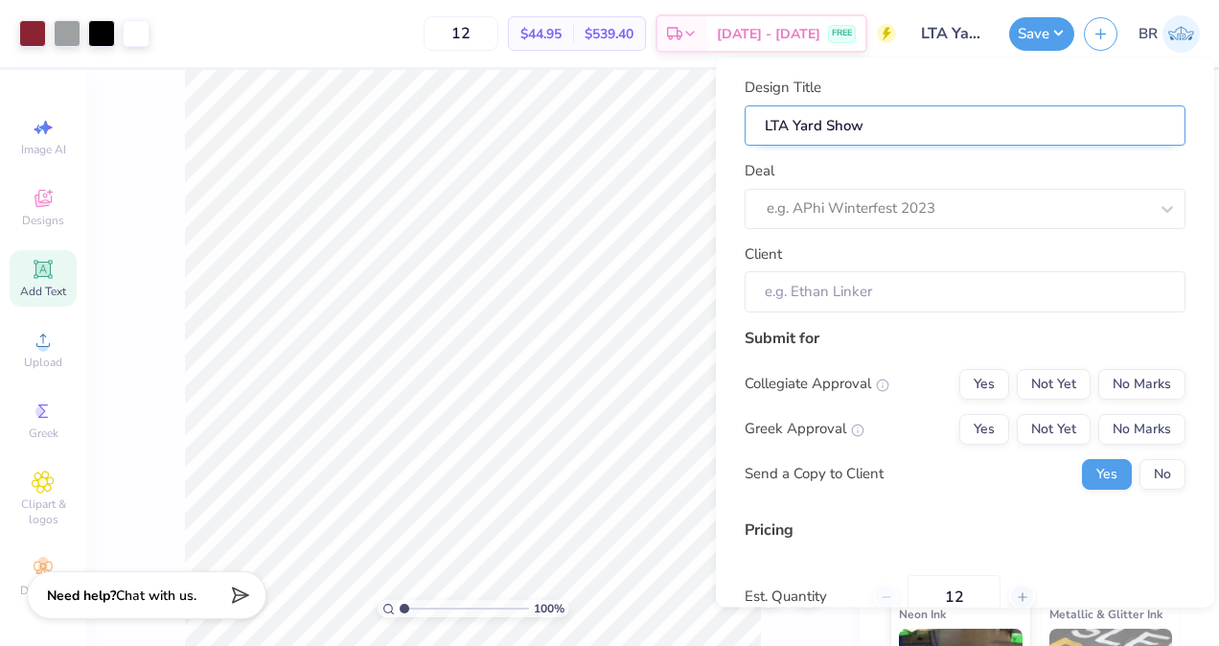
type input "LTA Yard Show"
type input "LTA Yard Show h"
type input "LTA Yard Show he"
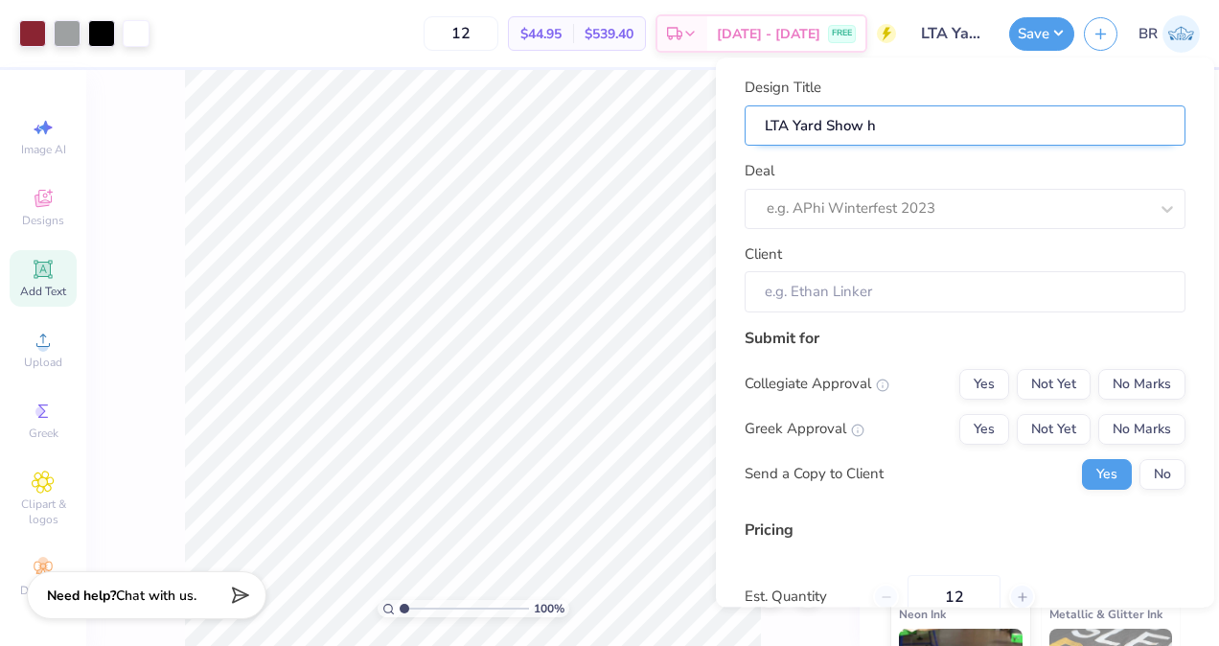
type input "LTA Yard Show he"
type input "LTA Yard Show hea"
type input "LTA Yard Show hear"
type input "LTA Yard Show heart"
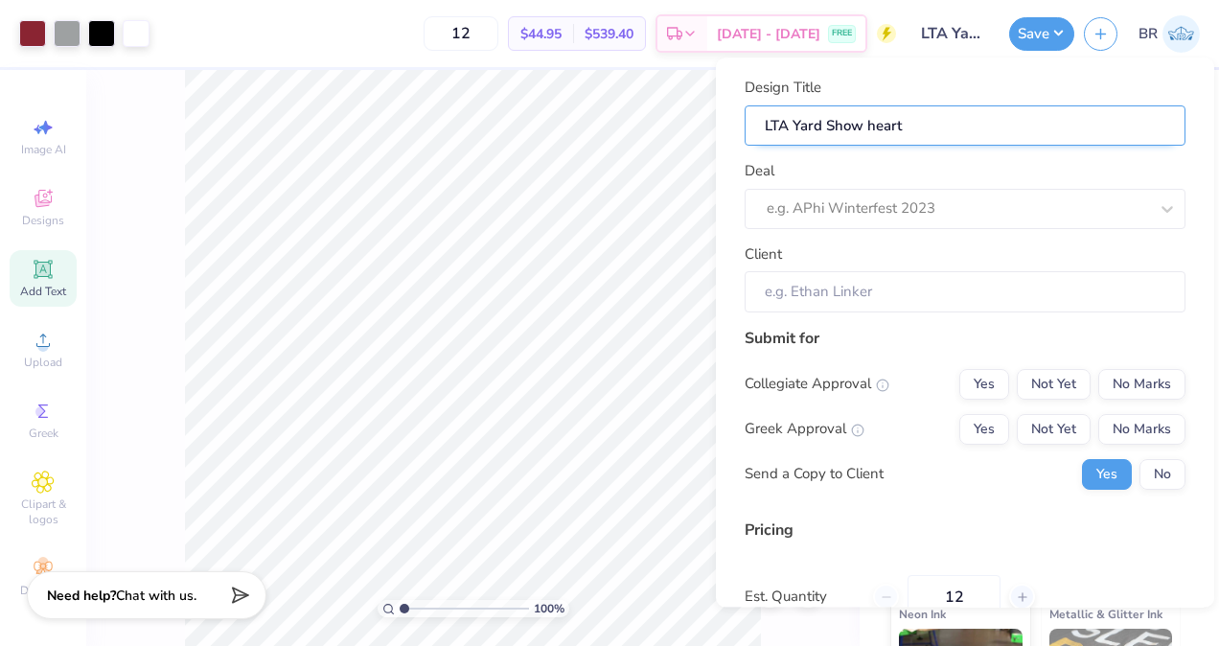
type input "LTA Yard Show heart"
type input "LTA Yard Show heart D"
type input "LTA Yard Show heart Ds"
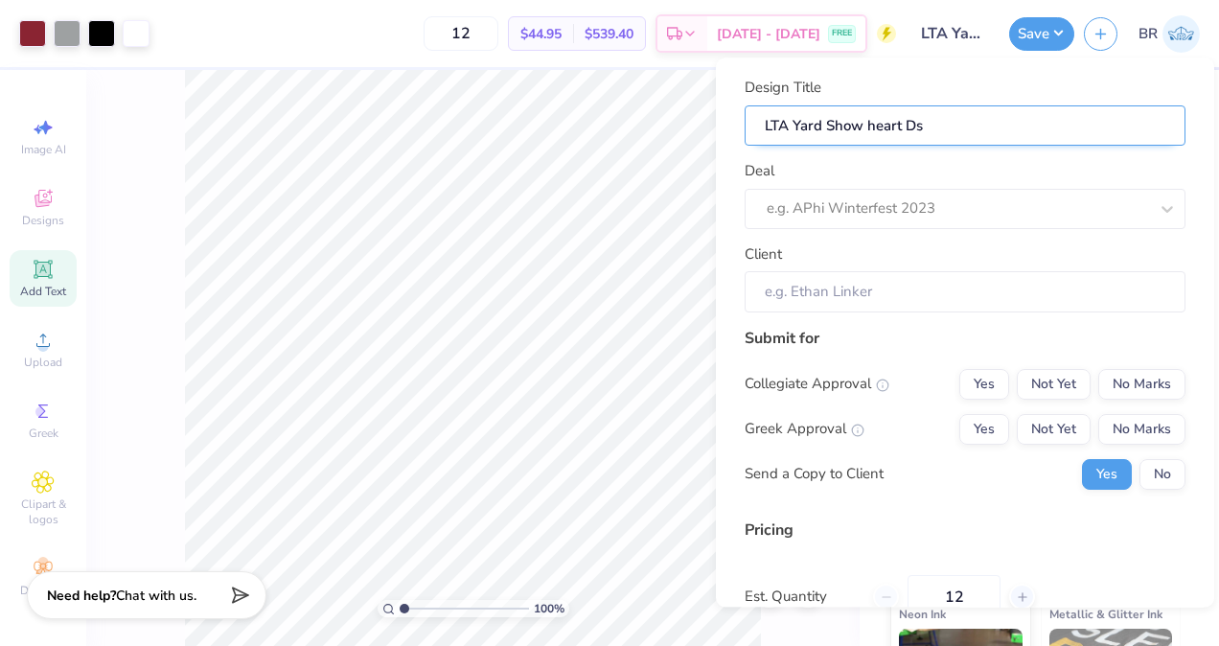
type input "LTA Yard Show heart Dsi"
type input "LTA Yard Show heart Dsic"
type input "LTA Yard Show heart Dsi"
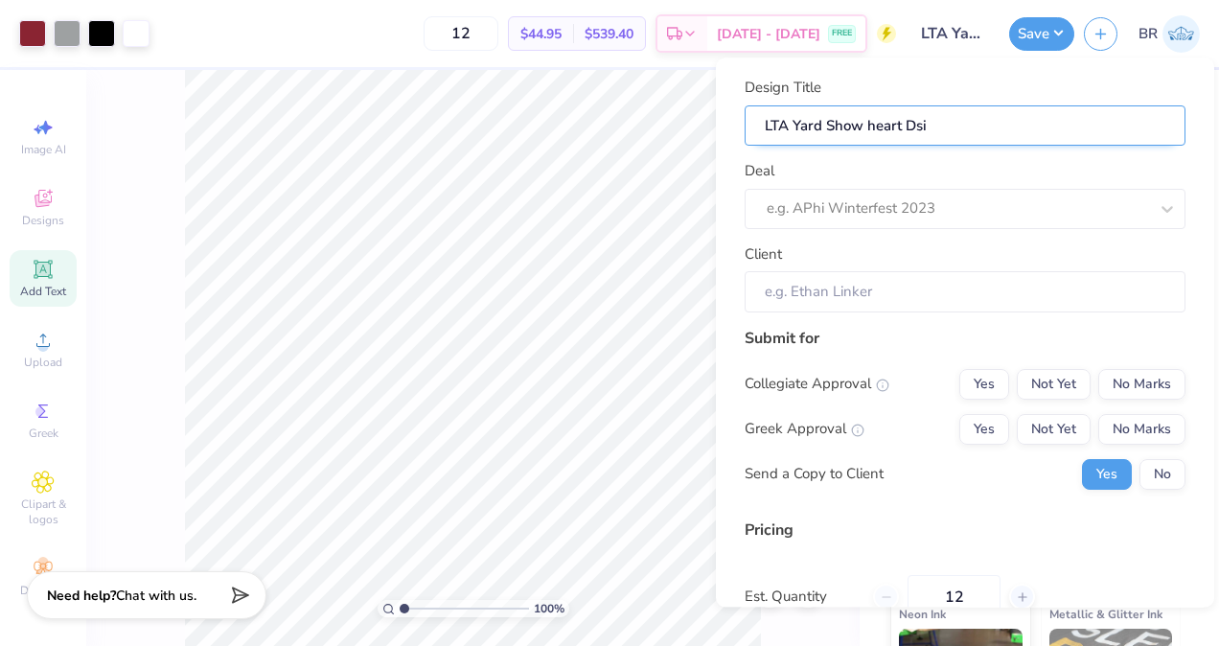
type input "LTA Yard Show heart Ds"
type input "LTA Yard Show heart D"
type input "LTA Yard Show heart Di"
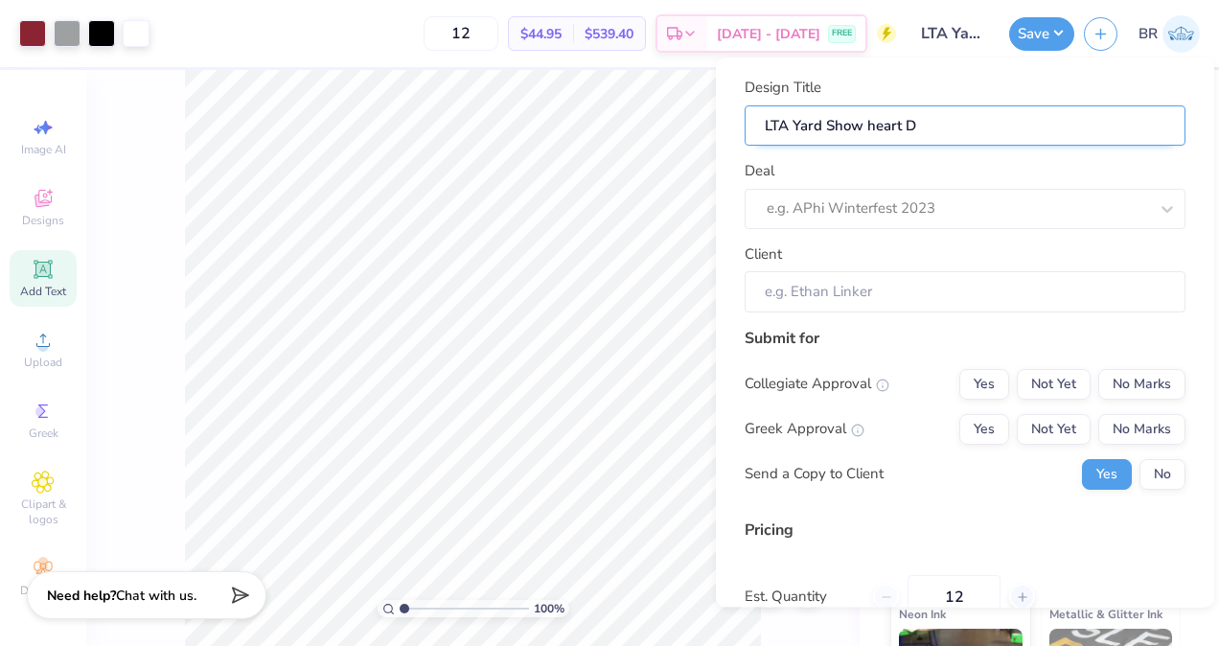
type input "LTA Yard Show heart Di"
type input "LTA Yard Show heart Dis"
type input "LTA Yard Show heart Disc"
type input "LTA Yard Show heart Disco"
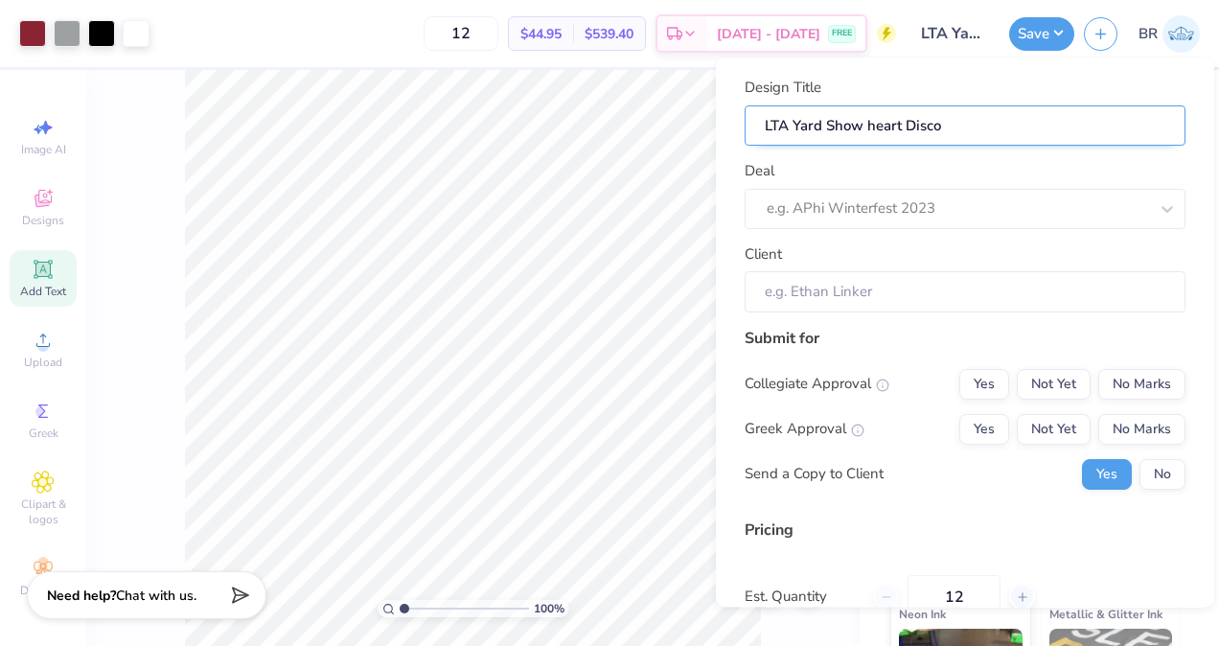
type input "LTA Yard Show heart Disco"
type input "LTA Yard Show heart Disco A"
type input "LTA Yard Show heart Disco As"
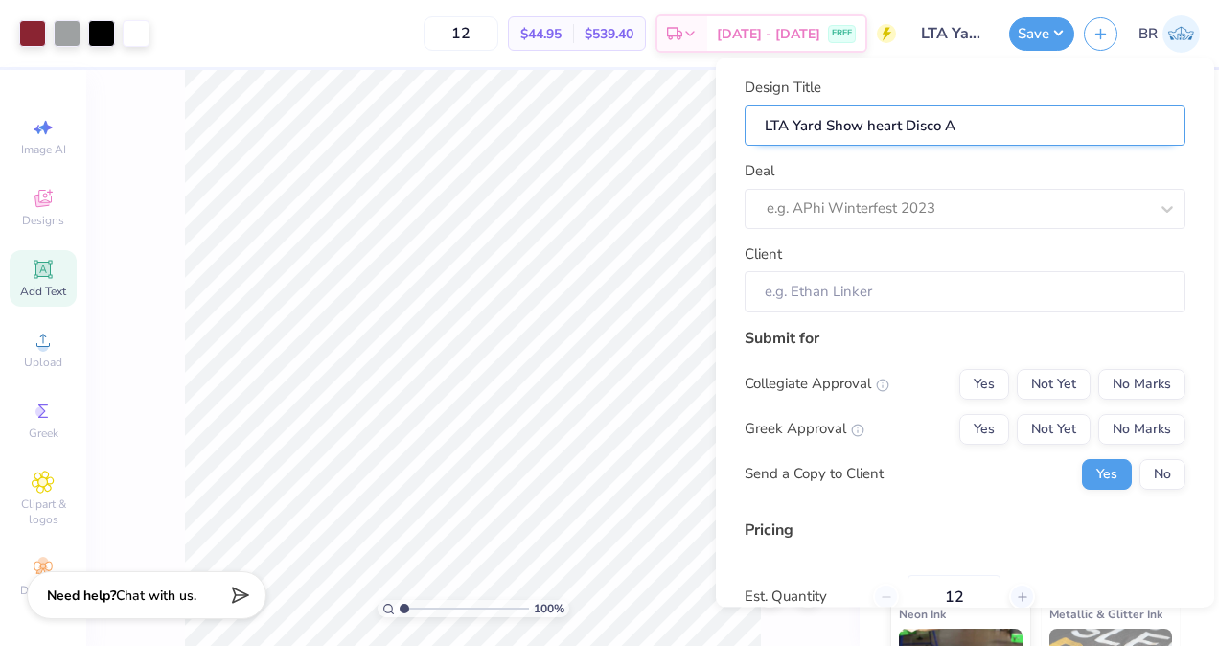
type input "LTA Yard Show heart Disco As"
type input "LTA Yard Show heart Disco Ash"
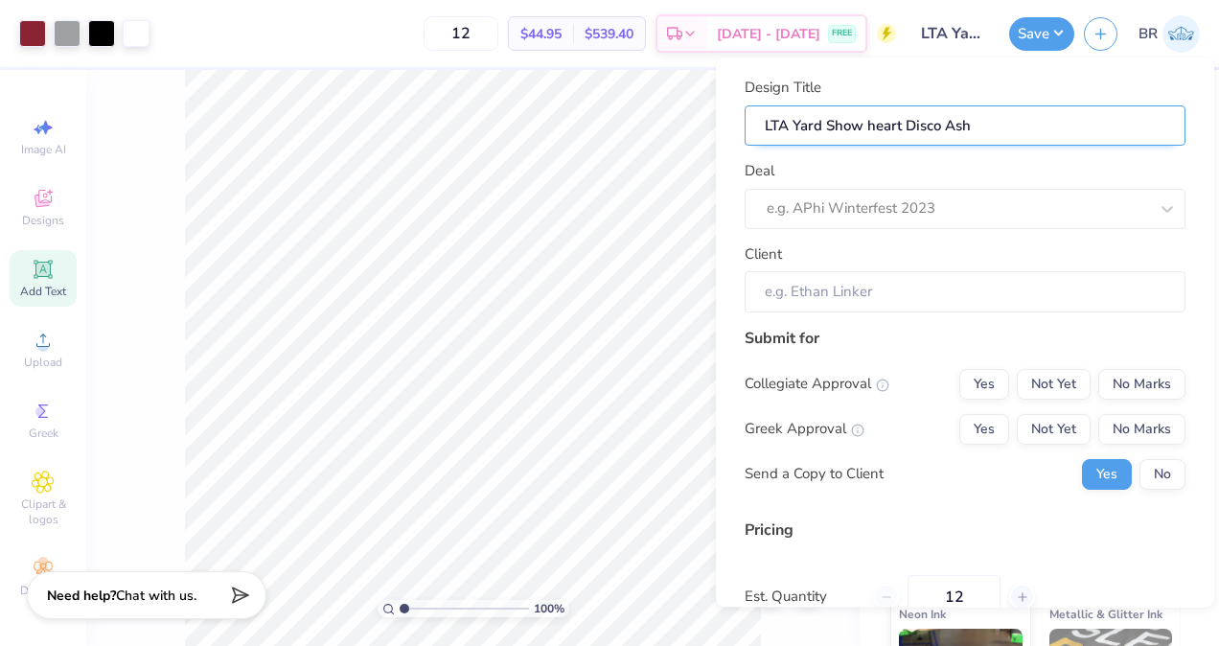
type input "LTA Yard Show heart Disco Ash G"
type input "LTA Yard Show heart Disco Ash Gr"
type input "LTA Yard Show heart Disco Ash Gre"
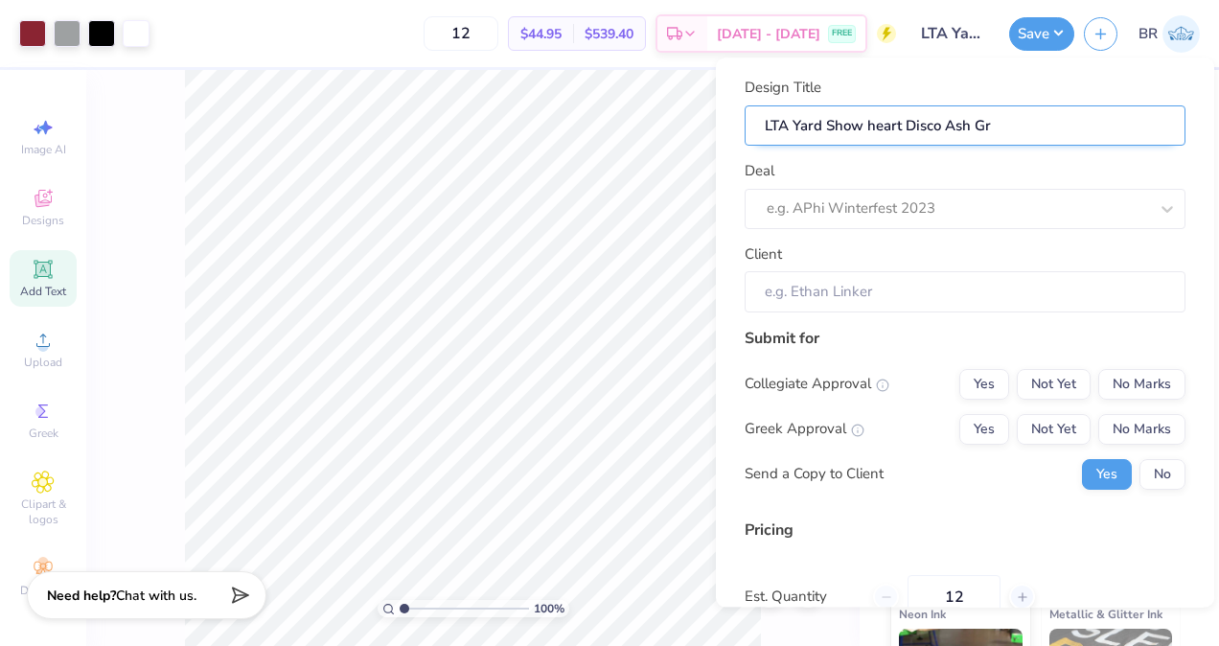
type input "LTA Yard Show heart Disco Ash Gre"
type input "LTA Yard Show heart Disco [PERSON_NAME]"
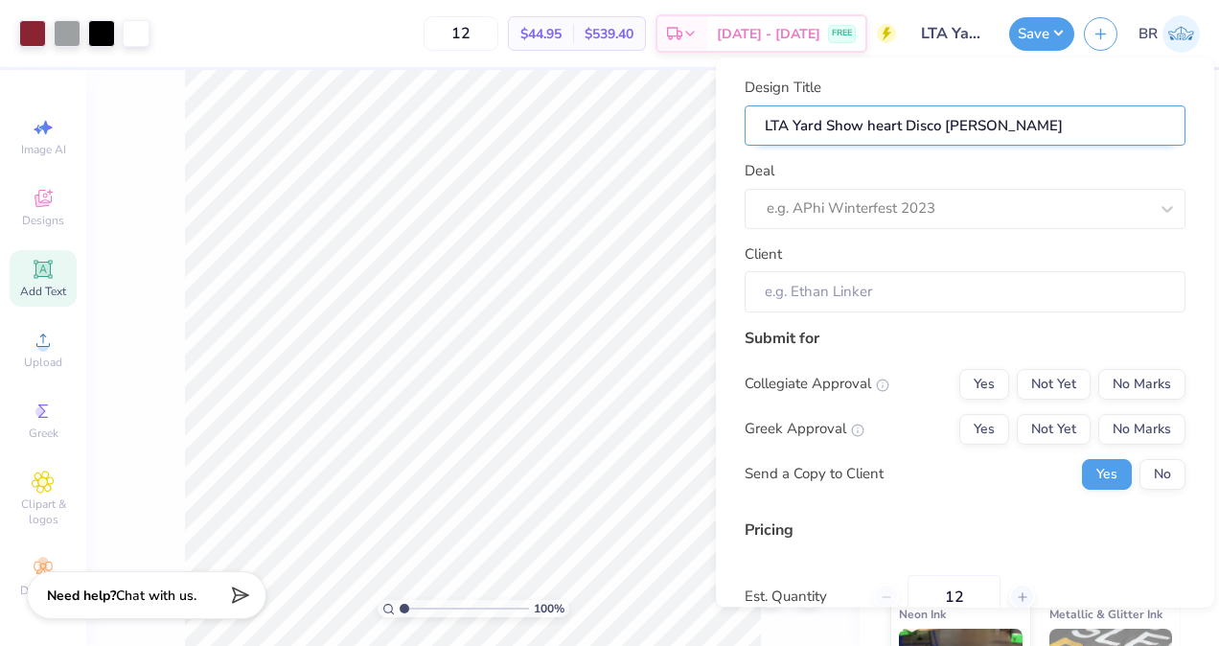
type input "LTA Yard Show heart Disco Ash Grey s"
type input "LTA Yard Show heart Disco Ash Grey sh"
type input "LTA Yard Show heart Disco Ash Grey shi"
type input "LTA Yard Show heart Disco Ash Grey shir"
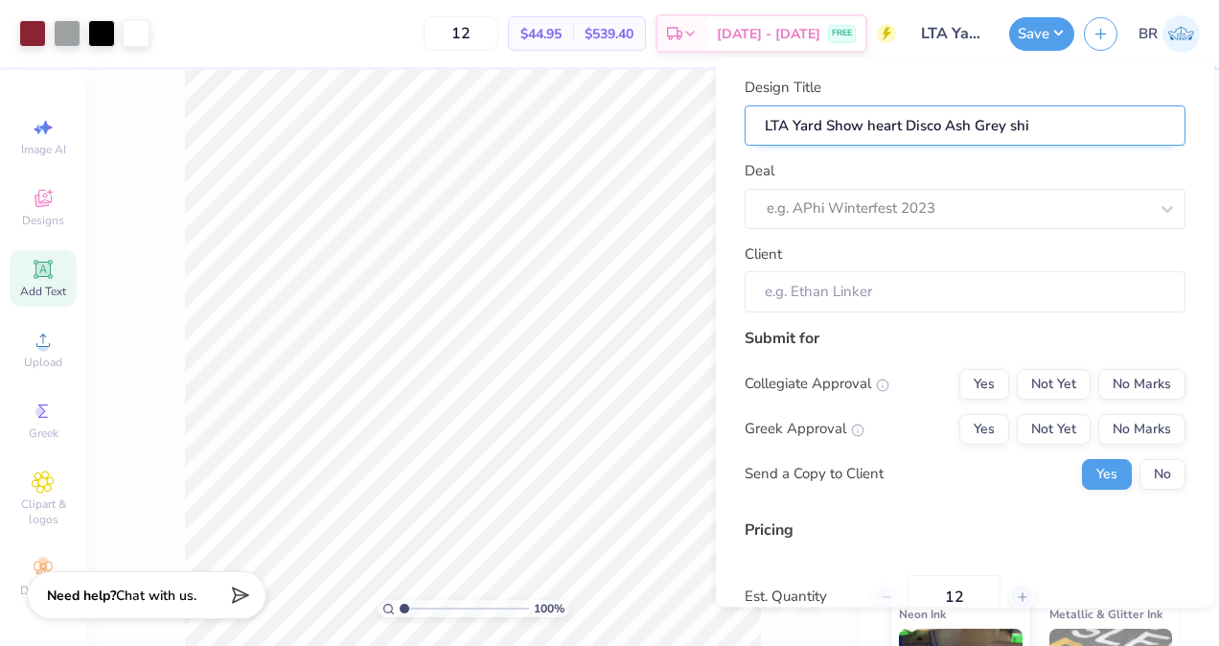
type input "LTA Yard Show heart Disco Ash Grey shir"
type input "LTA Yard Show heart Disco Ash Grey shirt"
type input "LTA Yard Show heart Disco Ash Grey shir"
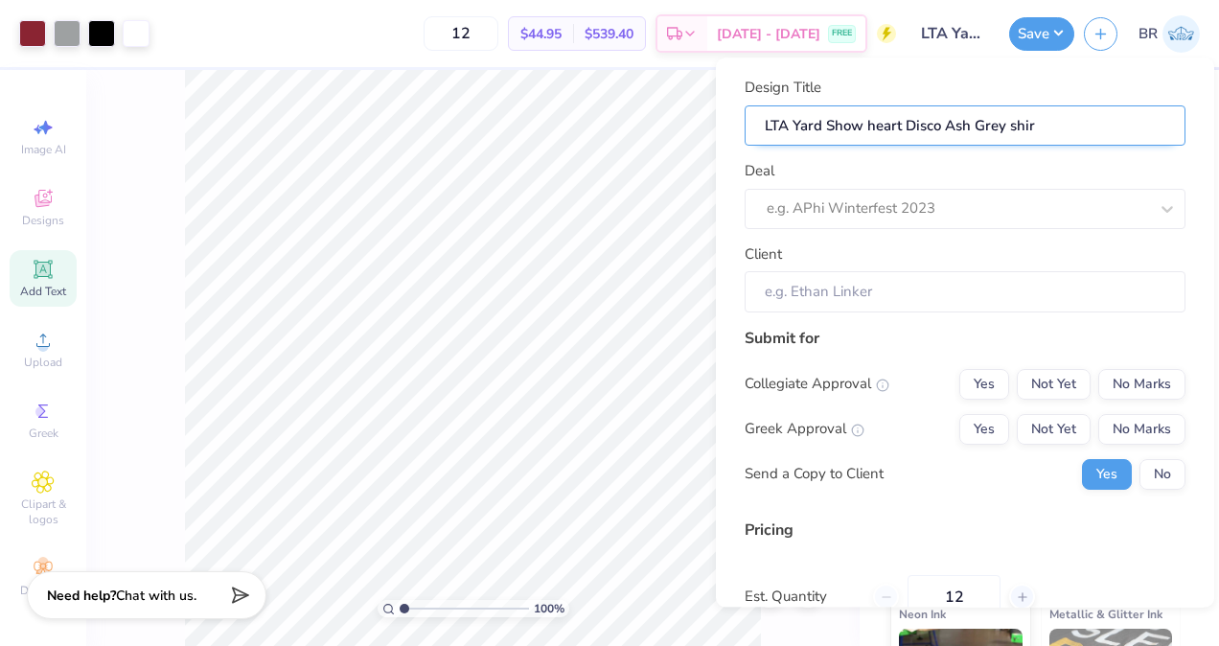
type input "LTA Yard Show heart Disco Ash Grey shi"
type input "LTA Yard Show heart Disco Ash Grey sh"
type input "LTA Yard Show heart Disco Ash Grey s"
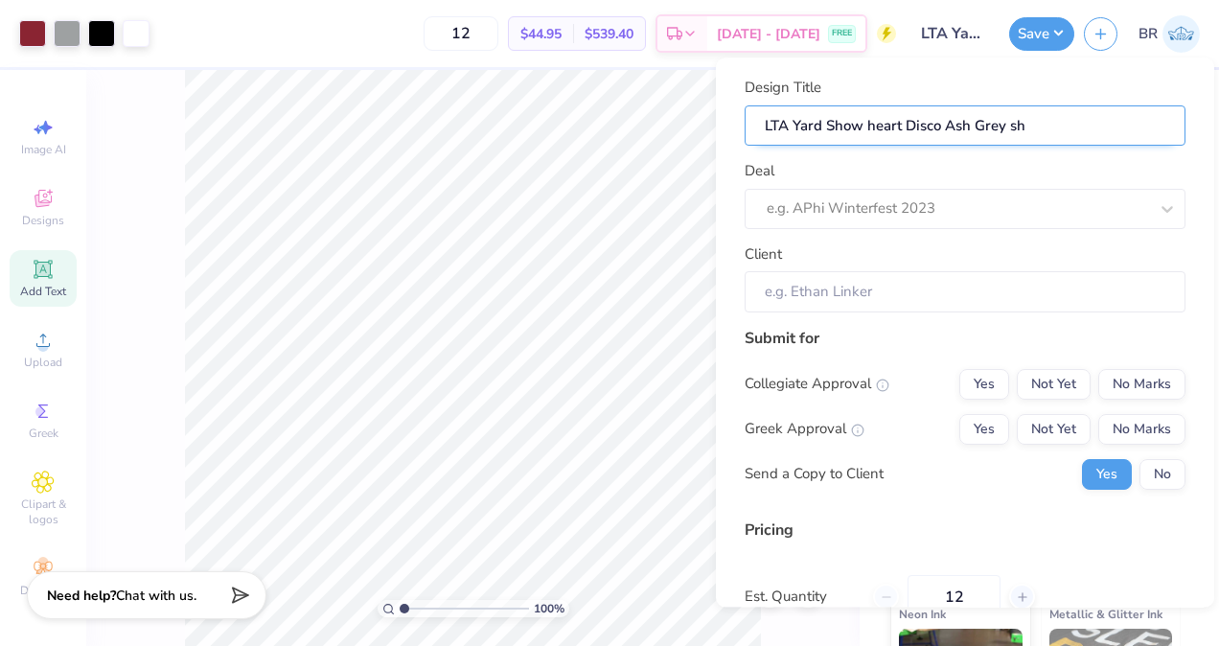
type input "LTA Yard Show heart Disco Ash Grey s"
type input "LTA Yard Show heart Disco [PERSON_NAME]"
type input "LTA Yard Show heart Disco Ash Grey S"
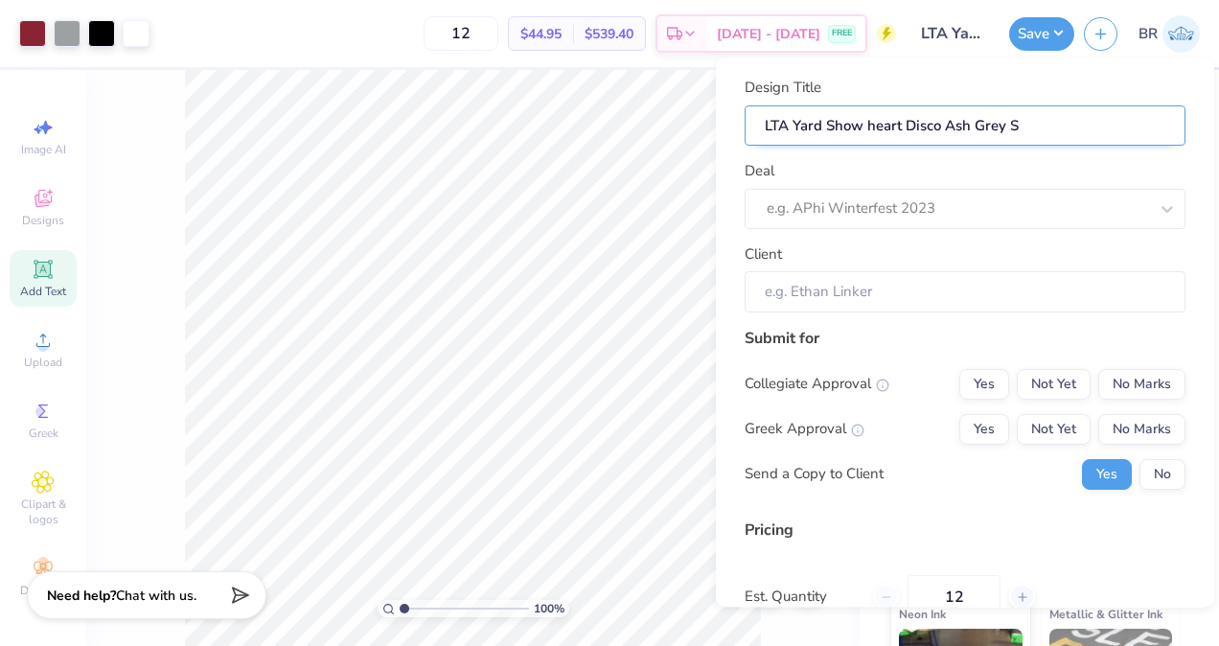
type input "LTA Yard Show heart Disco Ash Grey Sh"
type input "LTA Yard Show heart Disco Ash Grey Shi"
type input "LTA Yard Show heart Disco Ash Grey Shir"
type input "LTA Yard Show heart Disco Ash Grey Shirt"
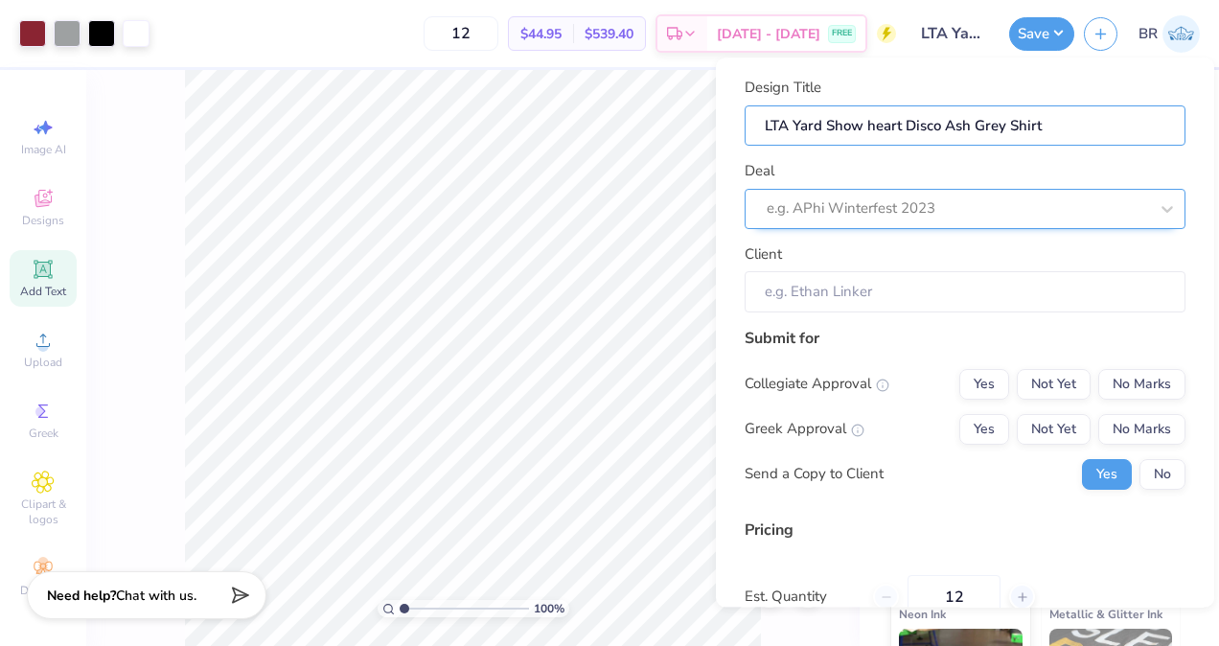
type input "LTA Yard Show heart Disco Ash Grey Shirt"
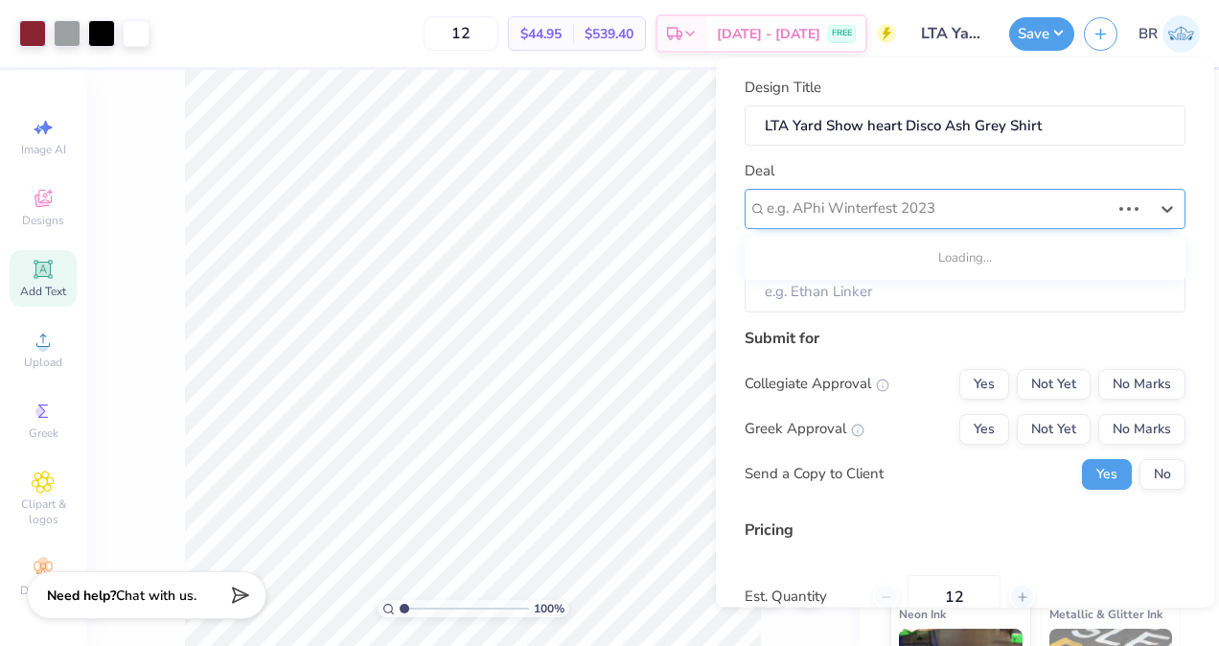
click at [858, 200] on div at bounding box center [938, 209] width 343 height 26
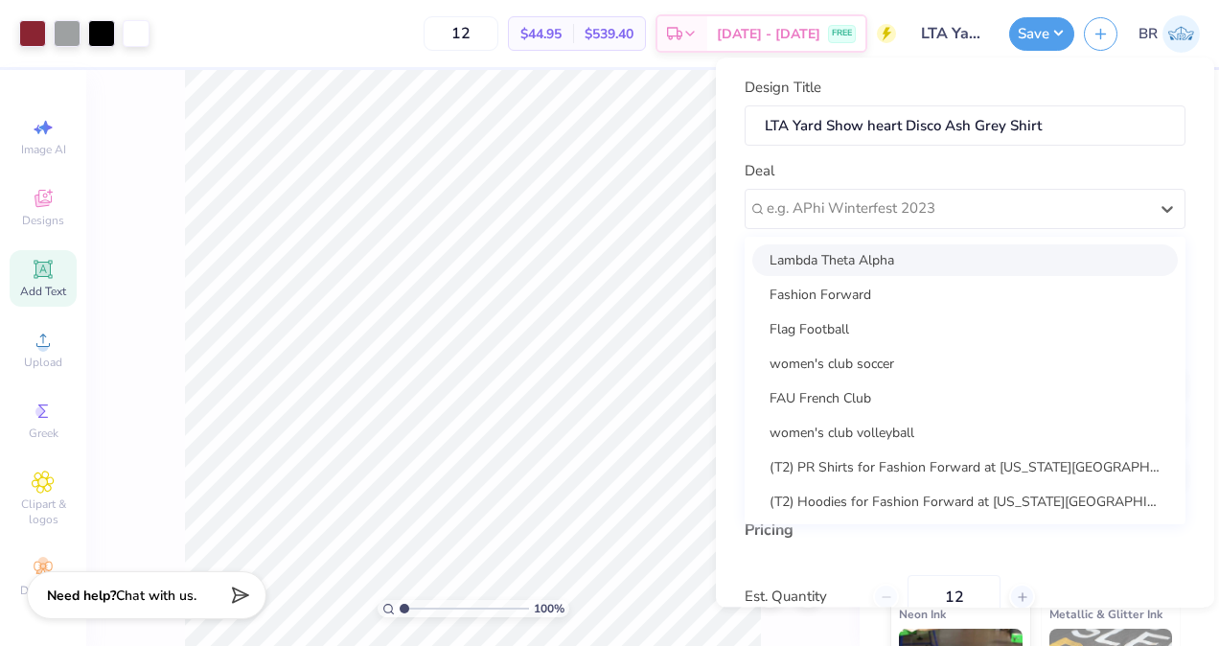
click at [860, 249] on div "Lambda Theta Alpha" at bounding box center [965, 260] width 426 height 32
type input "Nathalia Recruitment"
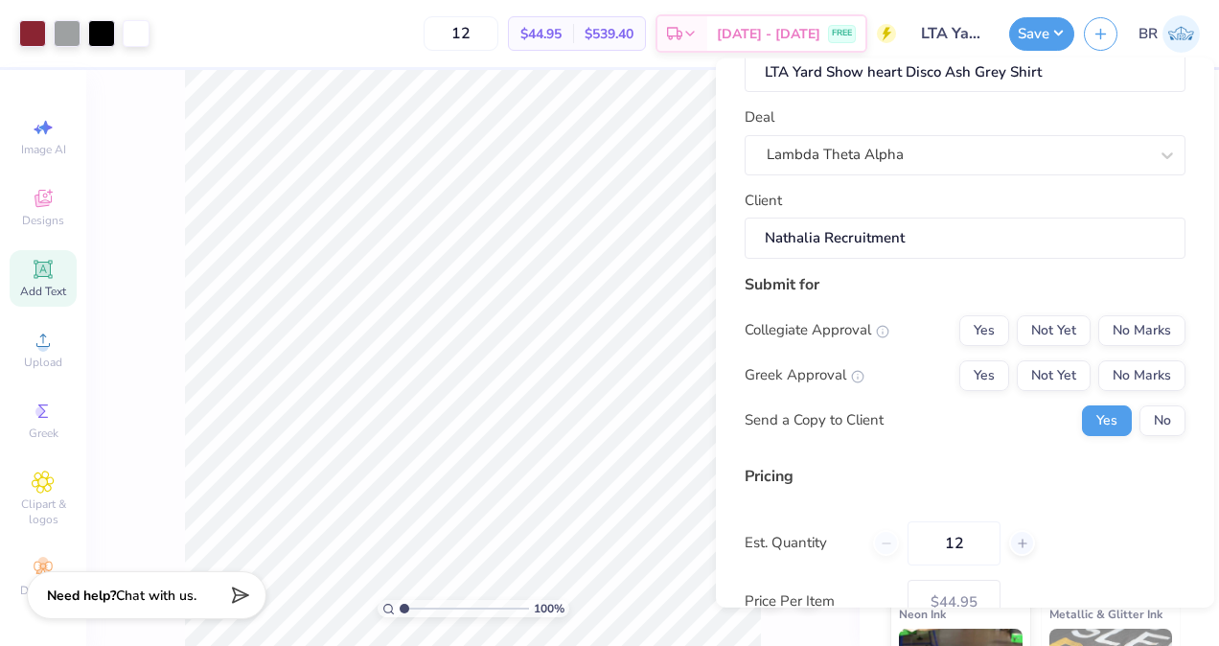
scroll to position [60, 0]
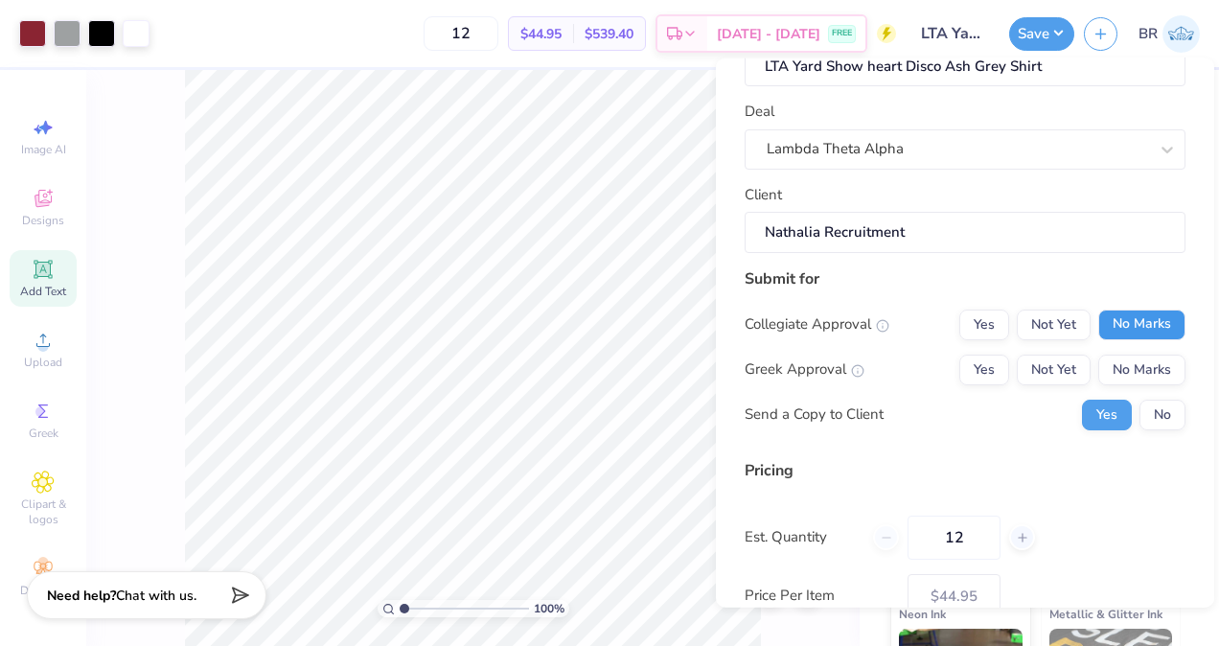
click at [1121, 315] on button "No Marks" at bounding box center [1141, 324] width 87 height 31
click at [1062, 360] on button "Not Yet" at bounding box center [1054, 369] width 74 height 31
click at [1147, 408] on button "No" at bounding box center [1163, 414] width 46 height 31
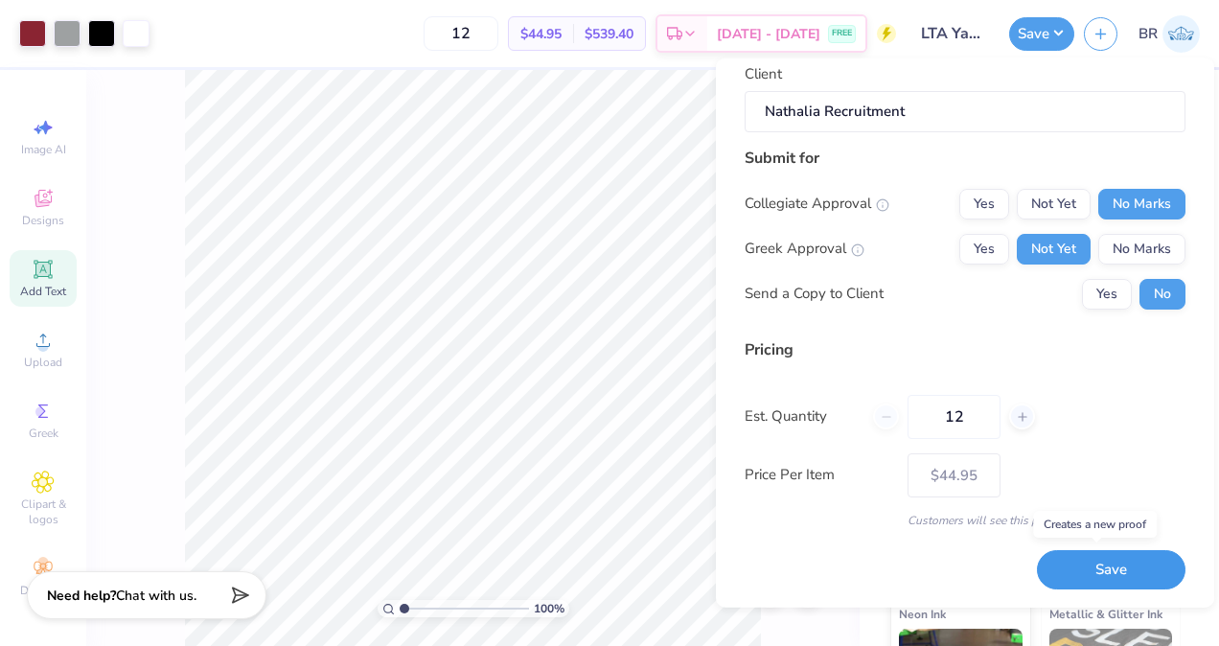
click at [1108, 577] on button "Save" at bounding box center [1111, 569] width 149 height 39
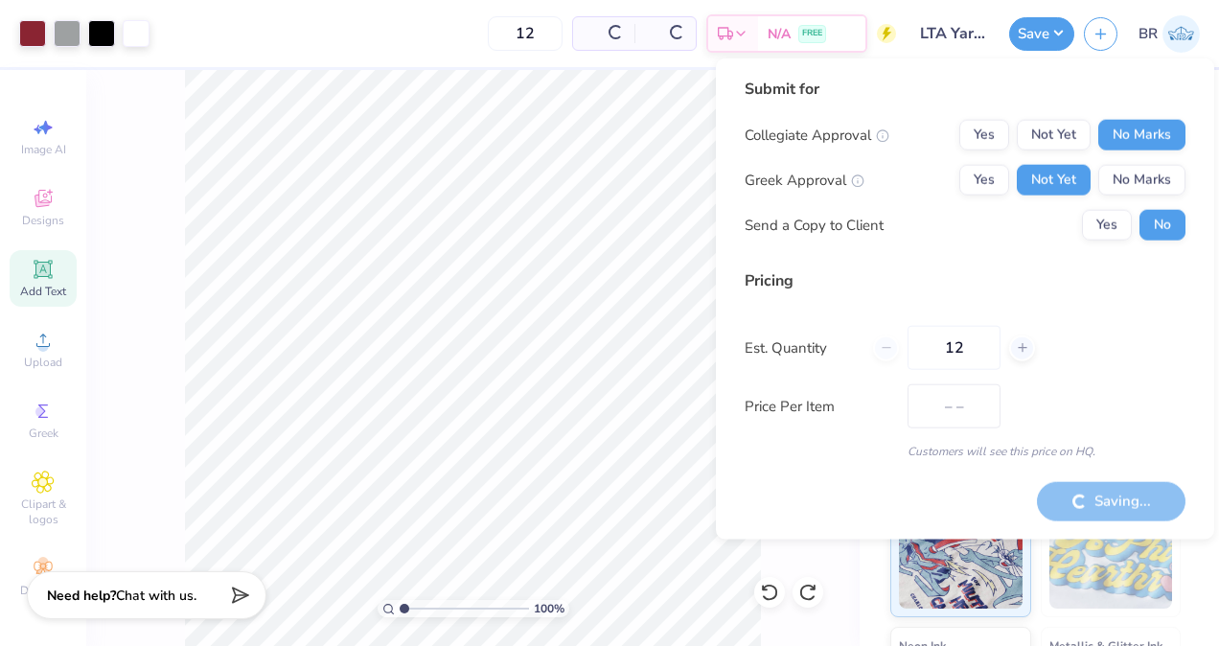
type input "– –"
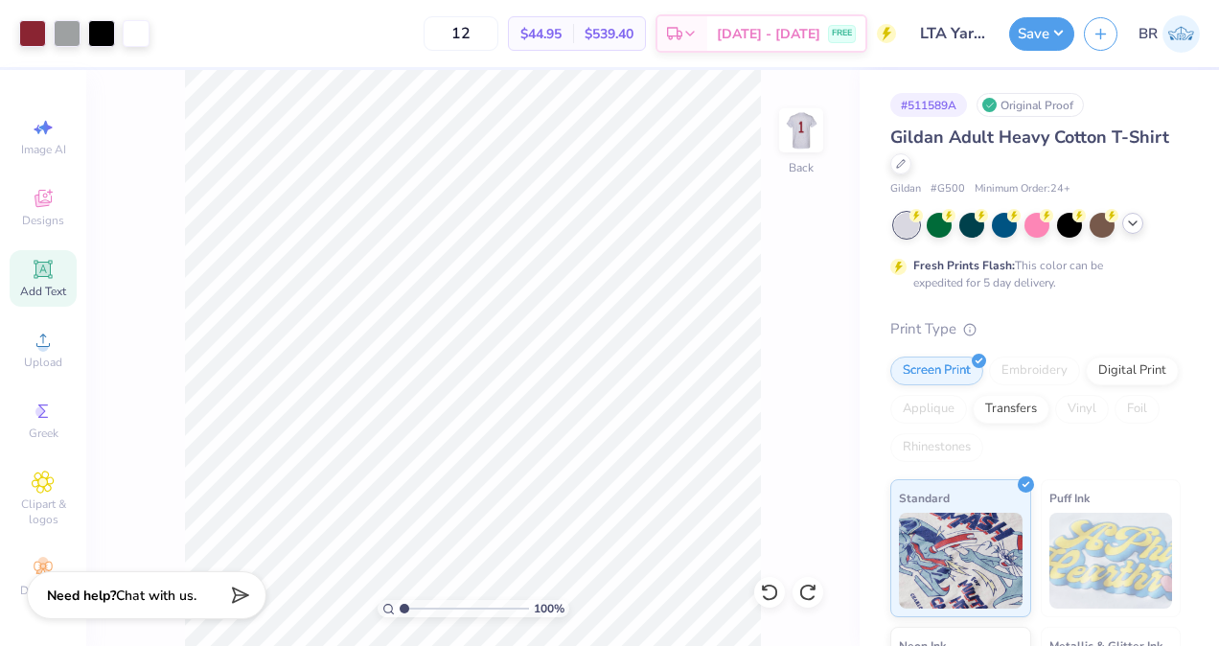
click at [1180, 44] on div "Art colors 12 $44.95 Per Item $539.40 Total Est. Delivery [DATE] - [DATE] FREE …" at bounding box center [609, 323] width 1219 height 646
click at [1177, 38] on img at bounding box center [1181, 33] width 37 height 37
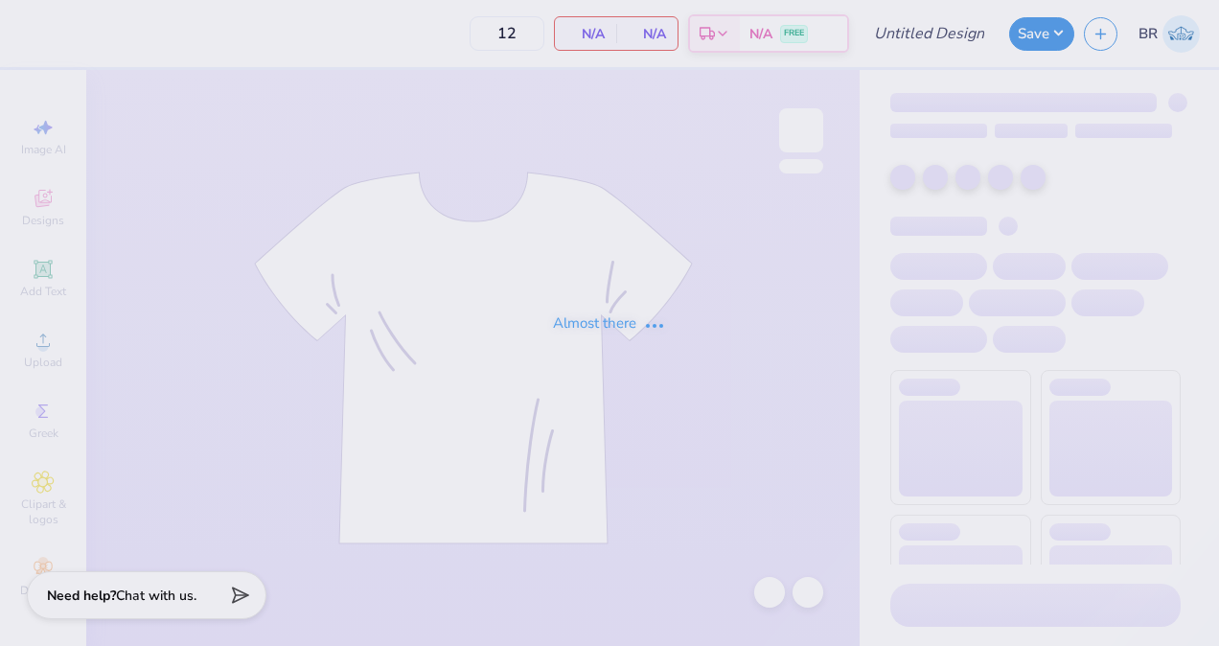
type input "LTA Yard Show Heart Disco [PERSON_NAME] Crop Top"
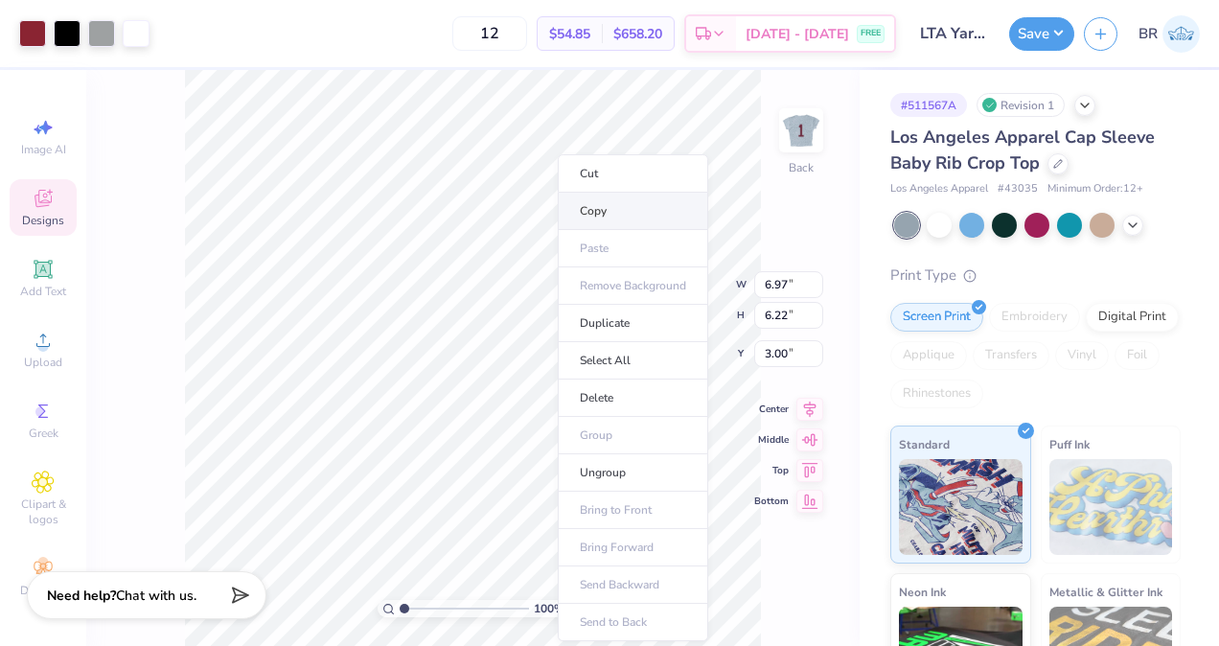
click at [640, 209] on li "Copy" at bounding box center [633, 211] width 150 height 37
